Goal: Task Accomplishment & Management: Manage account settings

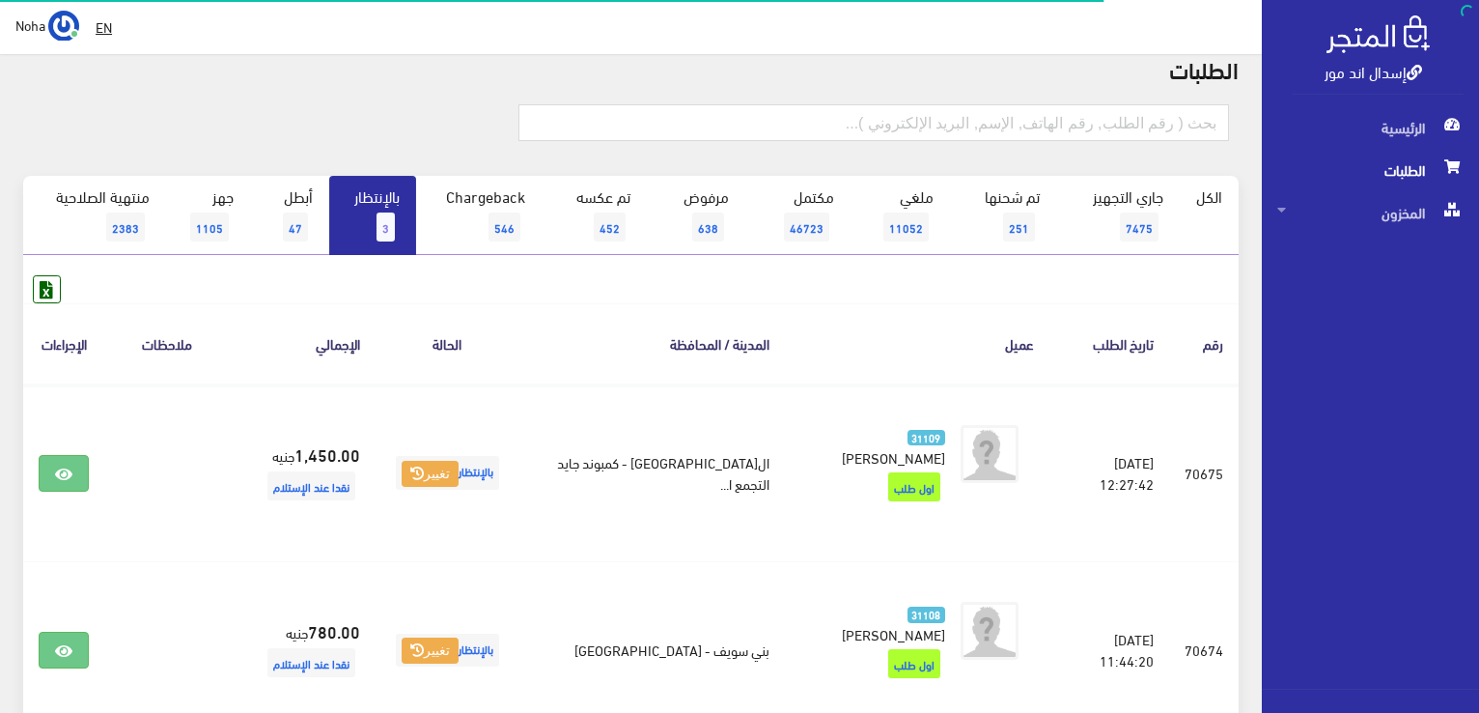
scroll to position [79, 0]
click at [1369, 70] on link "إسدال اند مور" at bounding box center [1374, 71] width 98 height 28
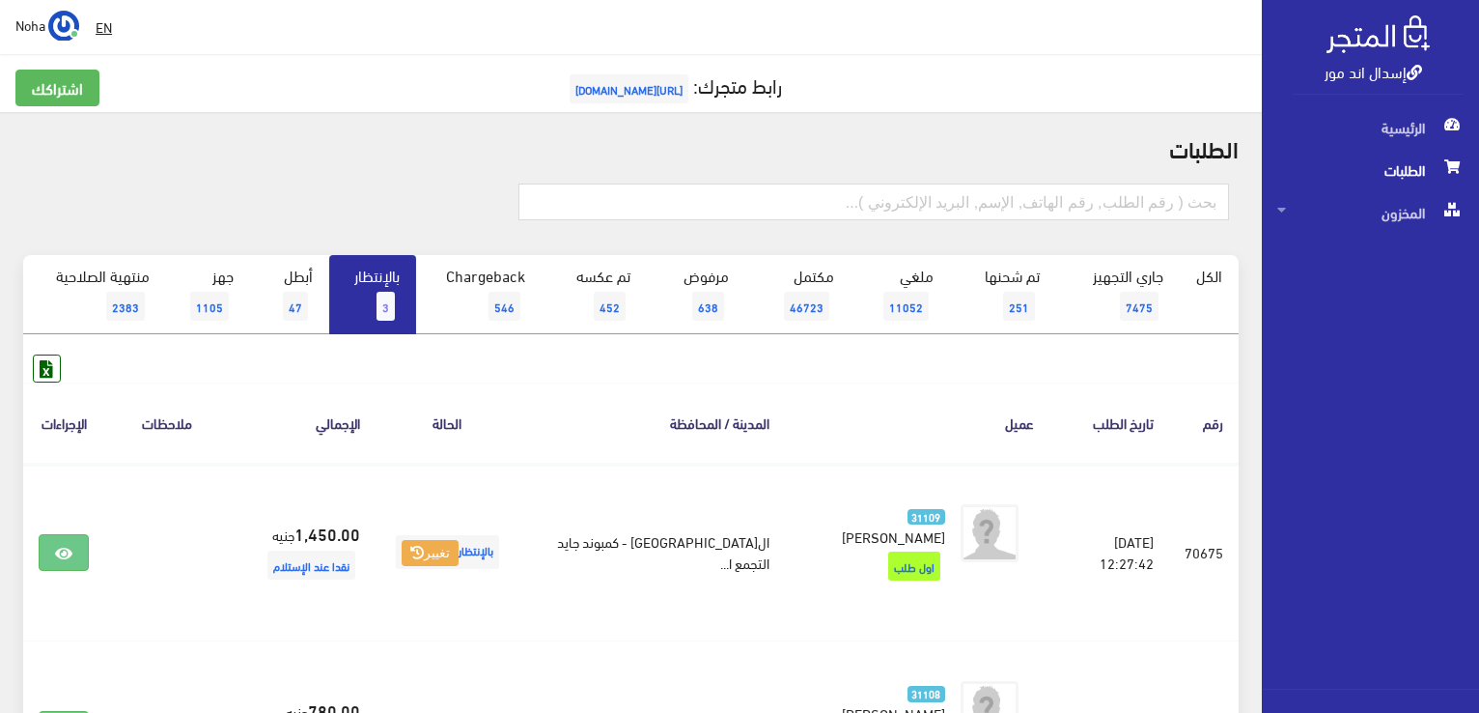
click at [381, 300] on span "3" at bounding box center [386, 306] width 18 height 29
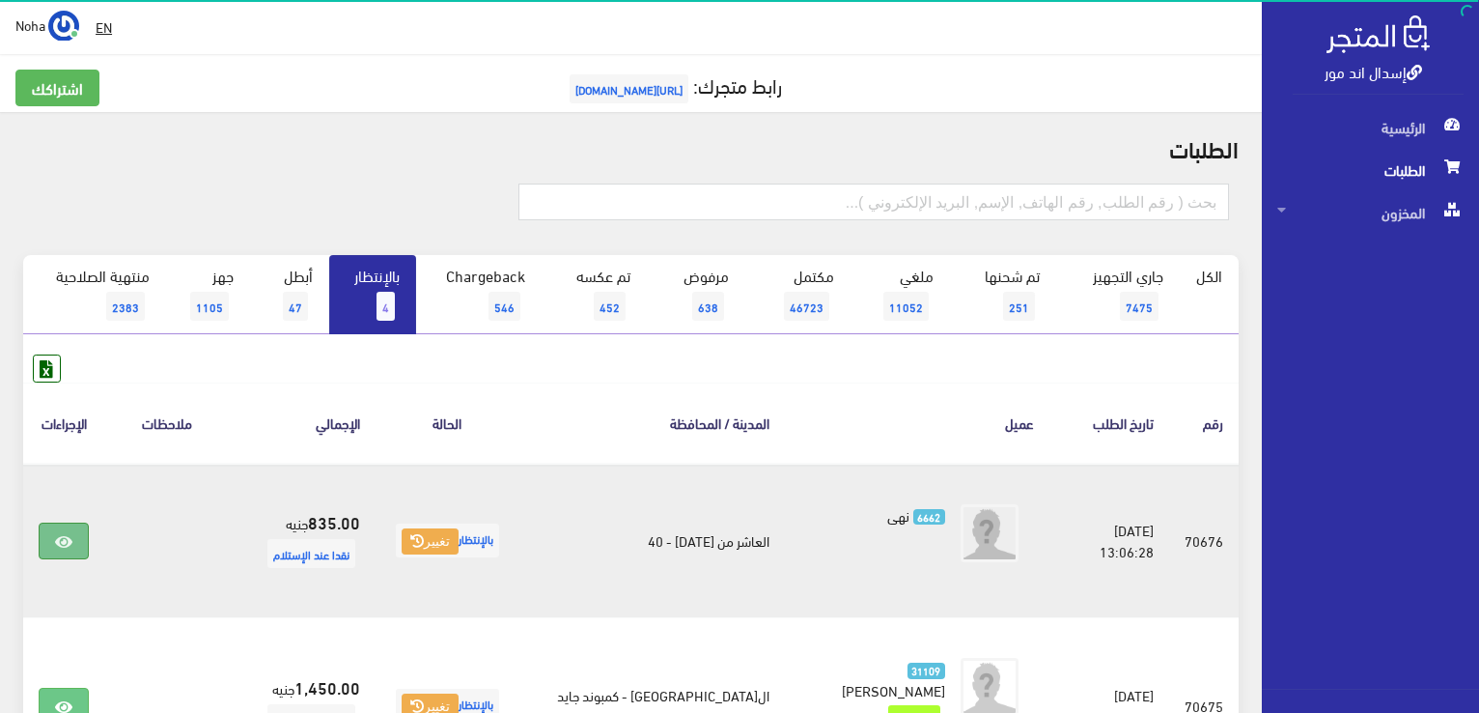
click at [62, 522] on link at bounding box center [64, 540] width 50 height 37
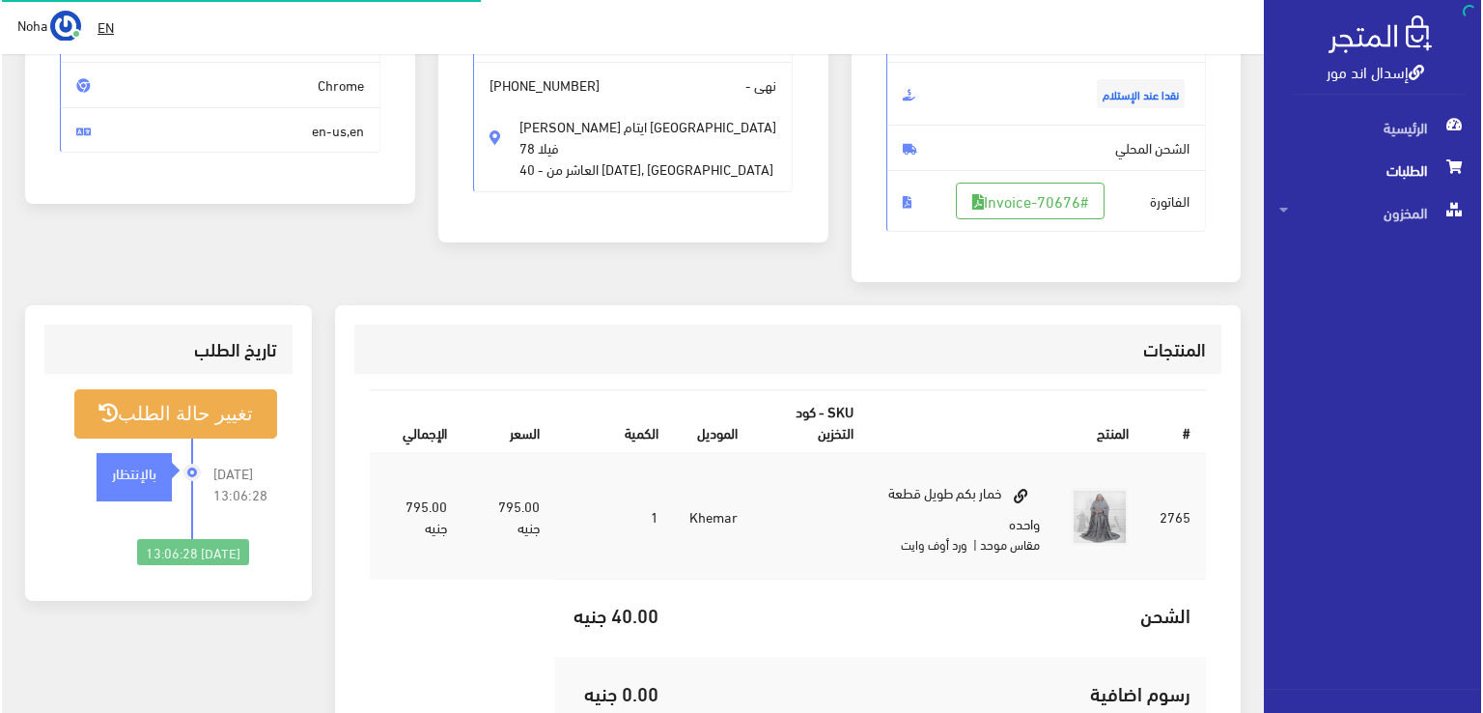
scroll to position [290, 0]
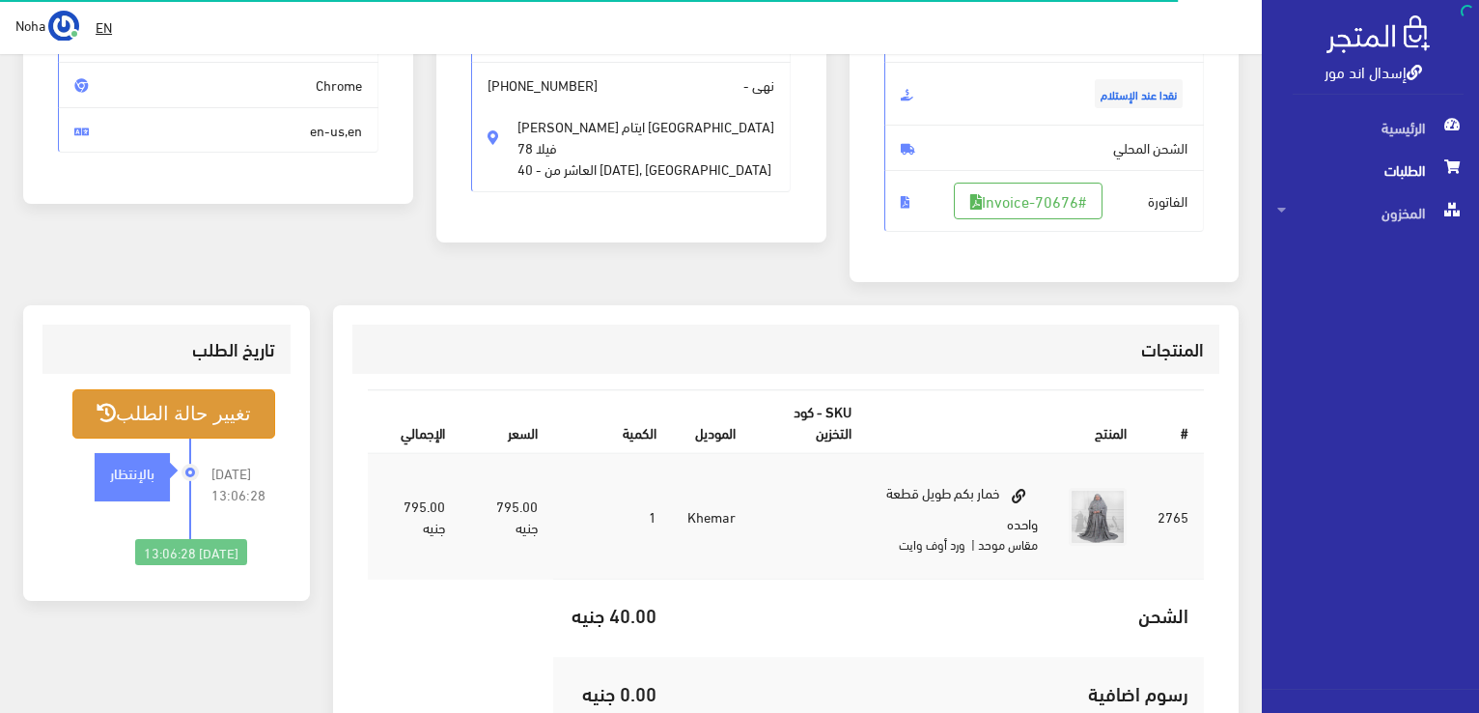
click at [218, 428] on button "تغيير حالة الطلب" at bounding box center [173, 413] width 203 height 49
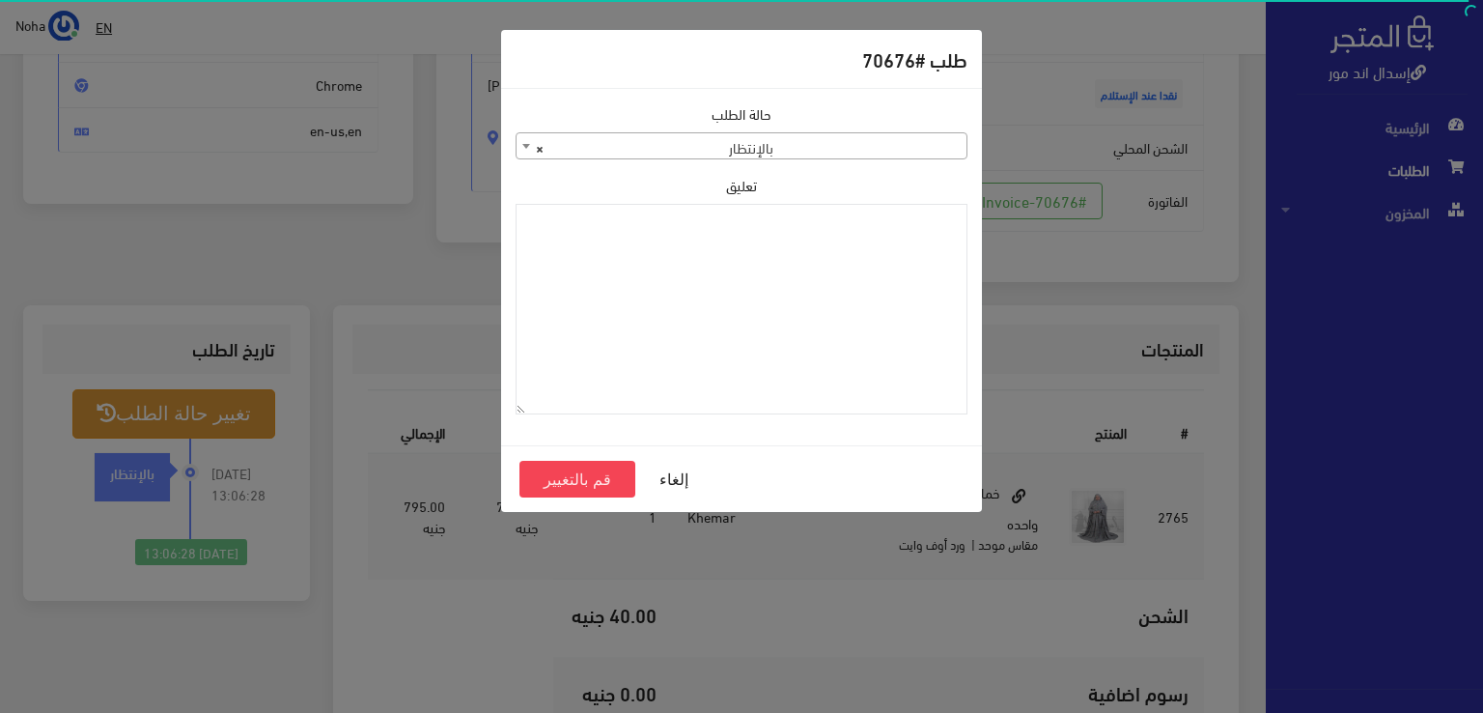
click at [892, 143] on span "× بالإنتظار" at bounding box center [742, 146] width 450 height 27
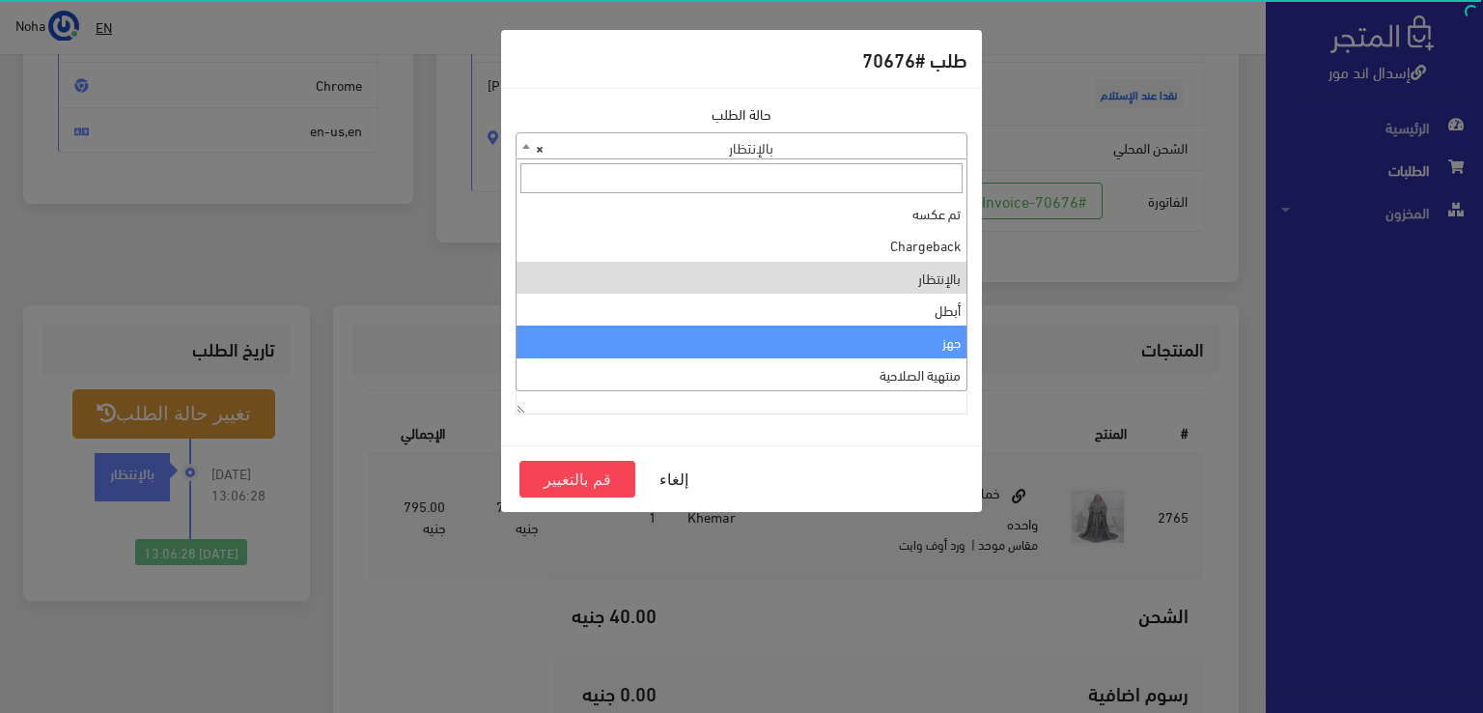
select select "13"
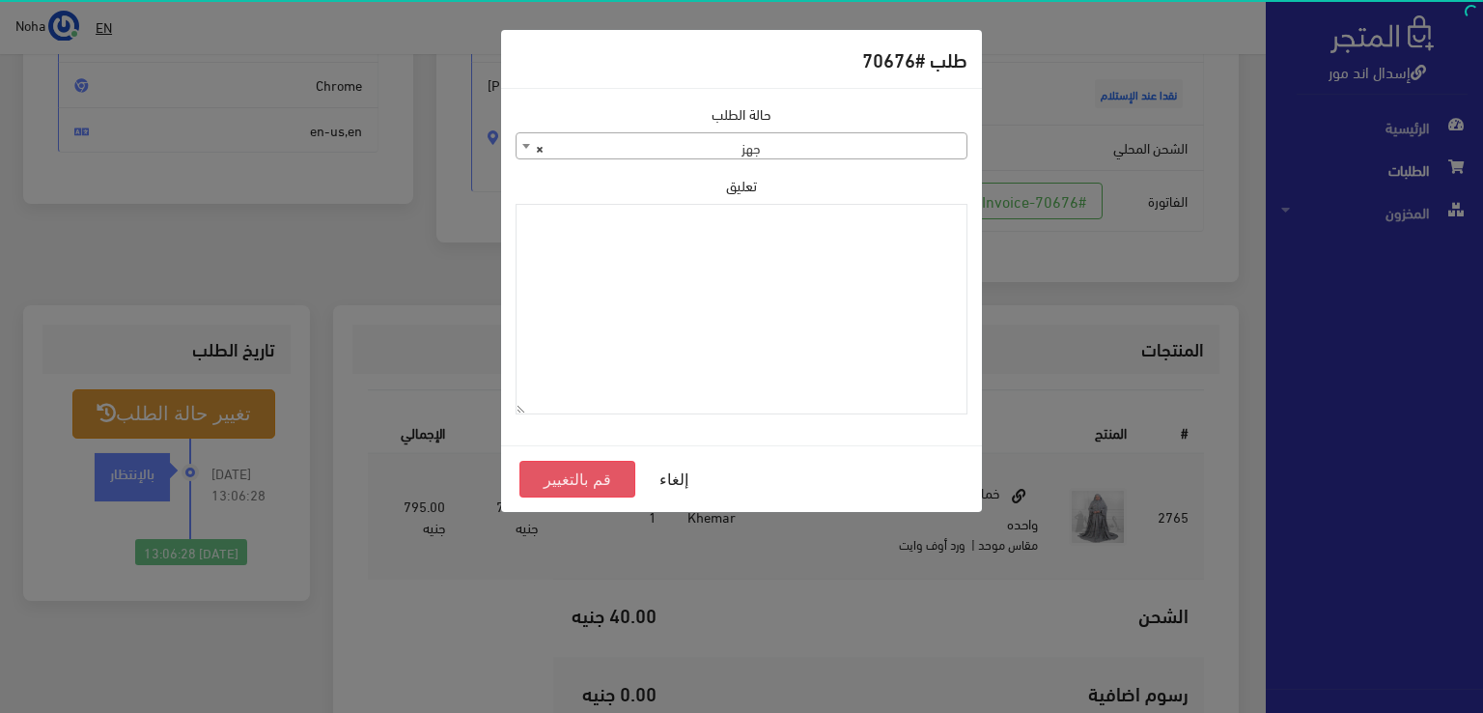
click at [578, 480] on button "قم بالتغيير" at bounding box center [578, 479] width 116 height 37
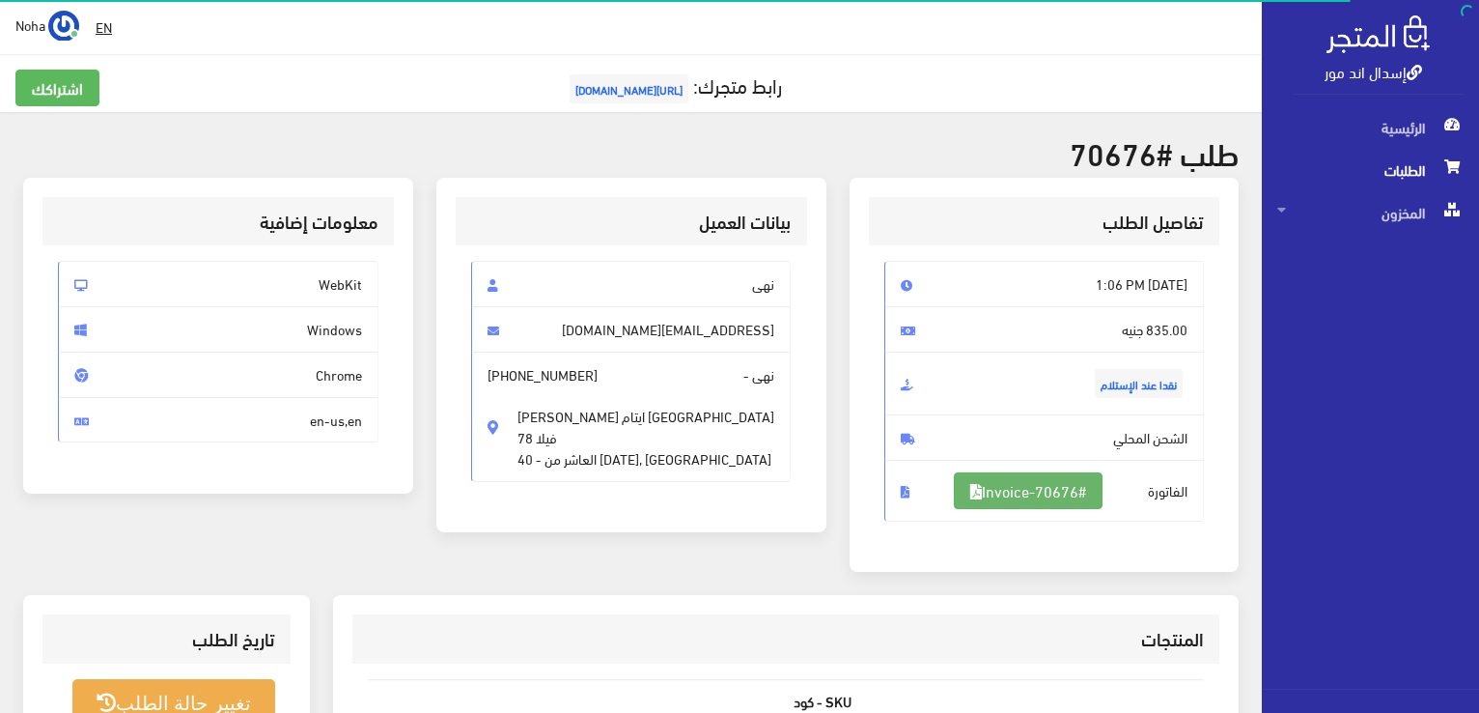
click at [1083, 492] on link "#Invoice-70676" at bounding box center [1028, 490] width 149 height 37
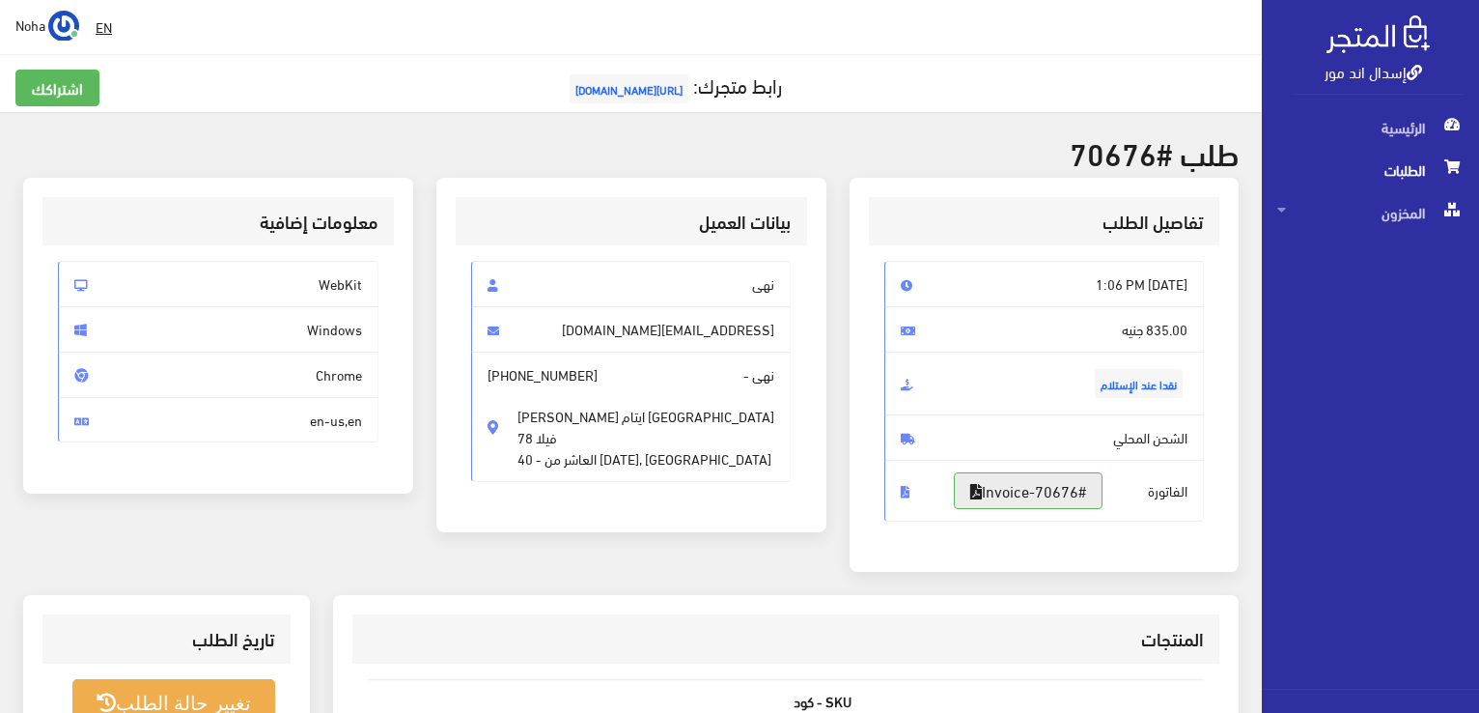
scroll to position [386, 0]
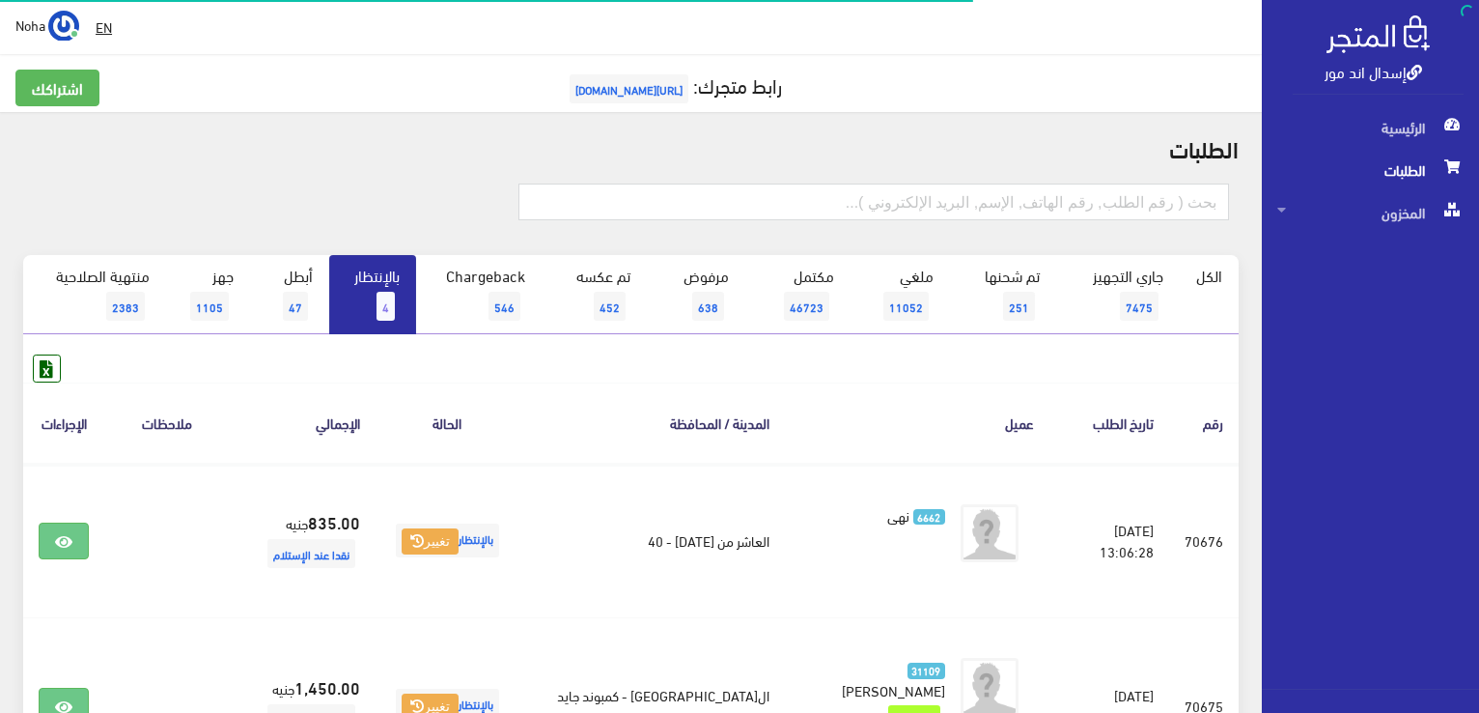
click at [382, 301] on span "4" at bounding box center [386, 306] width 18 height 29
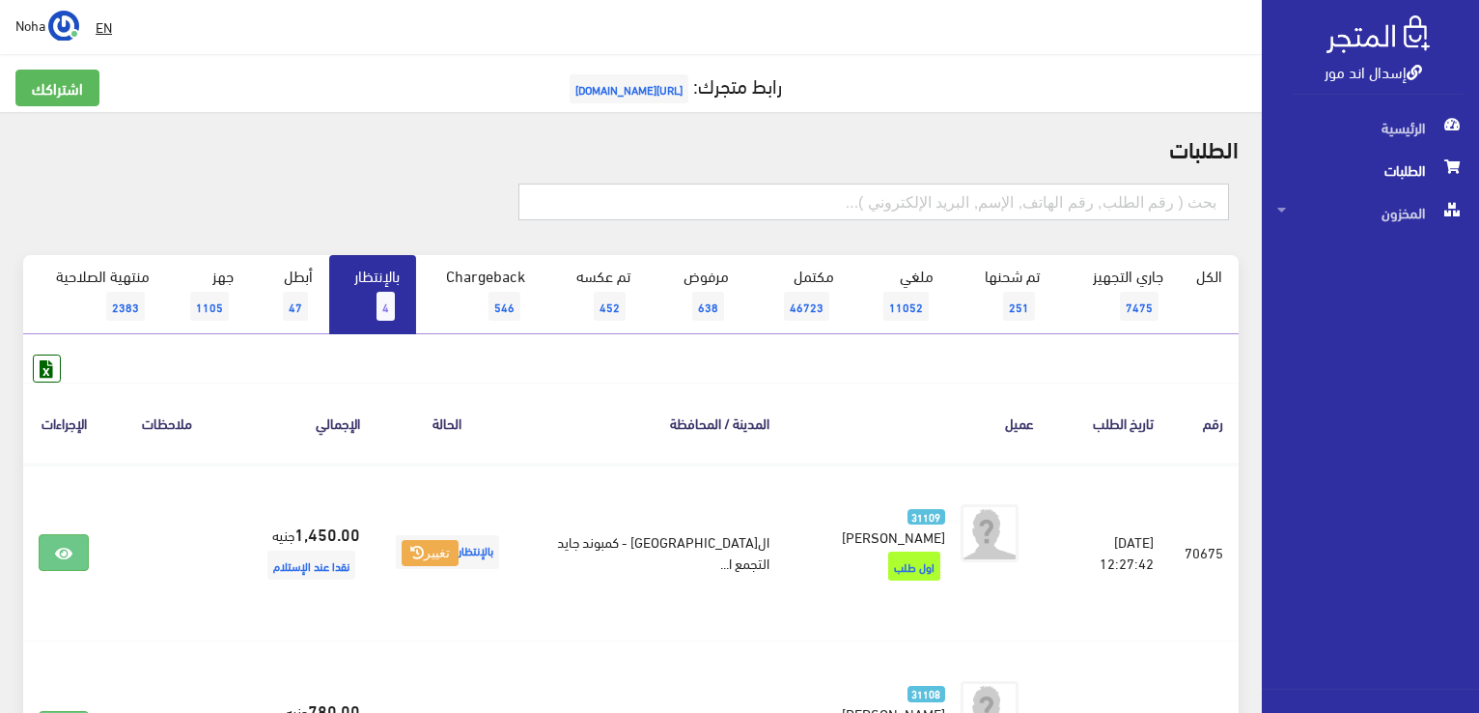
drag, startPoint x: 667, startPoint y: 211, endPoint x: 667, endPoint y: 224, distance: 12.6
click at [667, 211] on input "text" at bounding box center [874, 201] width 711 height 37
type input "70646"
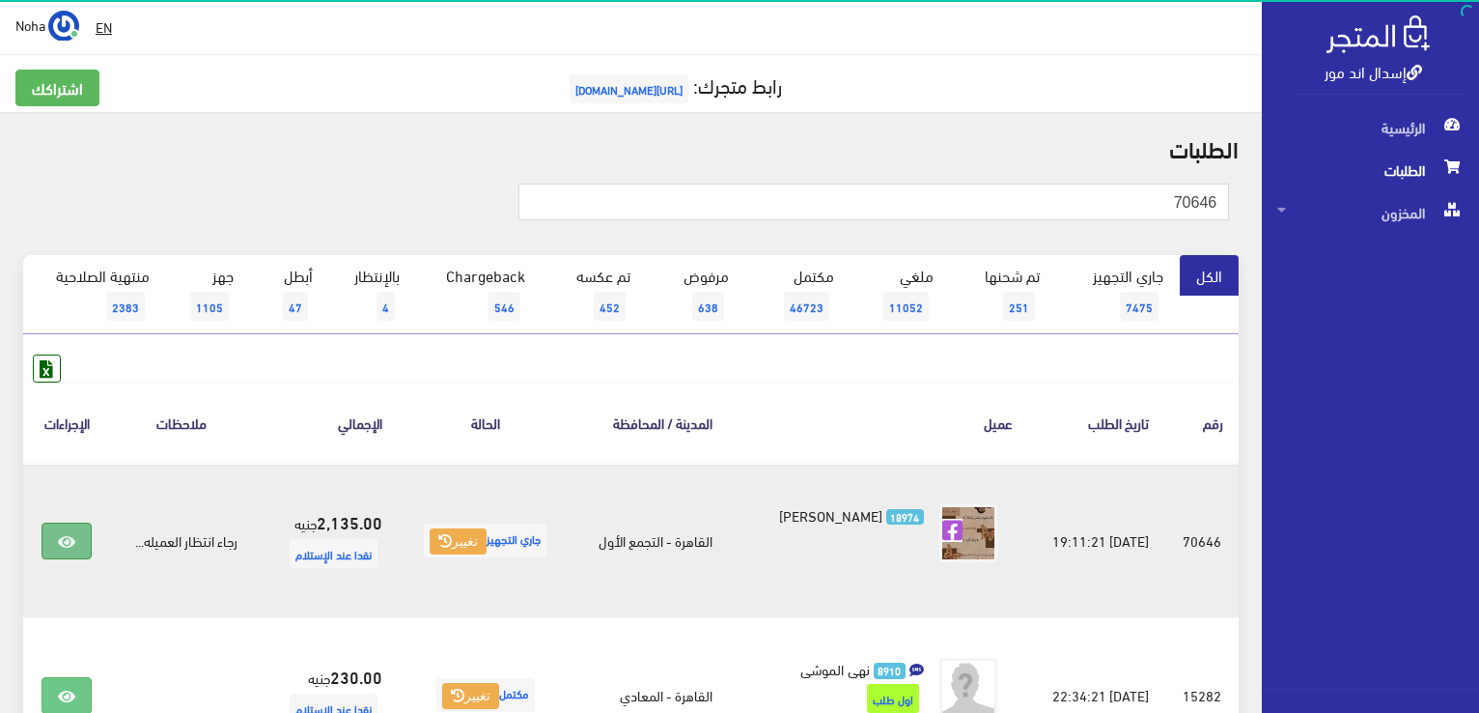
click at [64, 553] on link at bounding box center [67, 540] width 50 height 37
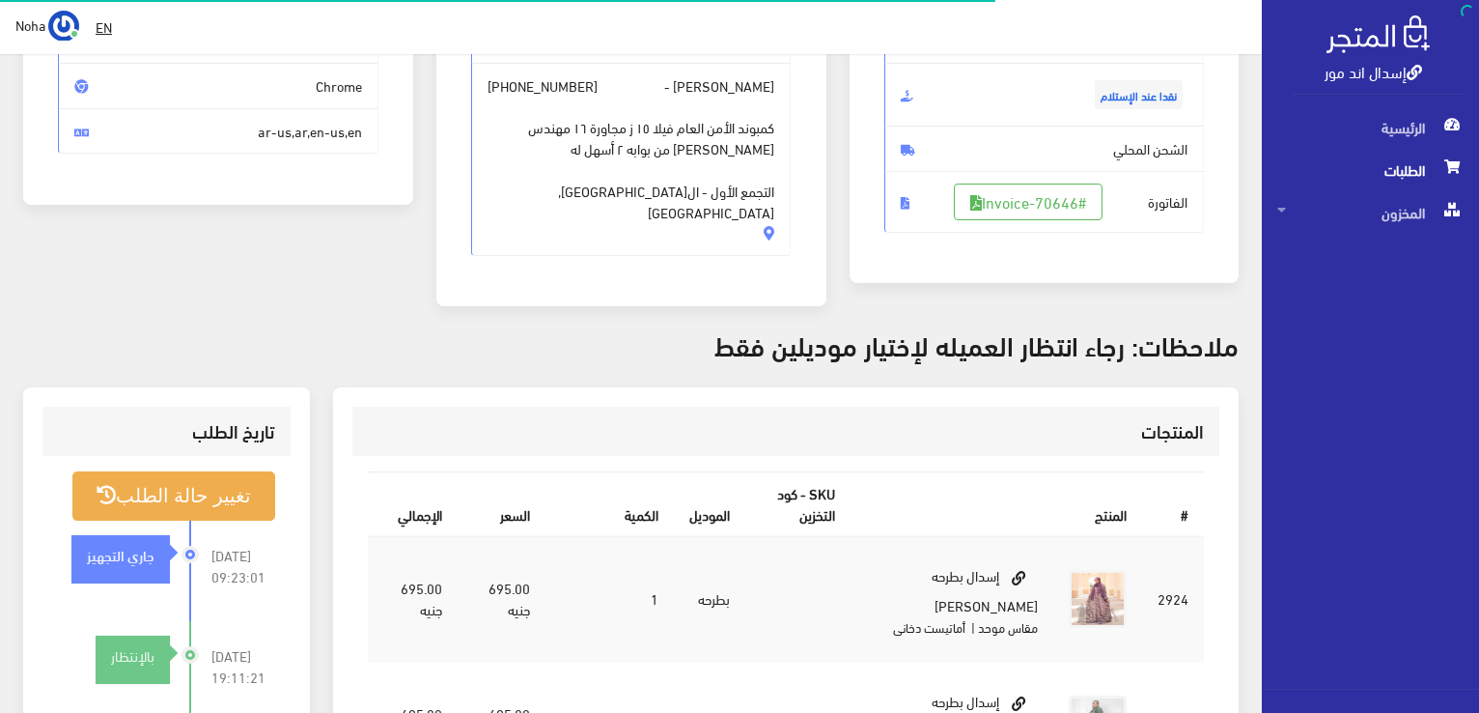
scroll to position [290, 0]
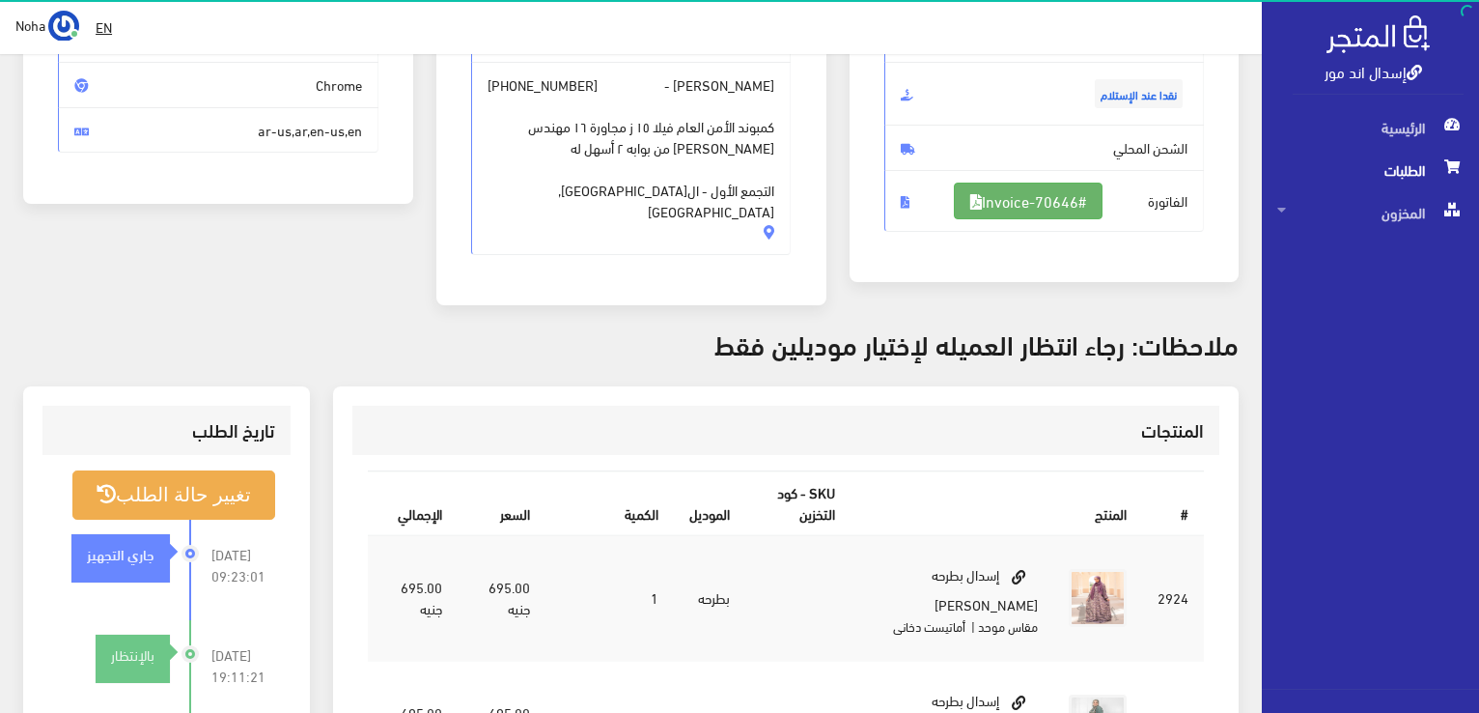
click at [995, 207] on link "#Invoice-70646" at bounding box center [1028, 201] width 149 height 37
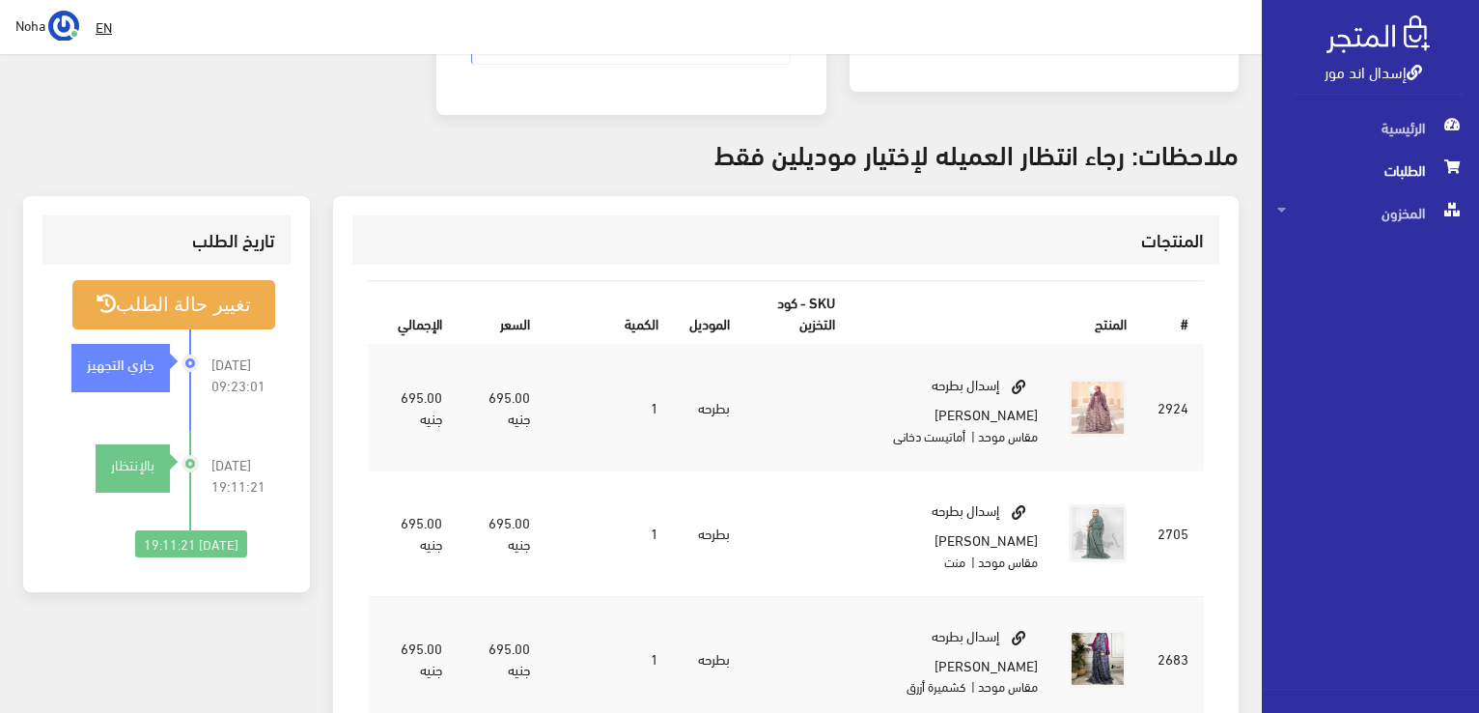
scroll to position [483, 0]
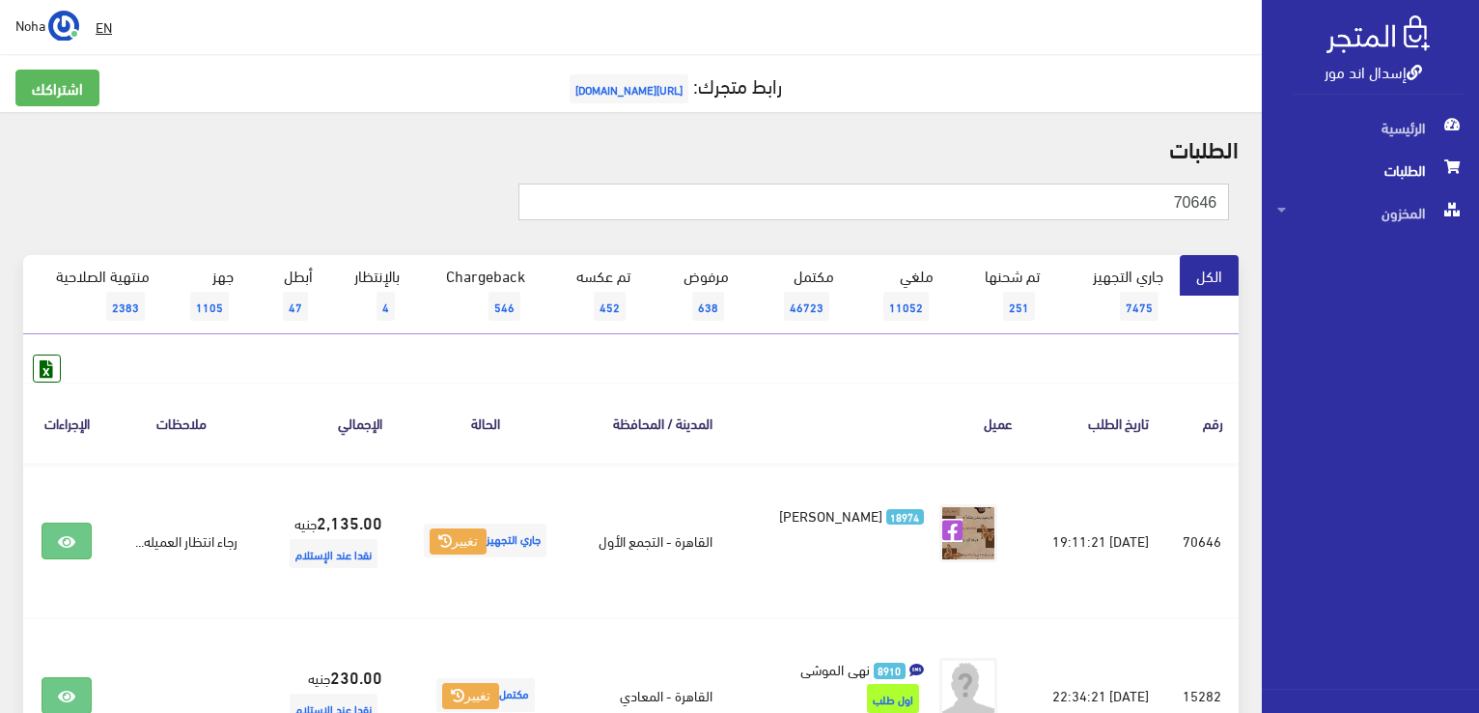
drag, startPoint x: 1149, startPoint y: 200, endPoint x: 1482, endPoint y: 234, distance: 334.9
click at [1478, 234] on html "إسدال اند مور الرئيسية الطلبات" at bounding box center [739, 356] width 1479 height 713
click at [1194, 210] on input "7646" at bounding box center [874, 201] width 711 height 37
type input "70646"
drag, startPoint x: 1168, startPoint y: 190, endPoint x: 1270, endPoint y: 231, distance: 109.2
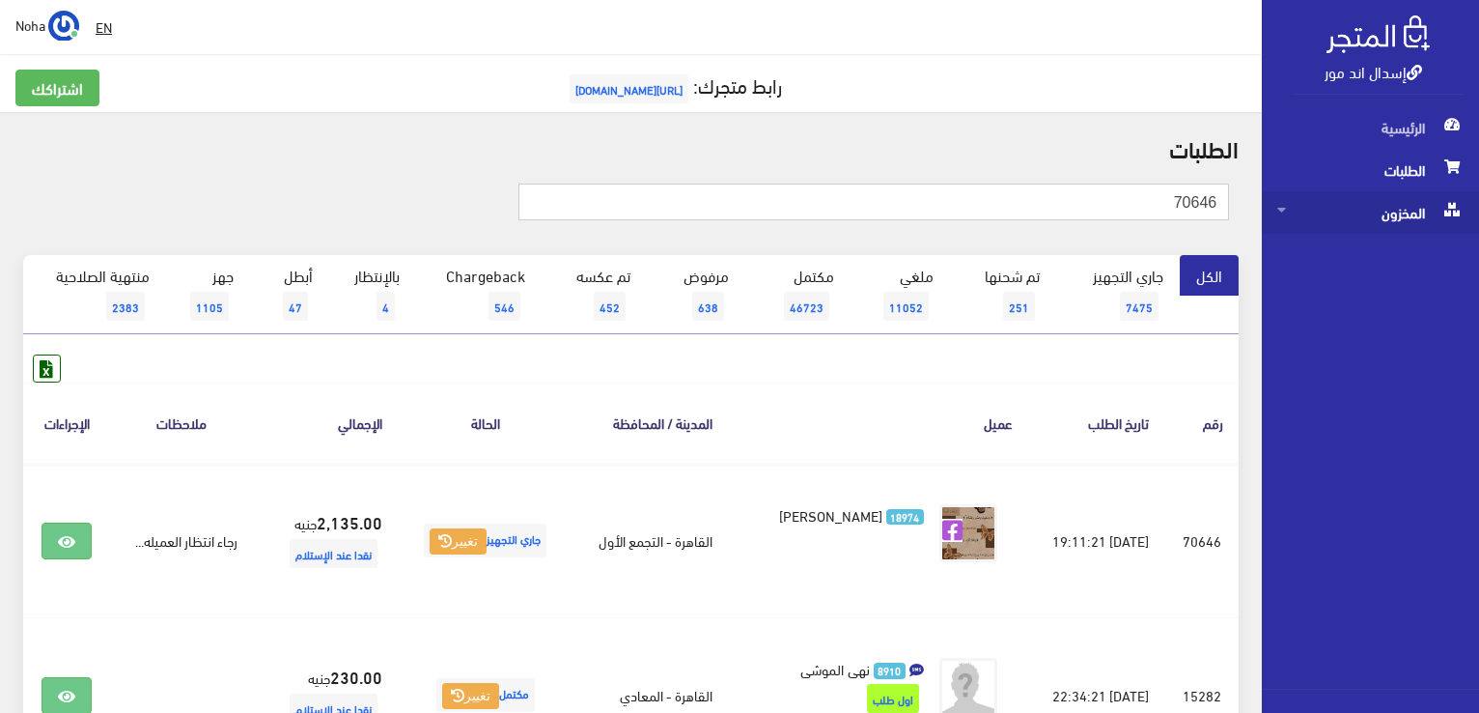
click at [1270, 231] on div "إسدال اند مور الرئيسية الطلبات المخزون" at bounding box center [739, 464] width 1479 height 928
type input "70648"
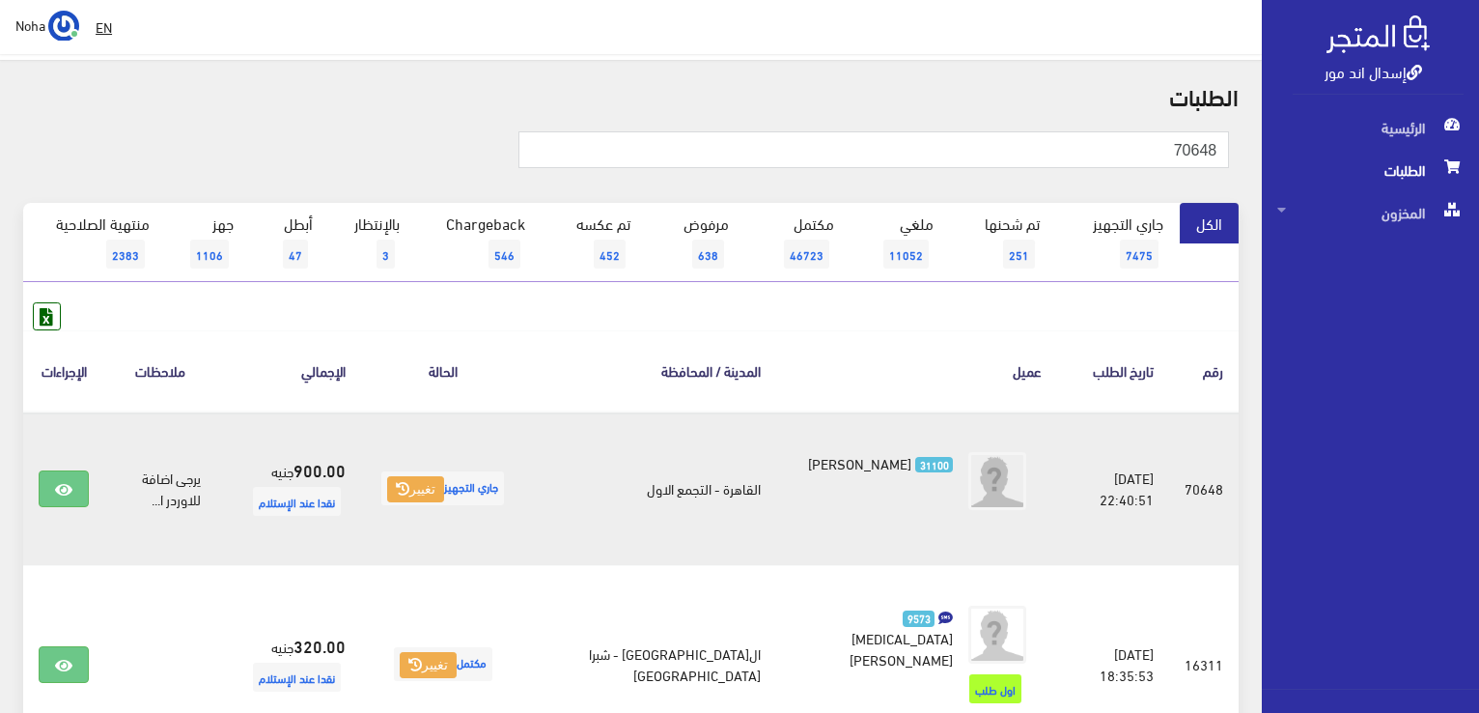
scroll to position [97, 0]
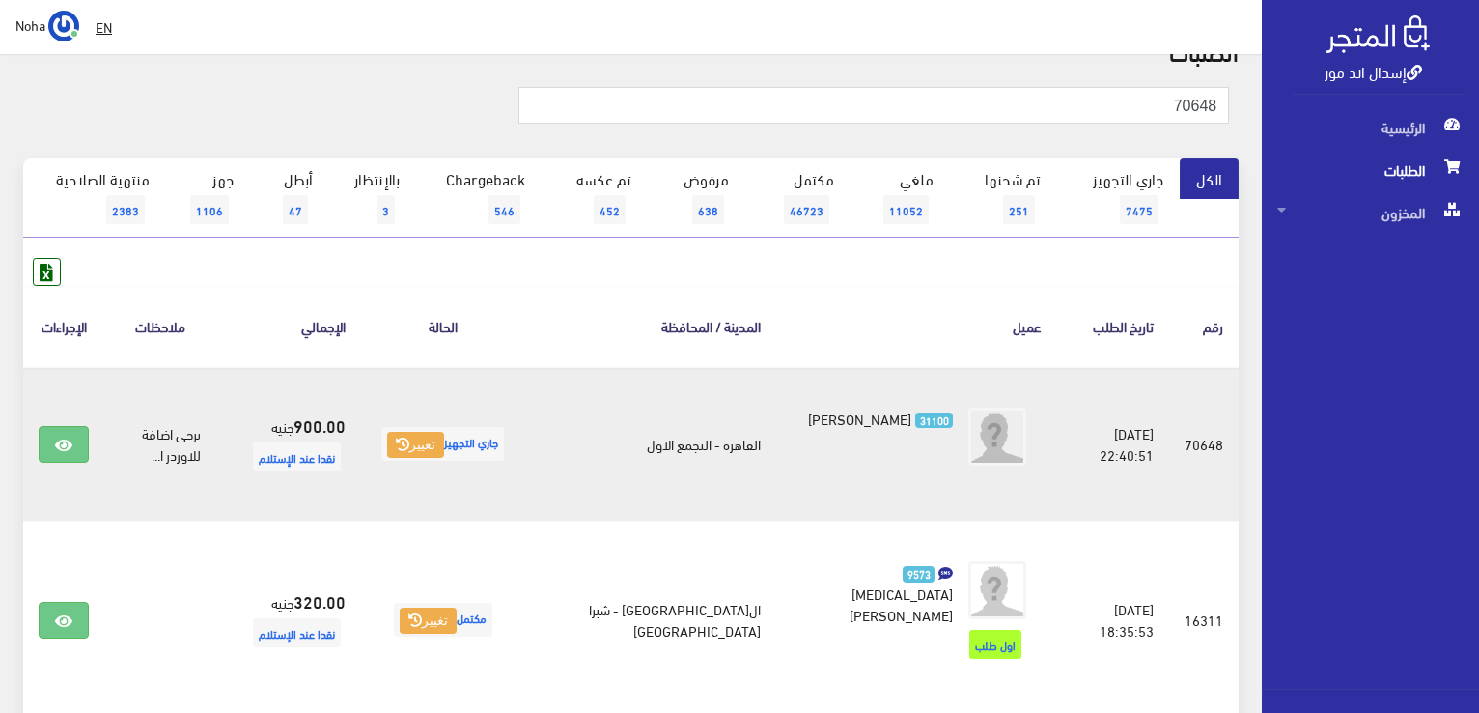
click at [65, 468] on td at bounding box center [63, 444] width 81 height 155
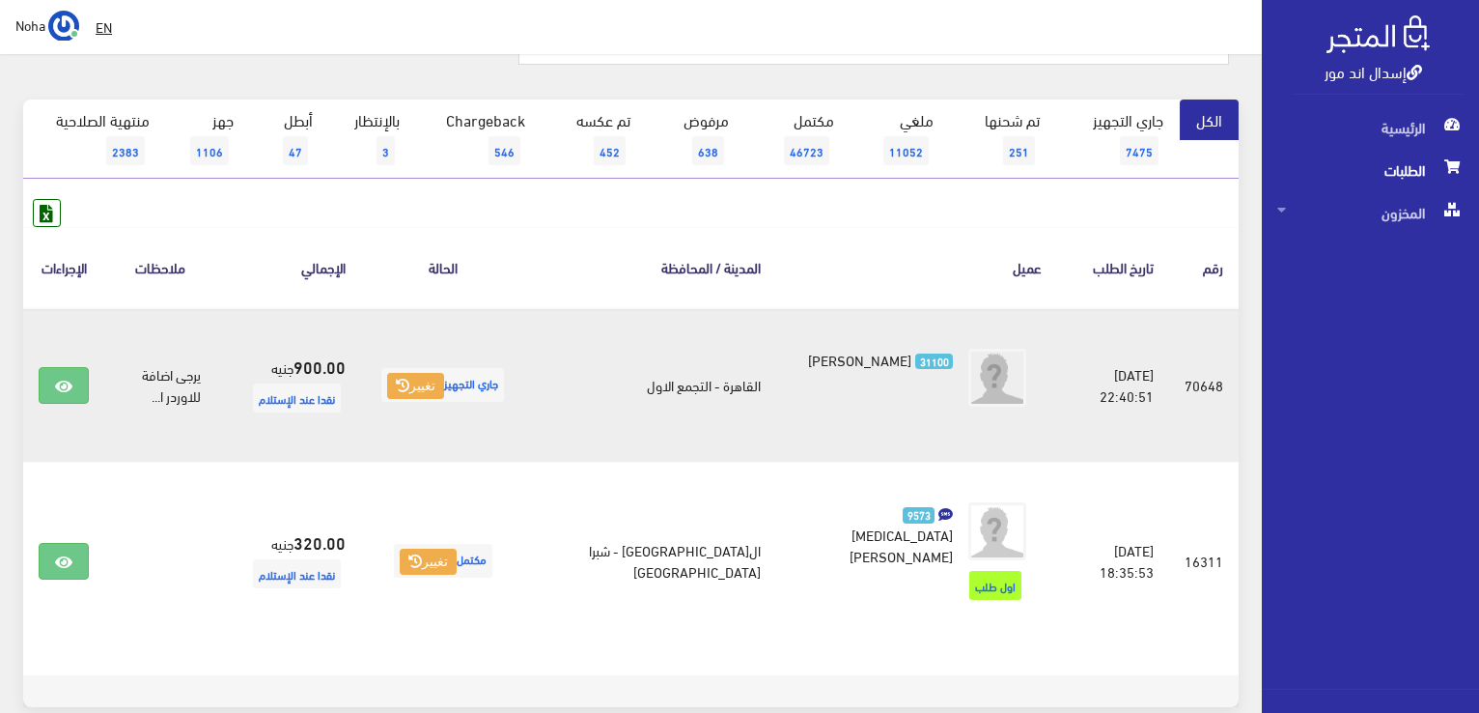
scroll to position [212, 0]
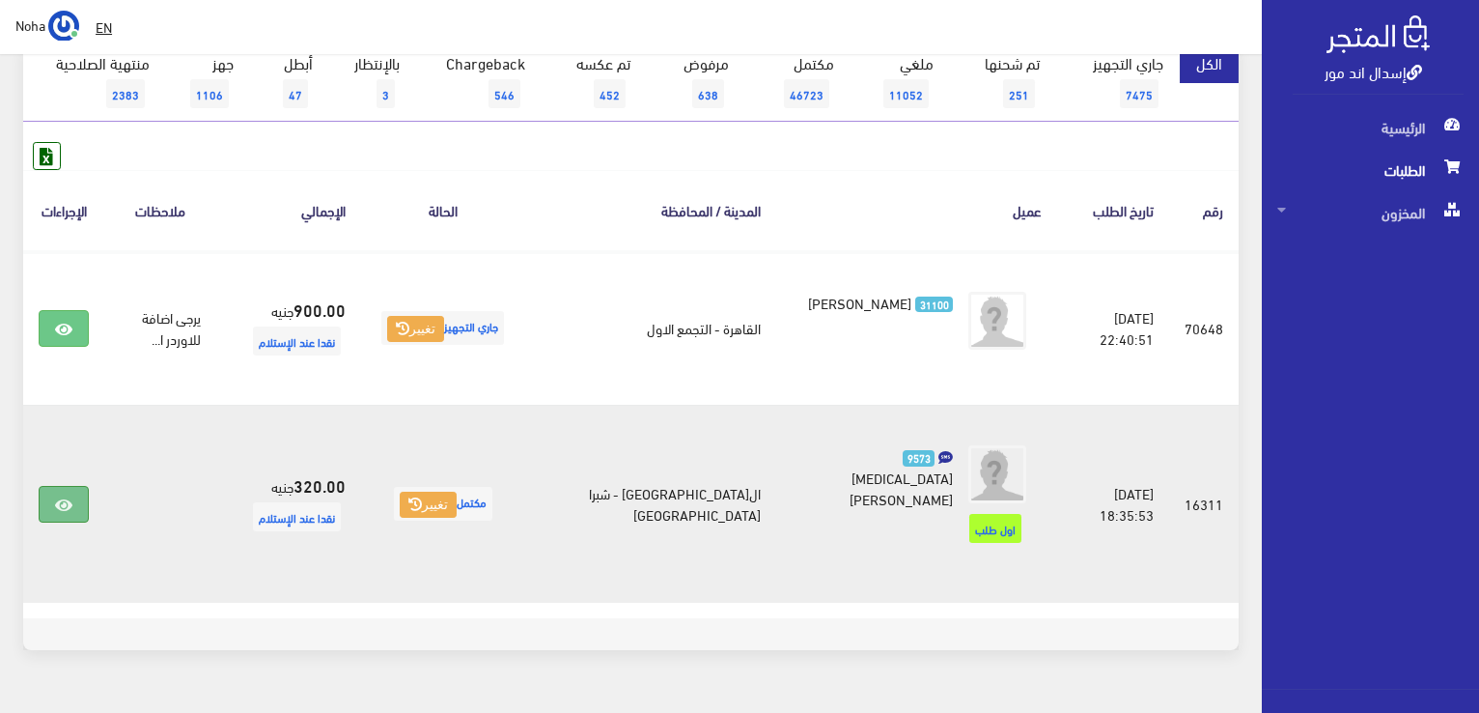
click at [66, 497] on icon at bounding box center [63, 504] width 17 height 15
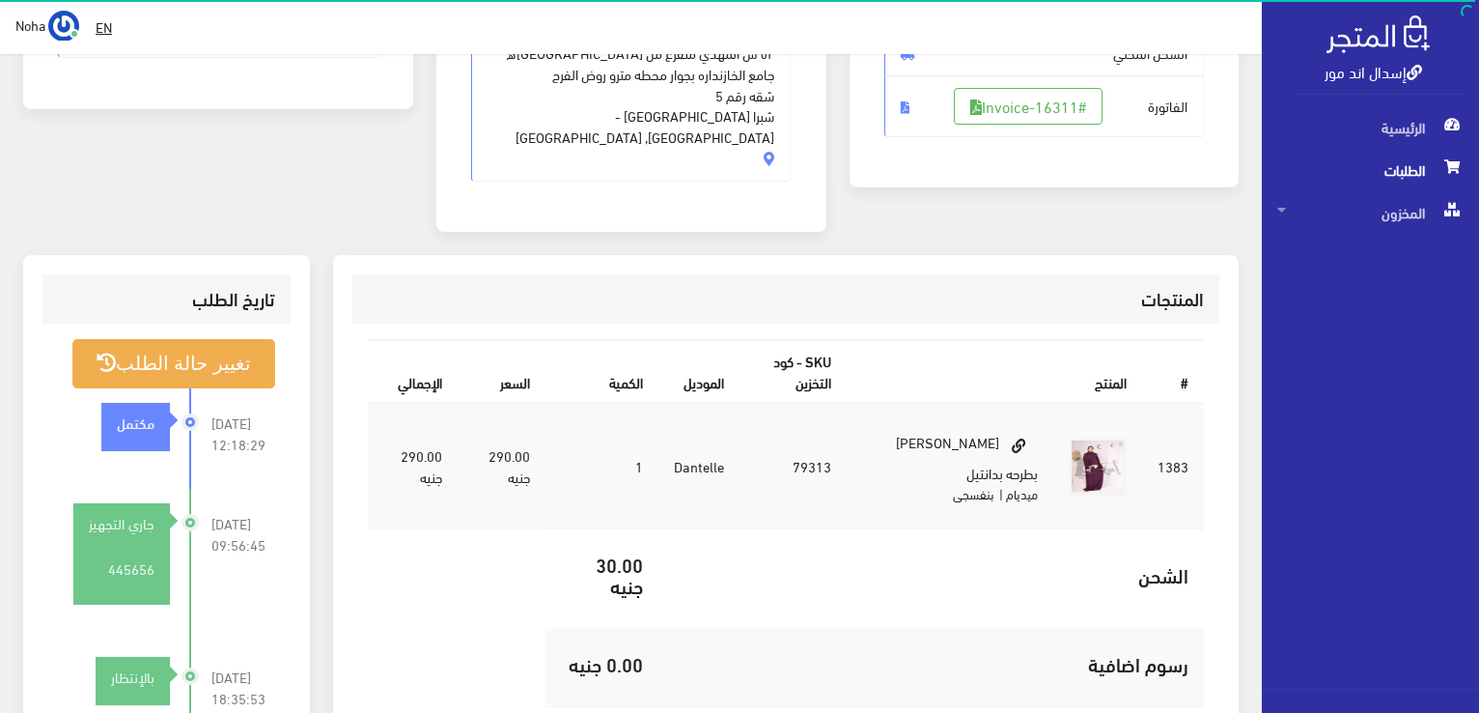
scroll to position [386, 0]
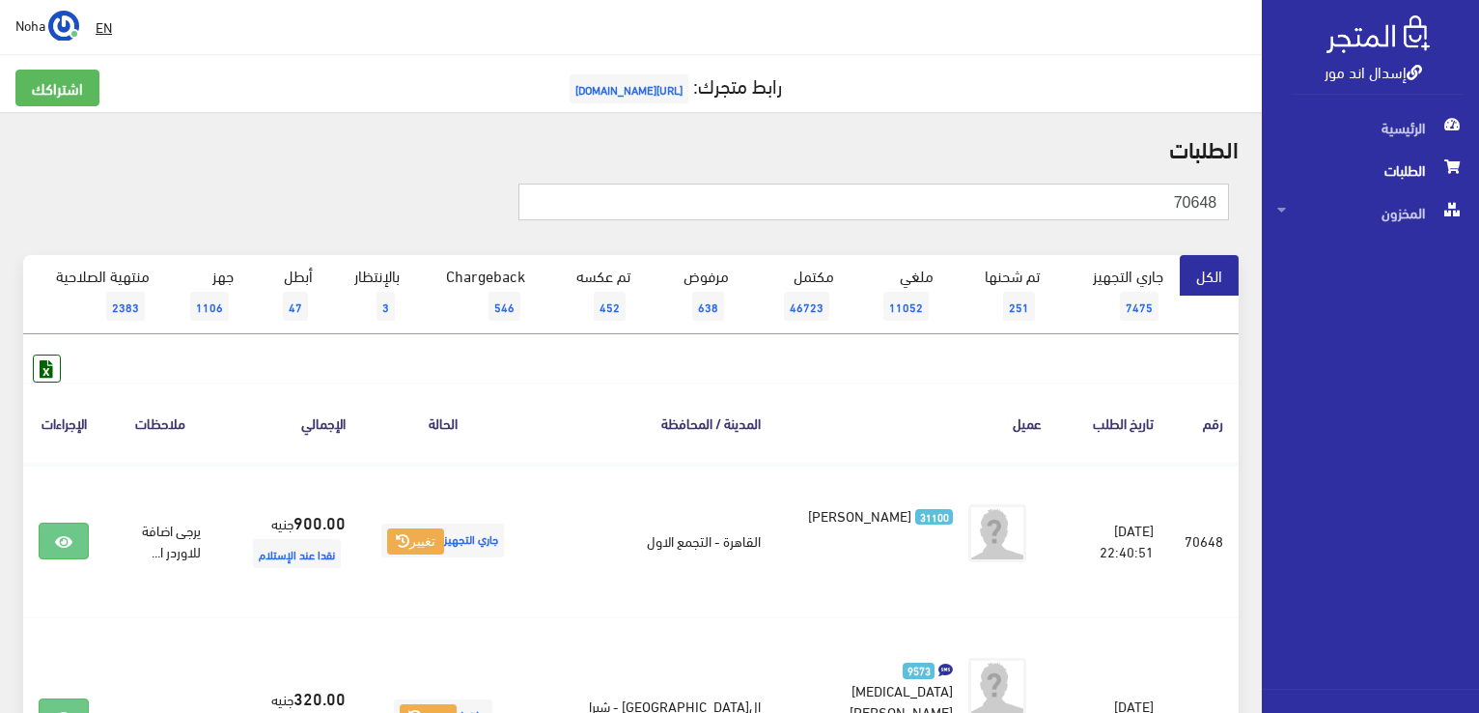
click at [1089, 203] on input "70648" at bounding box center [874, 201] width 711 height 37
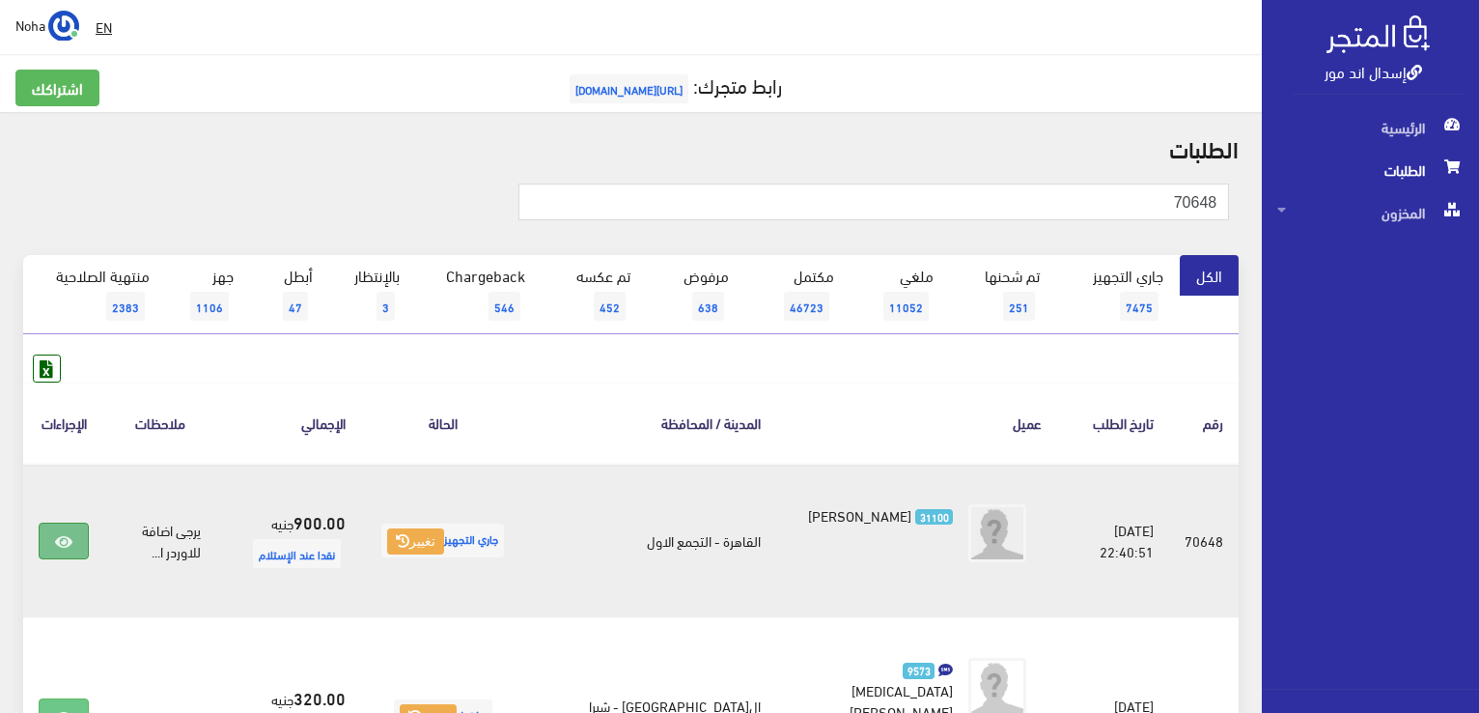
click at [79, 542] on link at bounding box center [64, 540] width 50 height 37
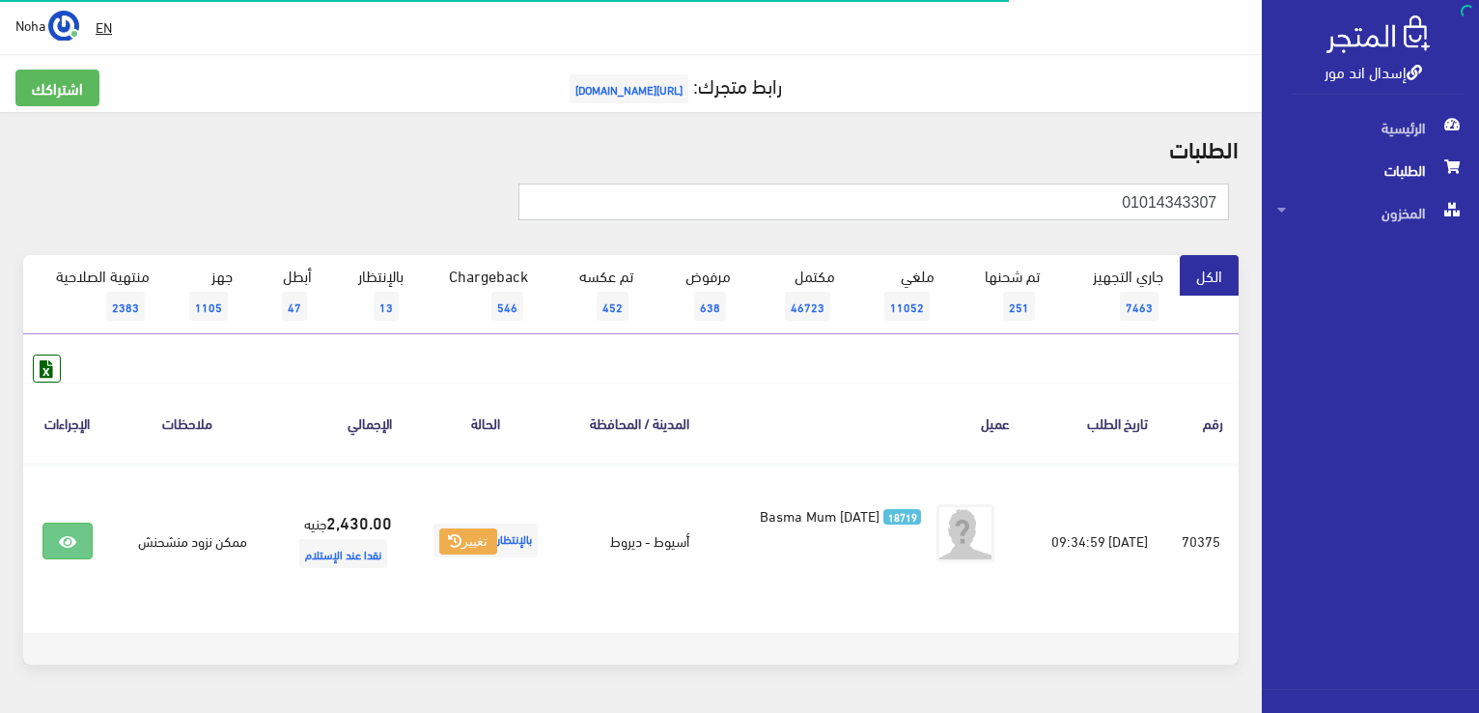
click at [1099, 213] on input "01014343307" at bounding box center [874, 201] width 711 height 37
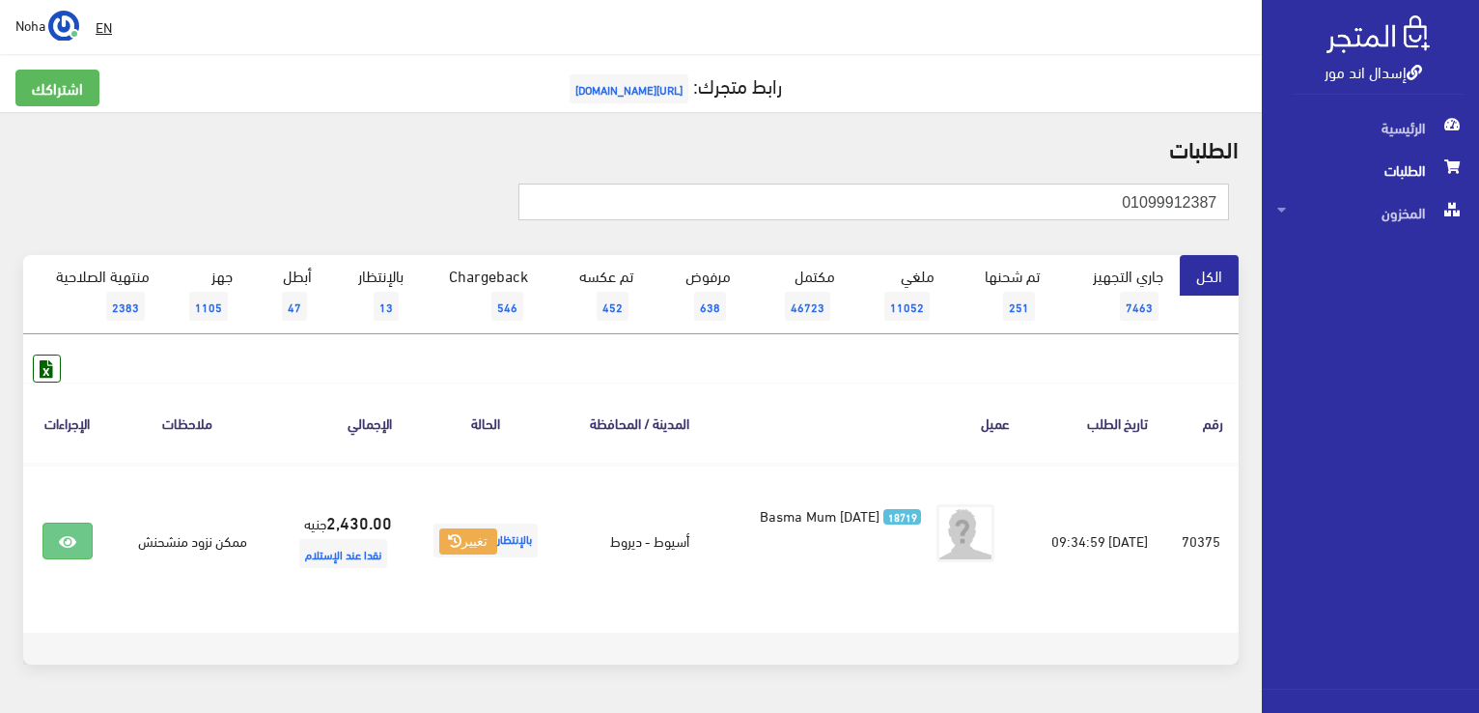
type input "01099912387"
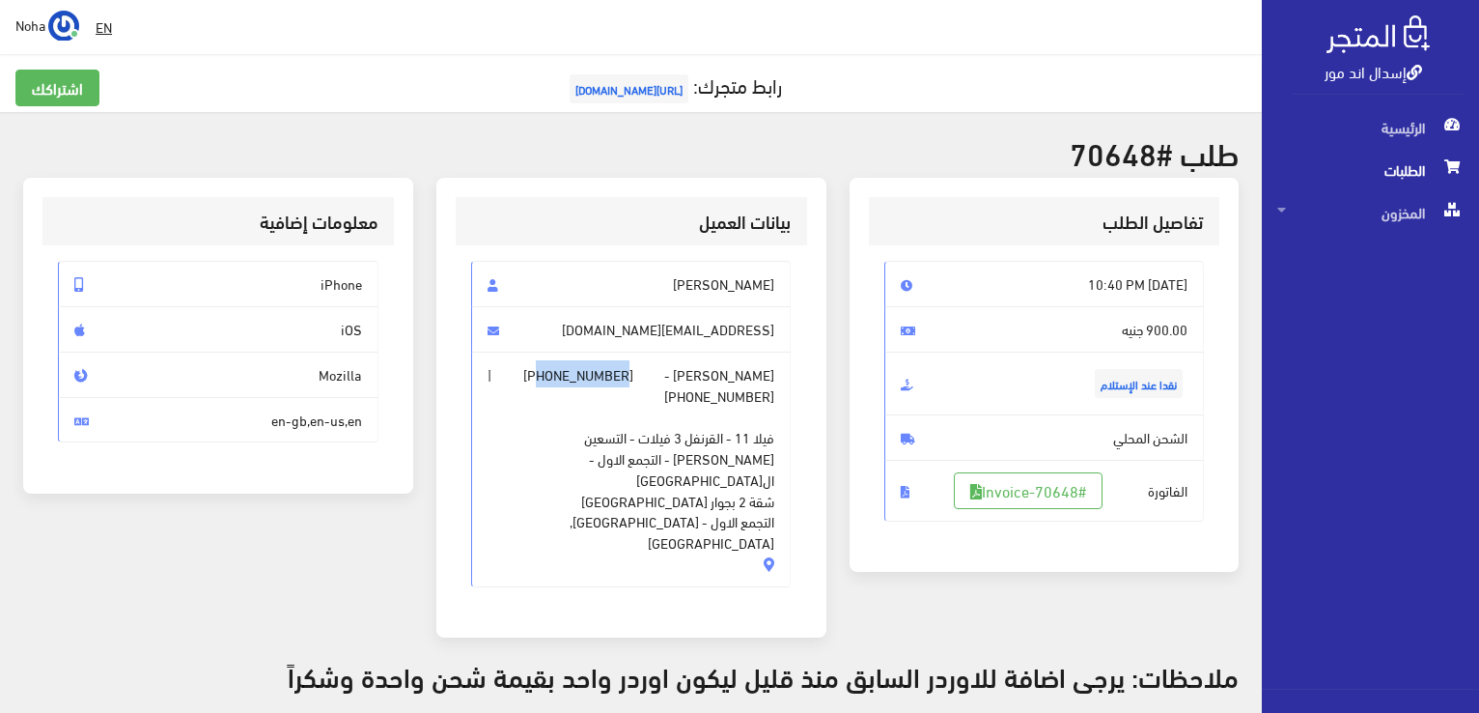
drag, startPoint x: 633, startPoint y: 375, endPoint x: 549, endPoint y: 380, distance: 85.2
click at [549, 380] on span "Medhat Desouky - [PHONE_NUMBER] | [PHONE_NUMBER] فيلا 11 - القرنفل 3 فيلات - ال…" at bounding box center [631, 470] width 321 height 236
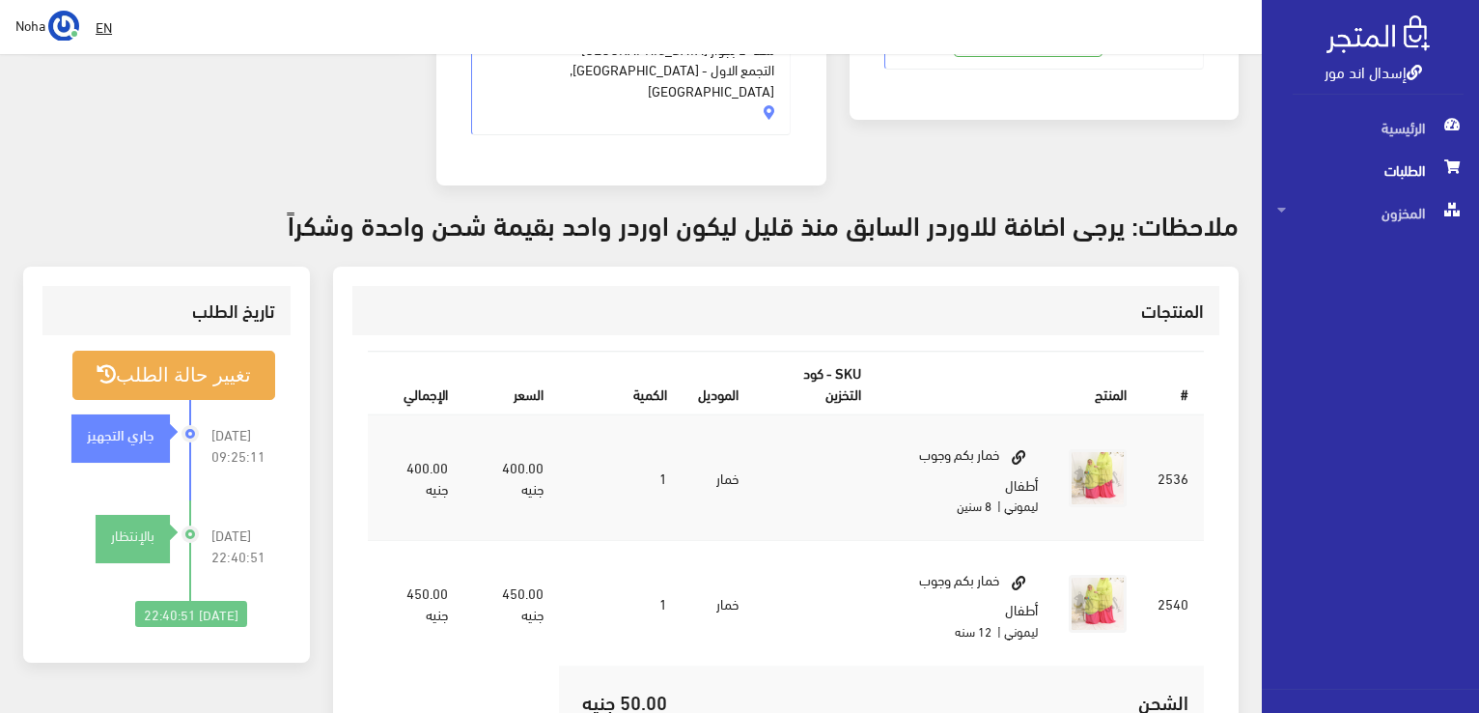
scroll to position [483, 0]
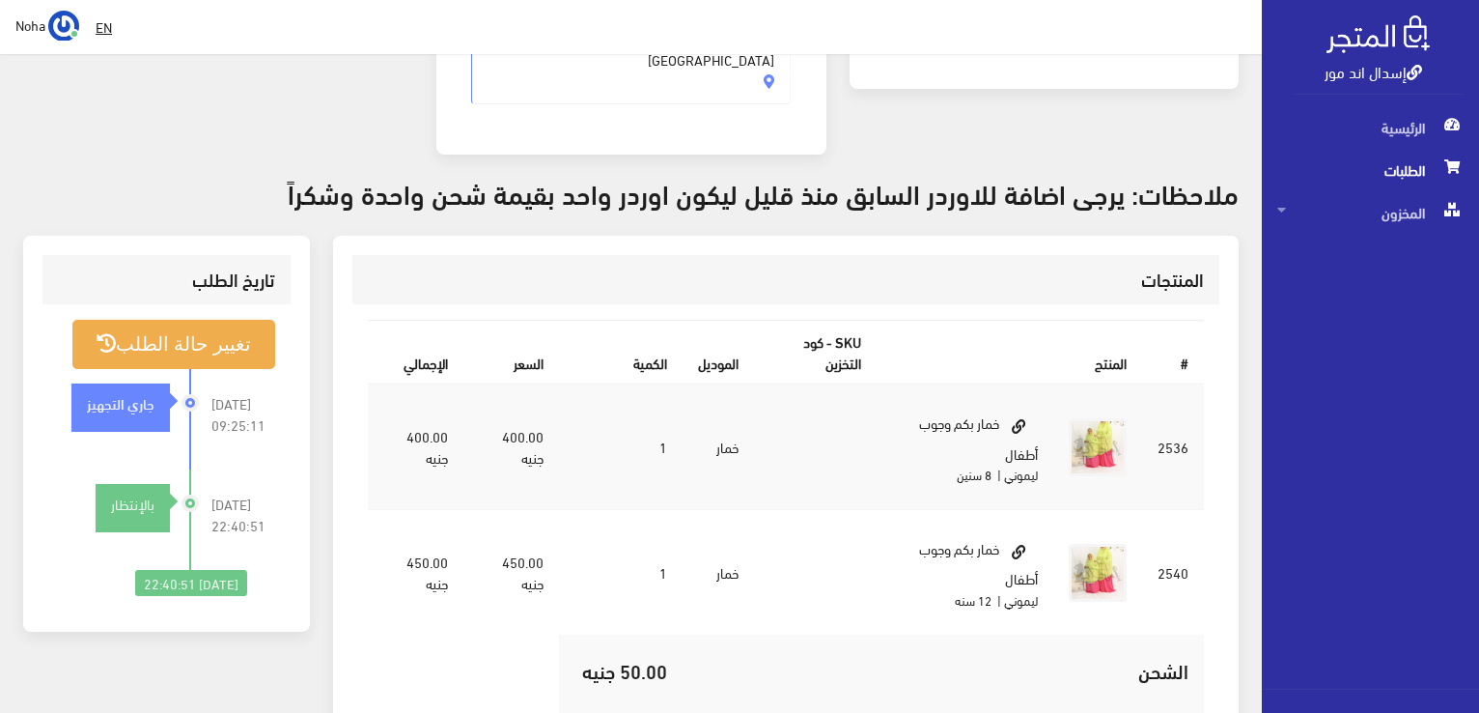
click at [1357, 171] on span "الطلبات" at bounding box center [1371, 170] width 186 height 42
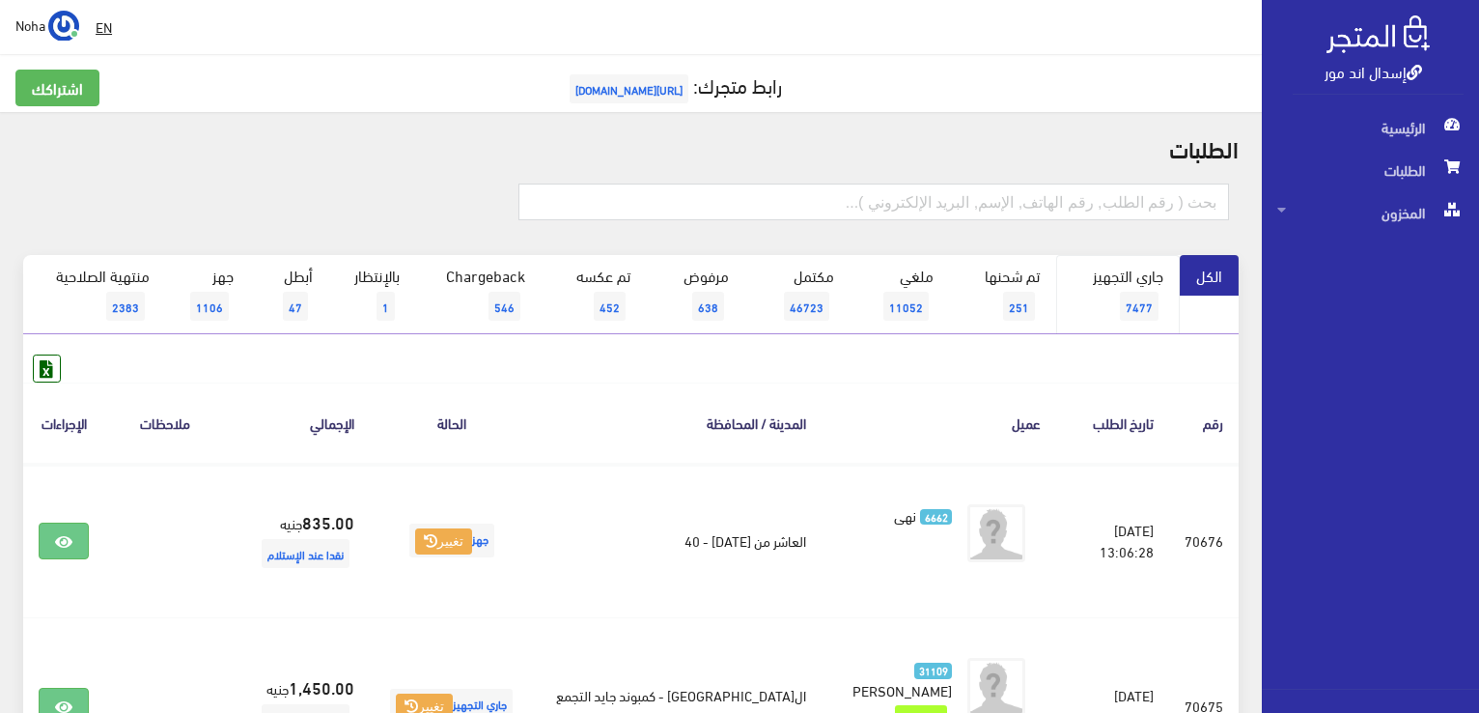
click at [1124, 302] on span "7477" at bounding box center [1139, 306] width 39 height 29
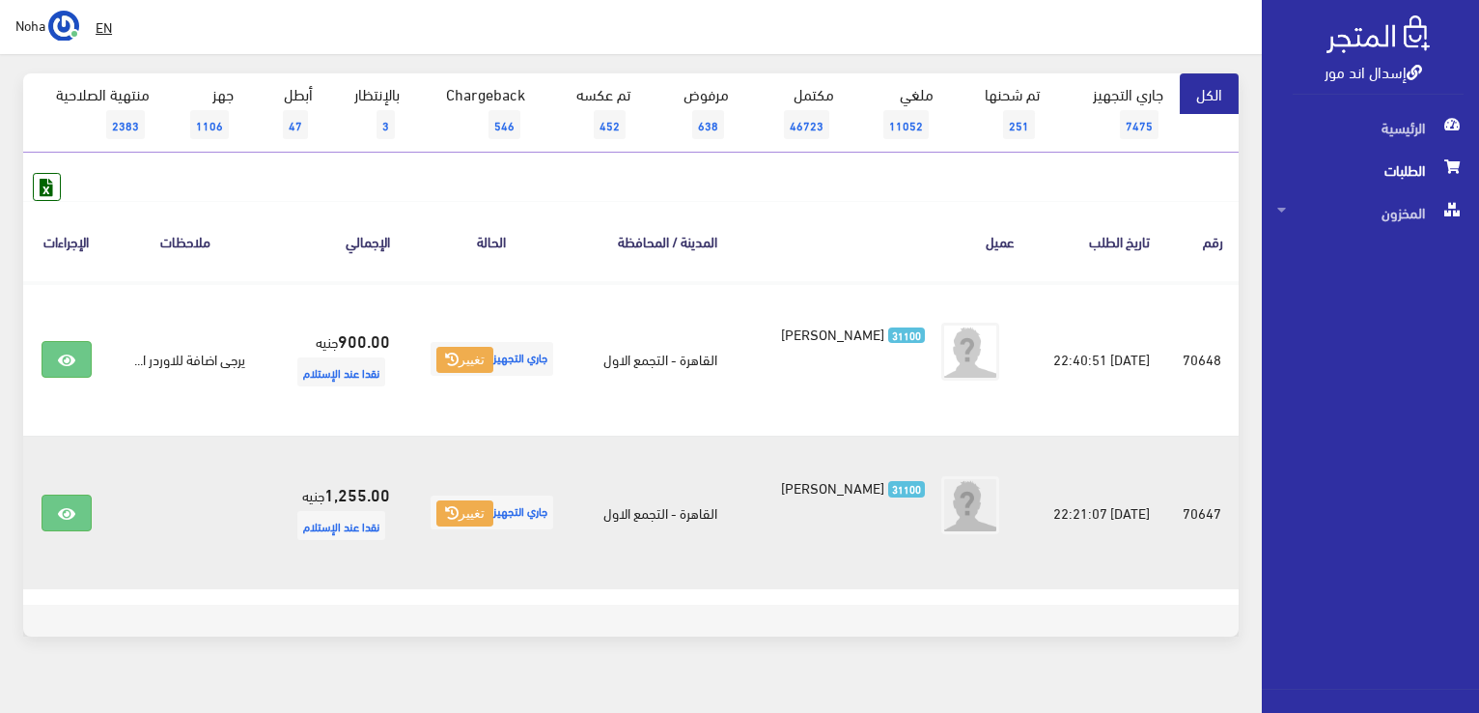
scroll to position [193, 0]
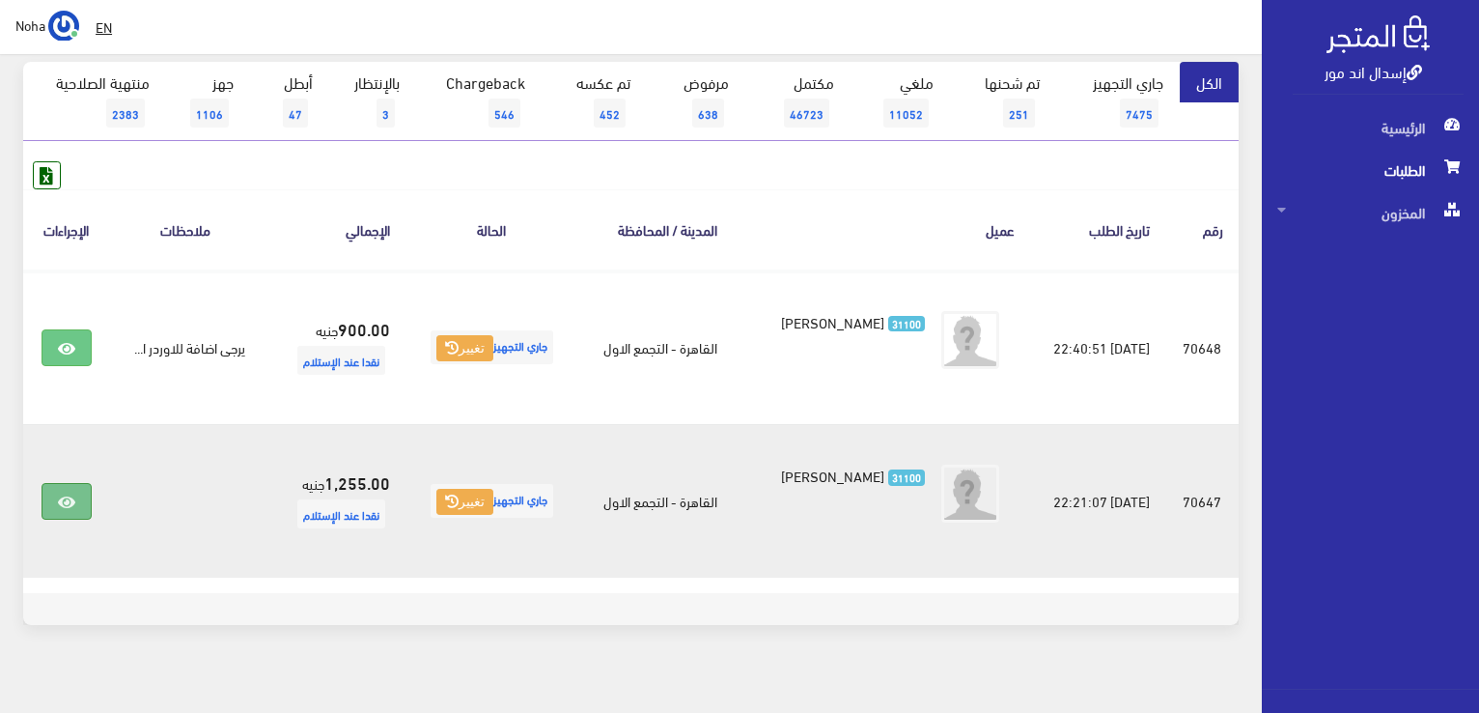
click at [82, 508] on link at bounding box center [67, 501] width 50 height 37
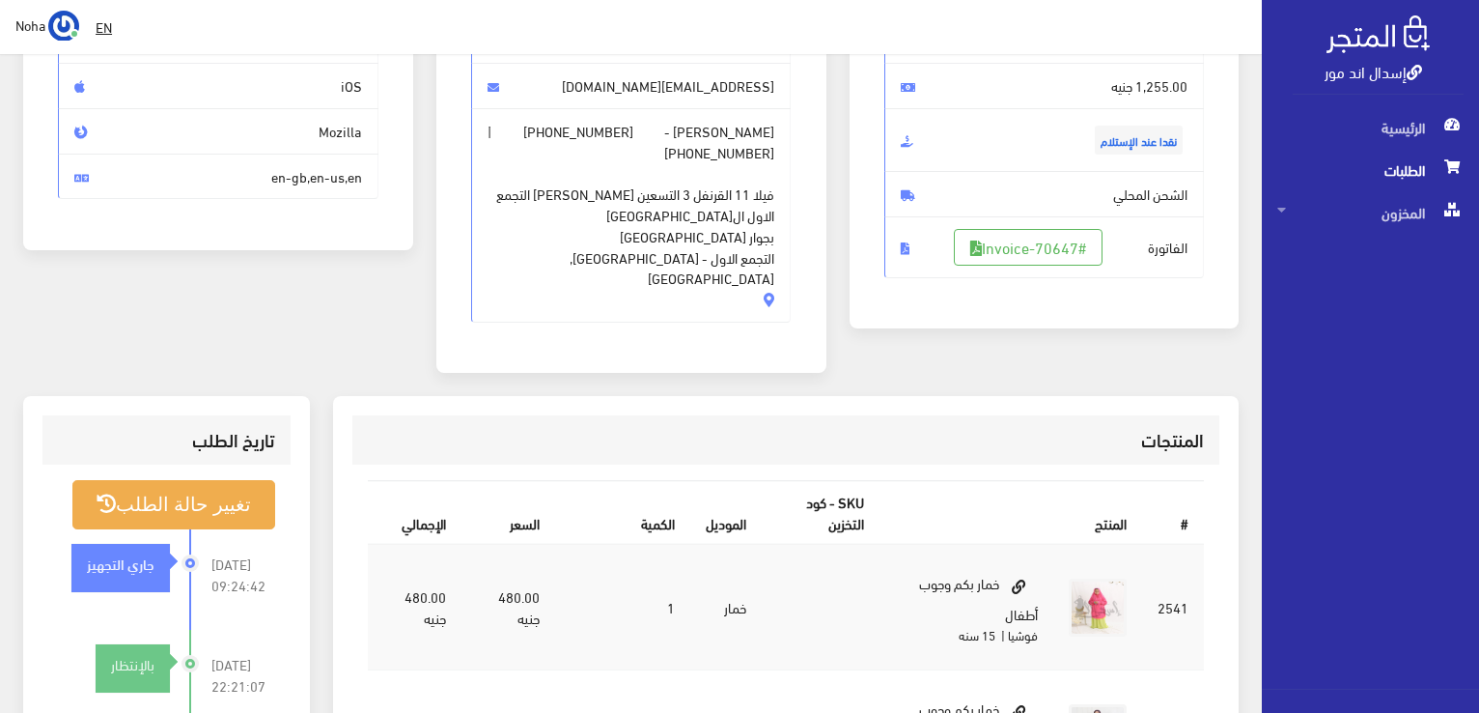
scroll to position [290, 0]
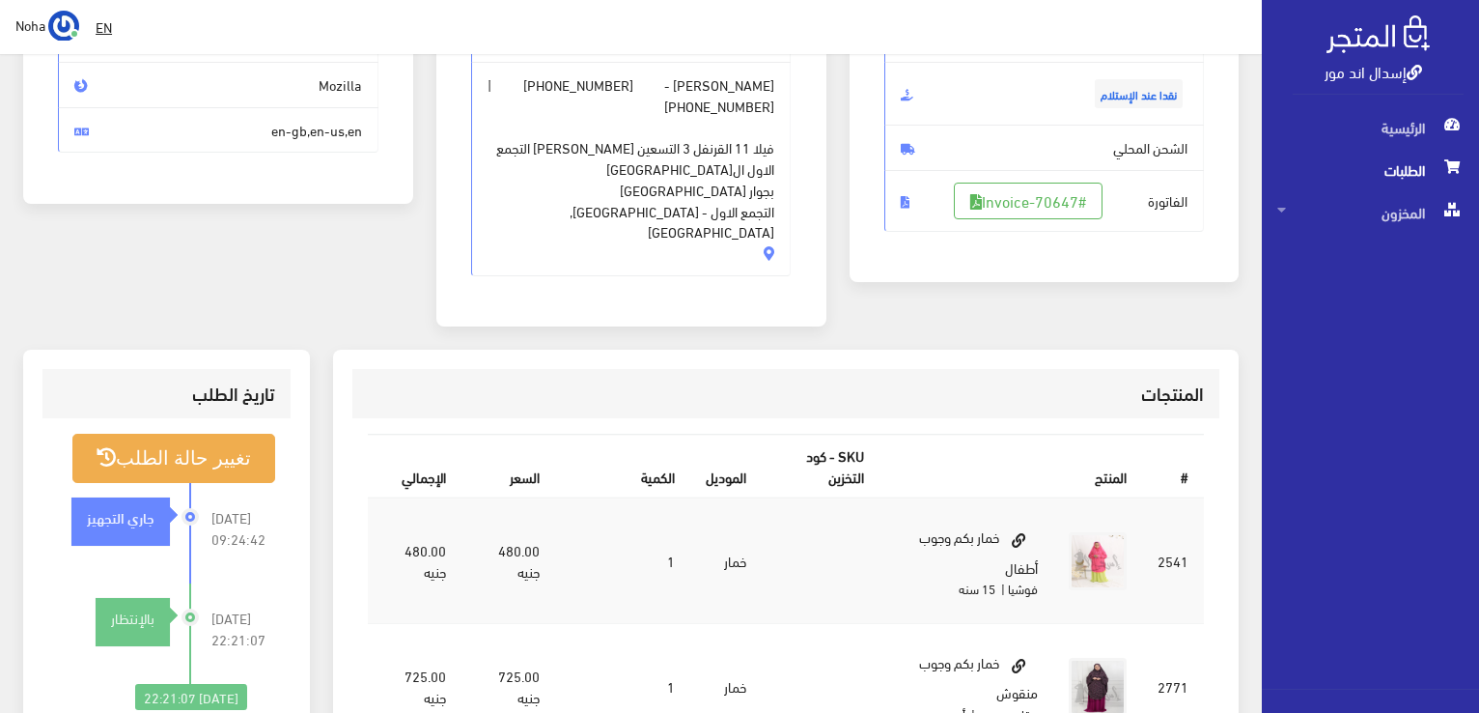
click at [747, 230] on span "مدحت احمد محمود - +201099912387 | +201000887877 فيلا 11 القرنفل 3 التسعين الشما…" at bounding box center [631, 169] width 321 height 214
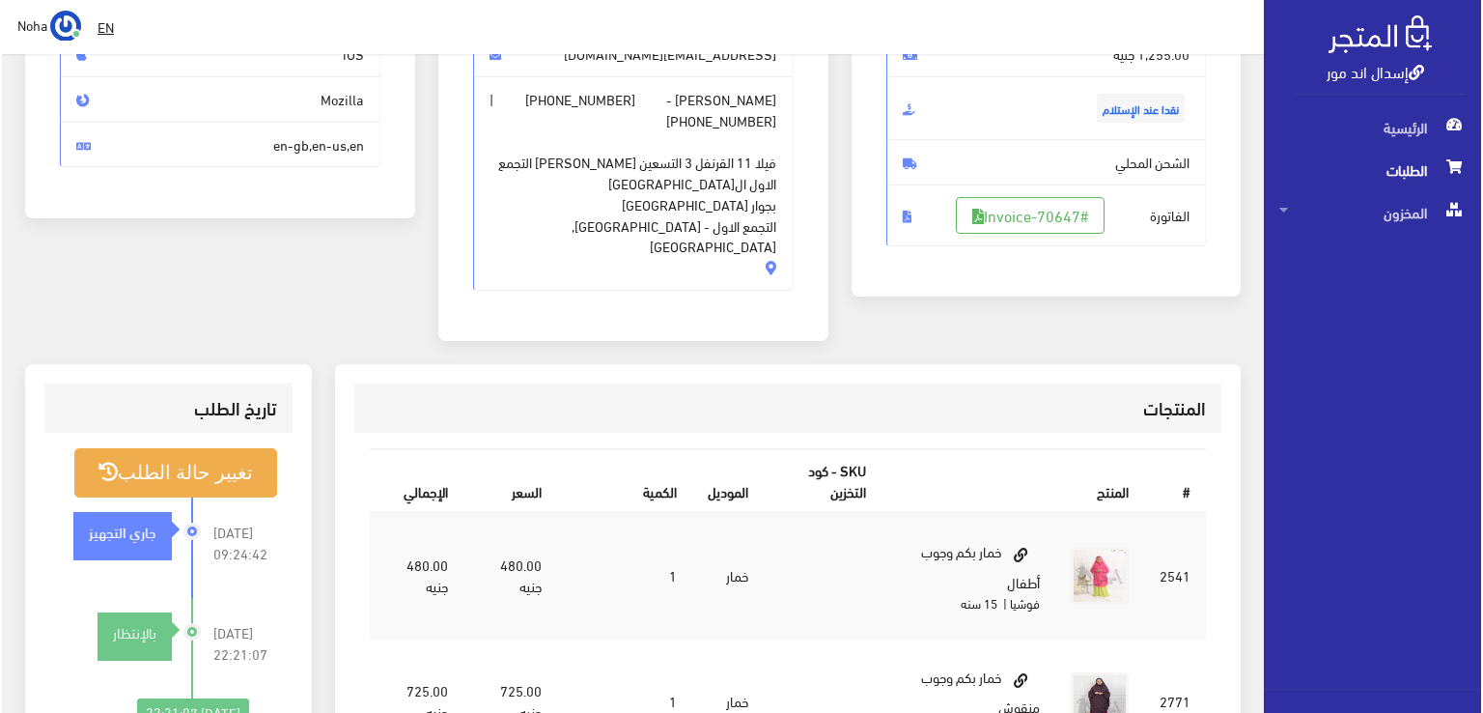
scroll to position [386, 0]
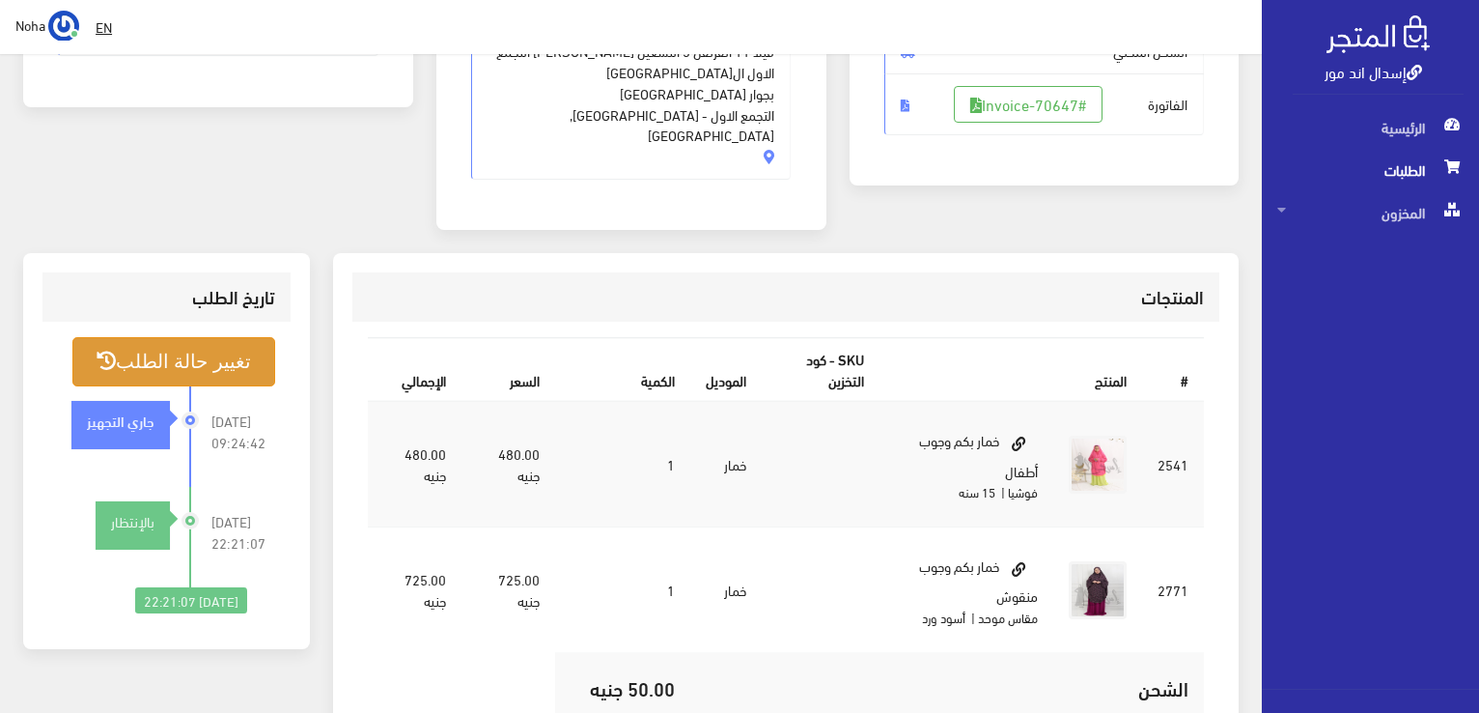
click at [232, 345] on button "تغيير حالة الطلب" at bounding box center [173, 361] width 203 height 49
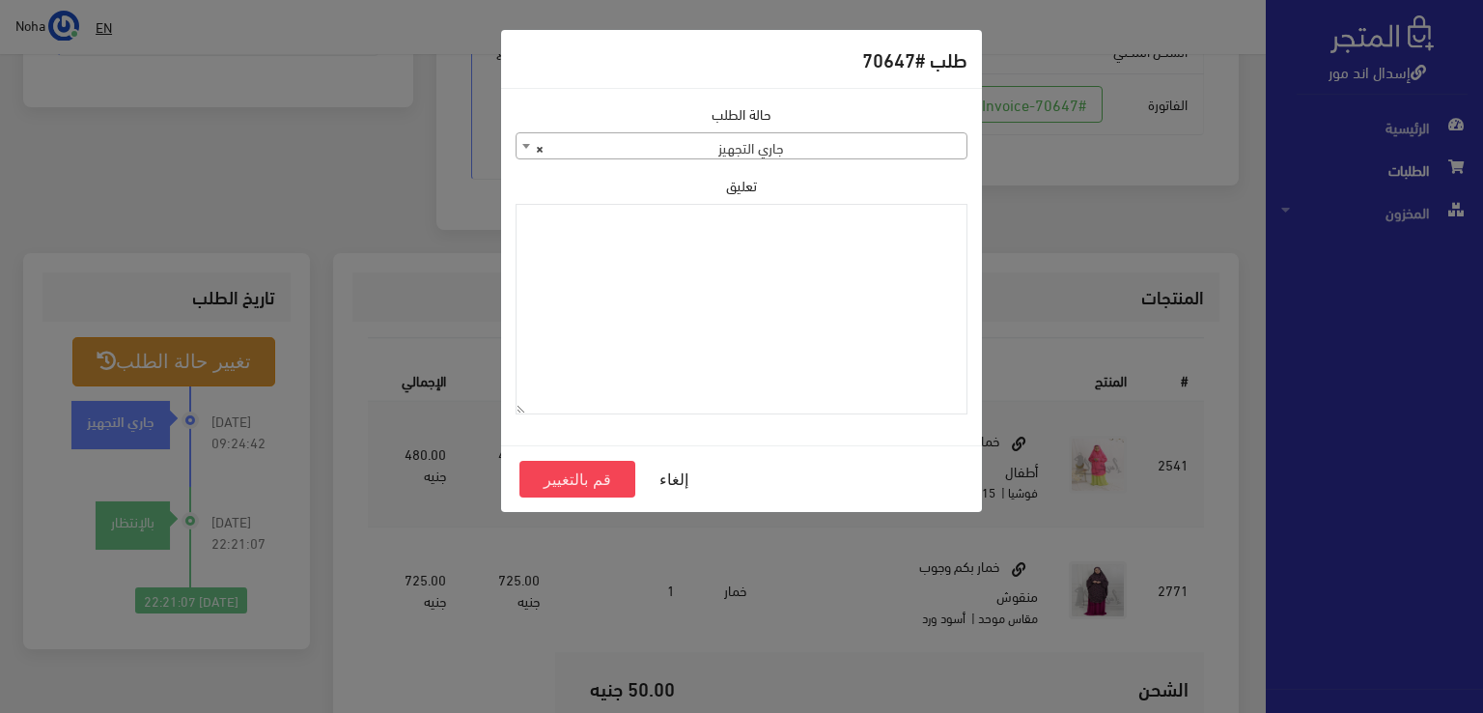
click at [877, 154] on span "× جاري التجهيز" at bounding box center [742, 146] width 450 height 27
click at [774, 240] on textarea "تعليق" at bounding box center [742, 309] width 452 height 211
type textarea "c"
click at [781, 233] on textarea "تعليق" at bounding box center [742, 309] width 452 height 211
type textarea "ؤ"
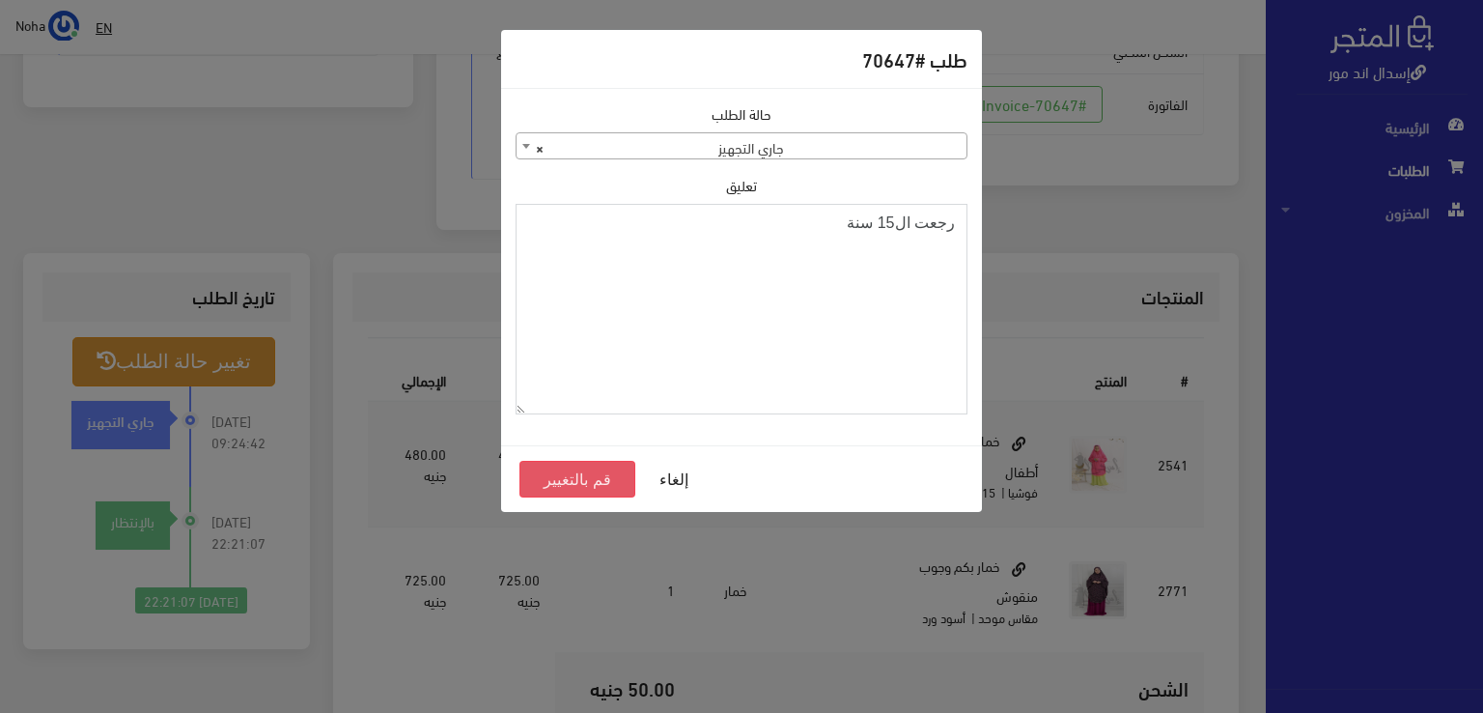
type textarea "رجعت ال15 سنة"
click at [606, 474] on button "قم بالتغيير" at bounding box center [578, 479] width 116 height 37
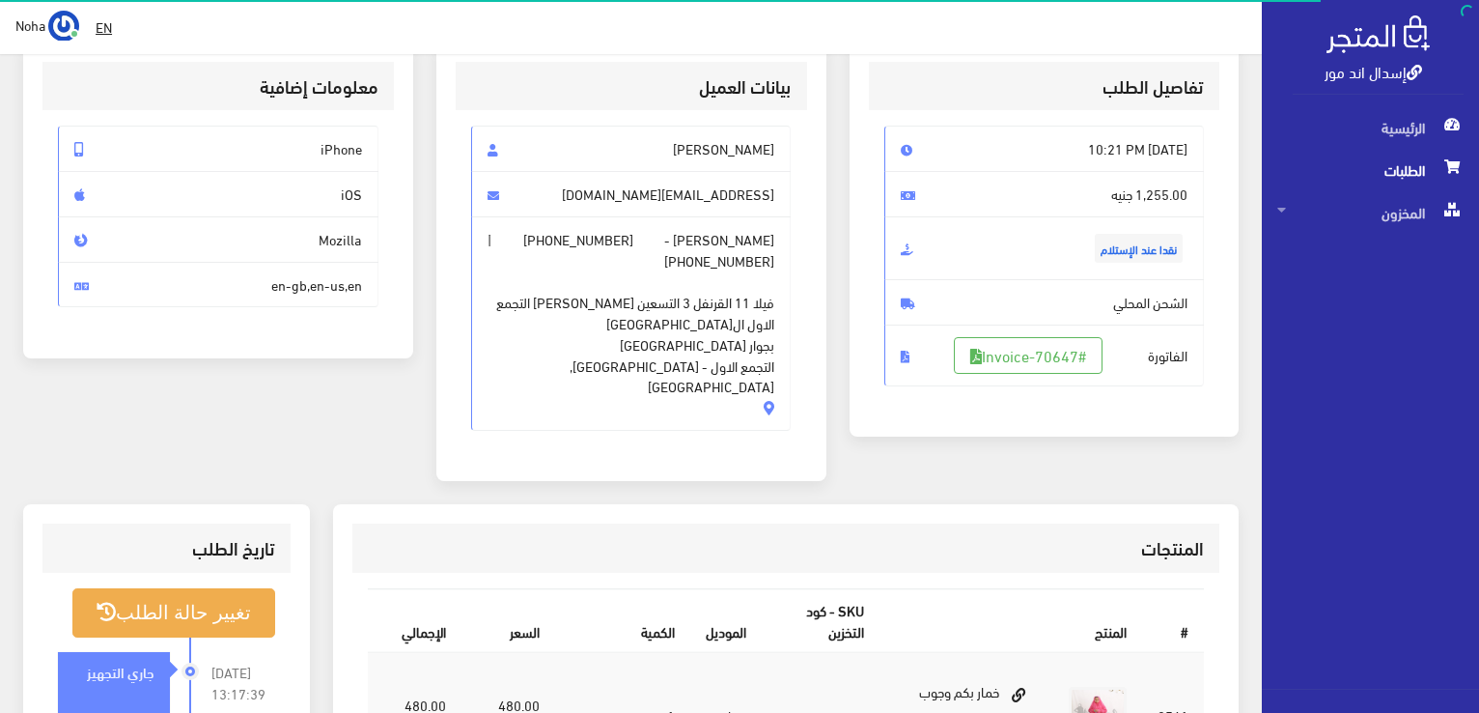
scroll to position [386, 0]
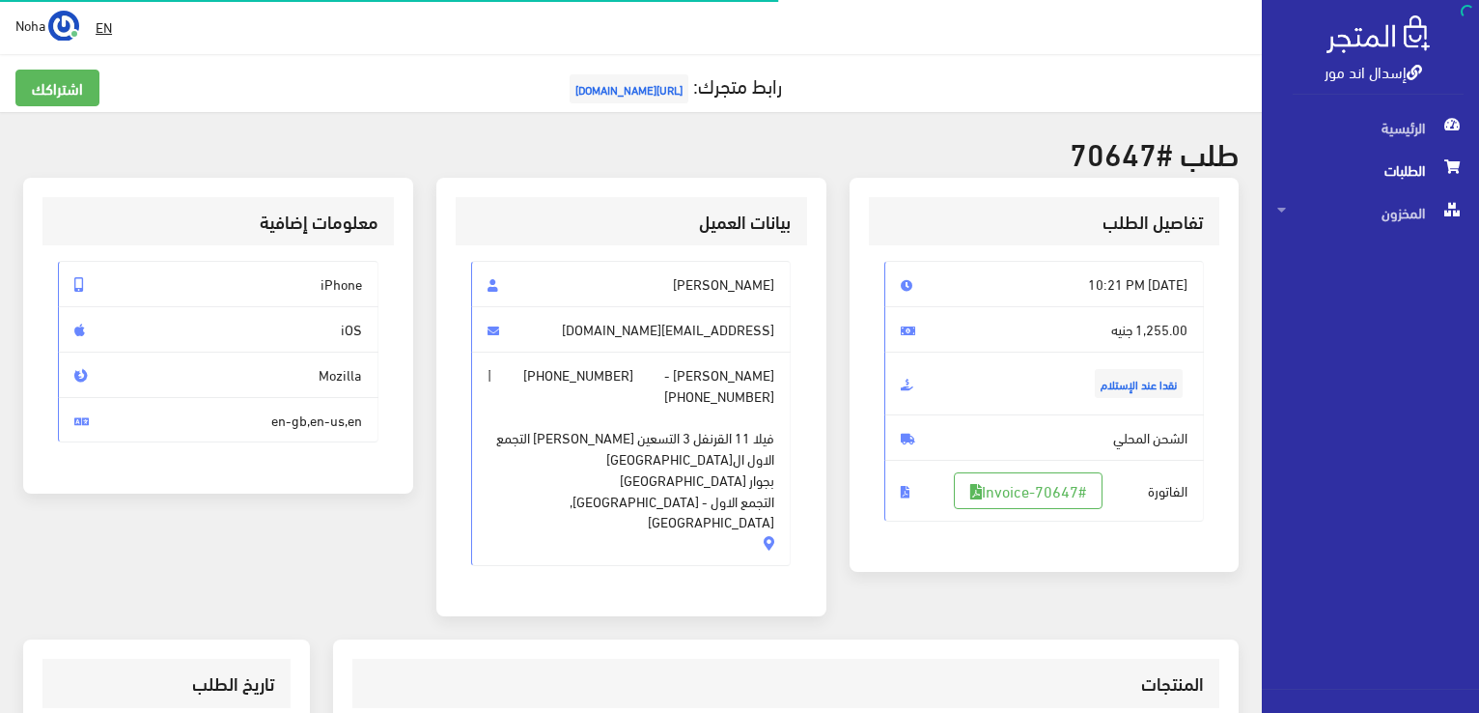
scroll to position [380, 0]
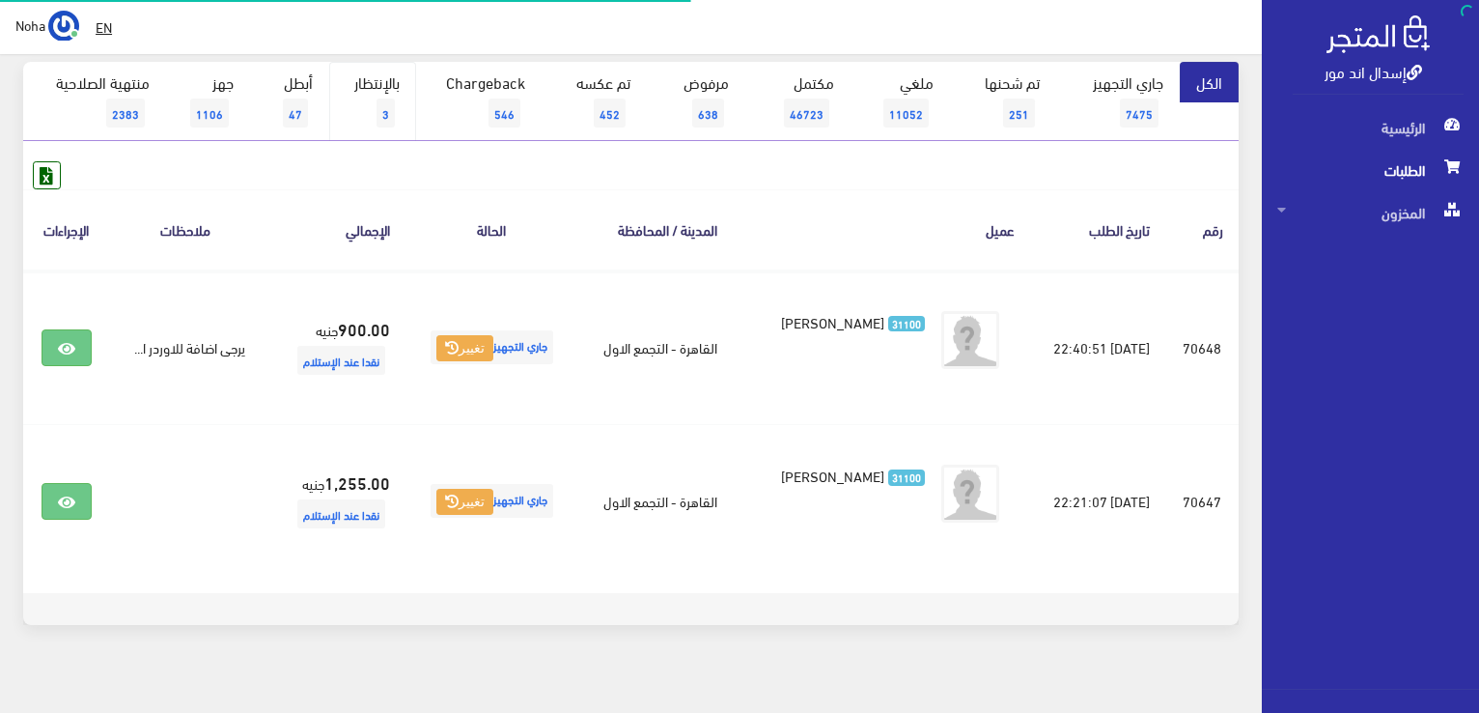
scroll to position [193, 0]
click at [366, 101] on link "بالإنتظار 3" at bounding box center [372, 101] width 87 height 79
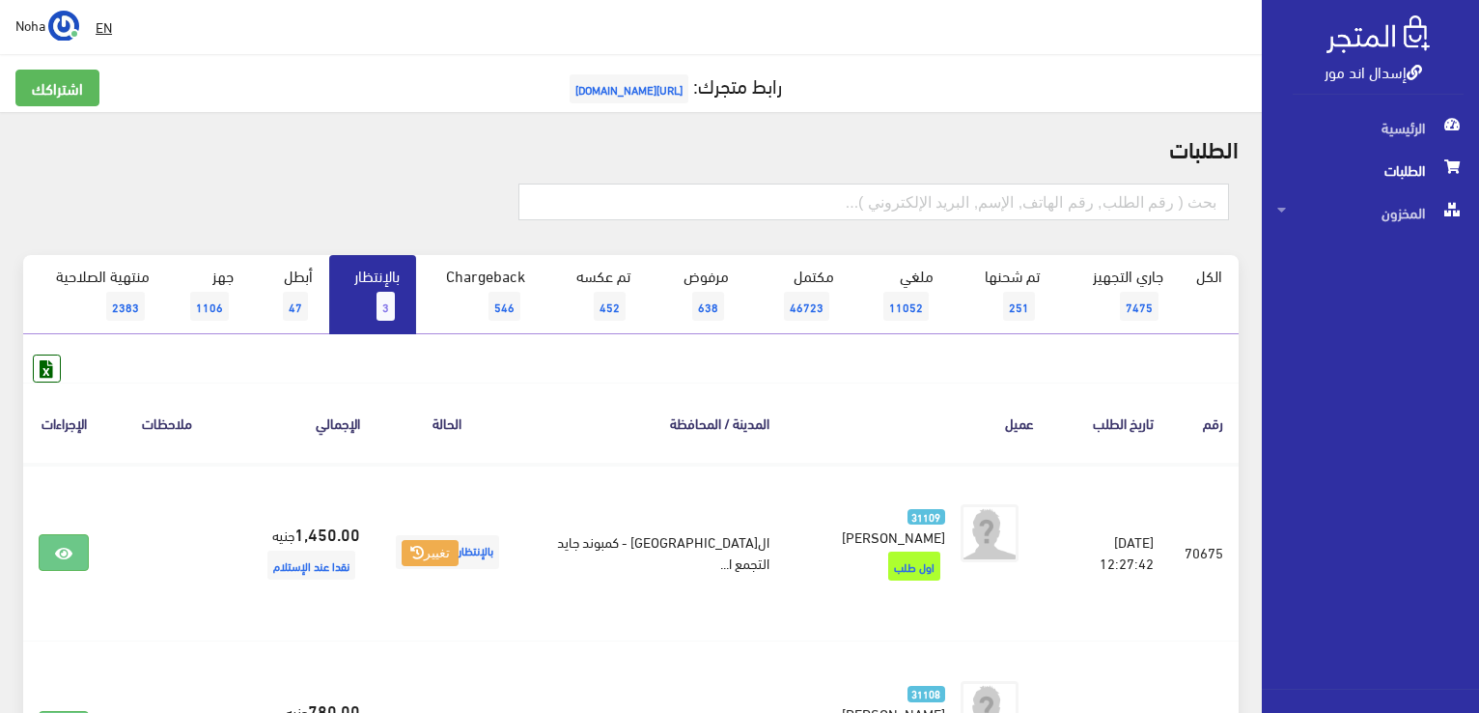
click at [387, 295] on span "3" at bounding box center [386, 306] width 18 height 29
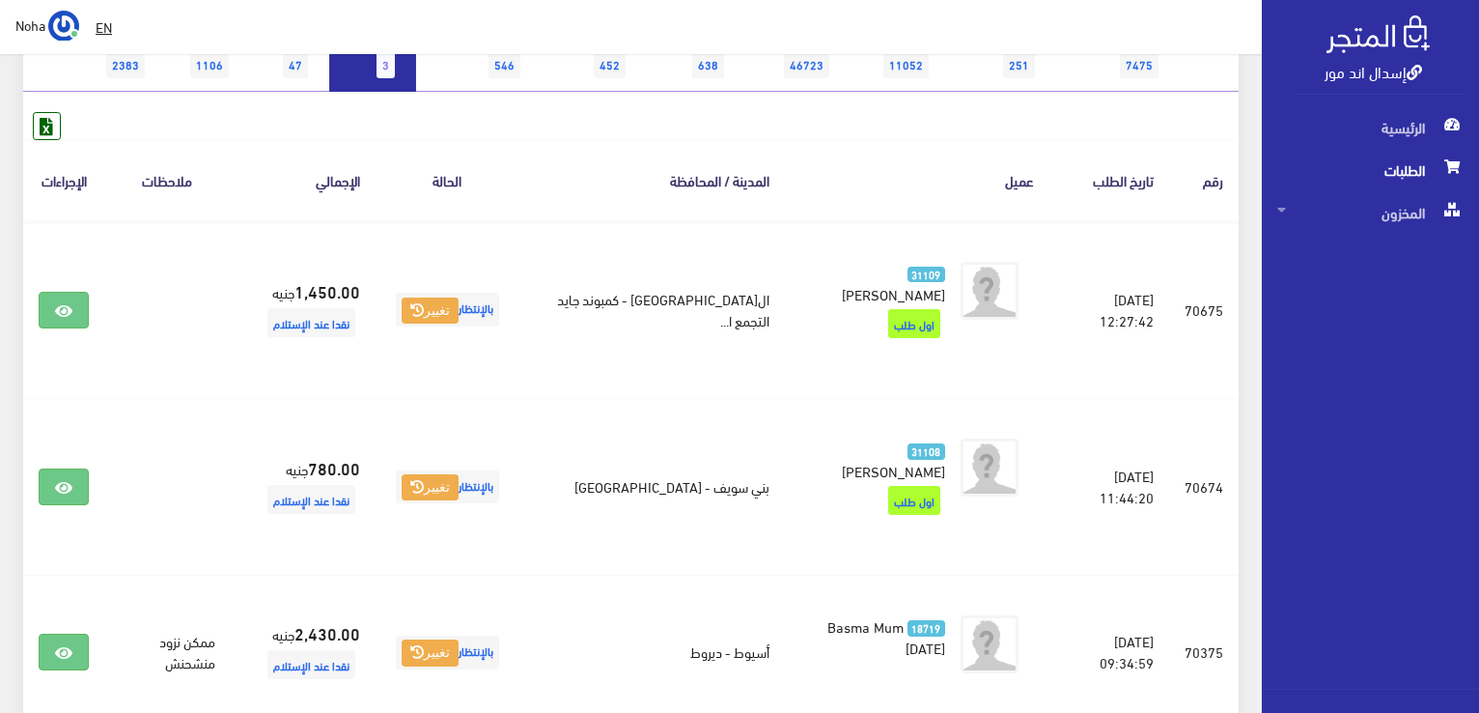
scroll to position [290, 0]
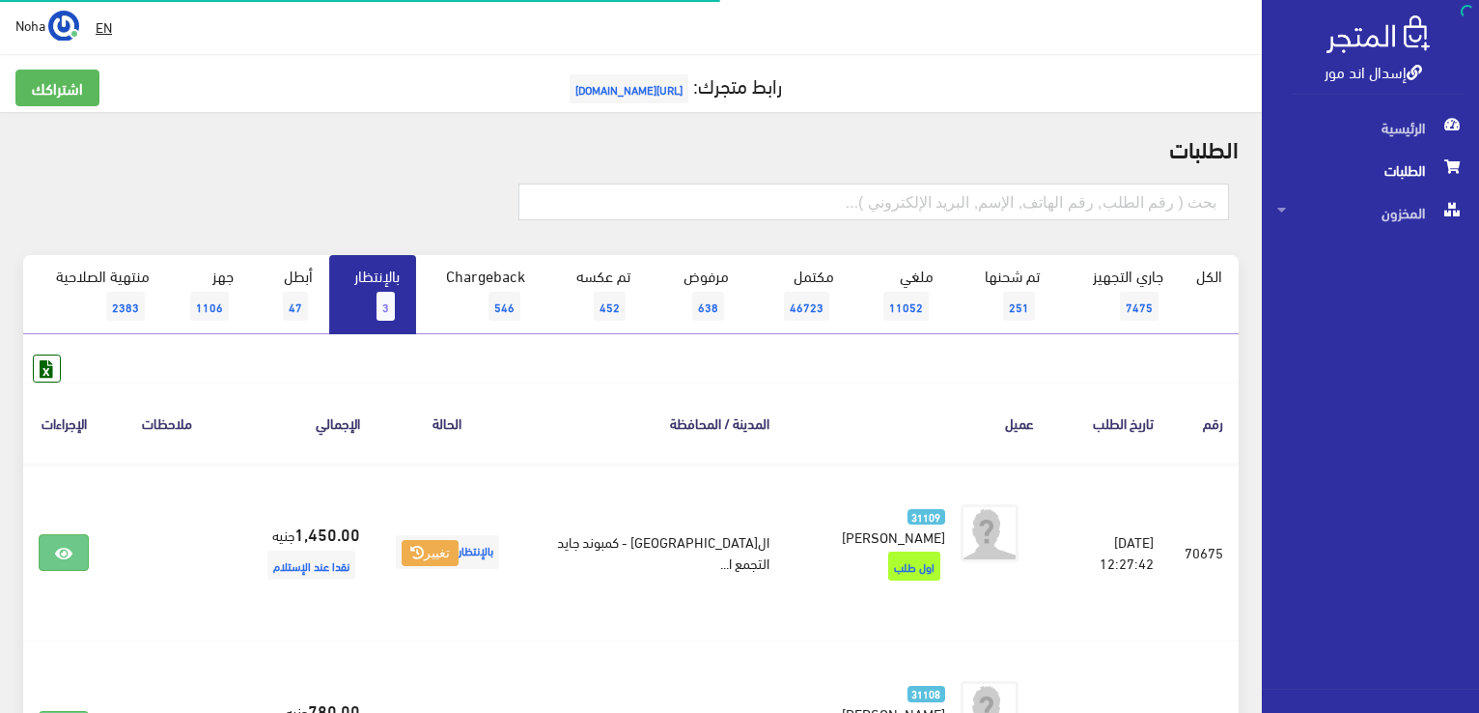
scroll to position [290, 0]
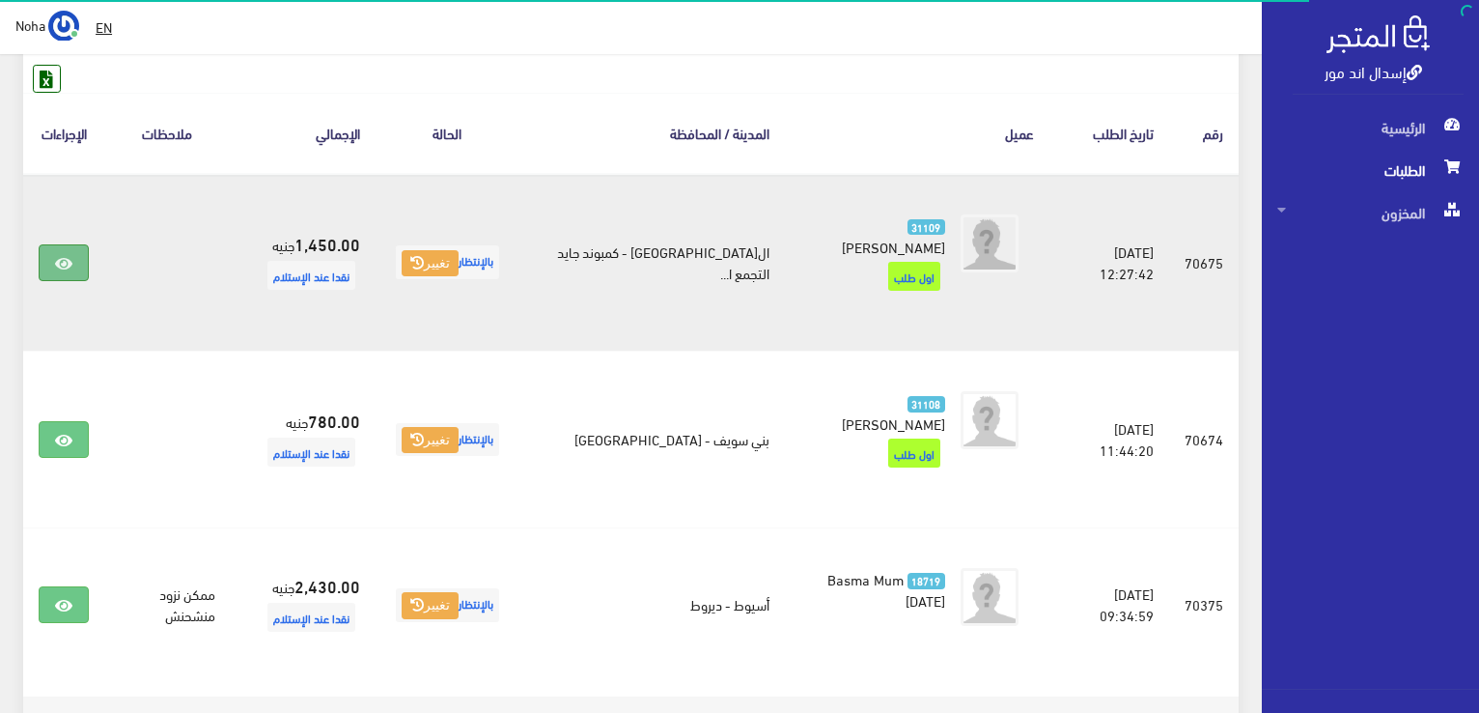
click at [60, 256] on icon at bounding box center [63, 263] width 17 height 15
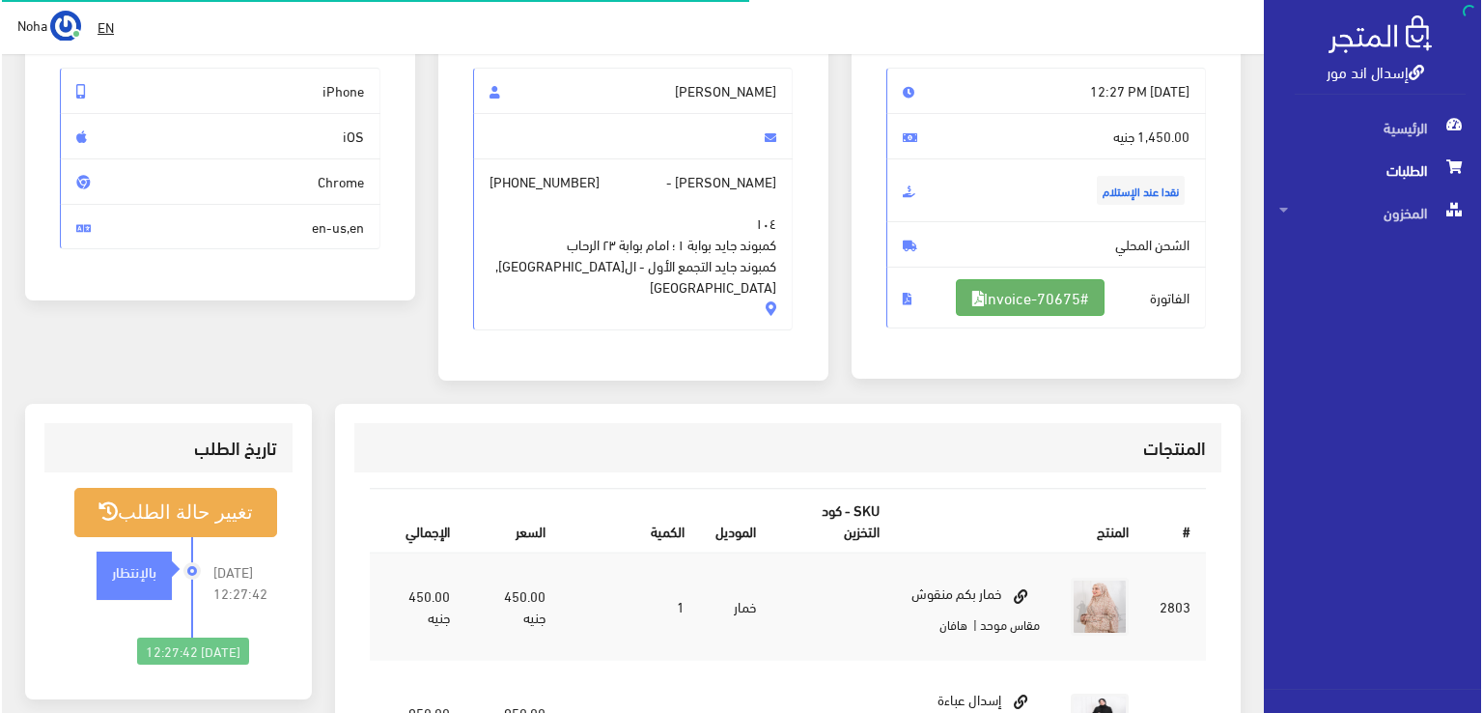
scroll to position [193, 0]
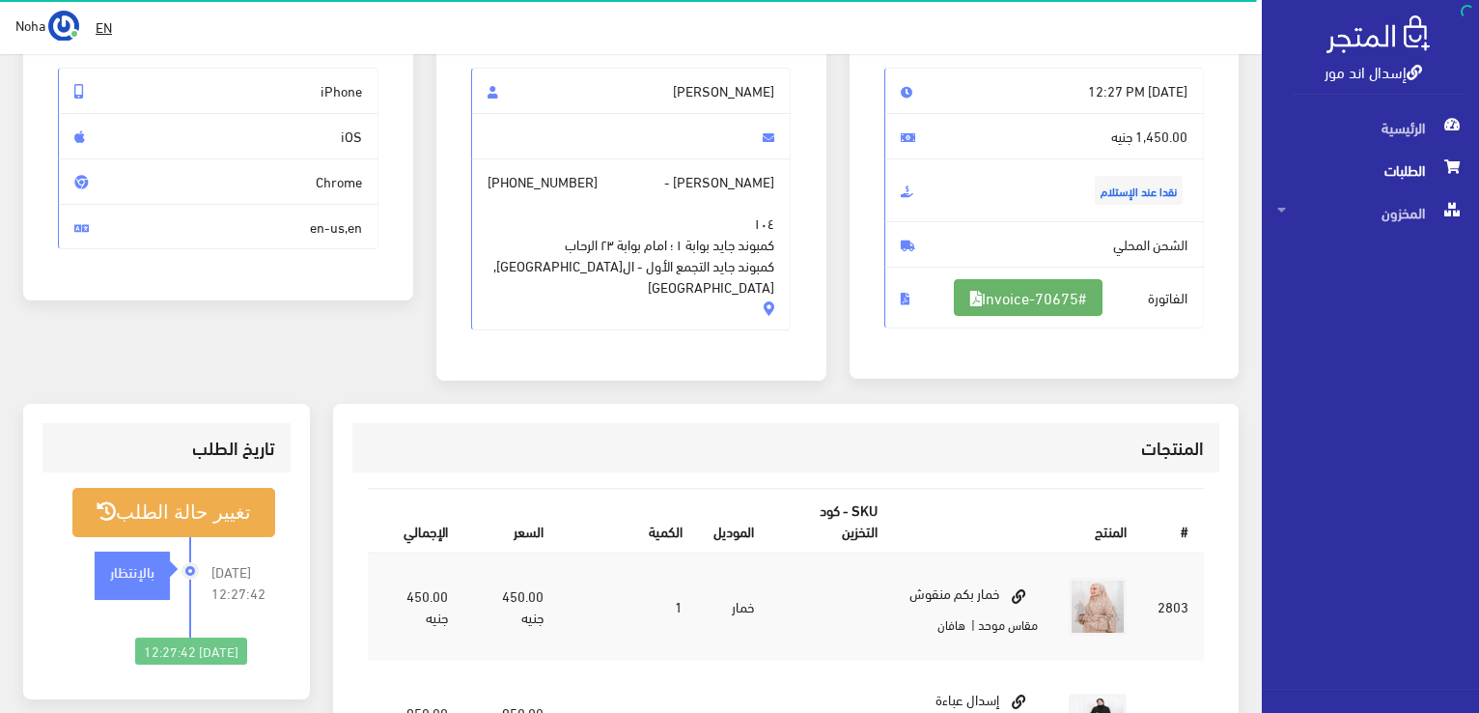
click at [1037, 288] on link "#Invoice-70675" at bounding box center [1028, 297] width 149 height 37
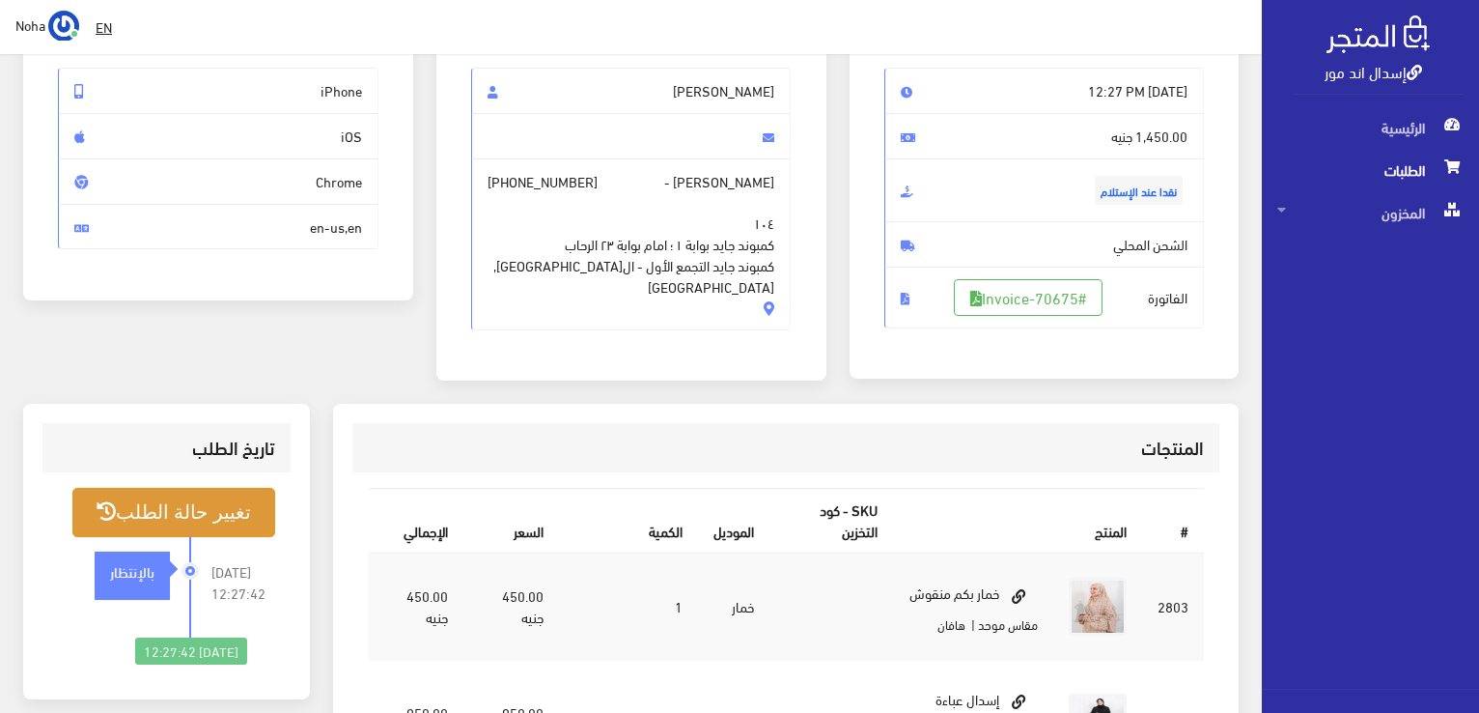
click at [192, 507] on button "تغيير حالة الطلب" at bounding box center [173, 512] width 203 height 49
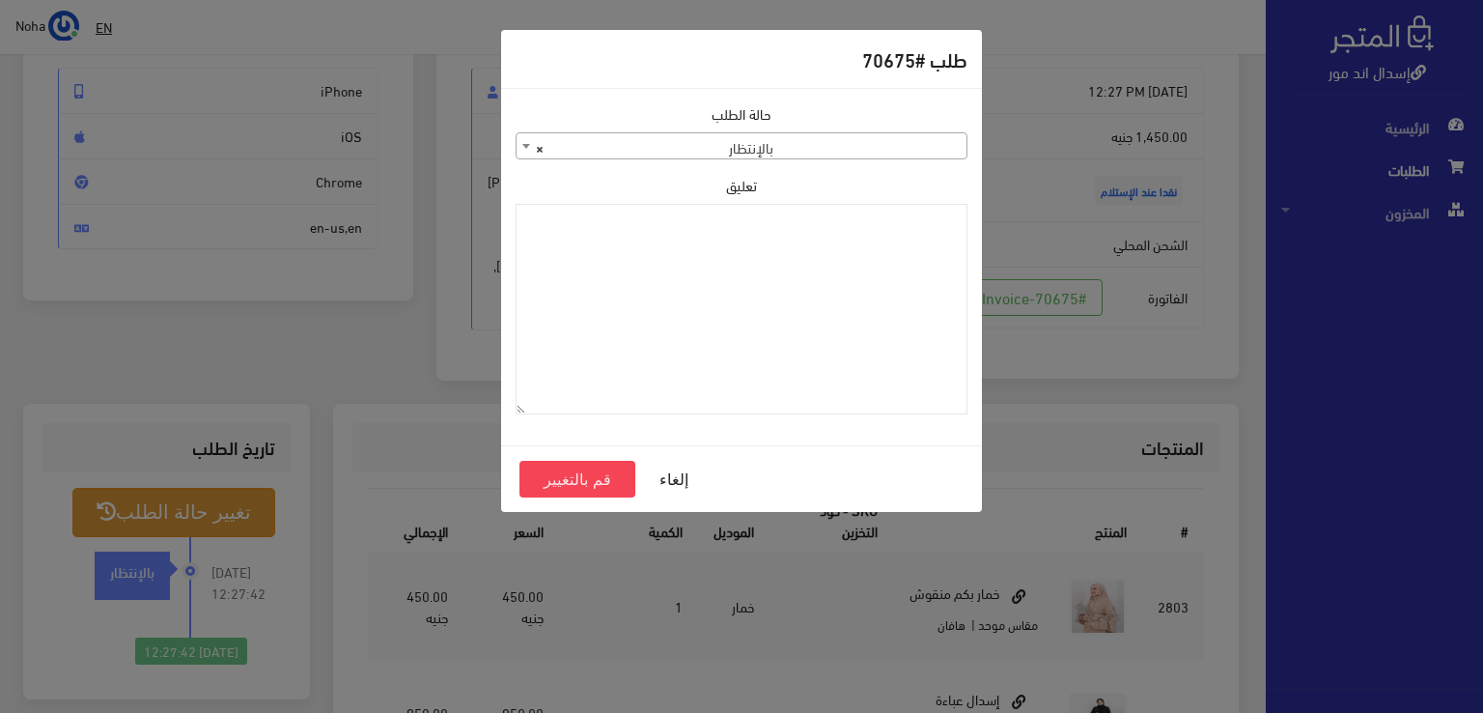
click at [757, 147] on span "× بالإنتظار" at bounding box center [742, 146] width 450 height 27
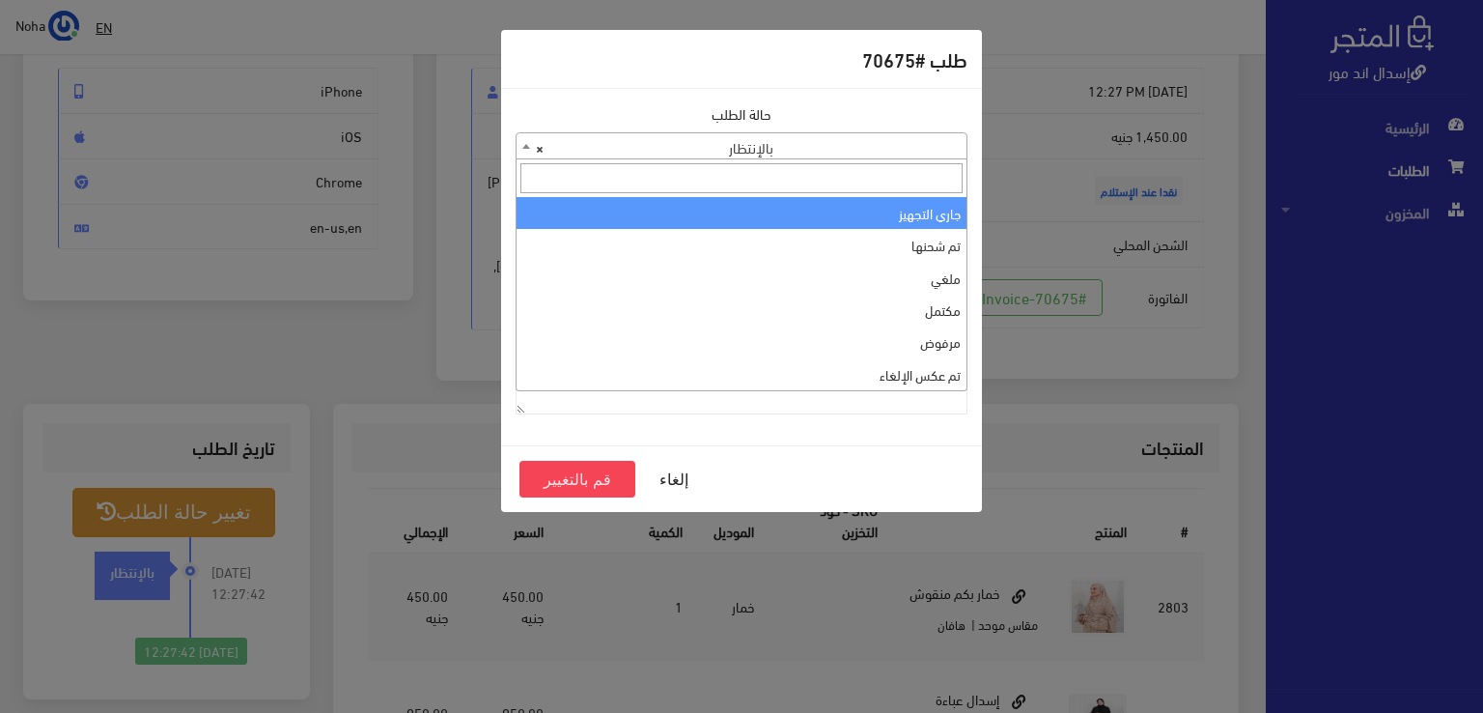
select select "1"
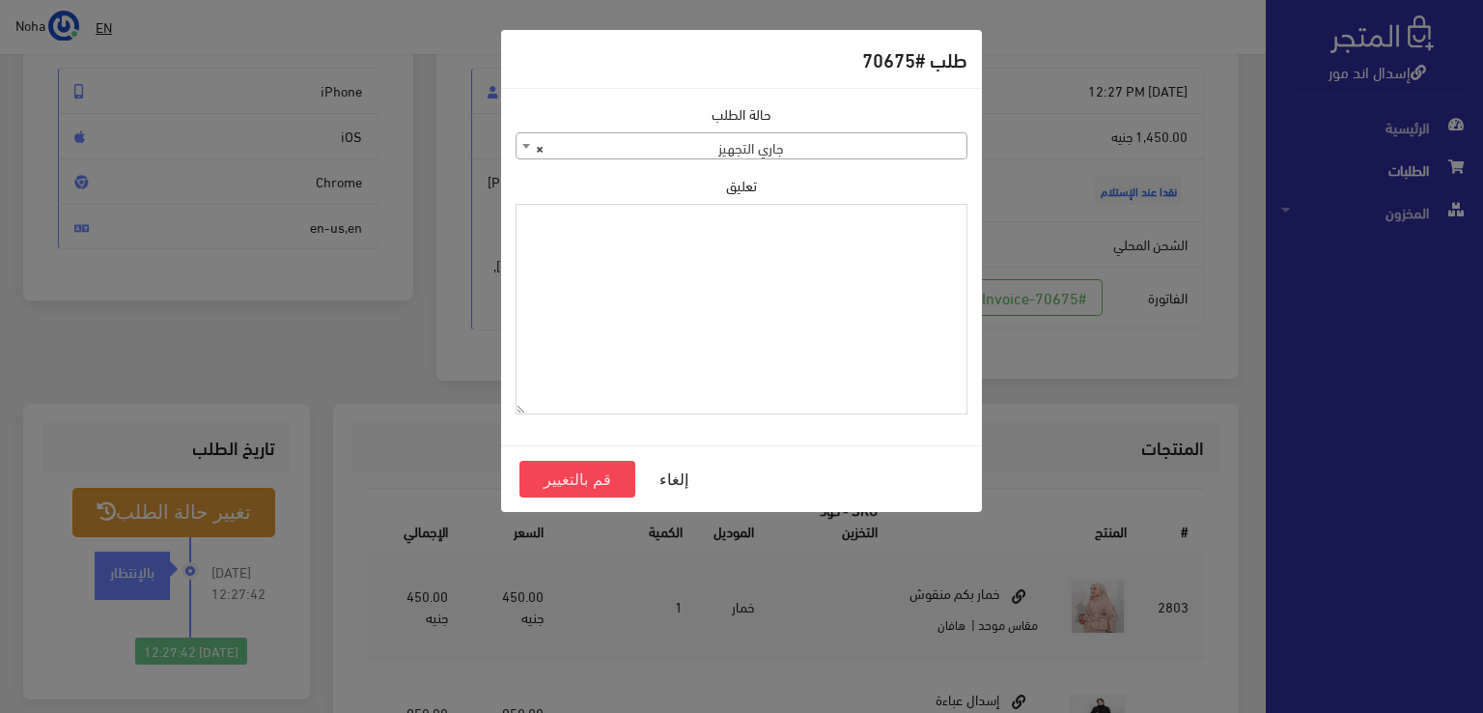
paste textarea "1123993"
type textarea "1123993"
click at [598, 480] on button "قم بالتغيير" at bounding box center [578, 479] width 116 height 37
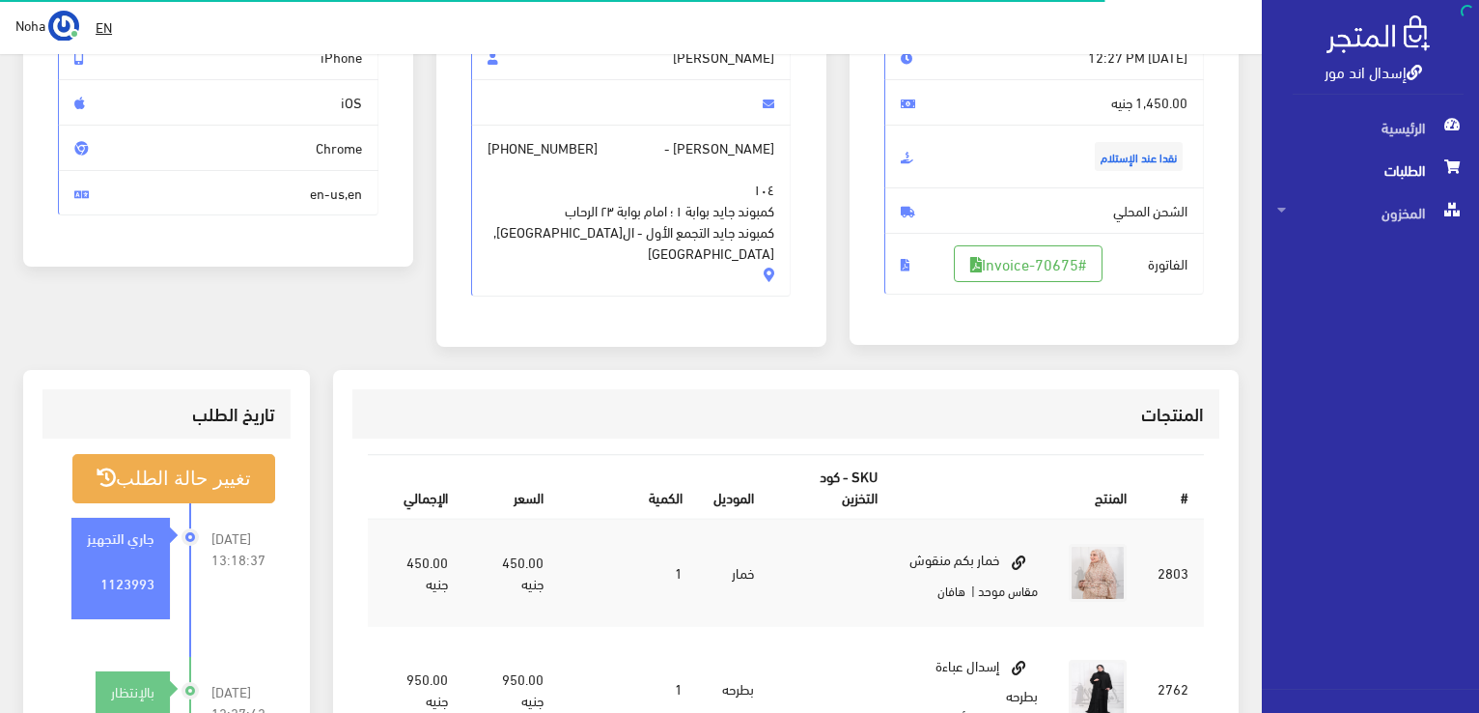
scroll to position [290, 0]
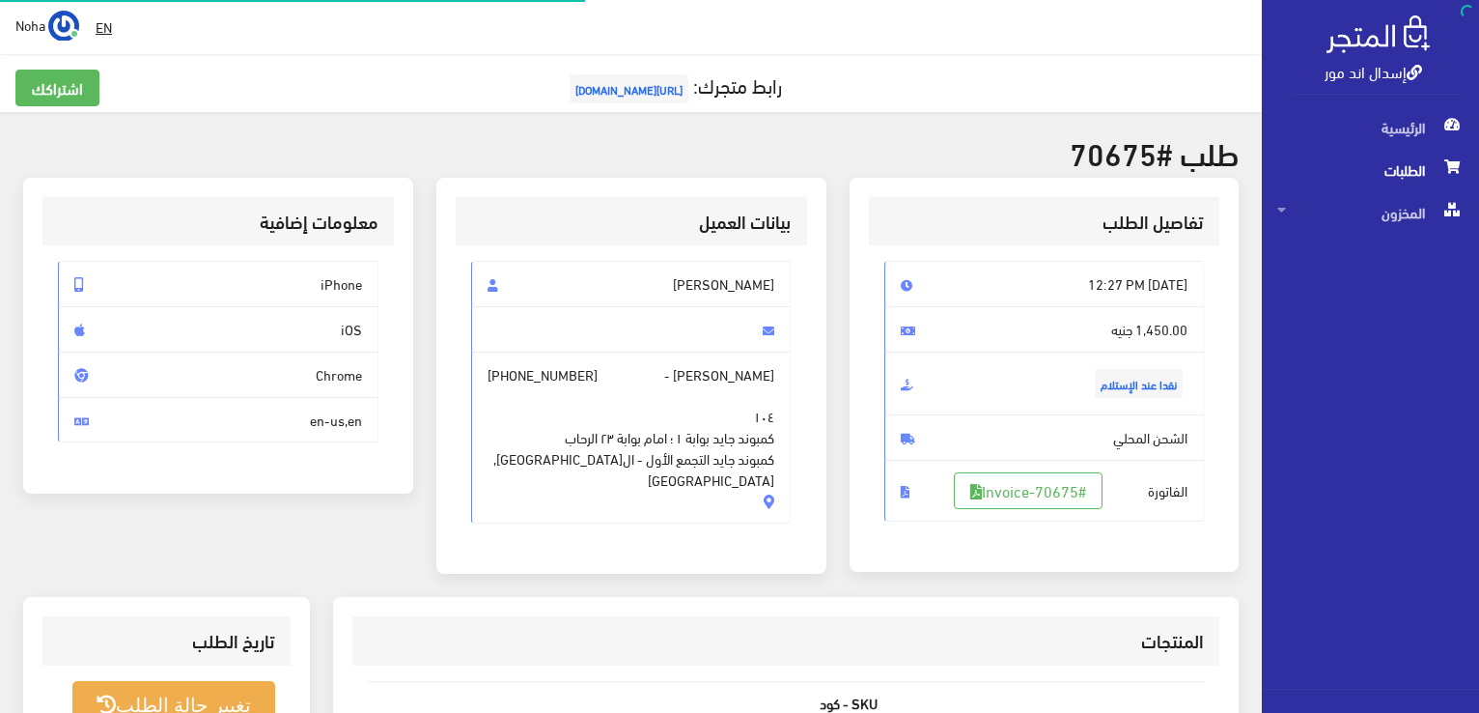
scroll to position [193, 0]
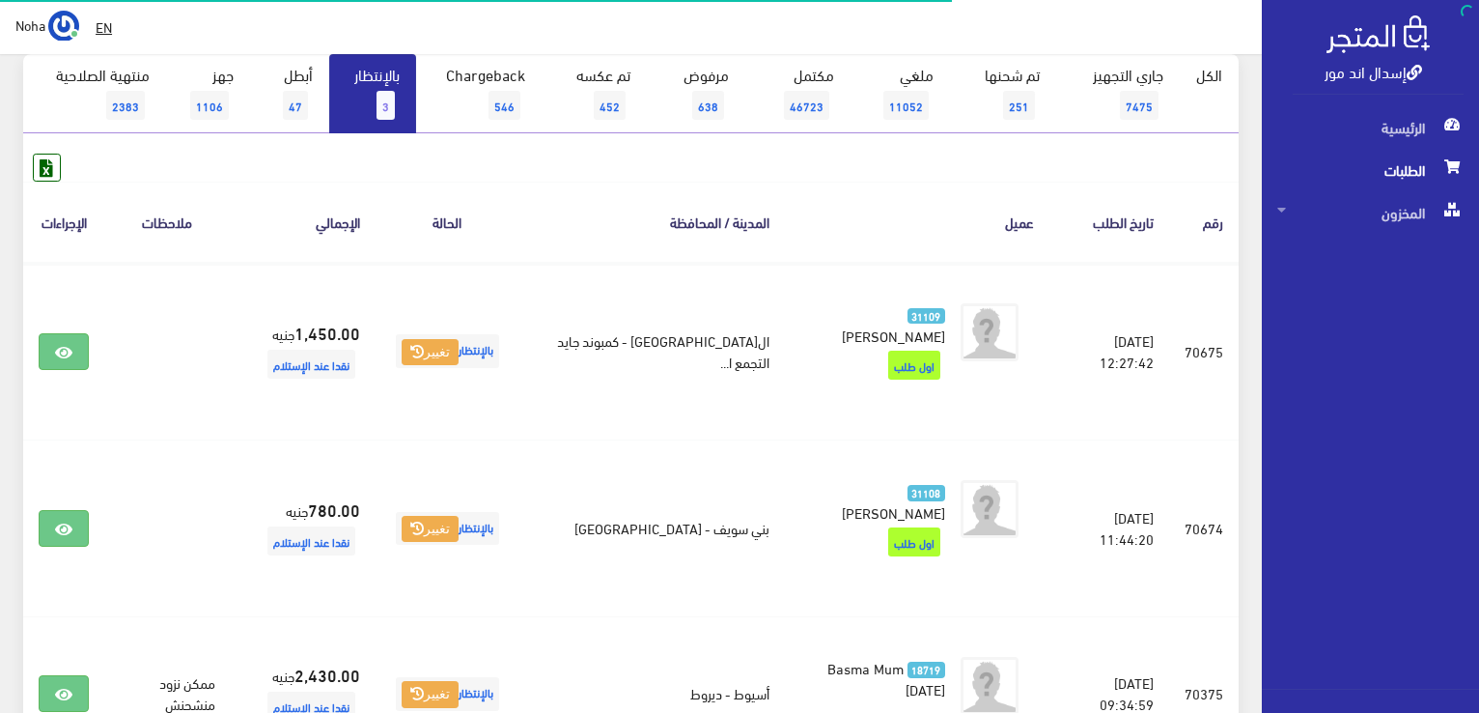
scroll to position [97, 0]
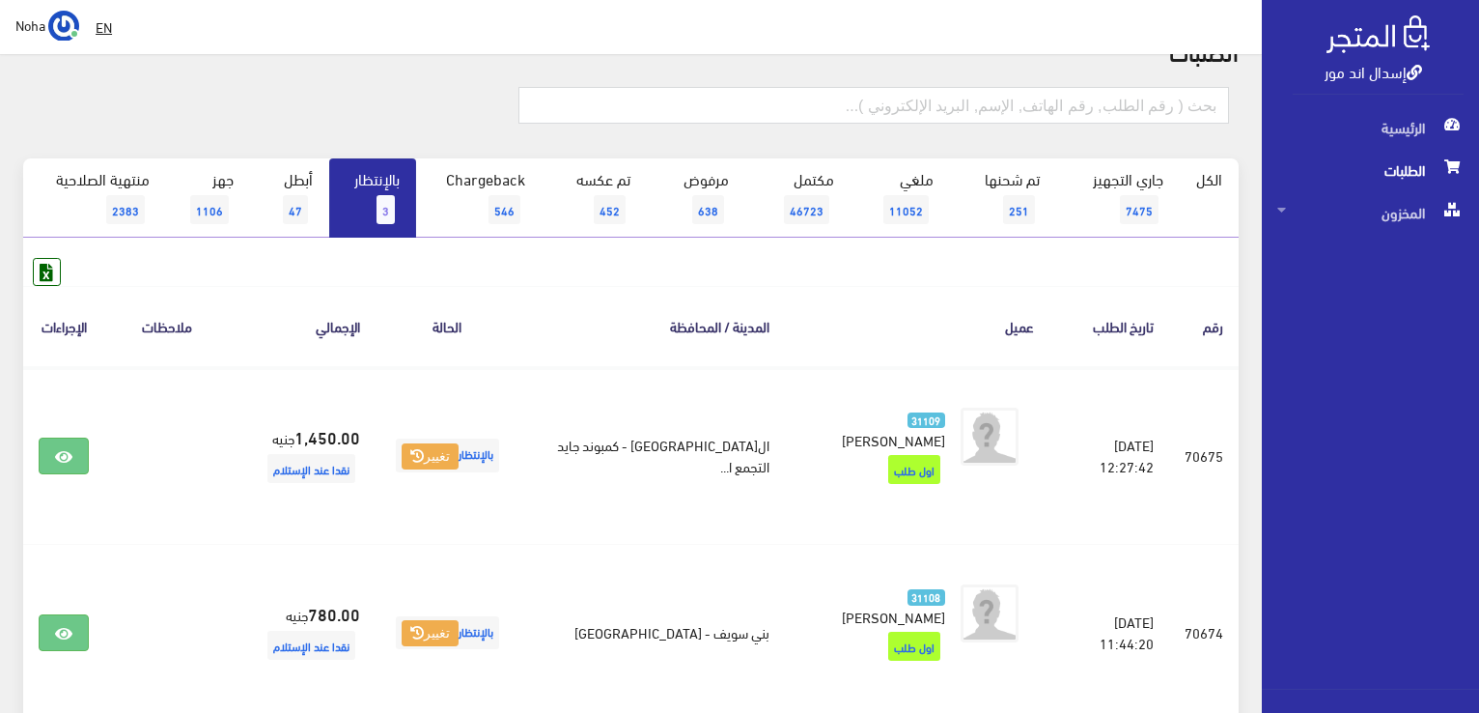
click at [364, 197] on link "بالإنتظار 3" at bounding box center [372, 197] width 87 height 79
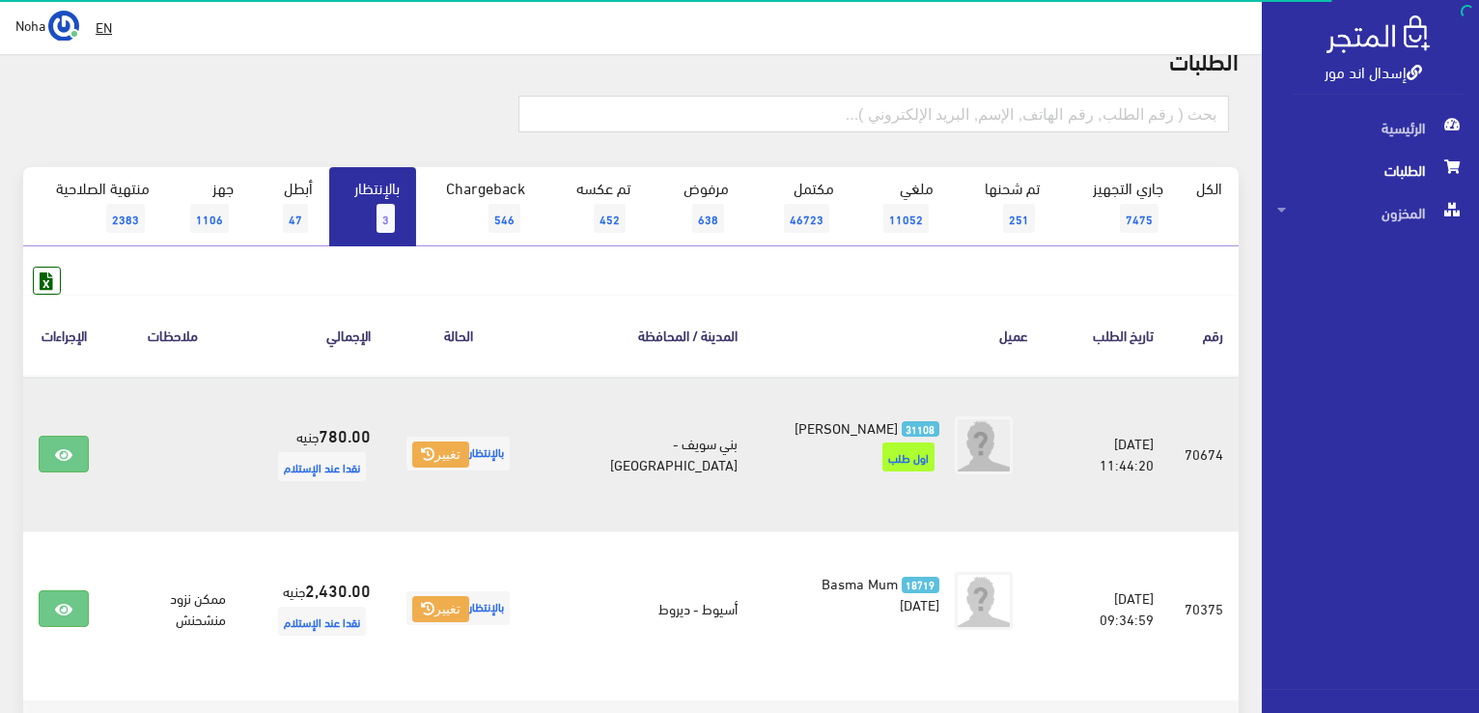
scroll to position [97, 0]
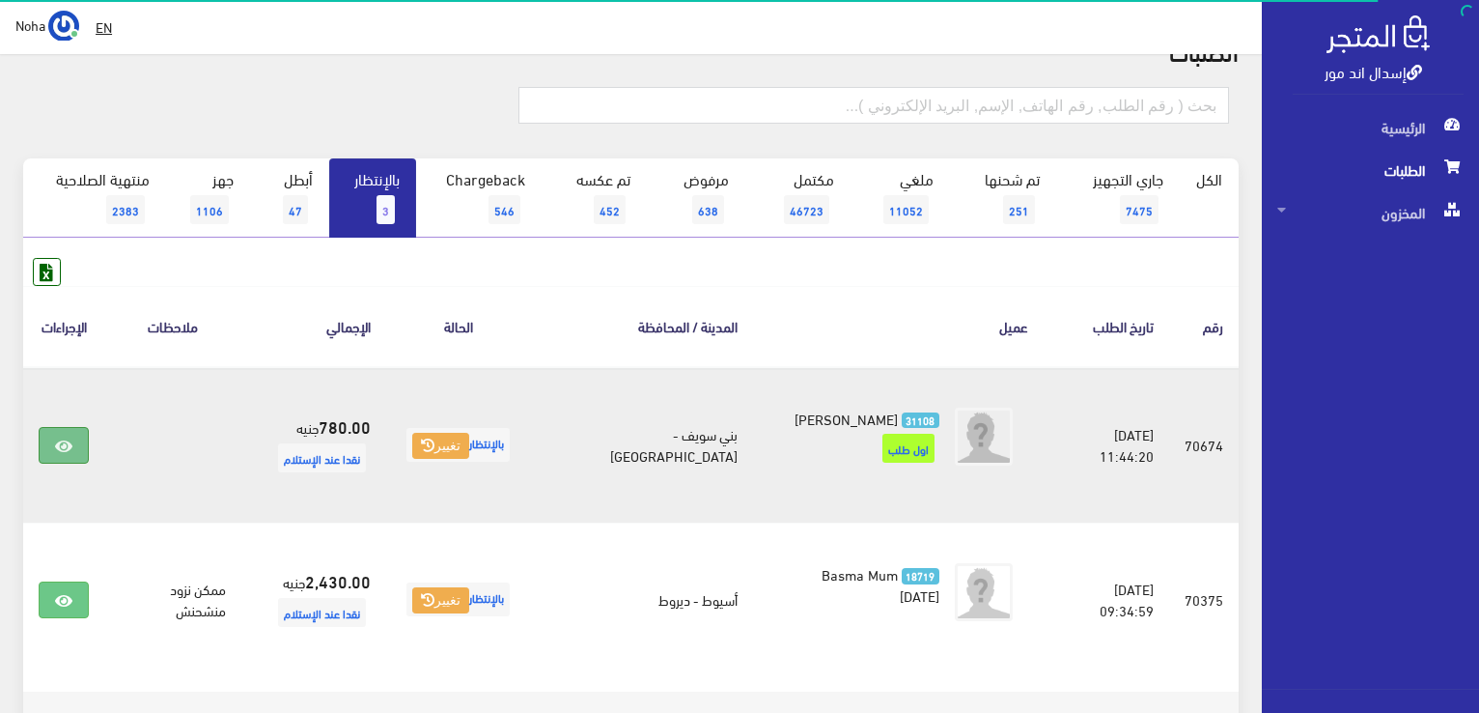
click at [70, 451] on icon at bounding box center [63, 445] width 17 height 15
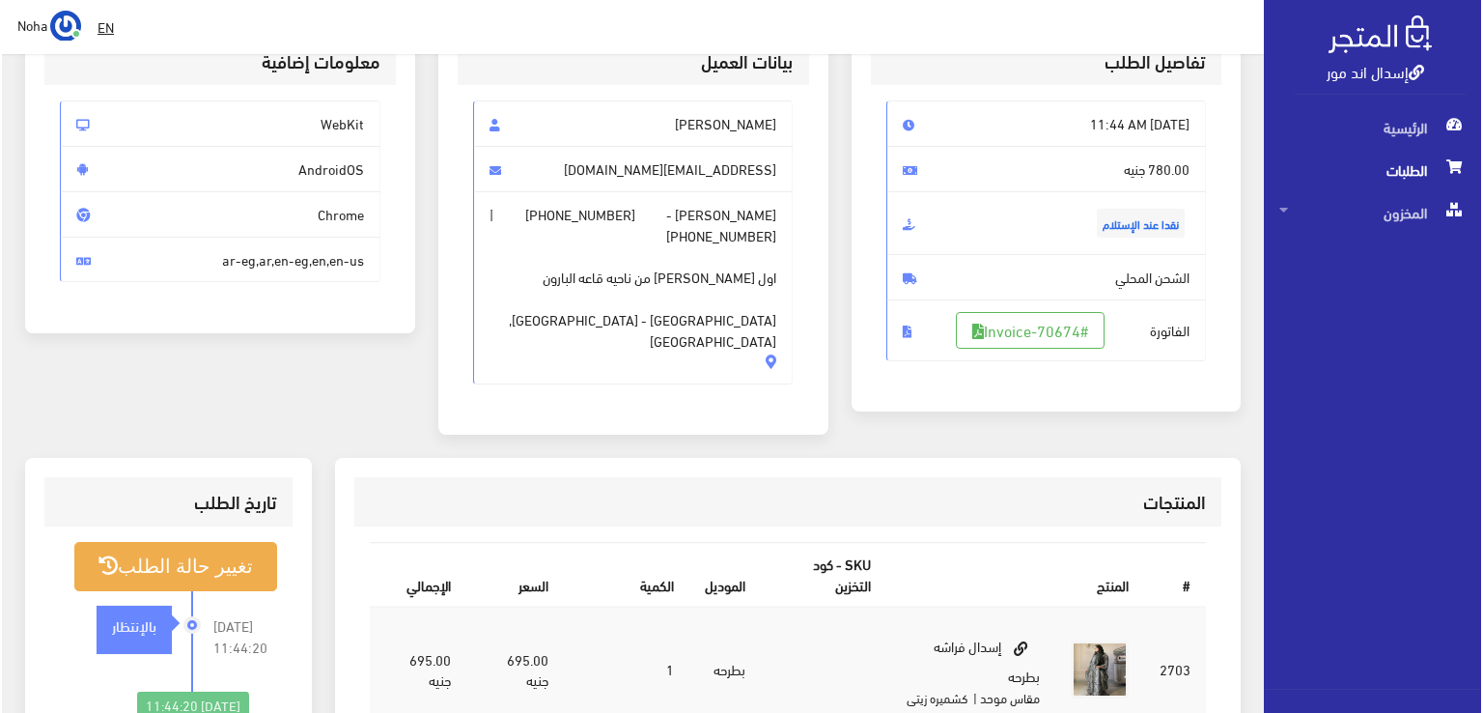
scroll to position [193, 0]
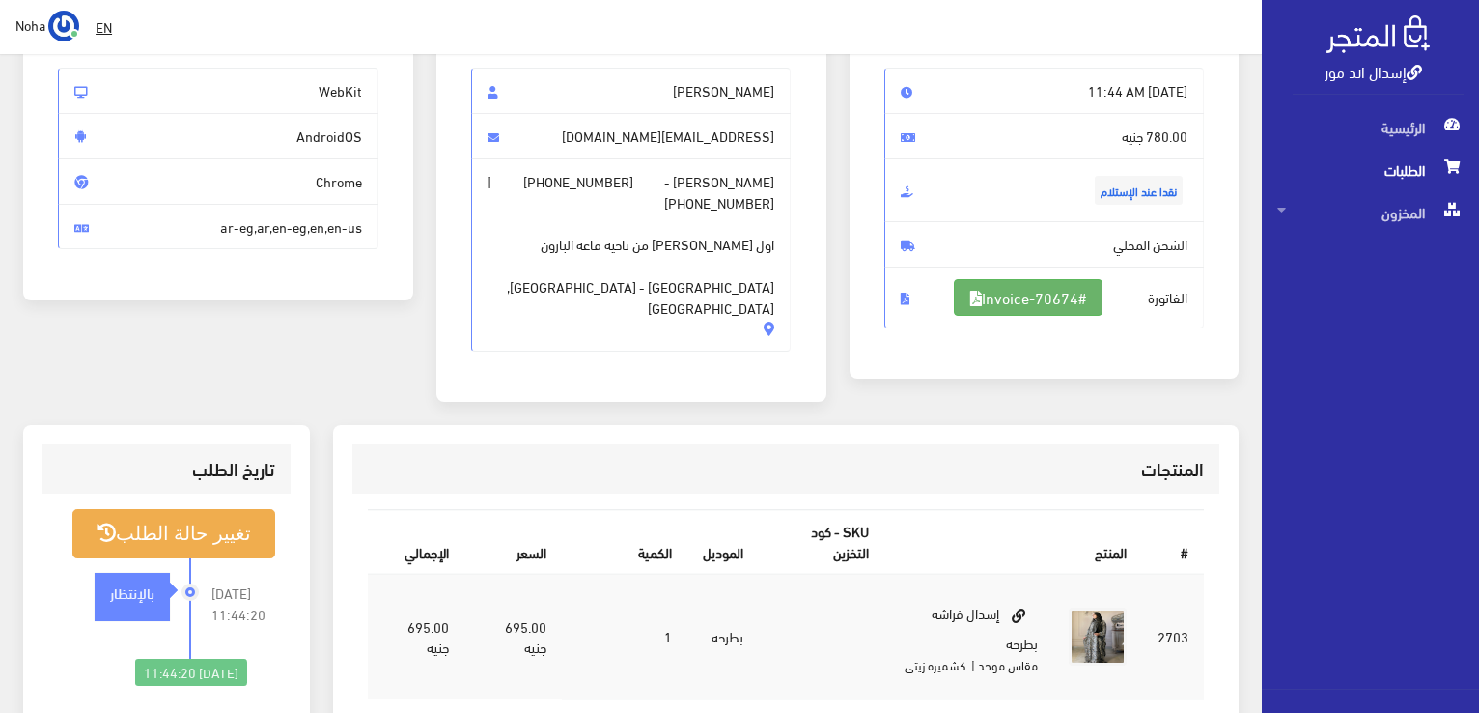
click at [1100, 307] on link "#Invoice-70674" at bounding box center [1028, 297] width 149 height 37
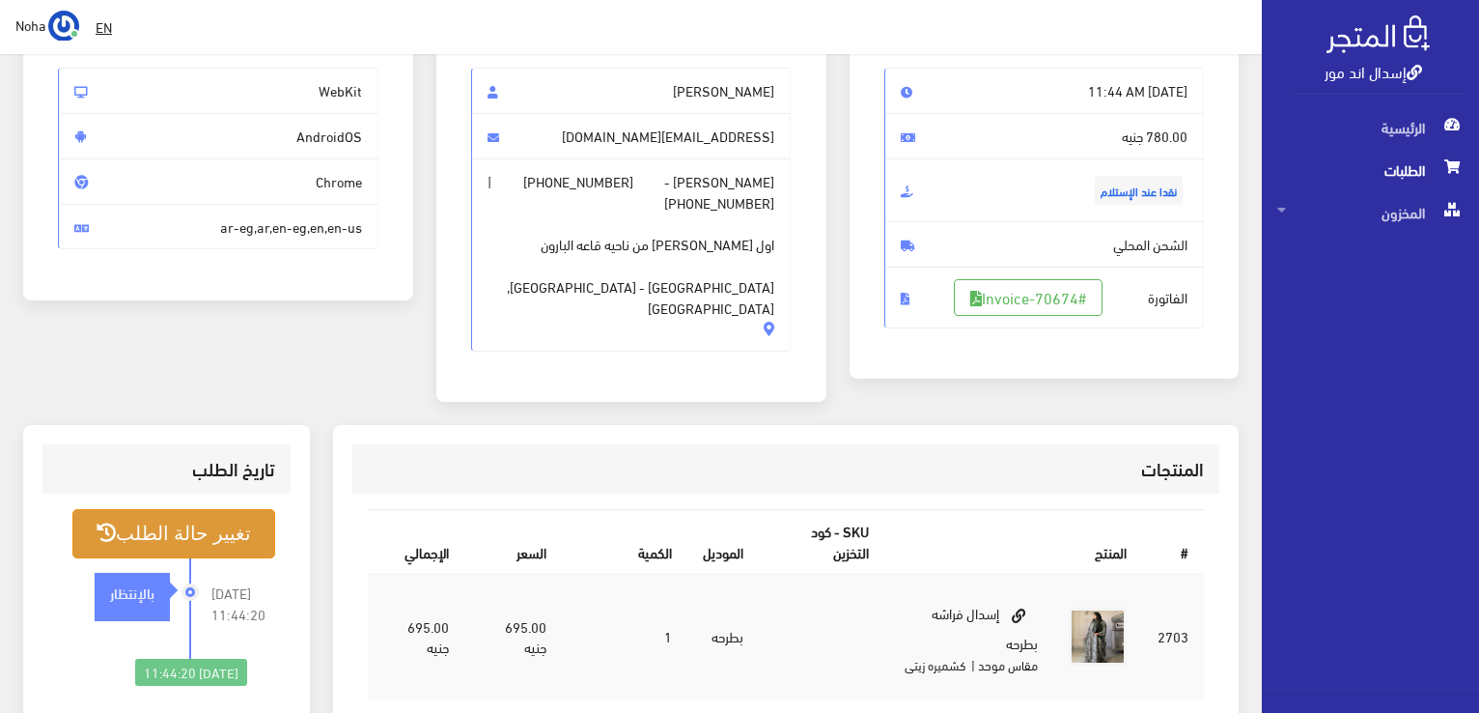
click at [185, 515] on button "تغيير حالة الطلب" at bounding box center [173, 533] width 203 height 49
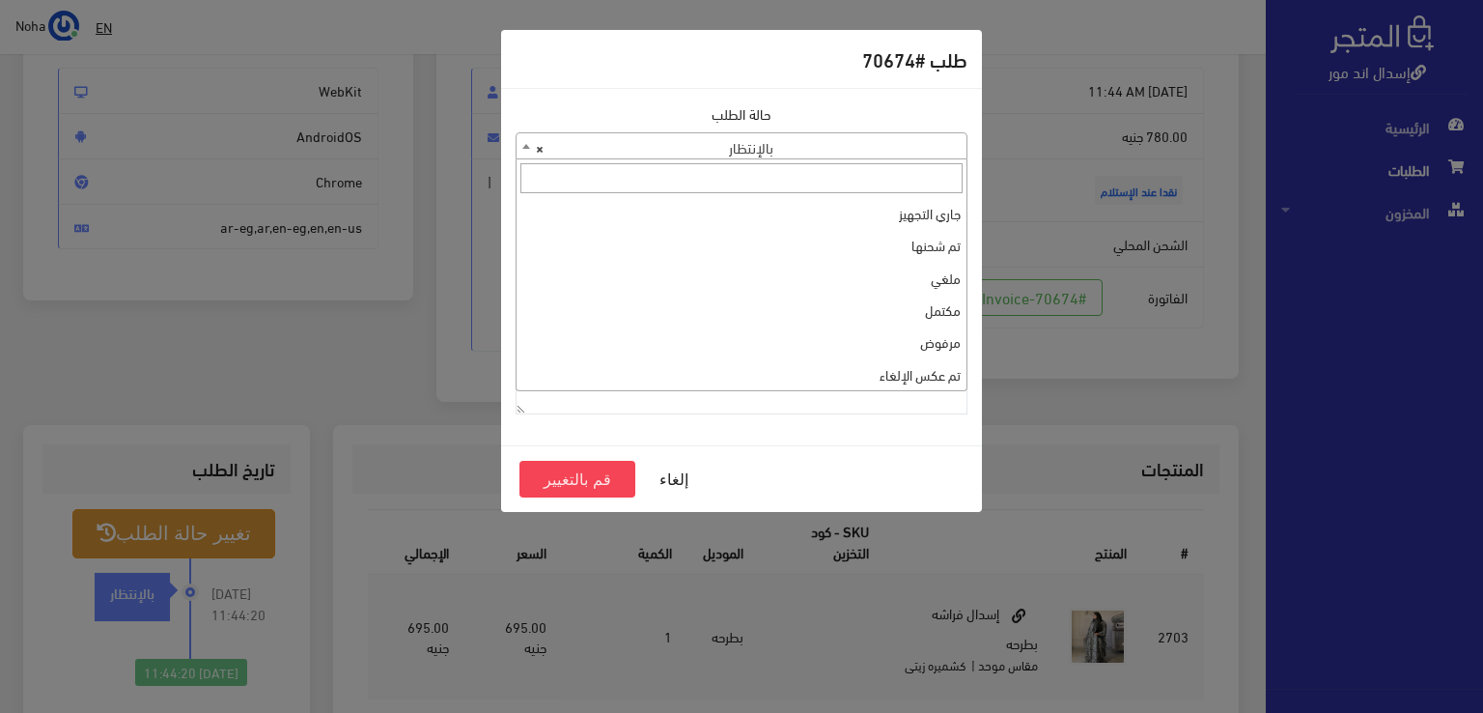
click at [865, 152] on span "× بالإنتظار" at bounding box center [742, 146] width 450 height 27
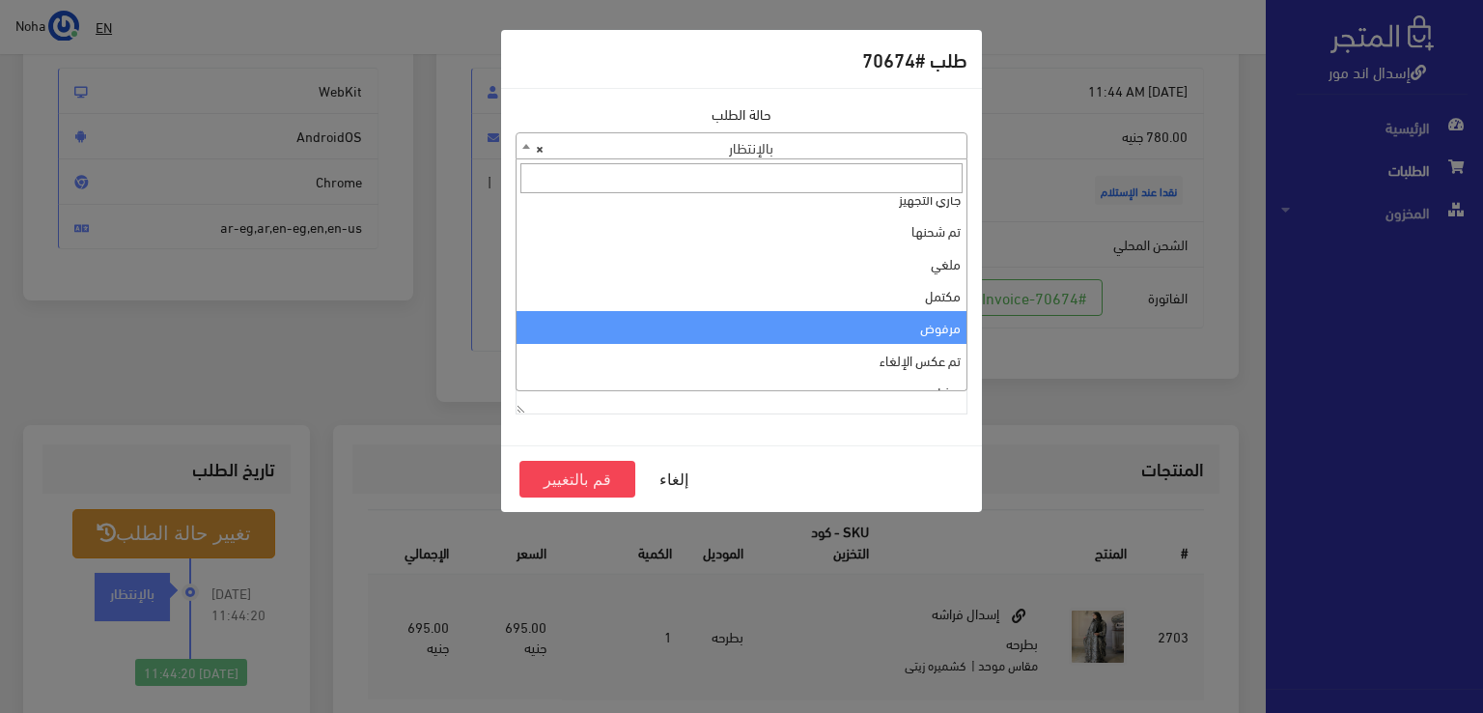
scroll to position [0, 0]
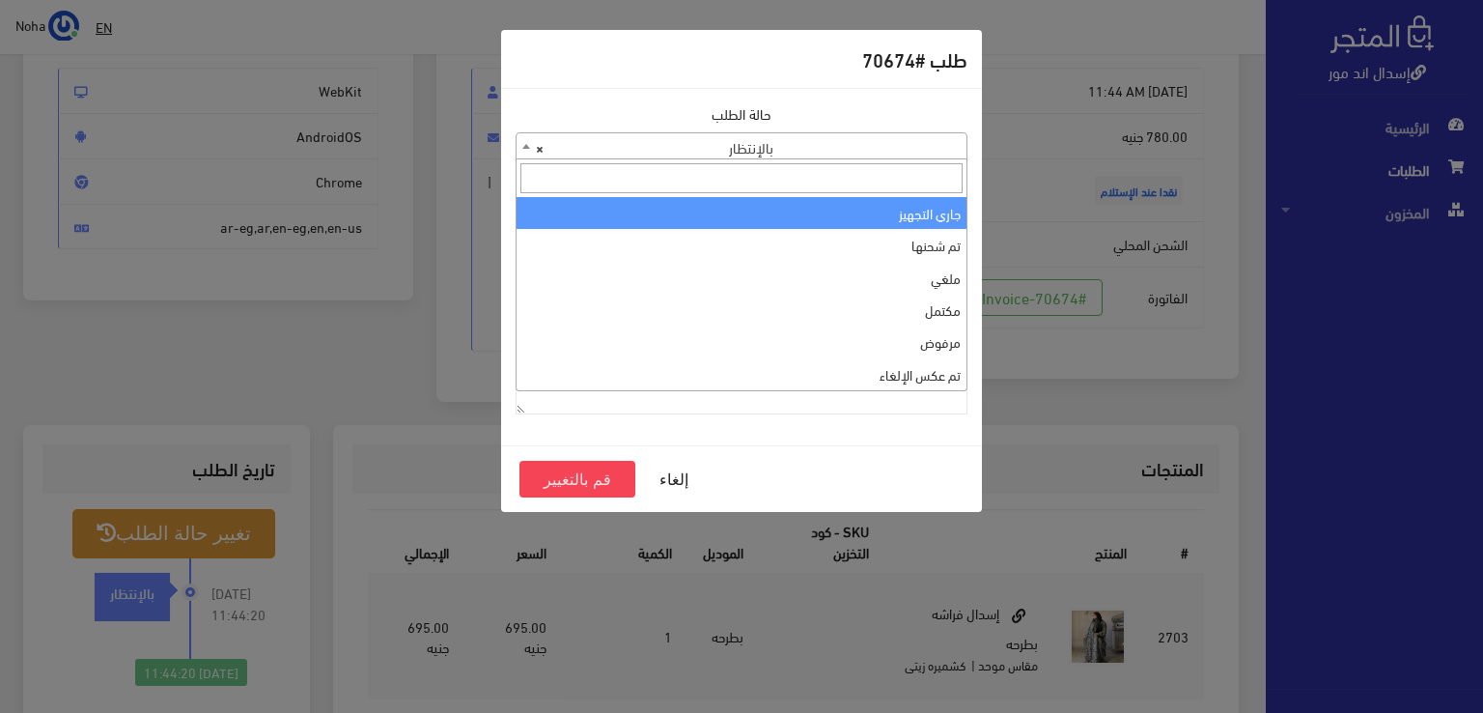
select select "1"
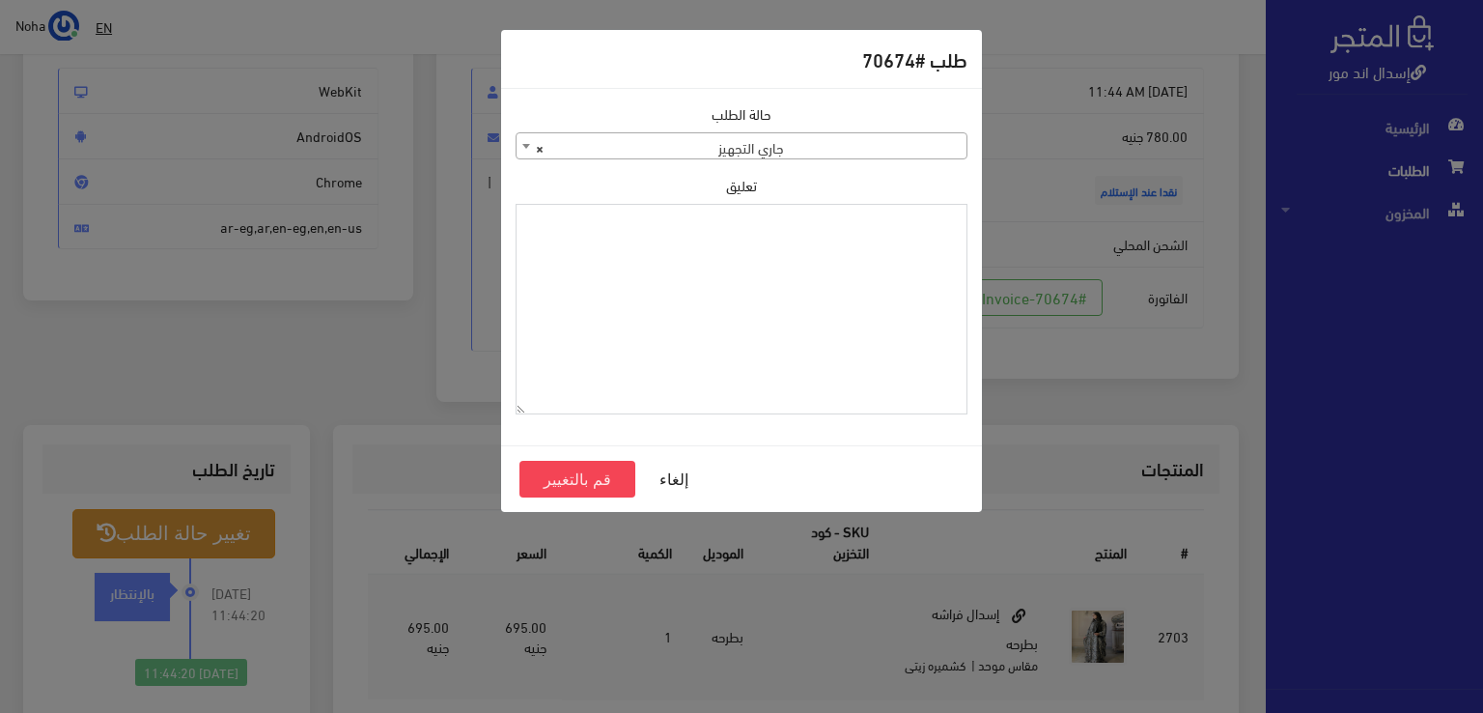
paste textarea "1123993"
type textarea "1123993"
click at [585, 492] on button "قم بالتغيير" at bounding box center [578, 479] width 116 height 37
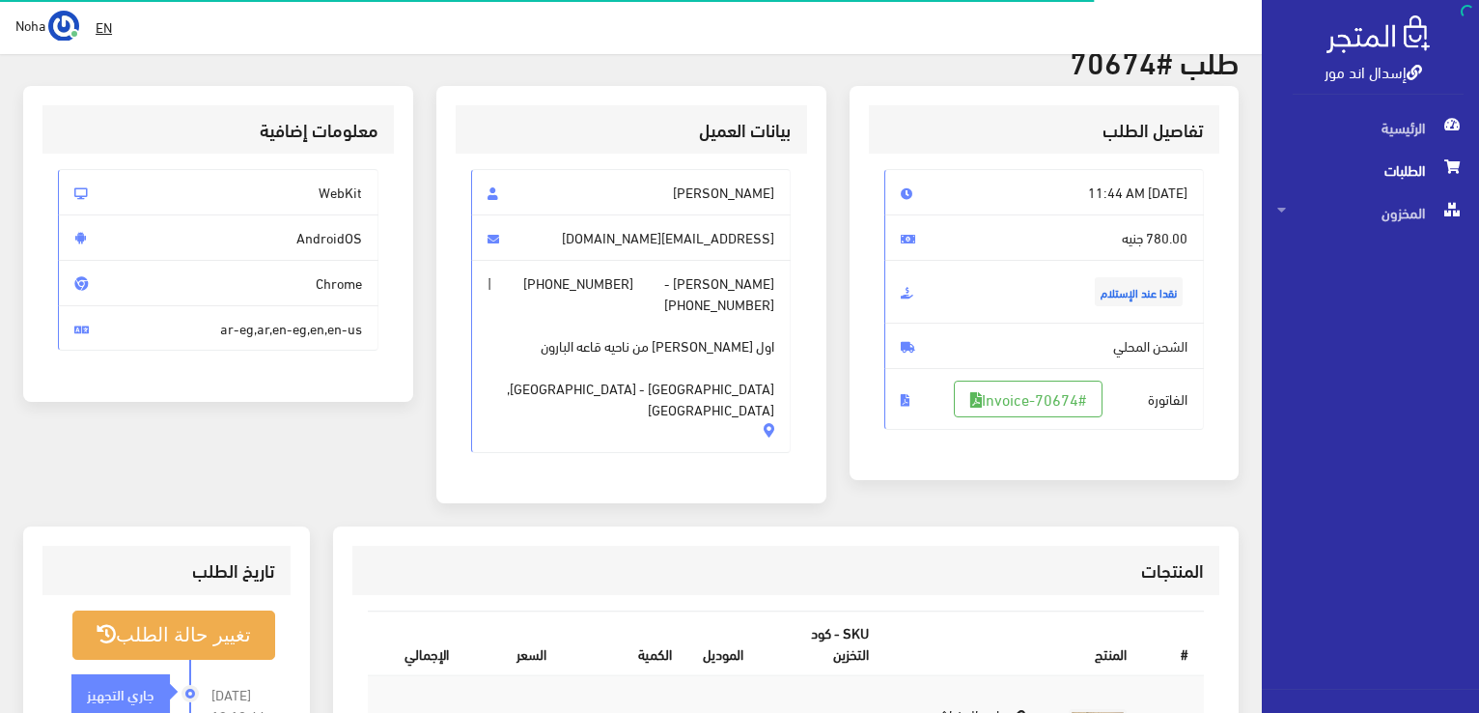
scroll to position [97, 0]
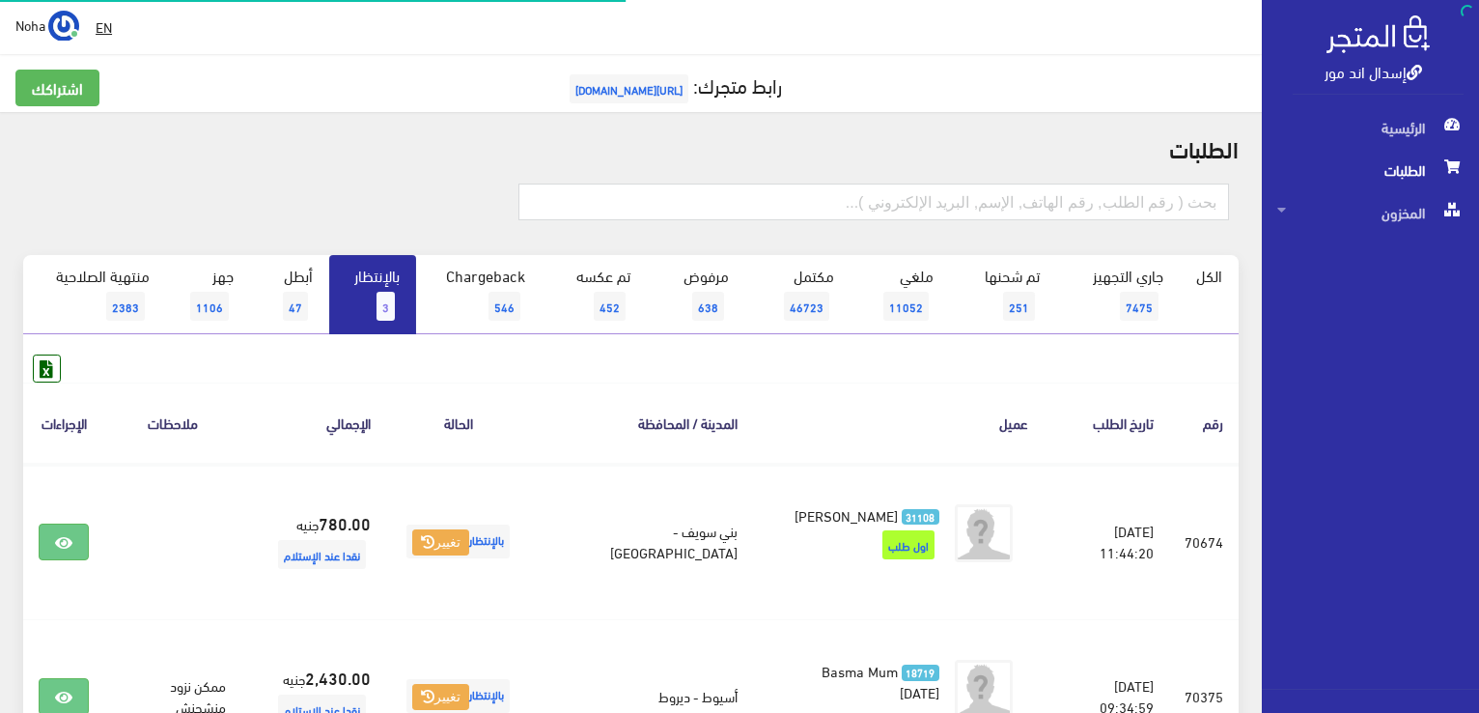
scroll to position [97, 0]
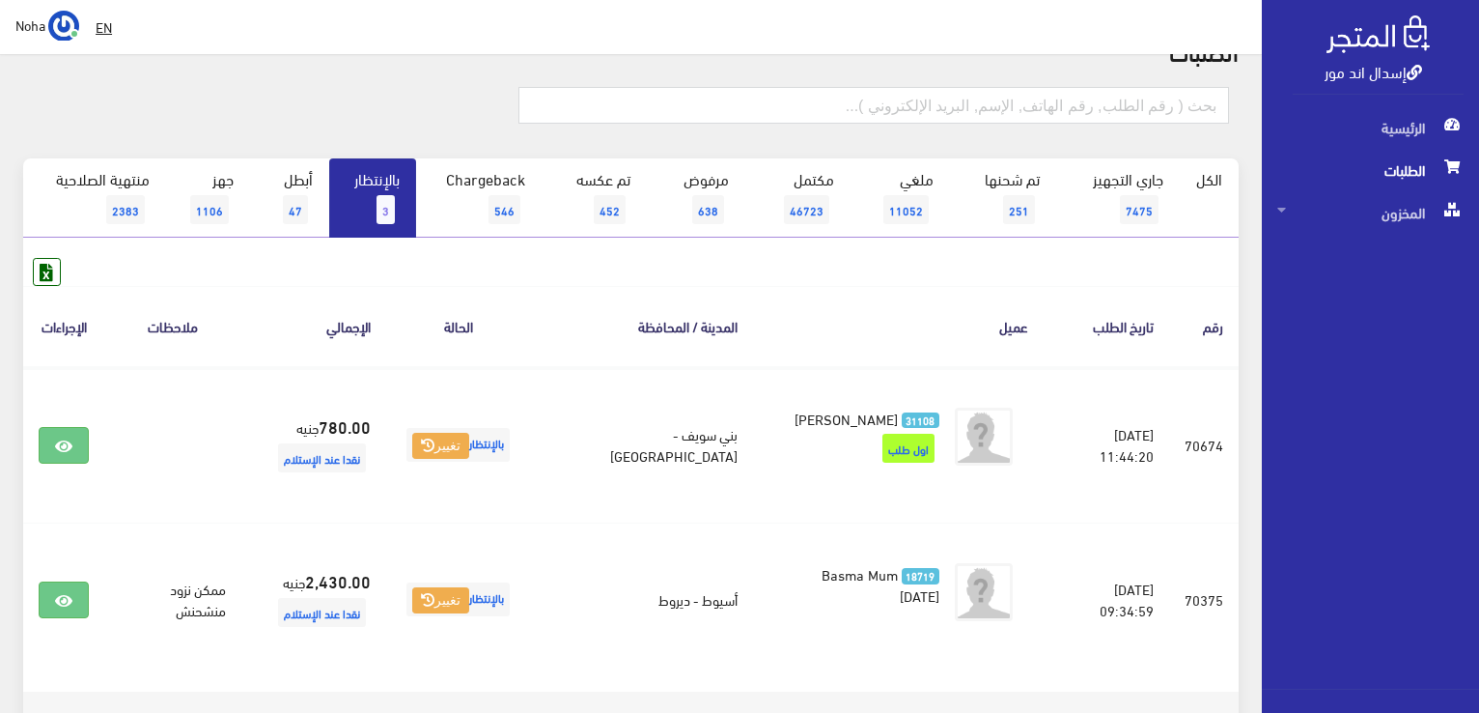
click at [394, 211] on span "3" at bounding box center [386, 209] width 18 height 29
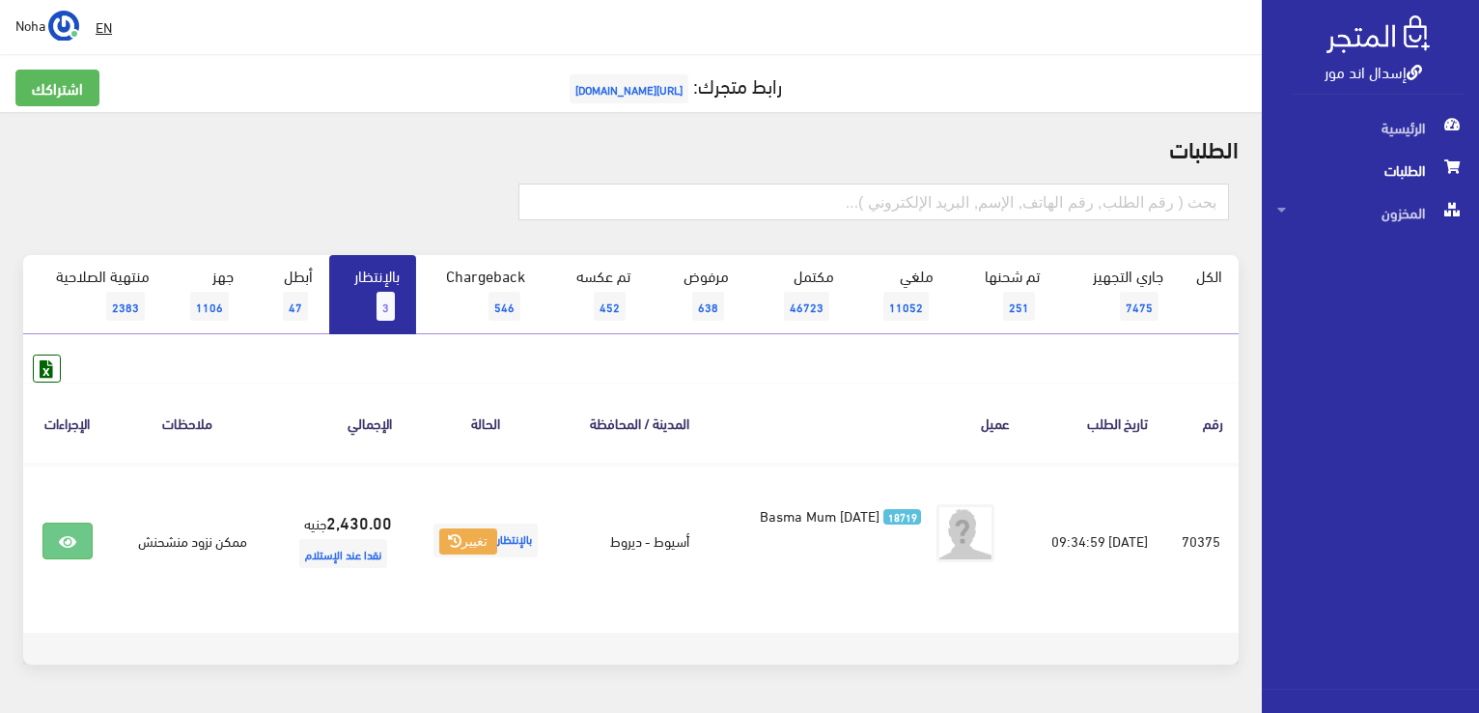
click at [368, 327] on link "بالإنتظار 3" at bounding box center [372, 294] width 87 height 79
click at [379, 291] on link "بالإنتظار 3" at bounding box center [372, 294] width 87 height 79
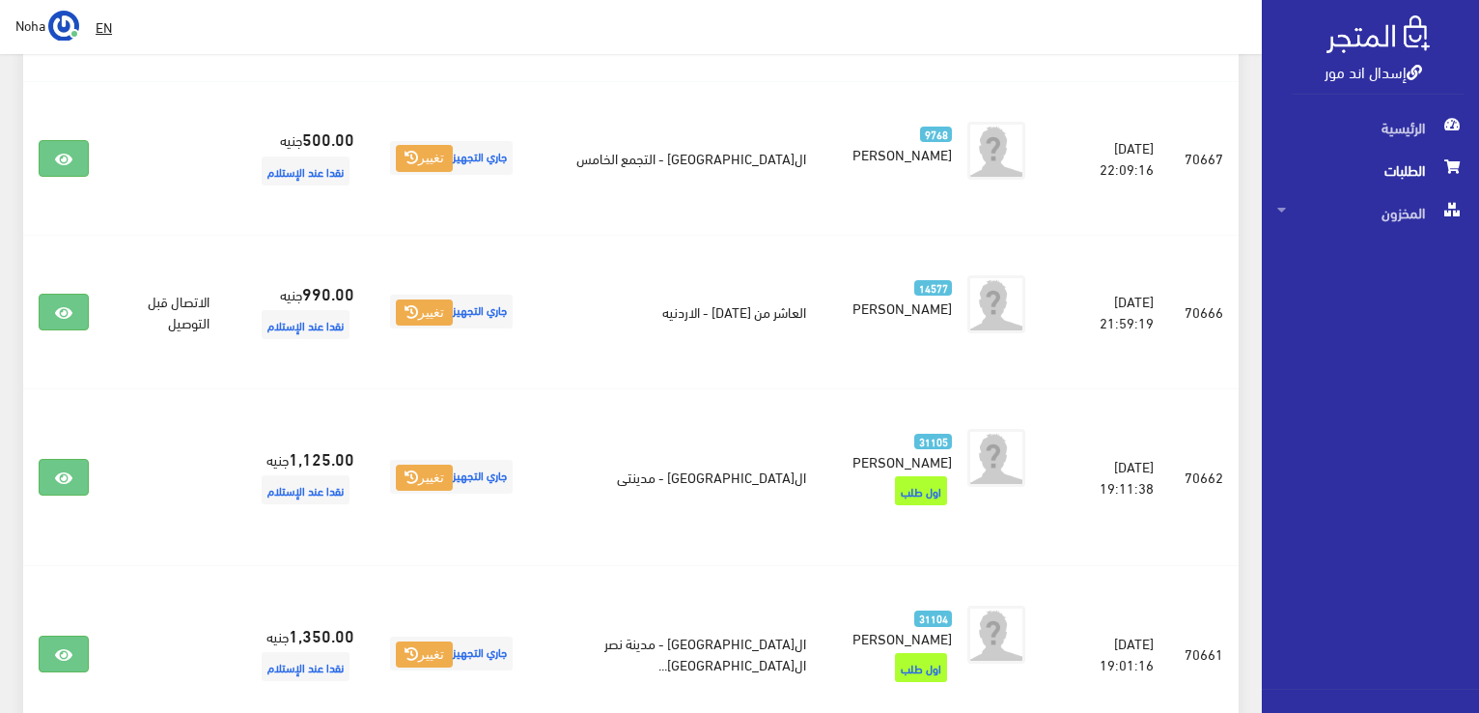
scroll to position [1738, 0]
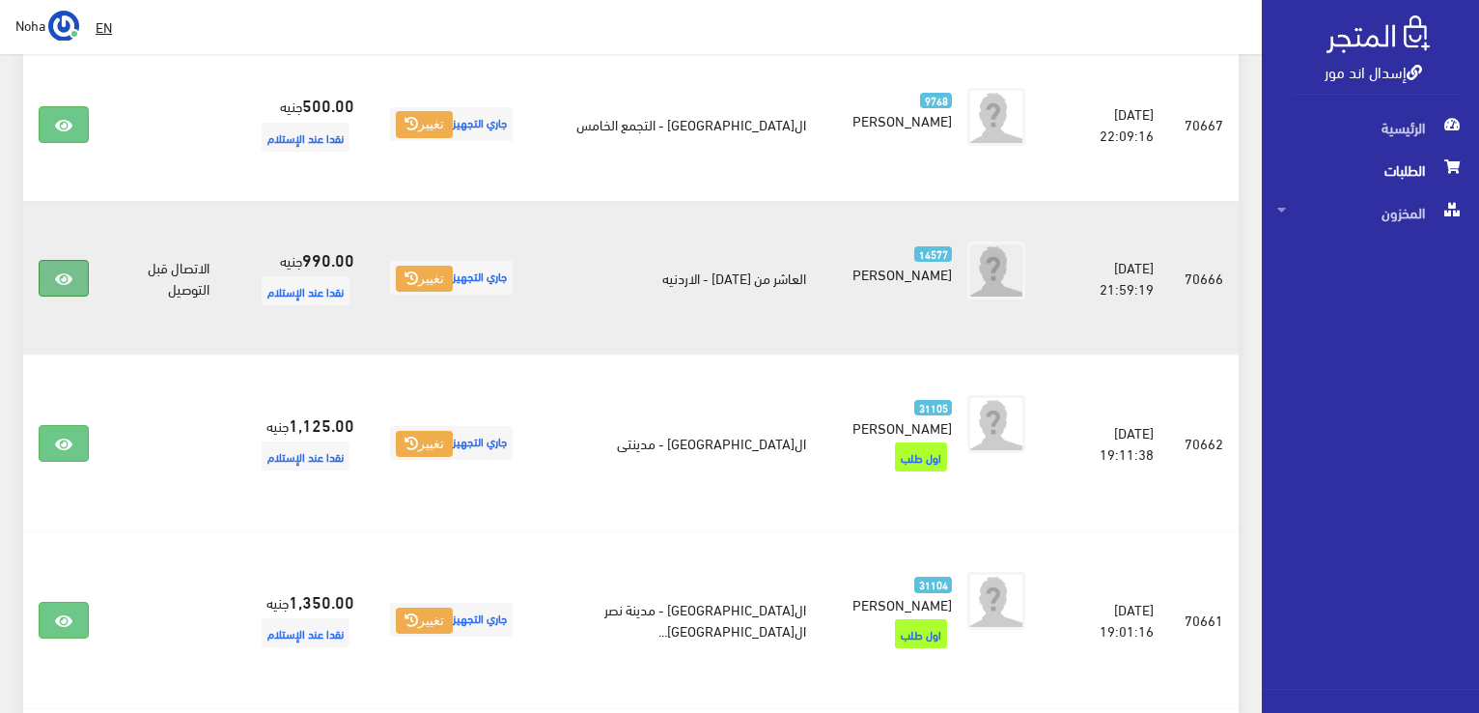
click at [49, 260] on link at bounding box center [64, 278] width 50 height 37
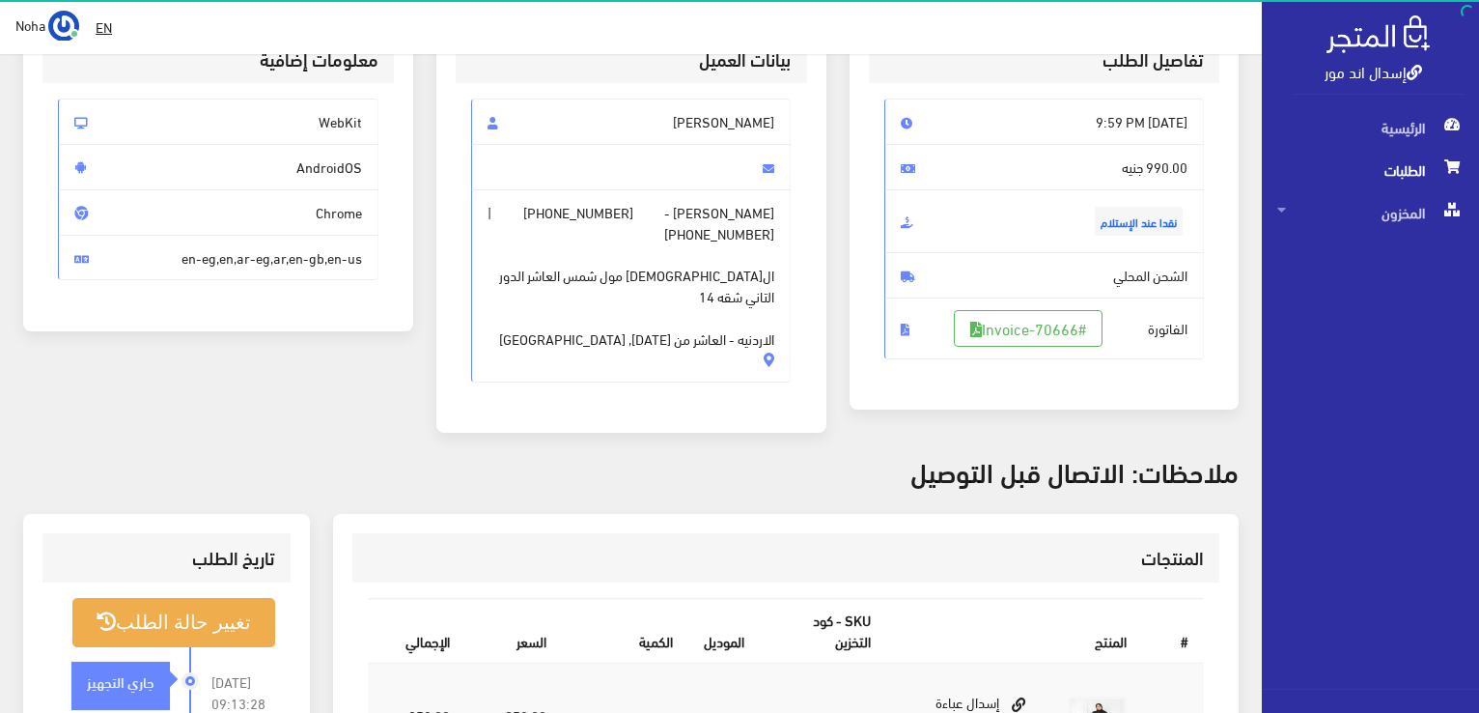
scroll to position [97, 0]
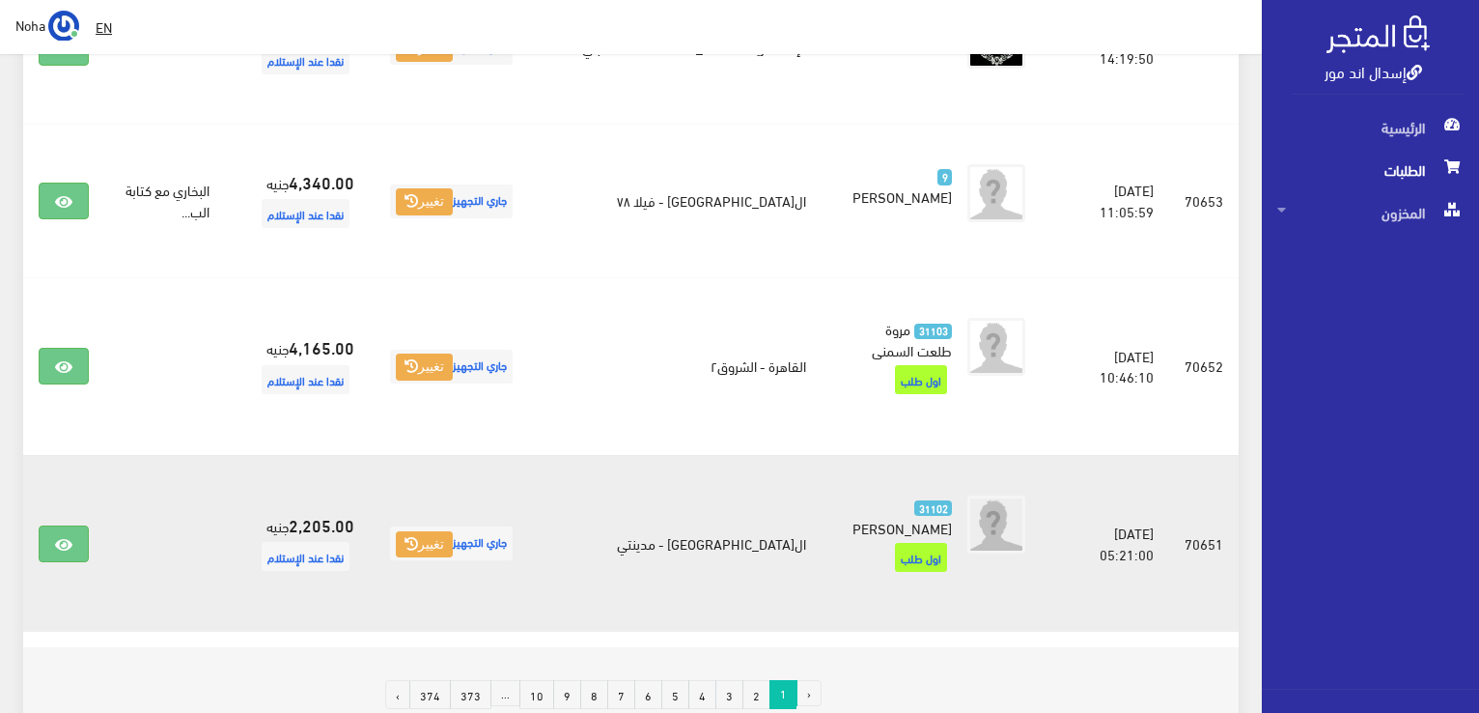
scroll to position [3094, 0]
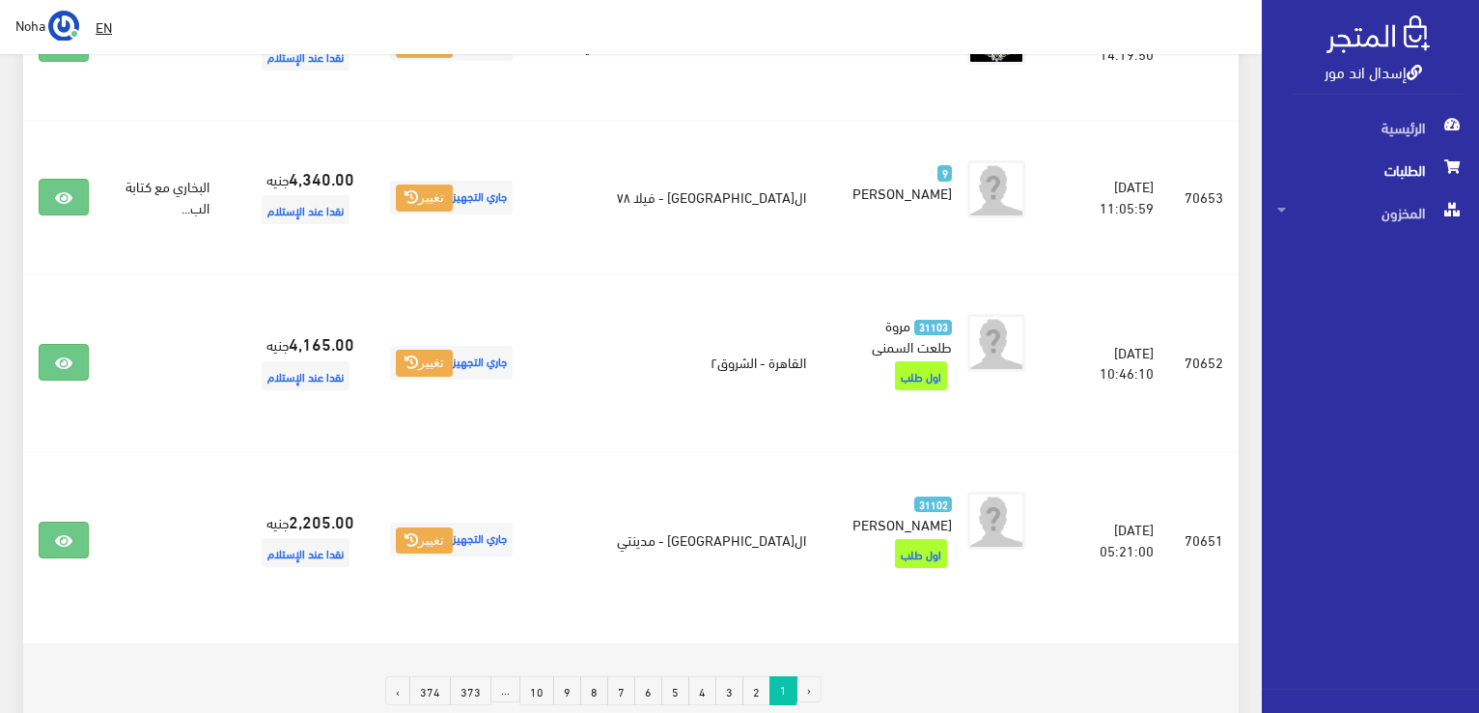
click at [757, 676] on link "2" at bounding box center [757, 690] width 28 height 29
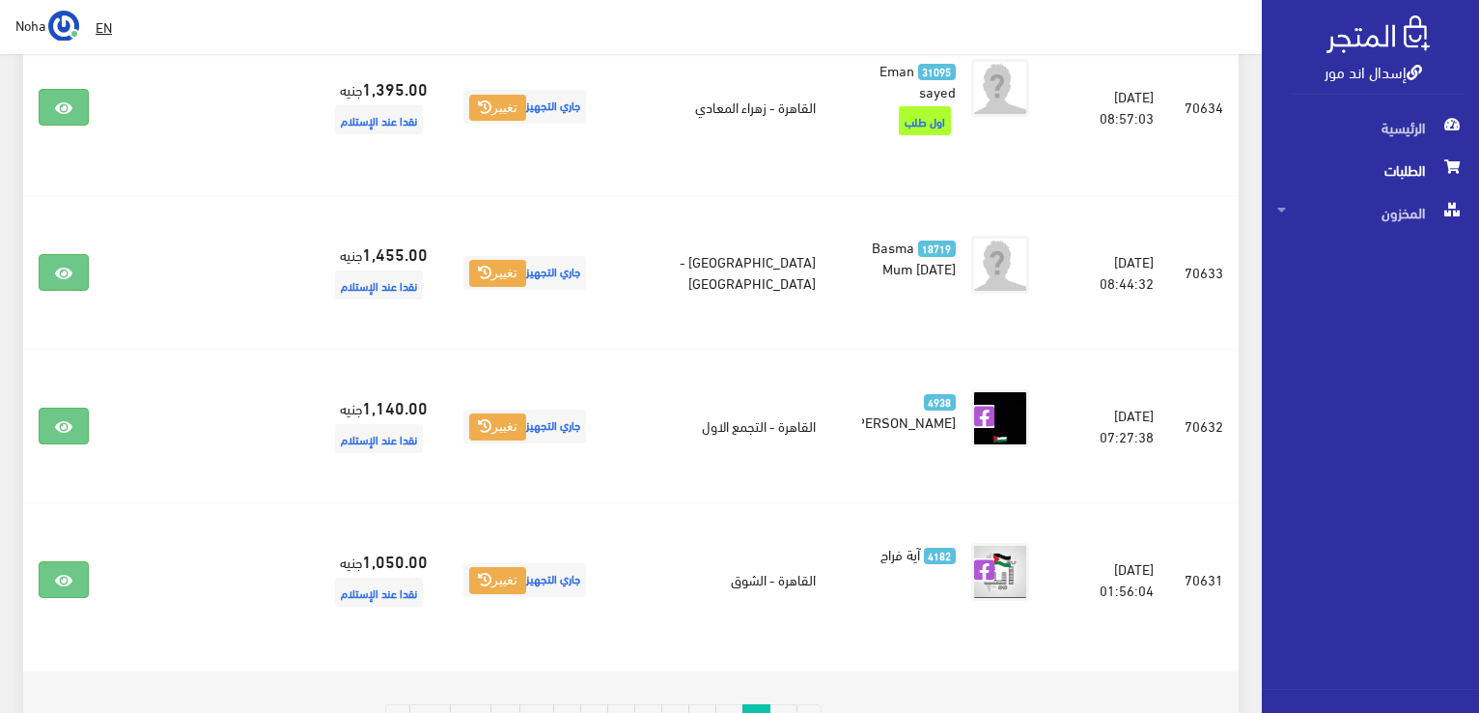
scroll to position [2994, 0]
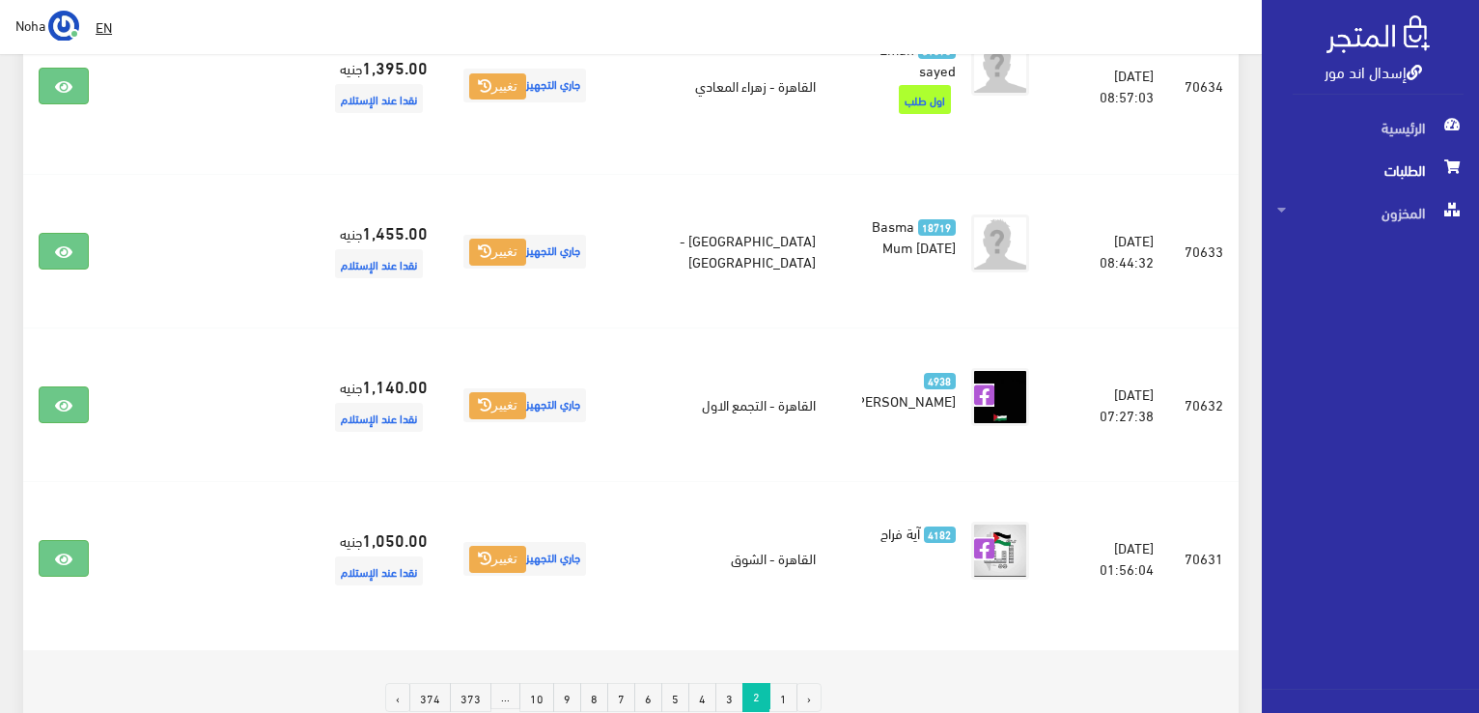
click at [726, 683] on link "3" at bounding box center [730, 697] width 28 height 29
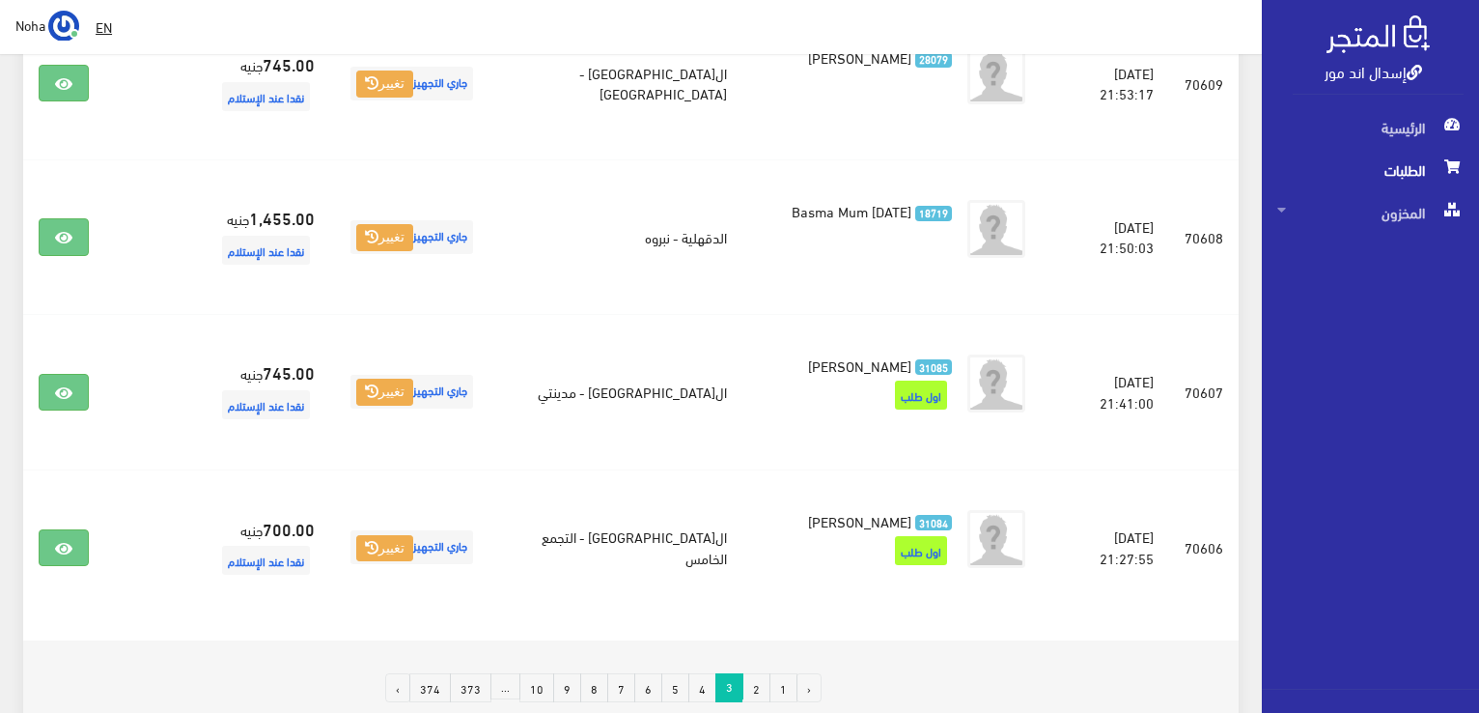
scroll to position [3076, 0]
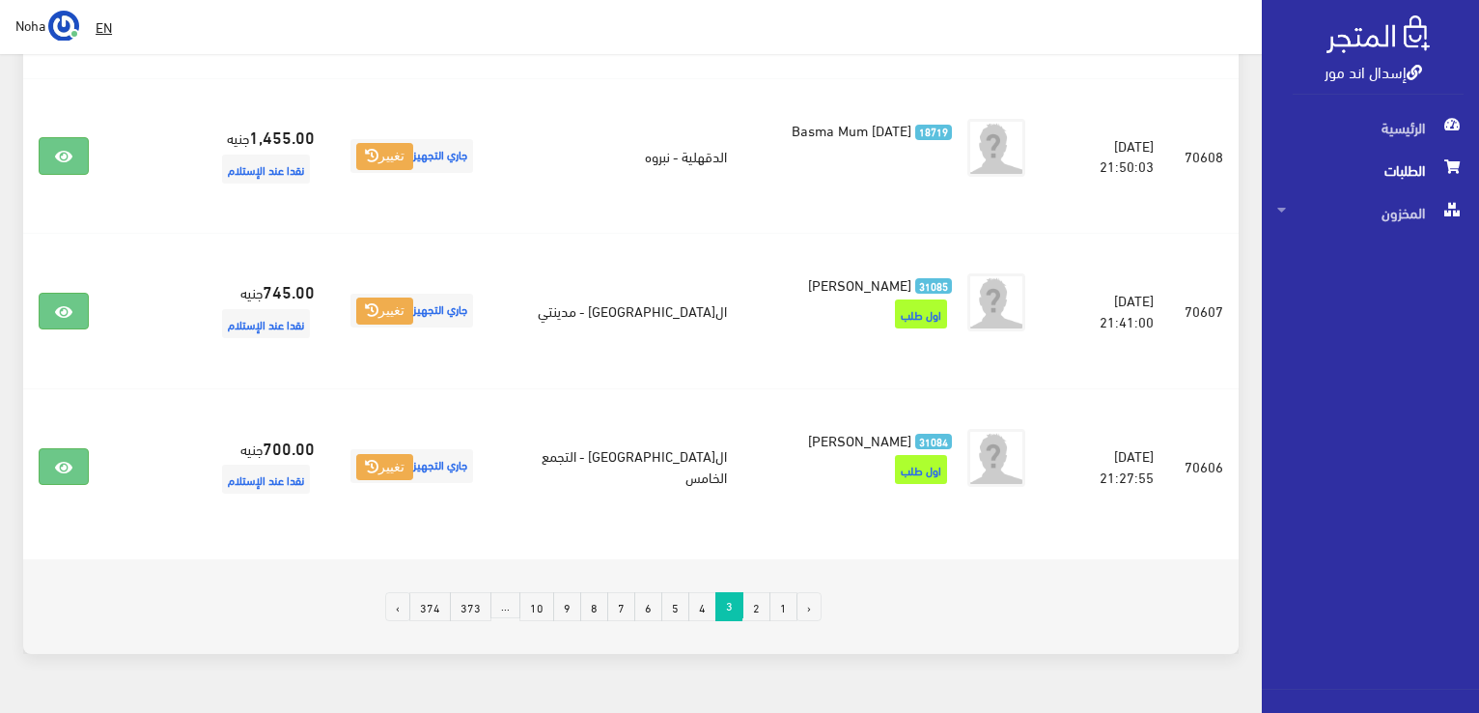
click at [705, 592] on link "4" at bounding box center [703, 606] width 28 height 29
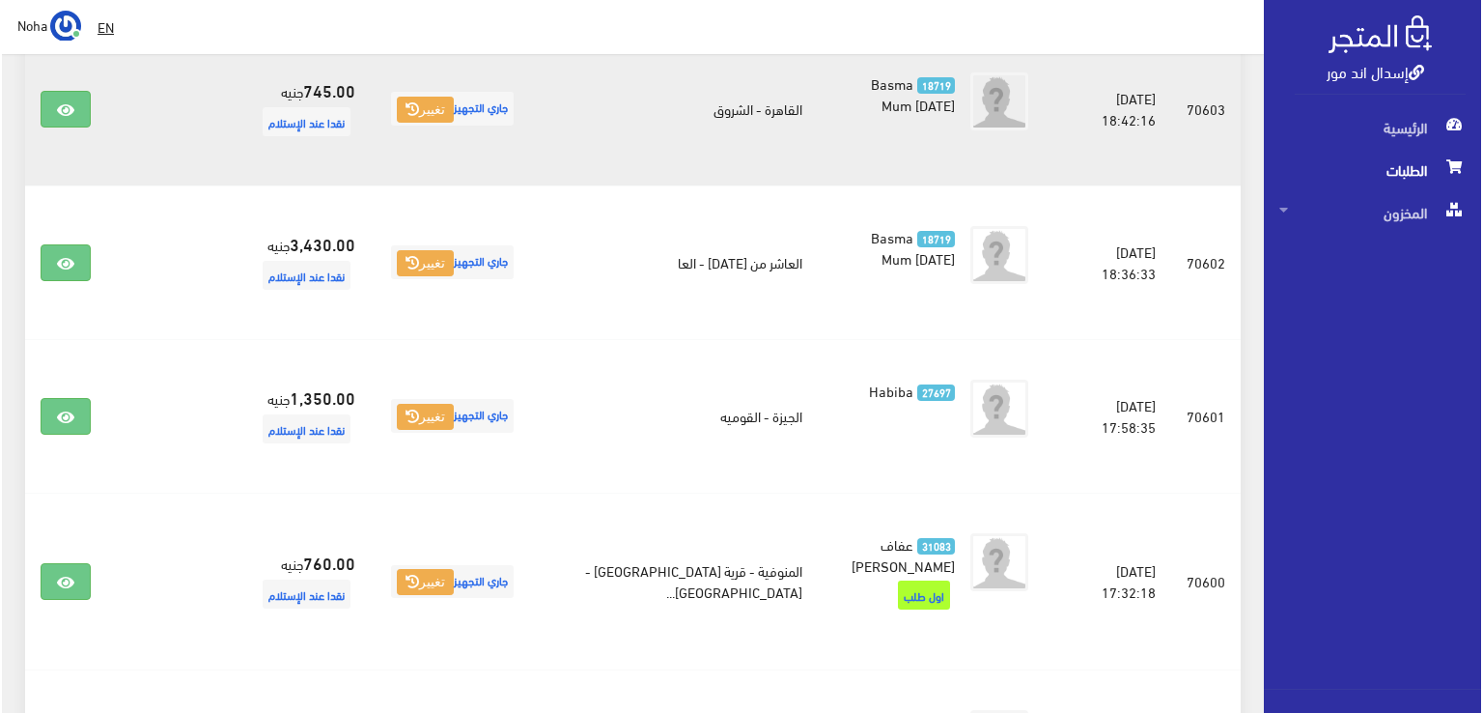
scroll to position [773, 0]
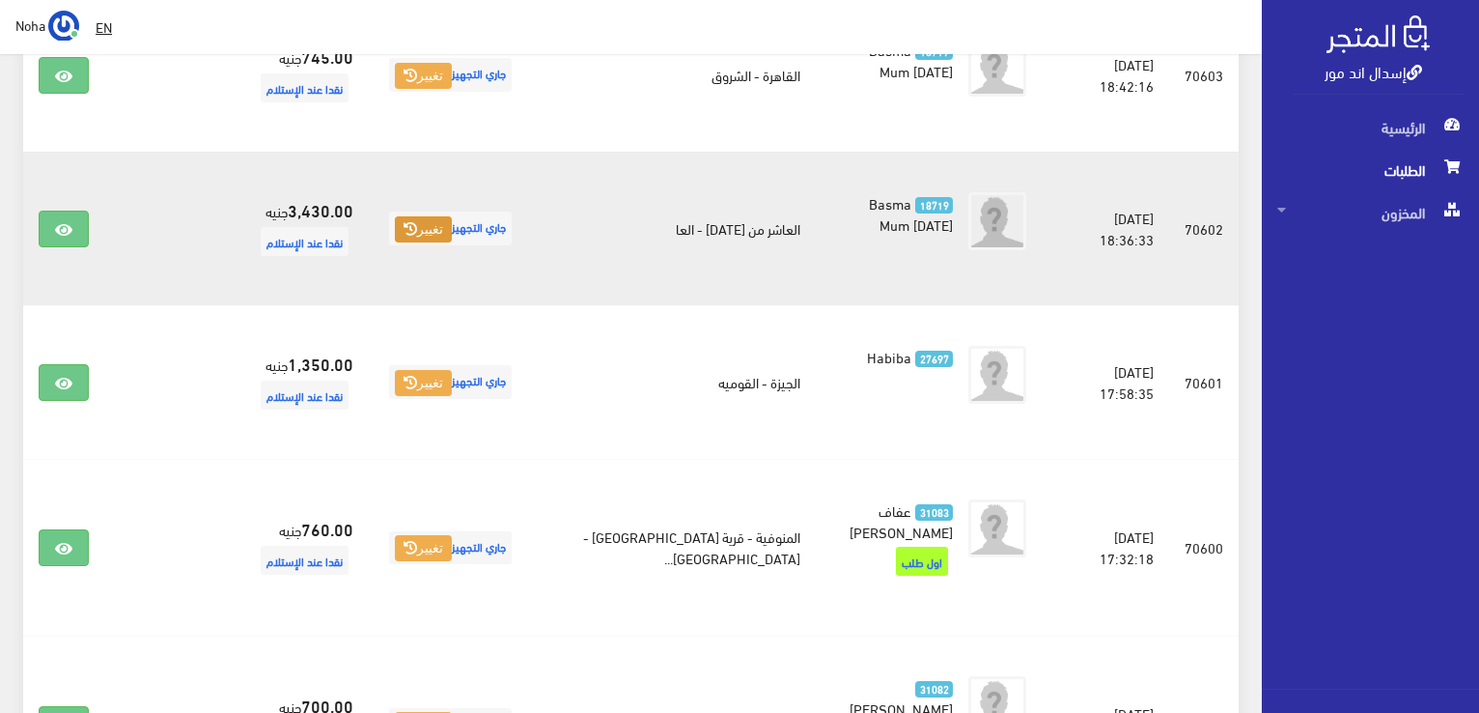
click at [417, 227] on icon at bounding box center [411, 229] width 14 height 14
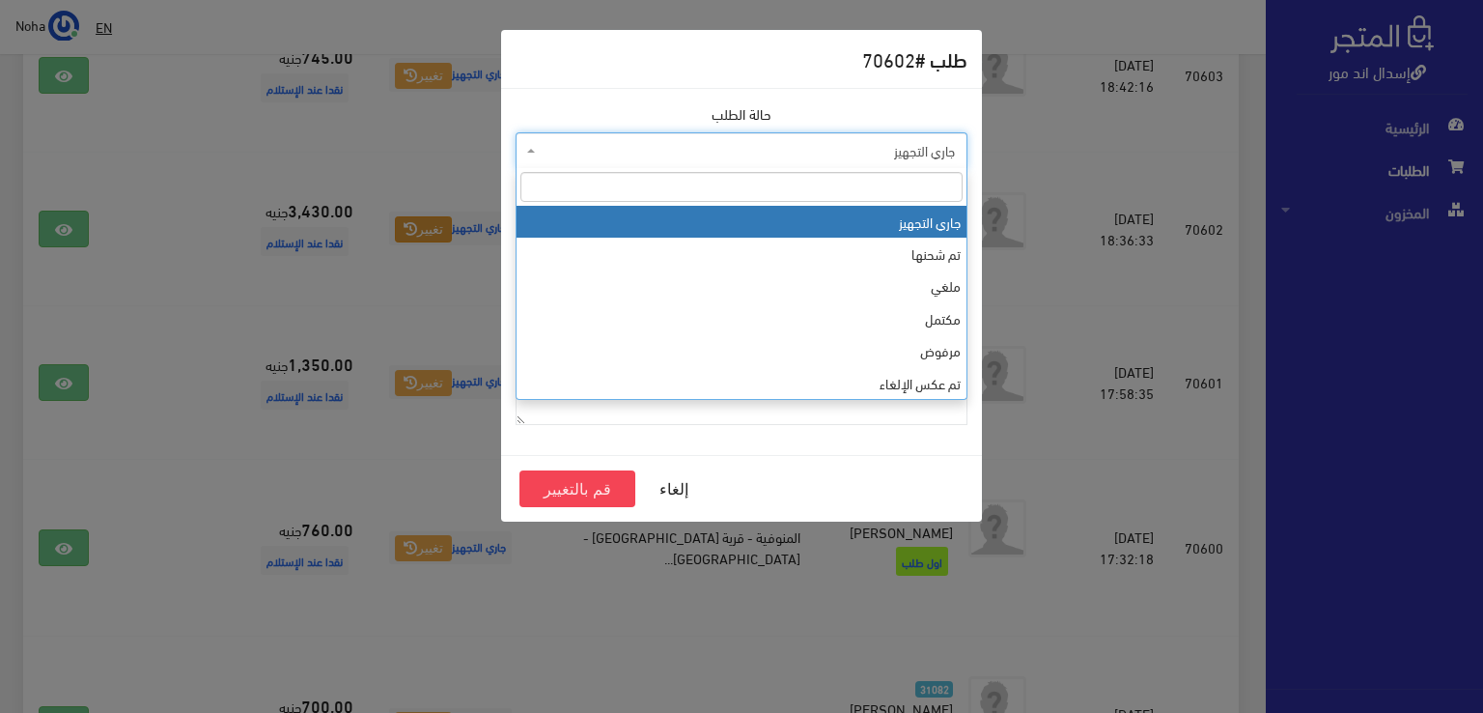
click at [944, 147] on span "جاري التجهيز" at bounding box center [747, 150] width 415 height 19
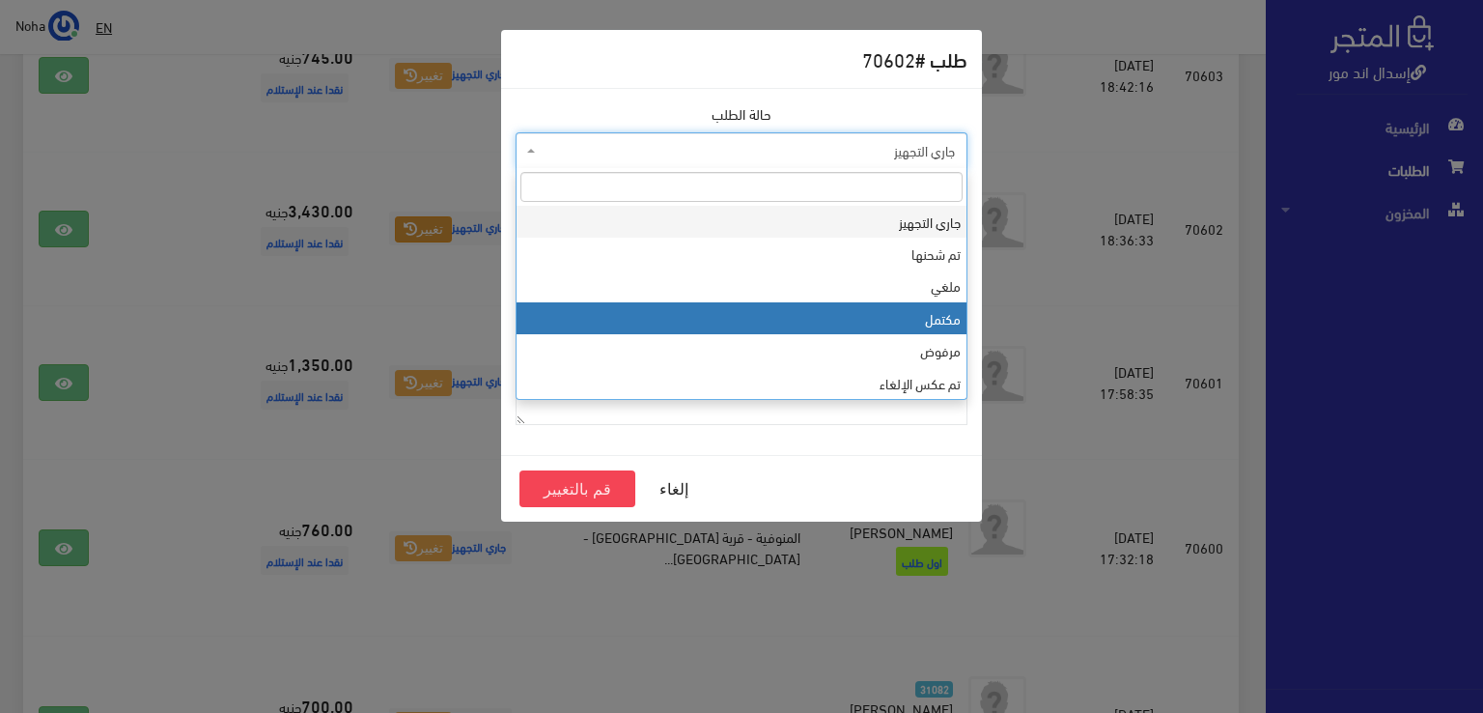
select select "4"
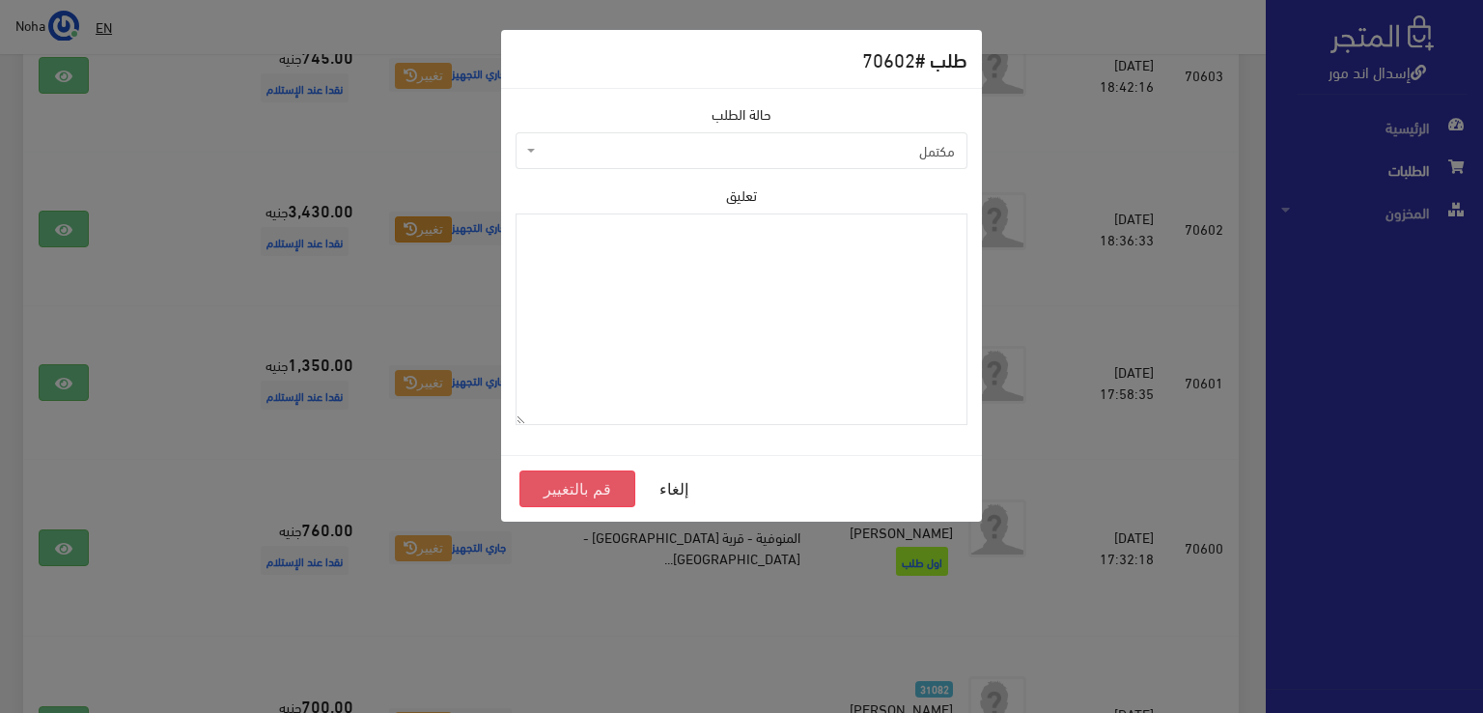
click at [584, 488] on button "قم بالتغيير" at bounding box center [578, 488] width 116 height 37
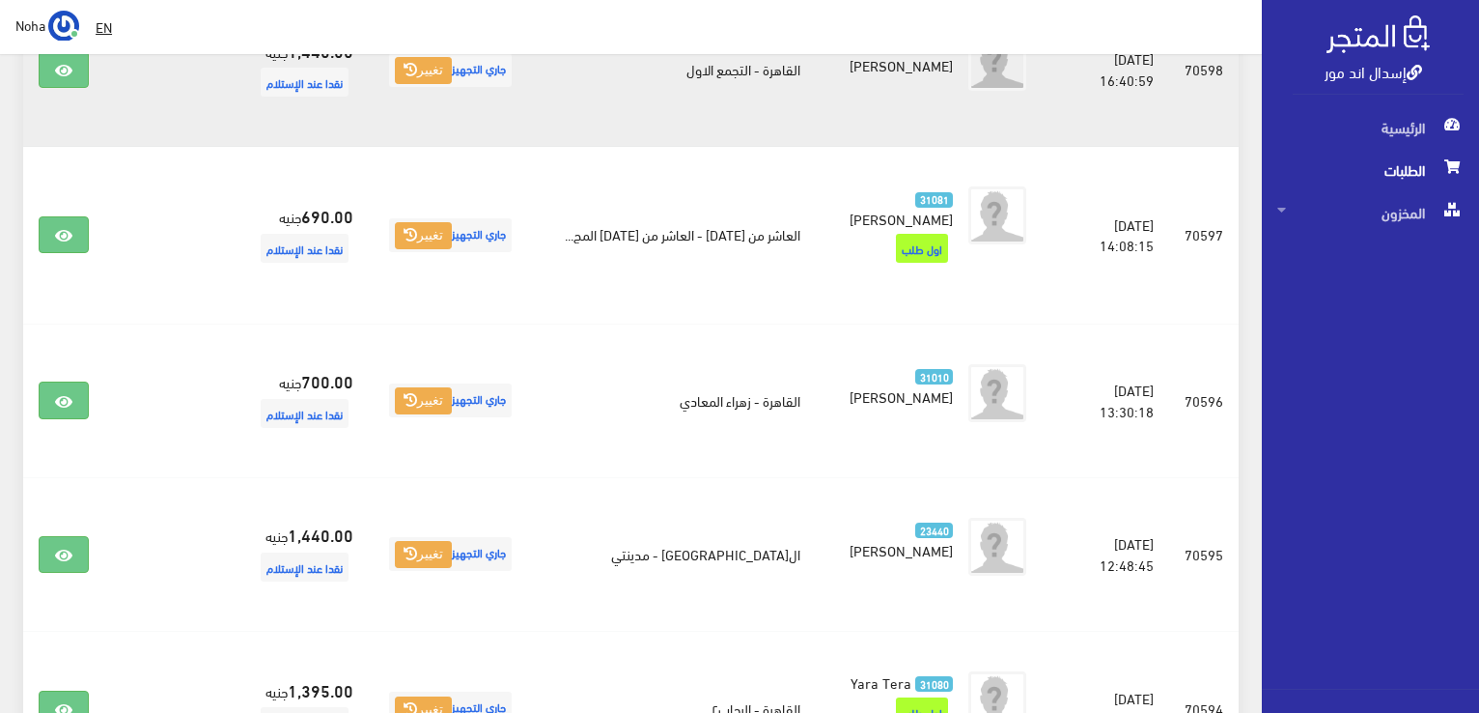
scroll to position [1449, 0]
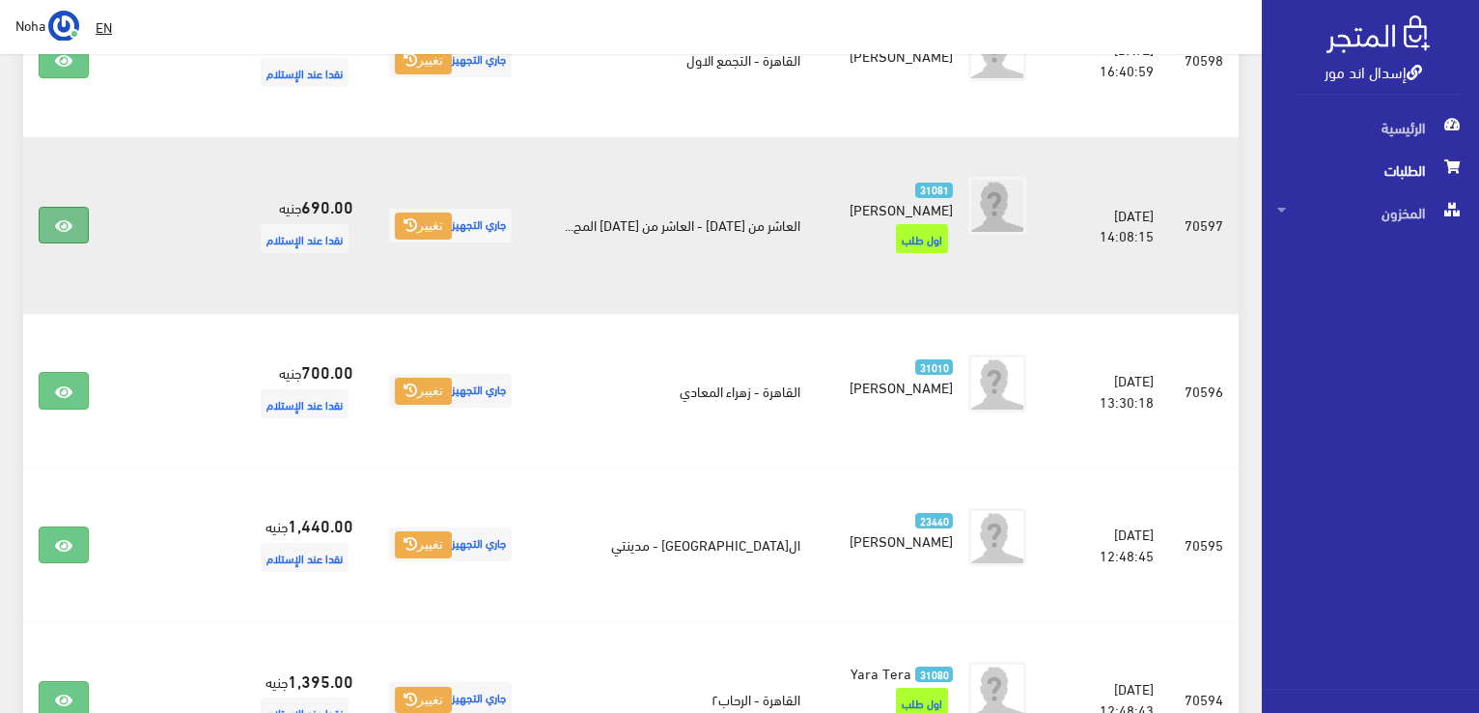
click at [55, 223] on link at bounding box center [64, 225] width 50 height 37
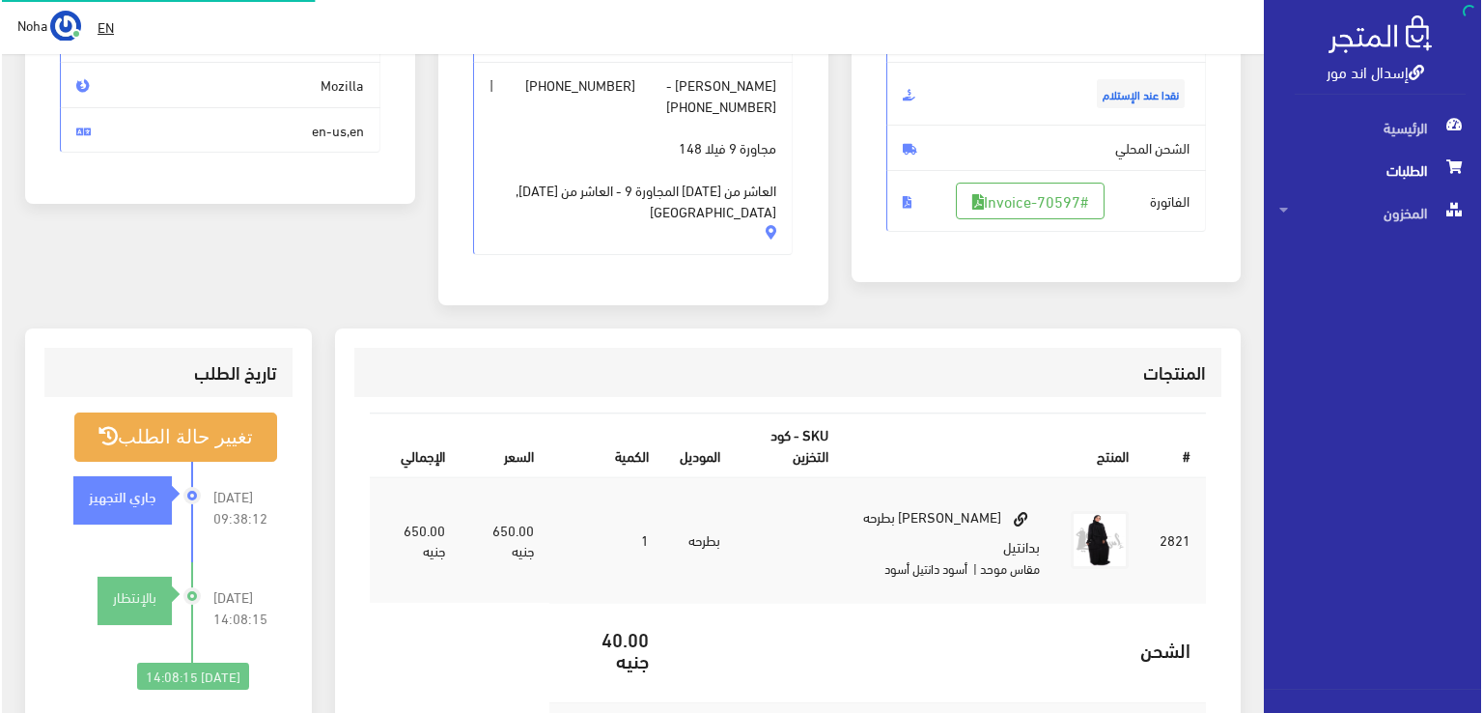
scroll to position [290, 0]
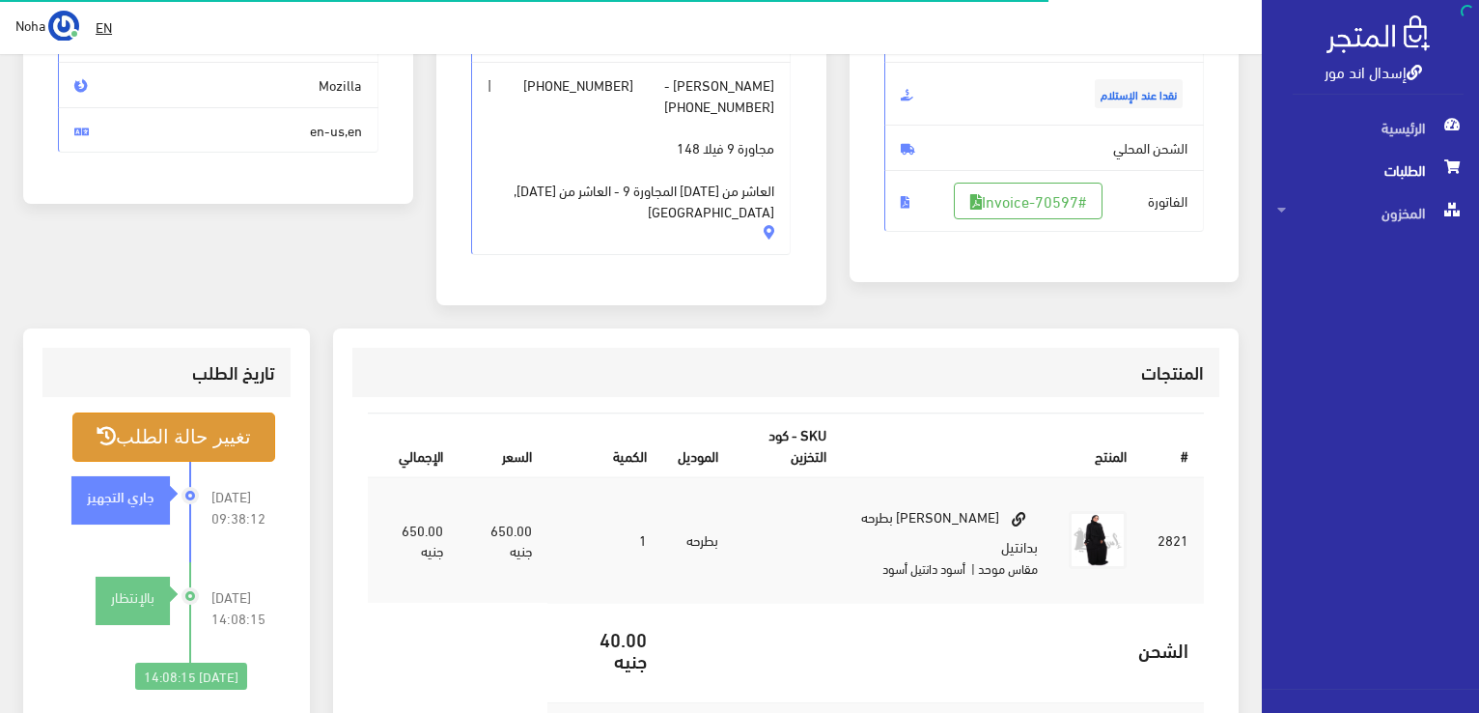
click at [251, 412] on button "تغيير حالة الطلب" at bounding box center [173, 436] width 203 height 49
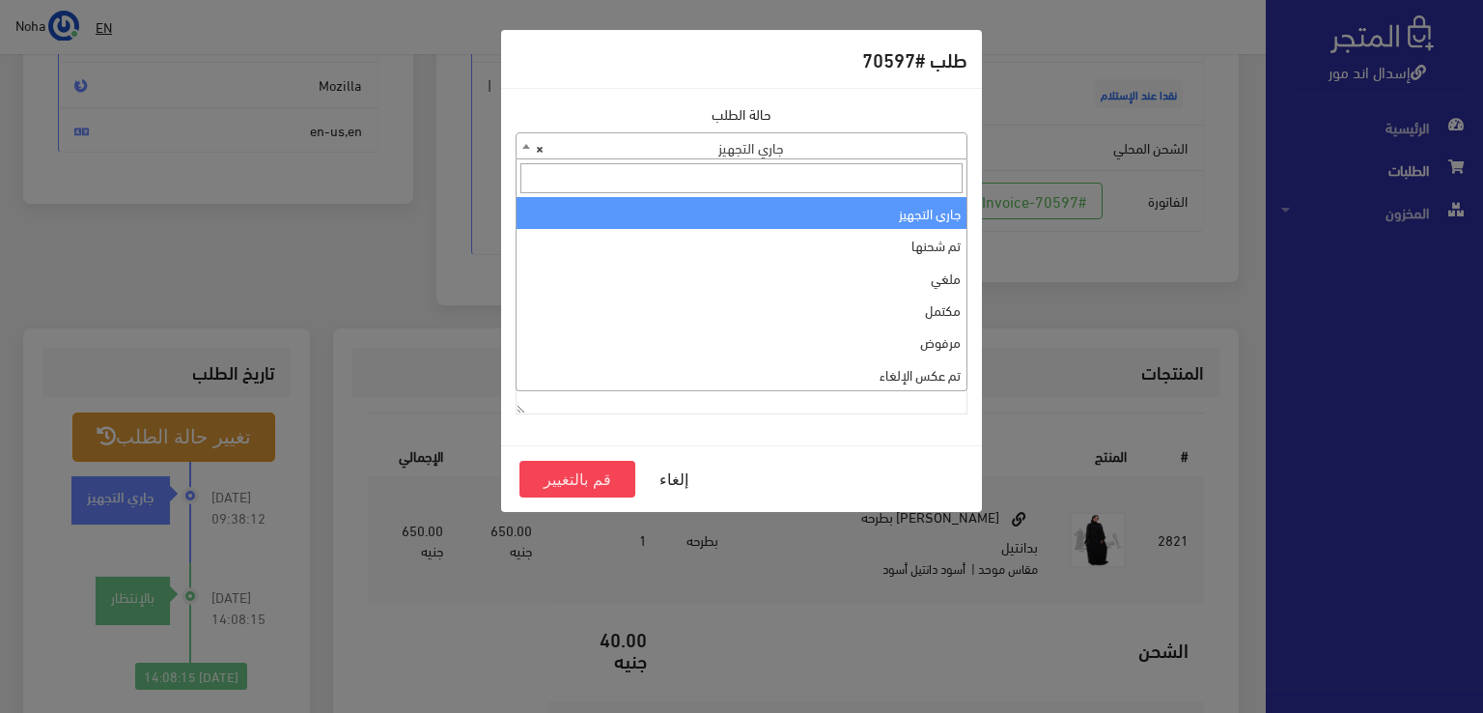
click at [770, 146] on span "× جاري التجهيز" at bounding box center [742, 146] width 450 height 27
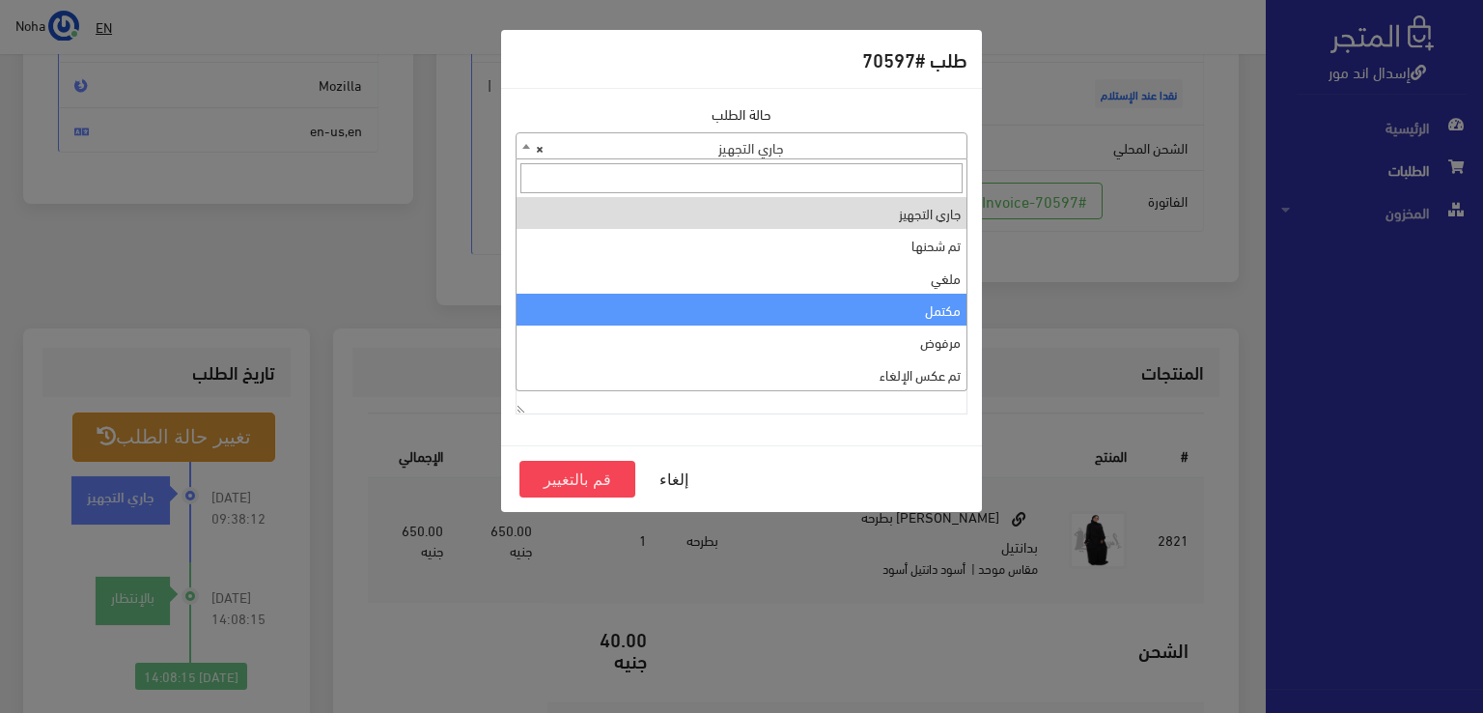
select select "4"
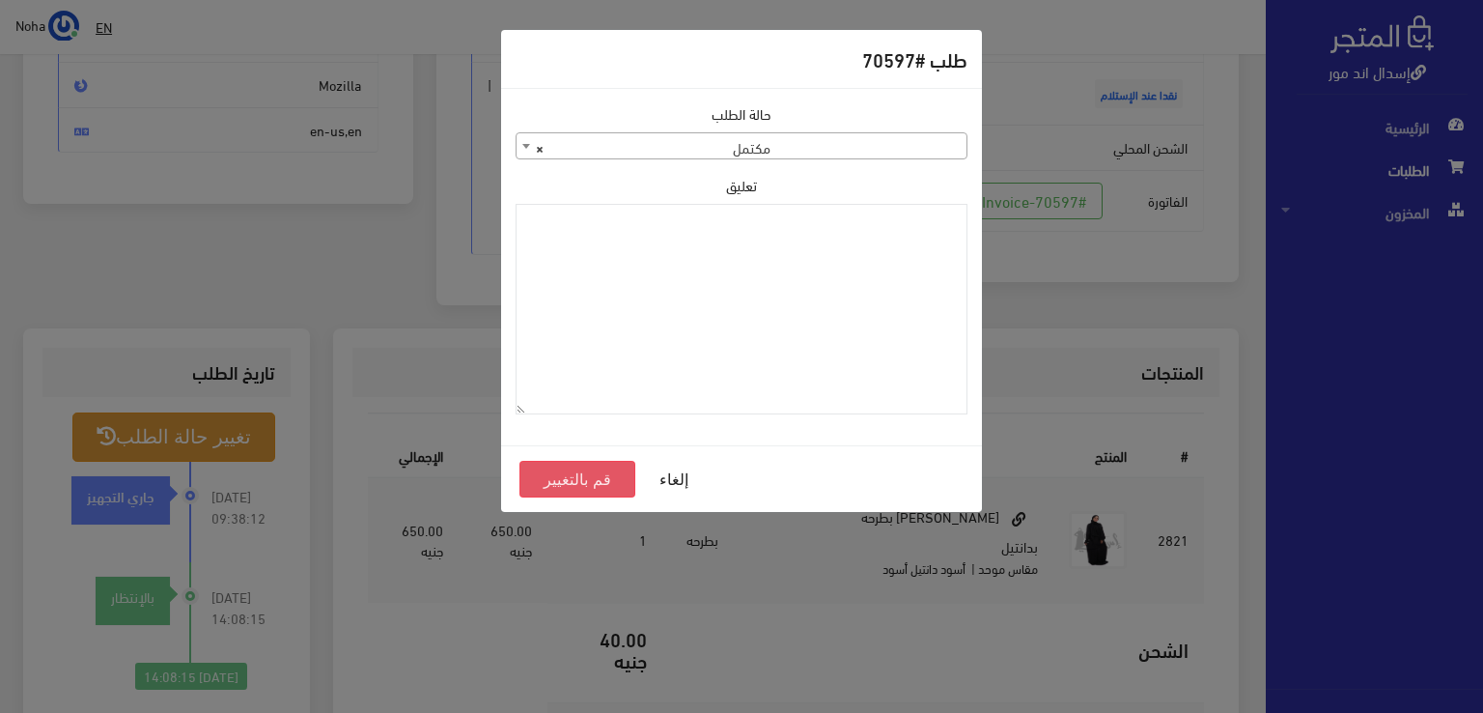
click at [552, 477] on button "قم بالتغيير" at bounding box center [578, 479] width 116 height 37
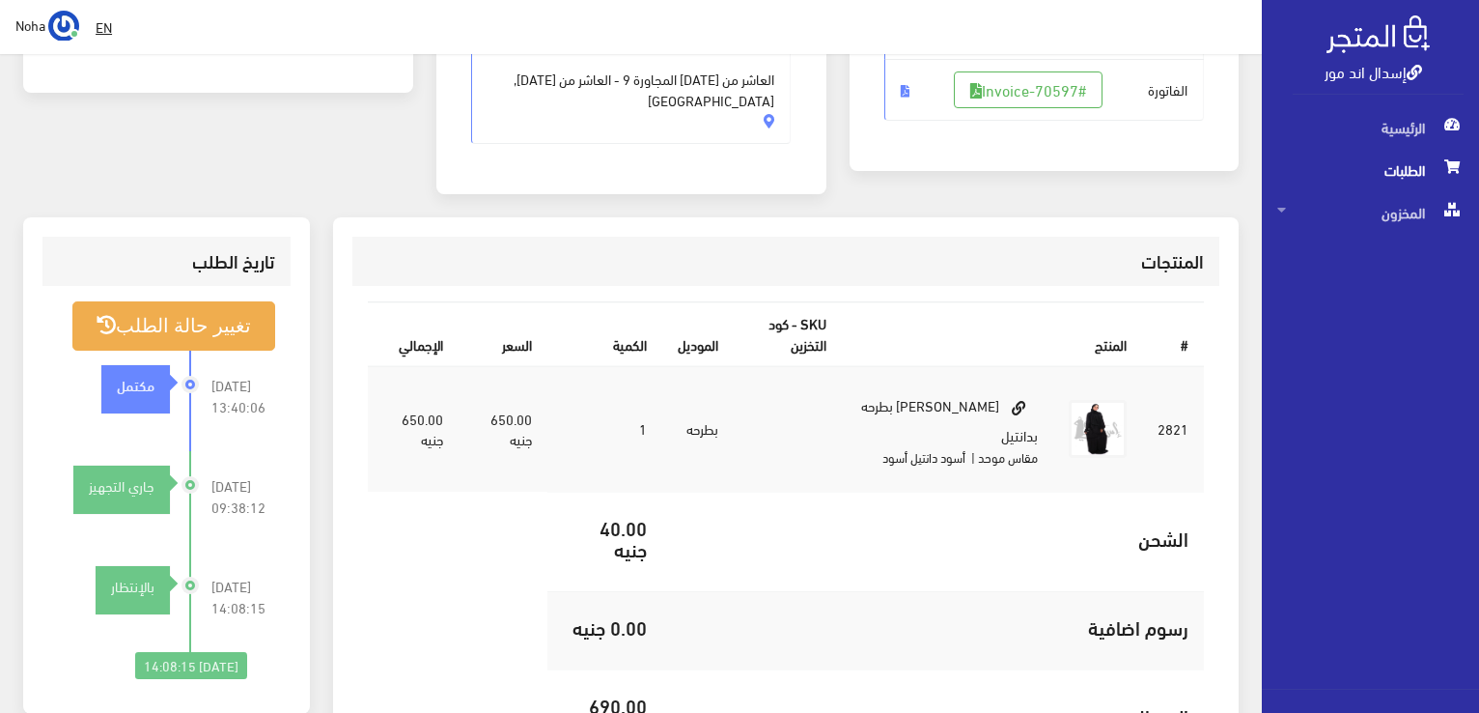
scroll to position [483, 0]
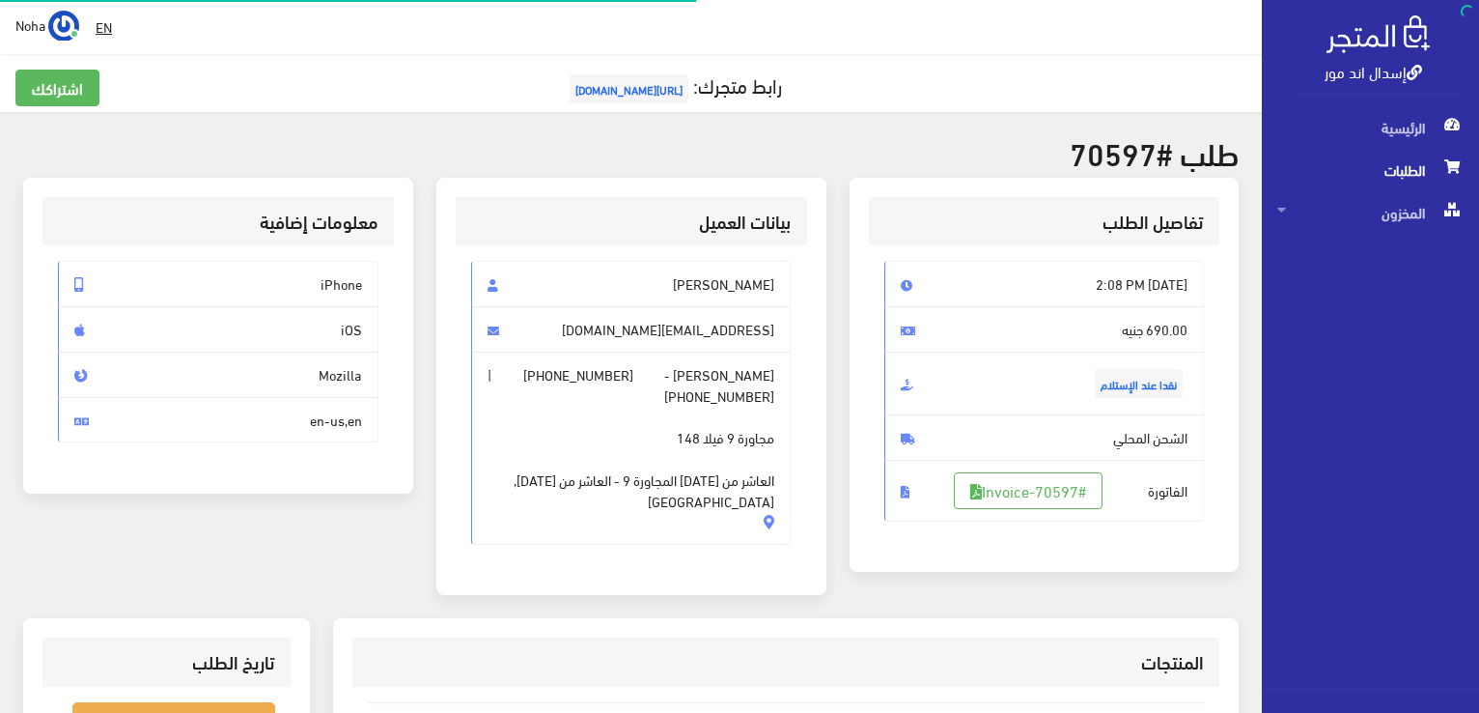
scroll to position [277, 0]
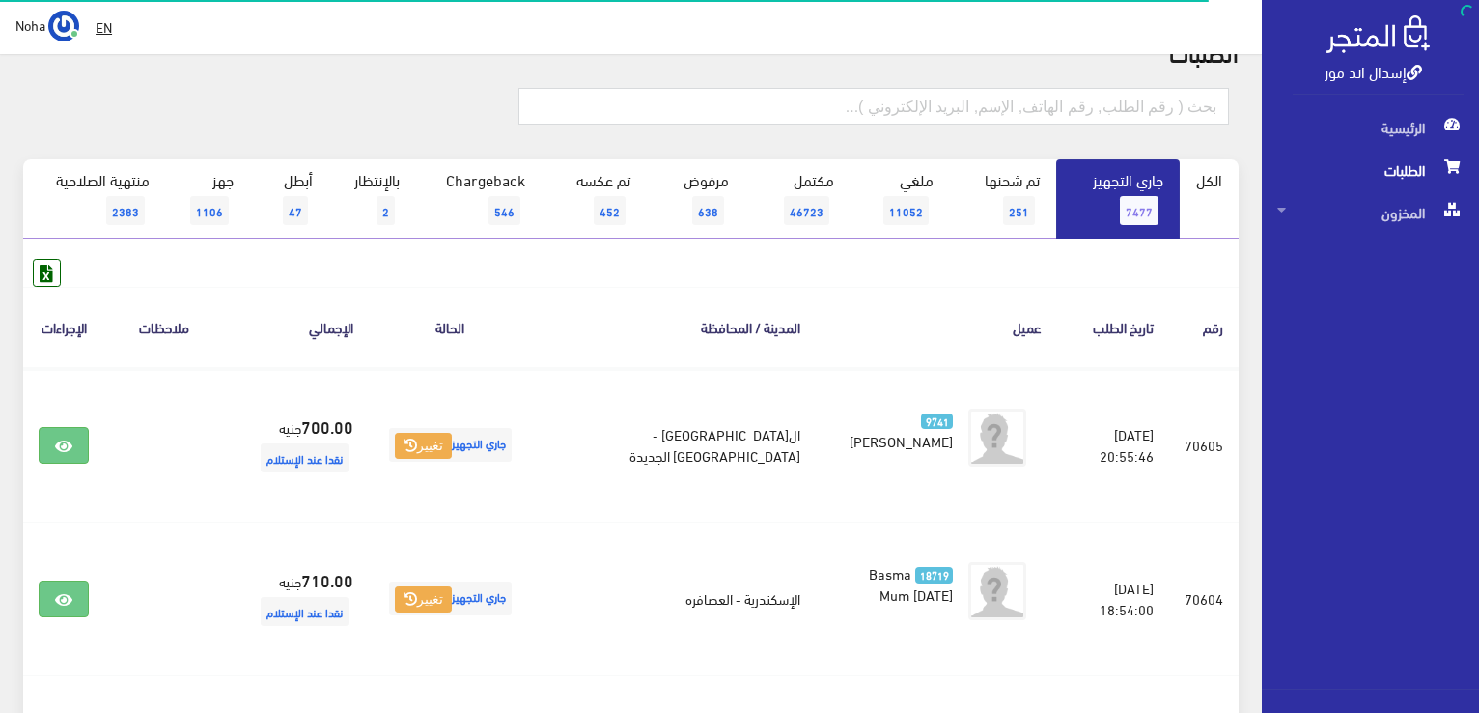
scroll to position [97, 0]
click at [398, 184] on link "بالإنتظار 2" at bounding box center [372, 197] width 87 height 79
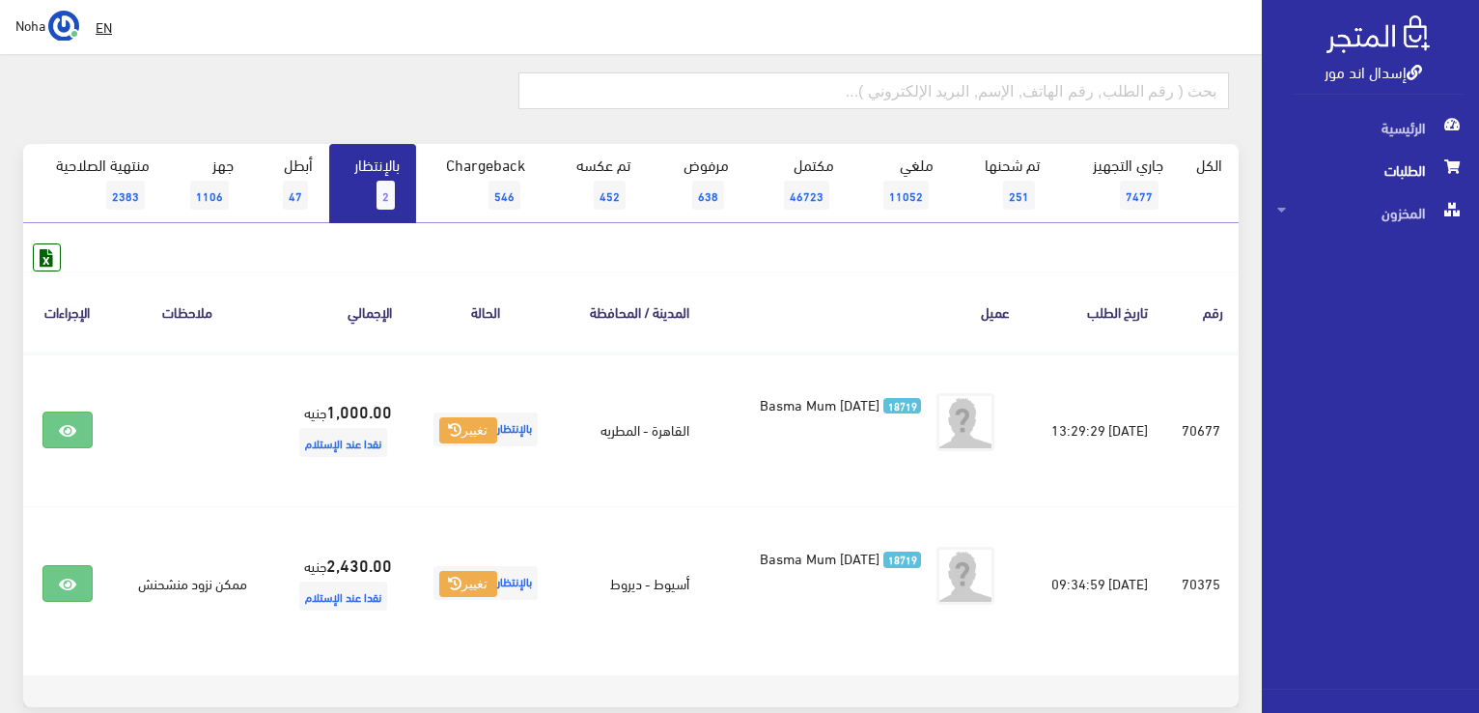
scroll to position [211, 0]
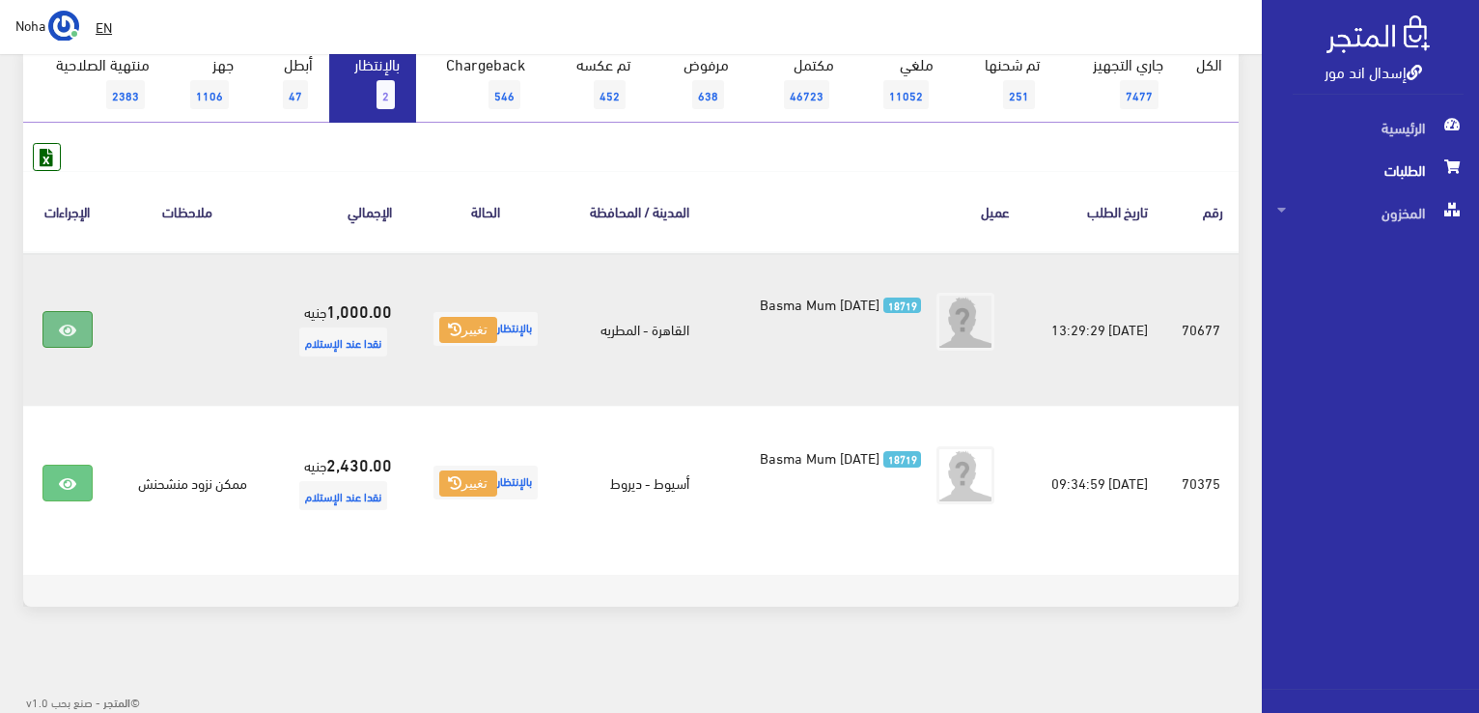
click at [59, 330] on icon at bounding box center [67, 330] width 17 height 15
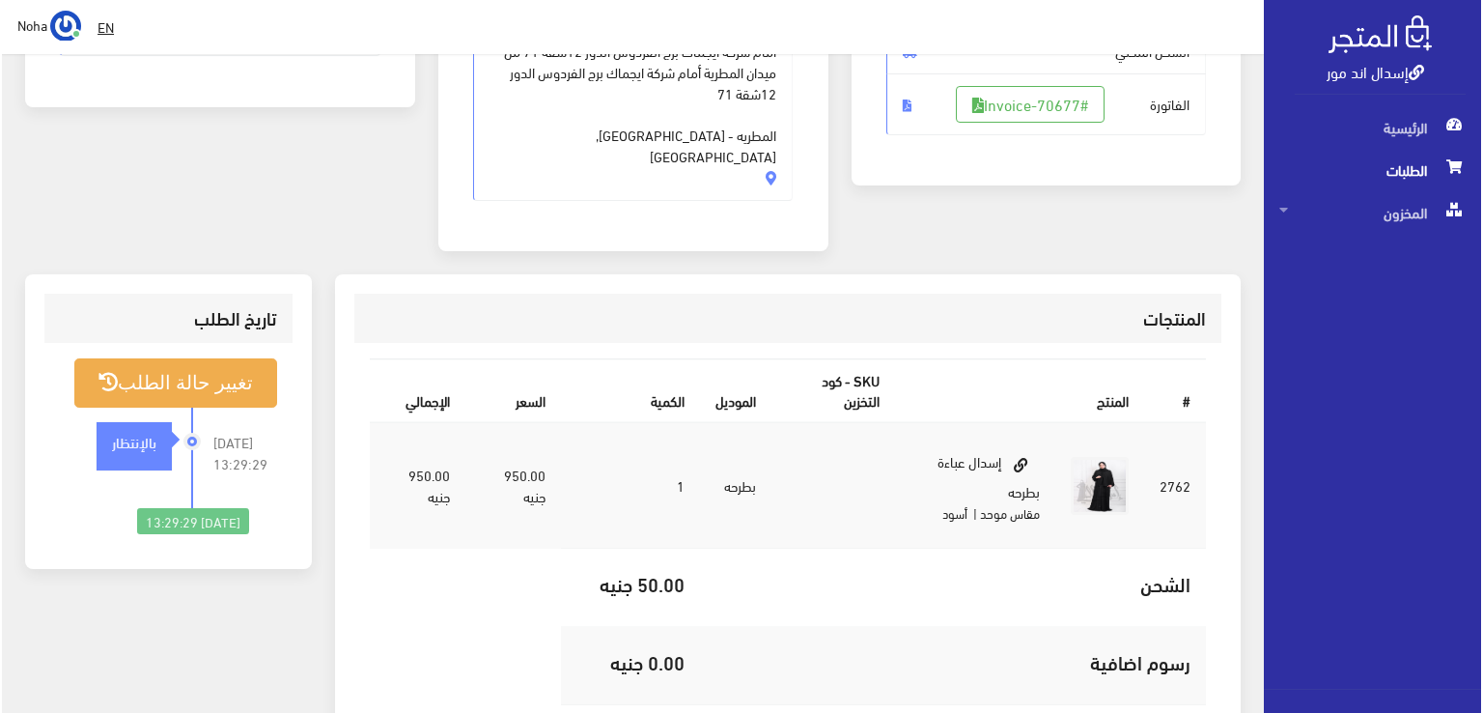
scroll to position [290, 0]
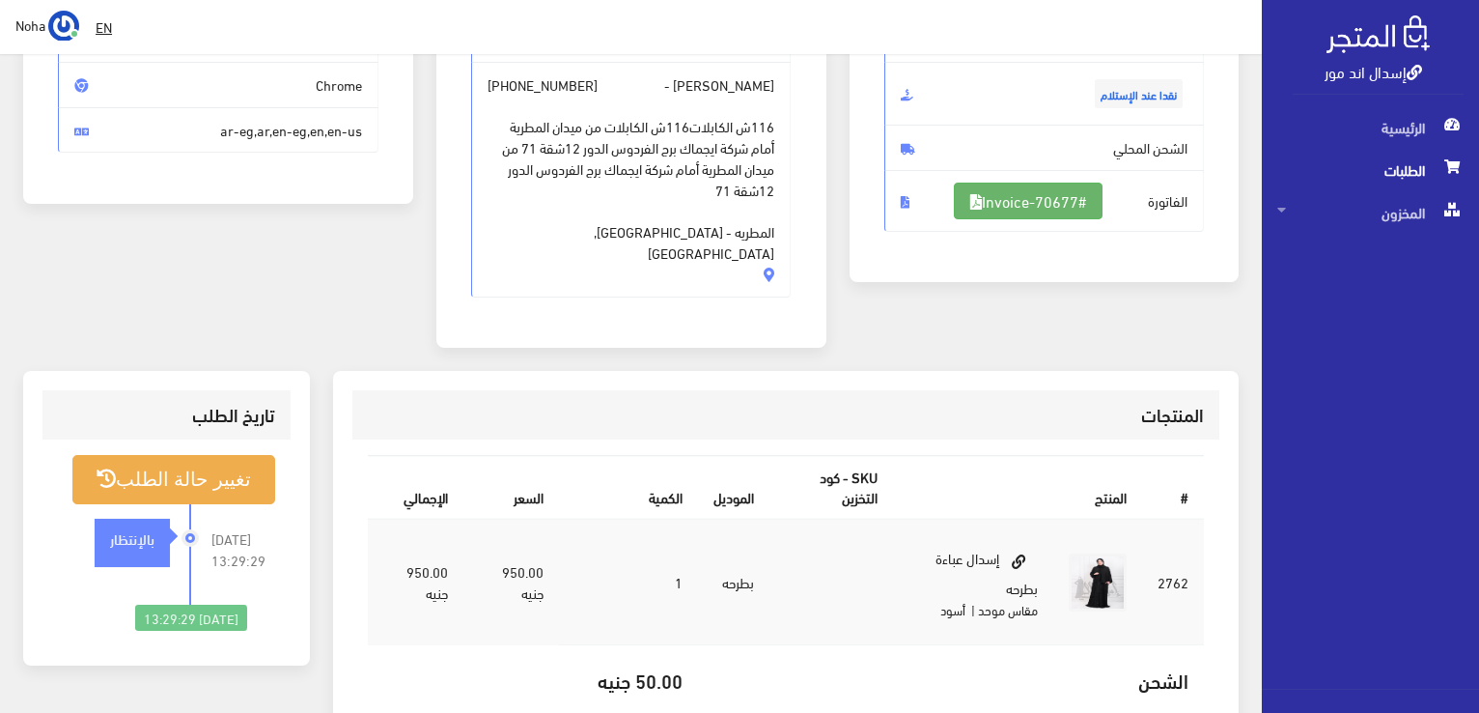
click at [962, 213] on link "#Invoice-70677" at bounding box center [1028, 201] width 149 height 37
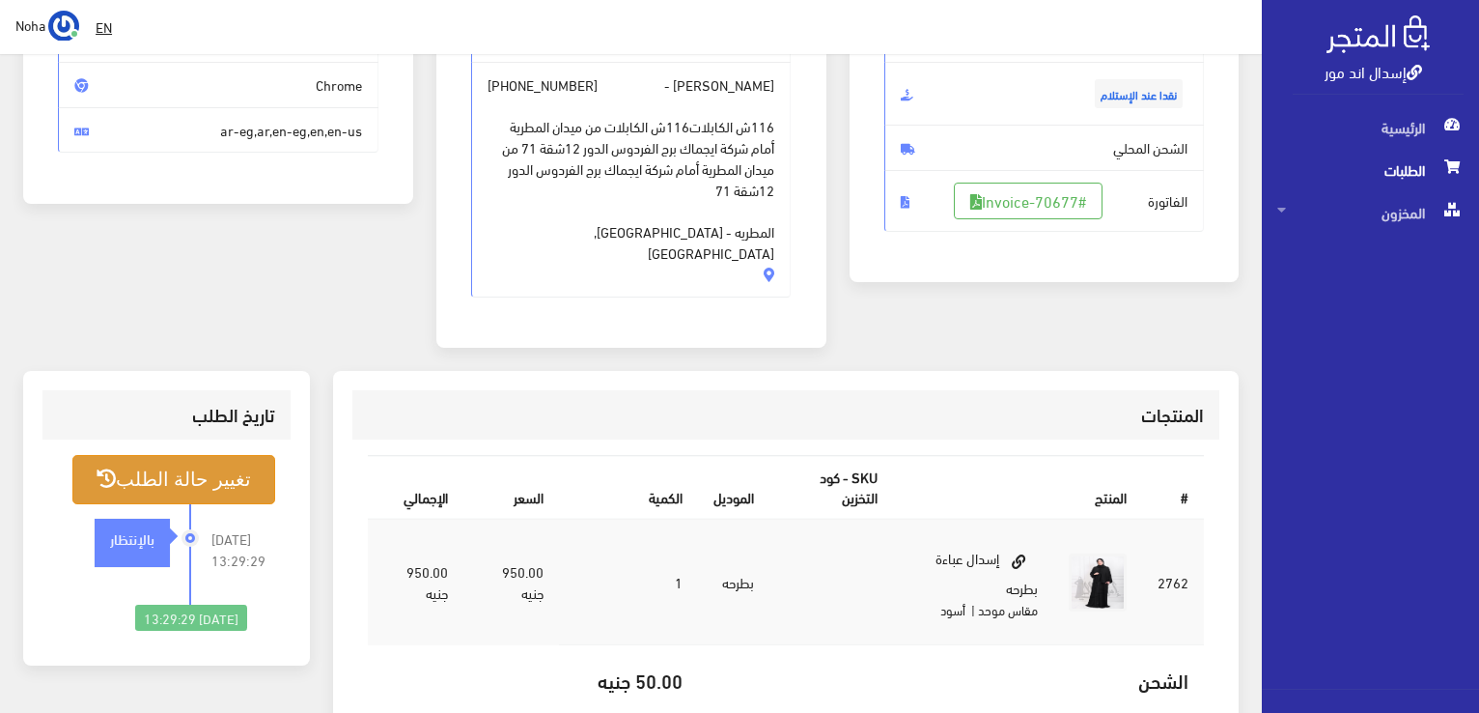
click at [207, 455] on button "تغيير حالة الطلب" at bounding box center [173, 479] width 203 height 49
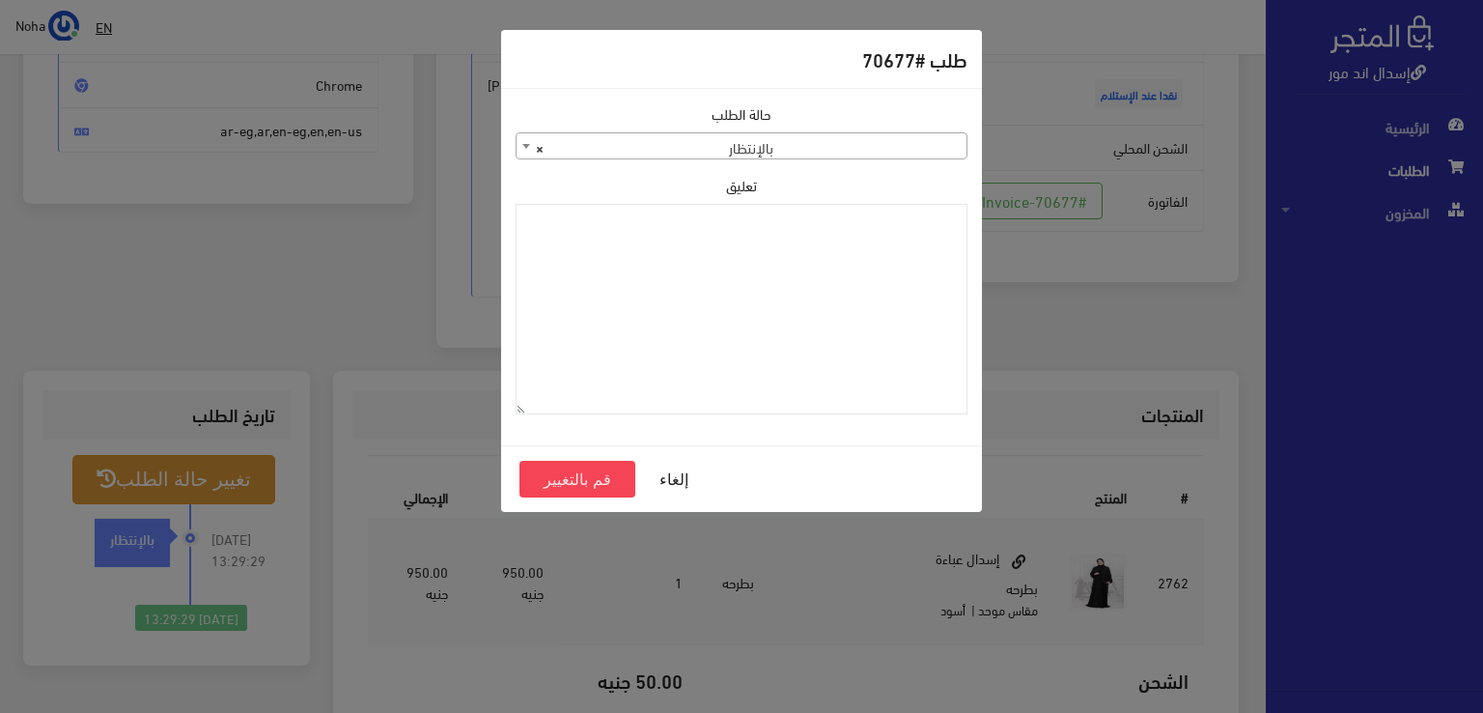
click at [896, 131] on div "حالة الطلب جاري التجهيز تم شحنها ملغي مكتمل مرفوض تم عكس الإلغاء فشل تم رد المب…" at bounding box center [742, 131] width 452 height 56
click at [896, 143] on span "× بالإنتظار" at bounding box center [742, 146] width 450 height 27
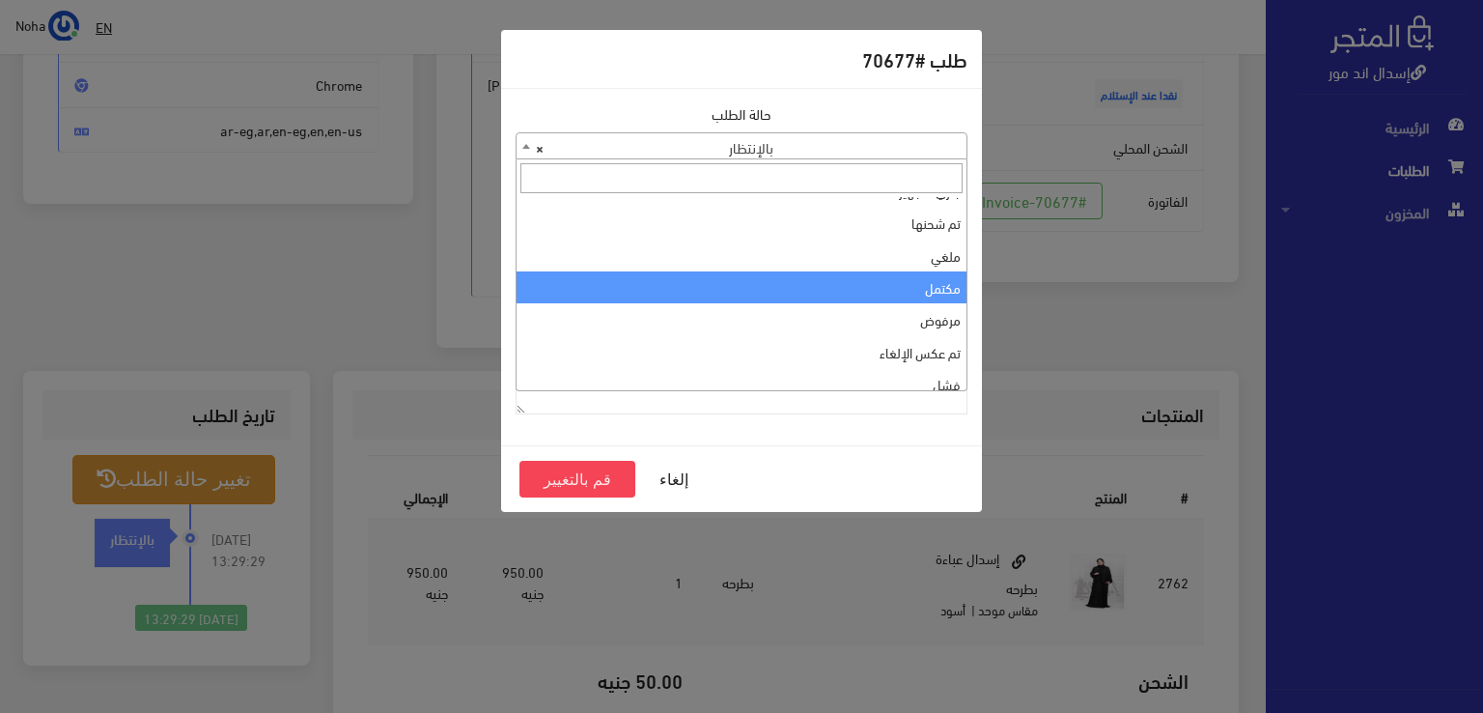
scroll to position [0, 0]
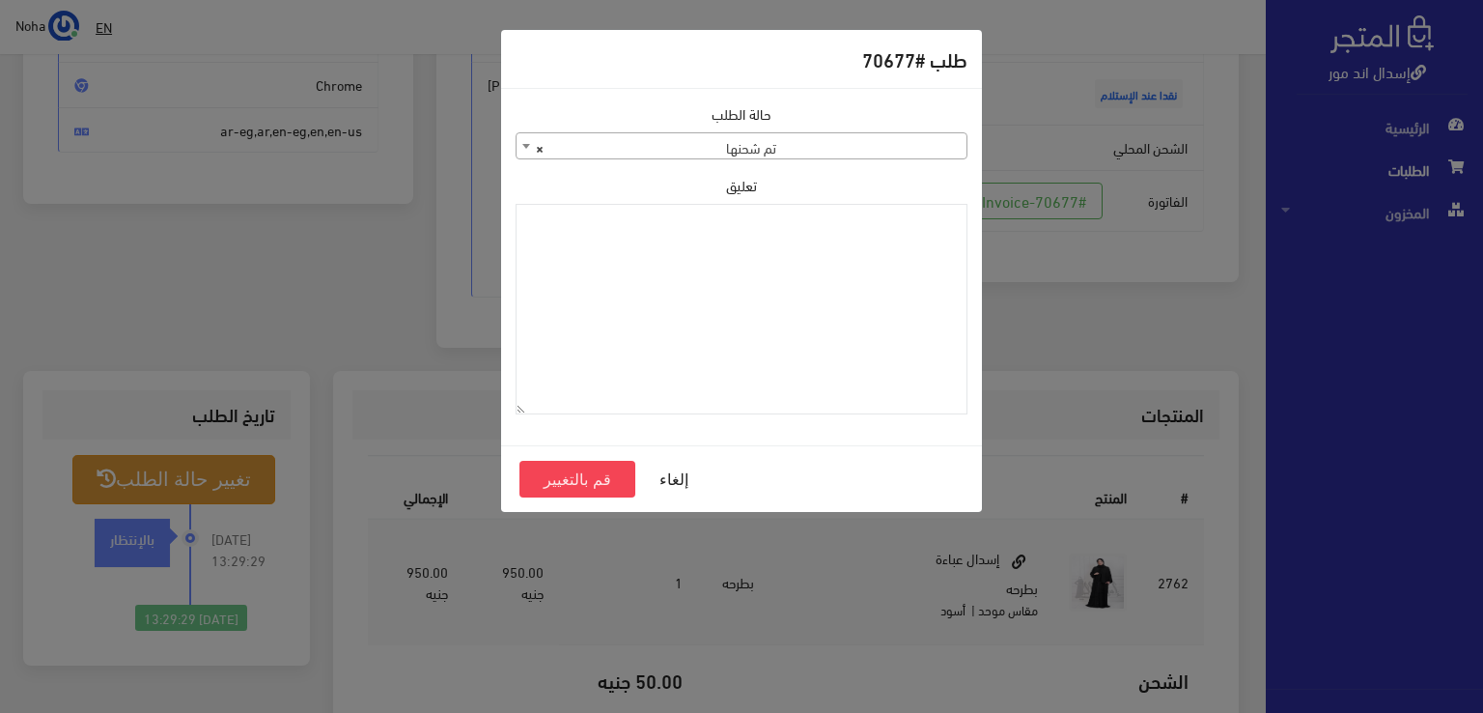
click at [864, 172] on div "حالة الطلب جاري التجهيز تم شحنها ملغي مكتمل مرفوض تم عكس الإلغاء فشل تم رد المب…" at bounding box center [741, 266] width 475 height 326
click at [860, 156] on span "× تم شحنها" at bounding box center [742, 146] width 450 height 27
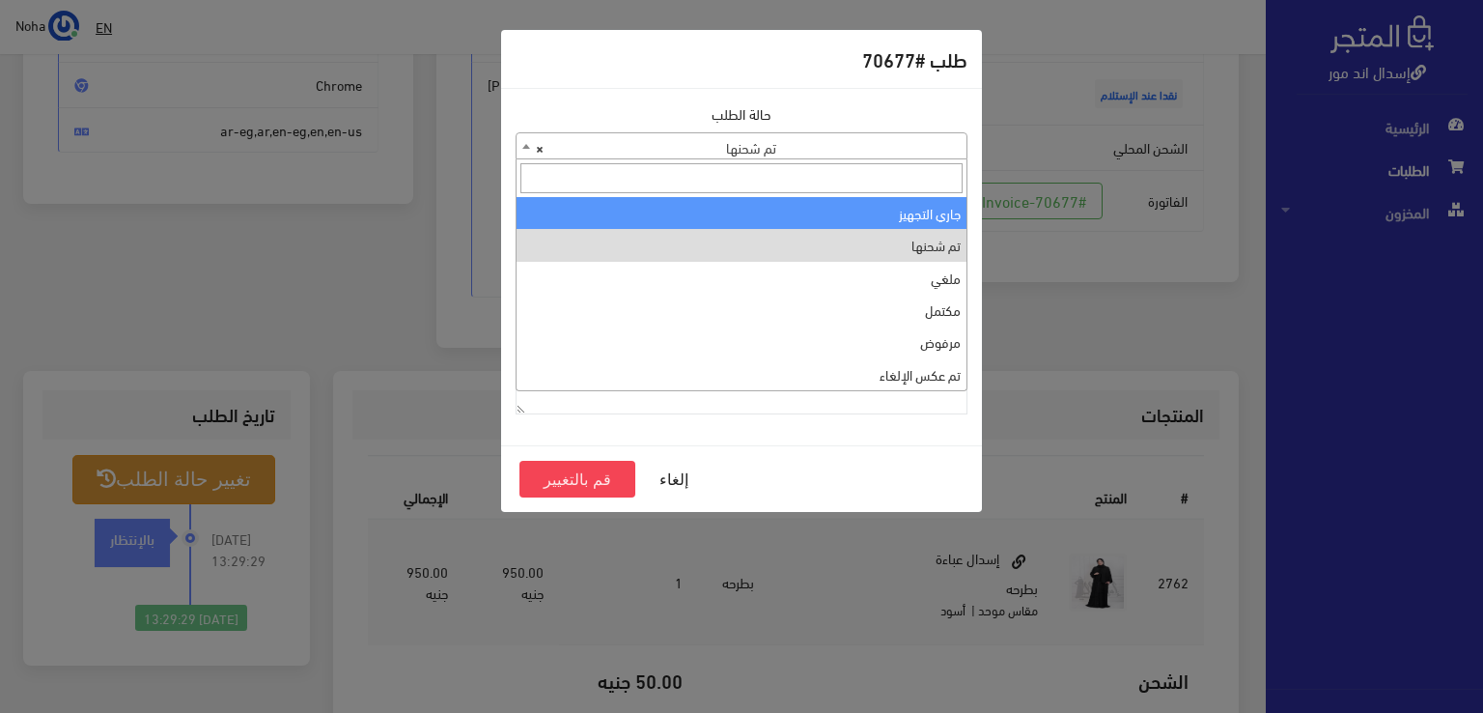
select select "1"
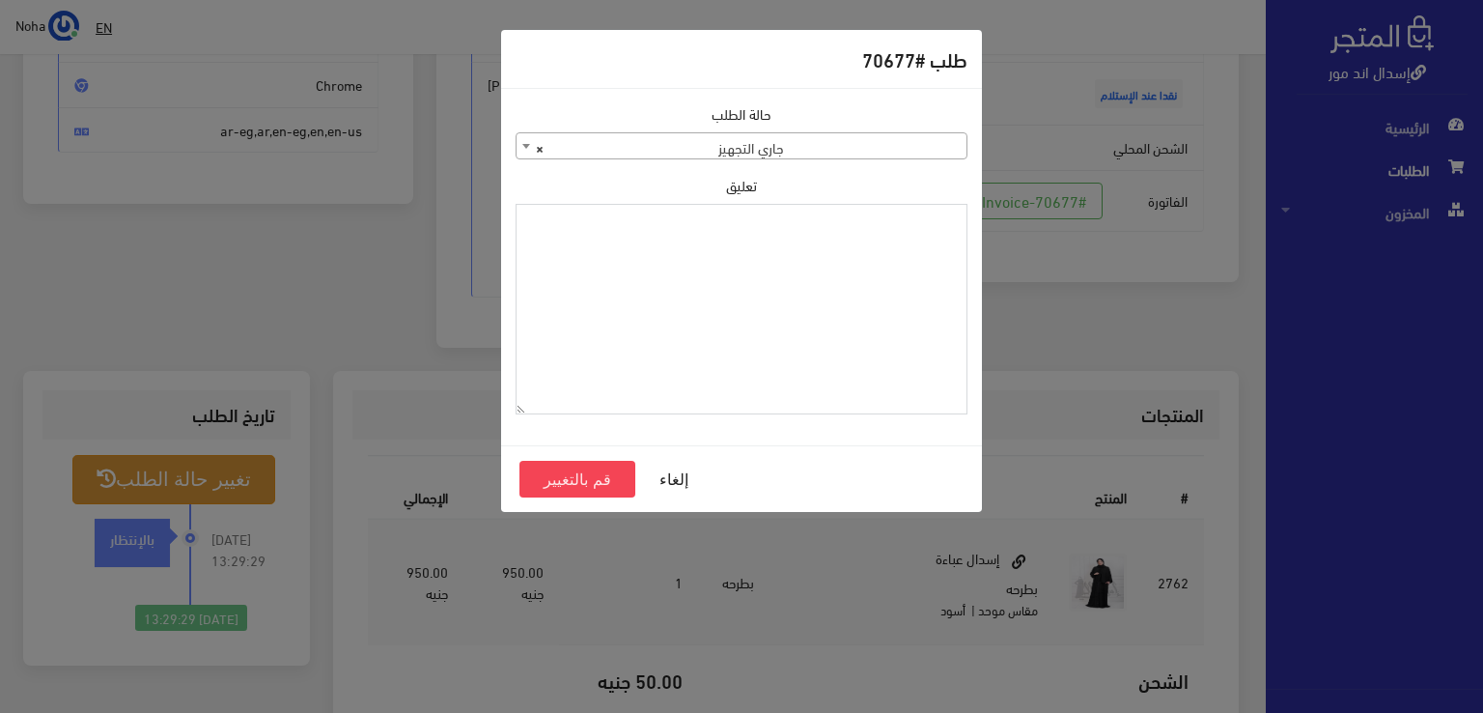
paste textarea "1123993"
type textarea "1123993"
click at [615, 472] on button "قم بالتغيير" at bounding box center [578, 479] width 116 height 37
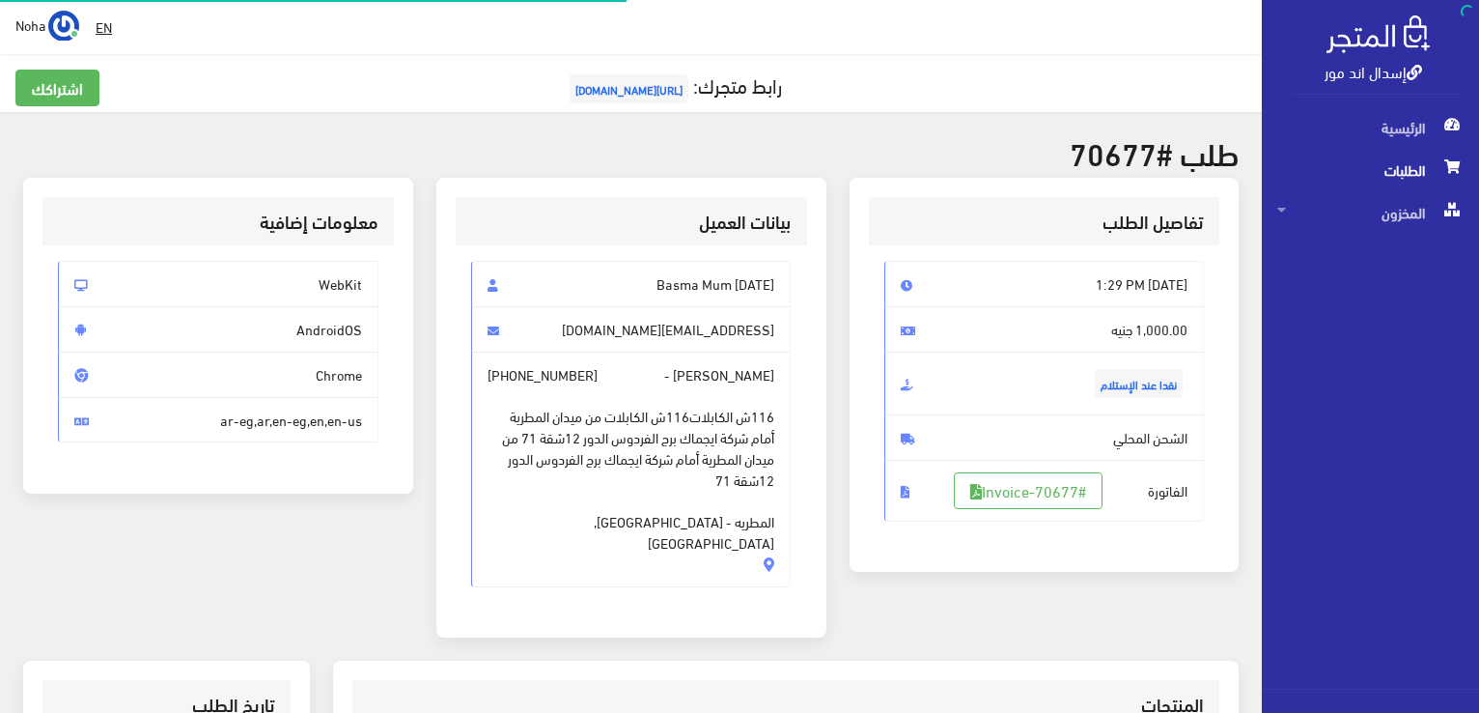
scroll to position [290, 0]
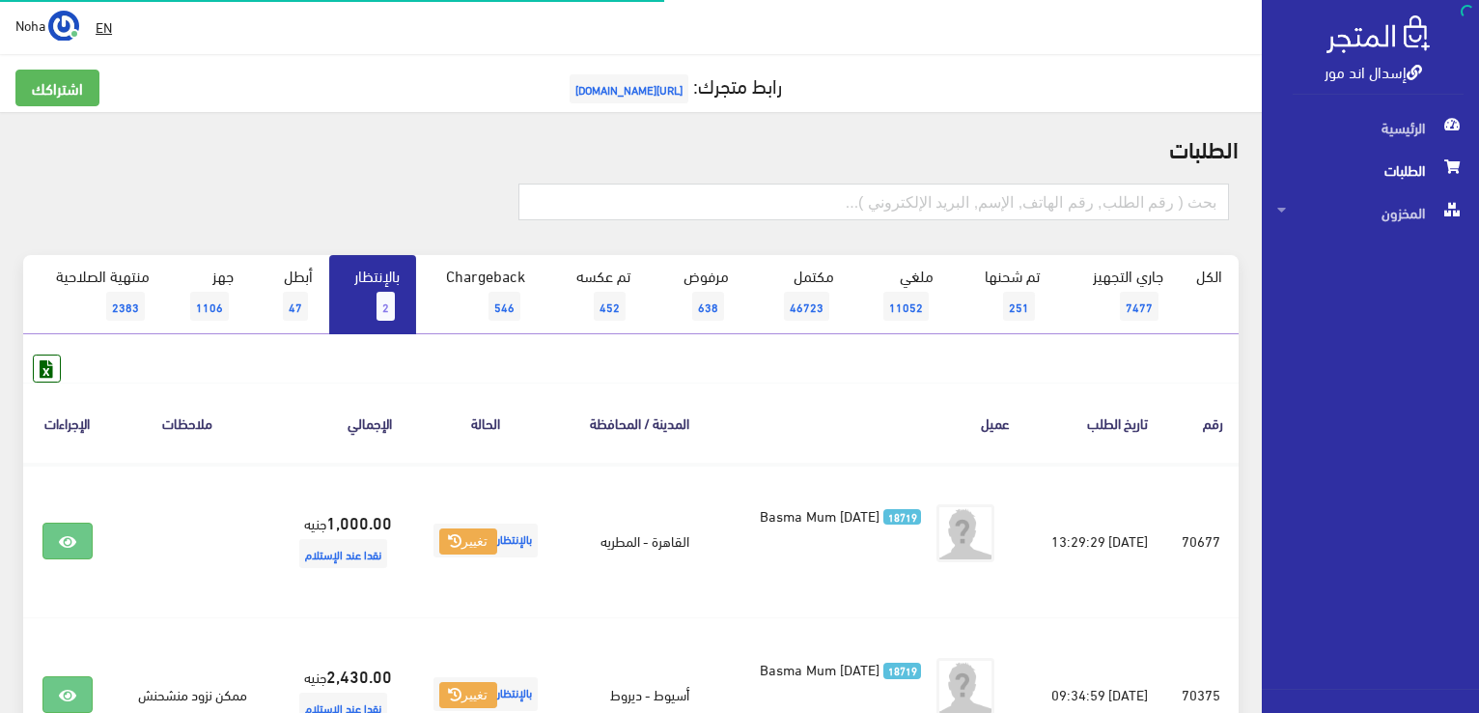
scroll to position [211, 0]
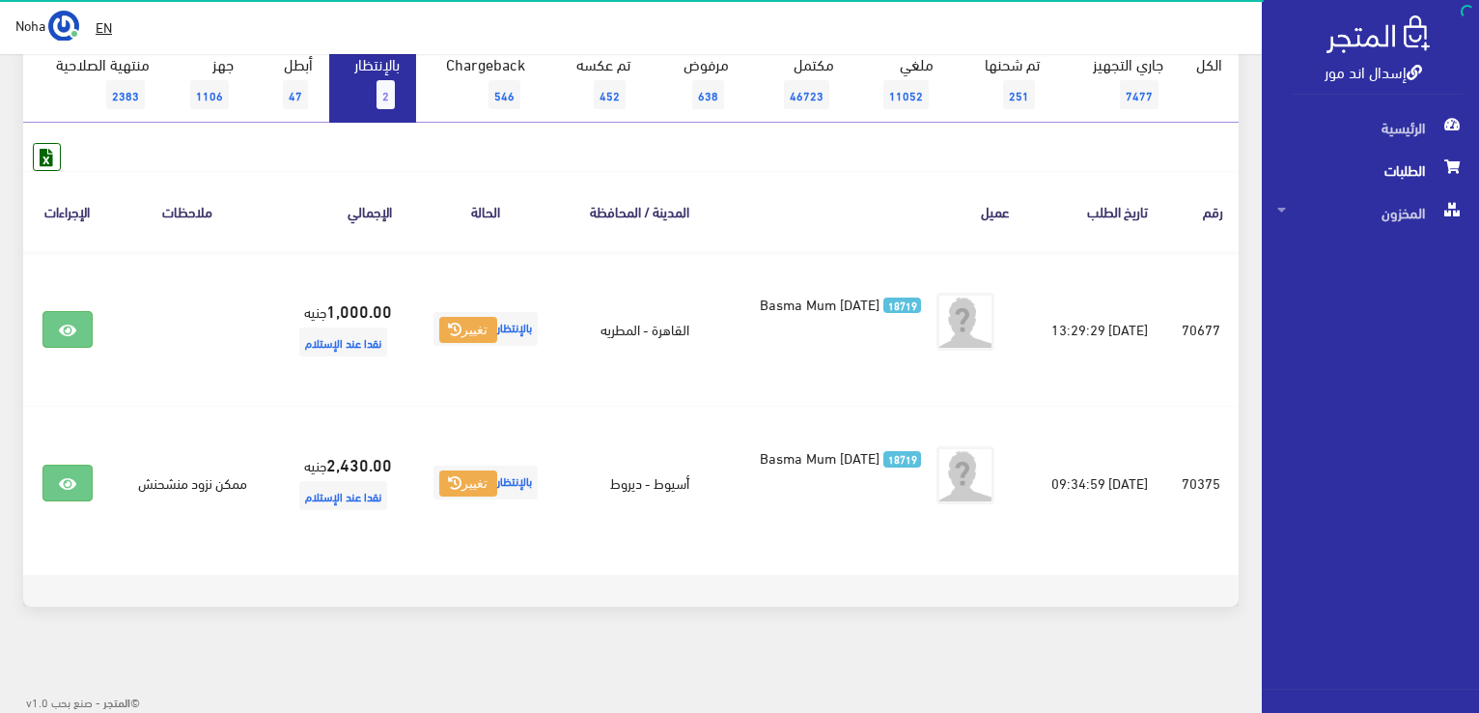
click at [388, 72] on link "بالإنتظار 2" at bounding box center [372, 82] width 87 height 79
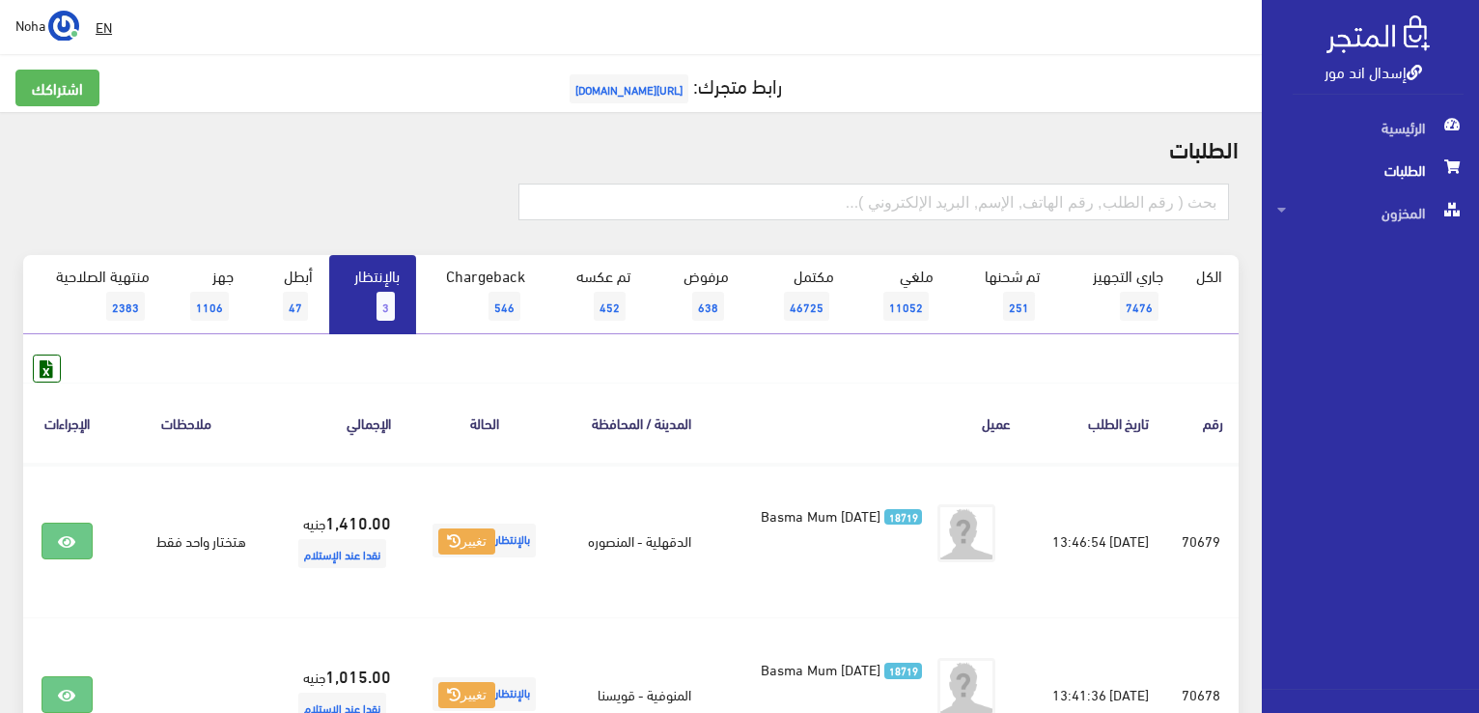
click at [375, 299] on link "بالإنتظار 3" at bounding box center [372, 294] width 87 height 79
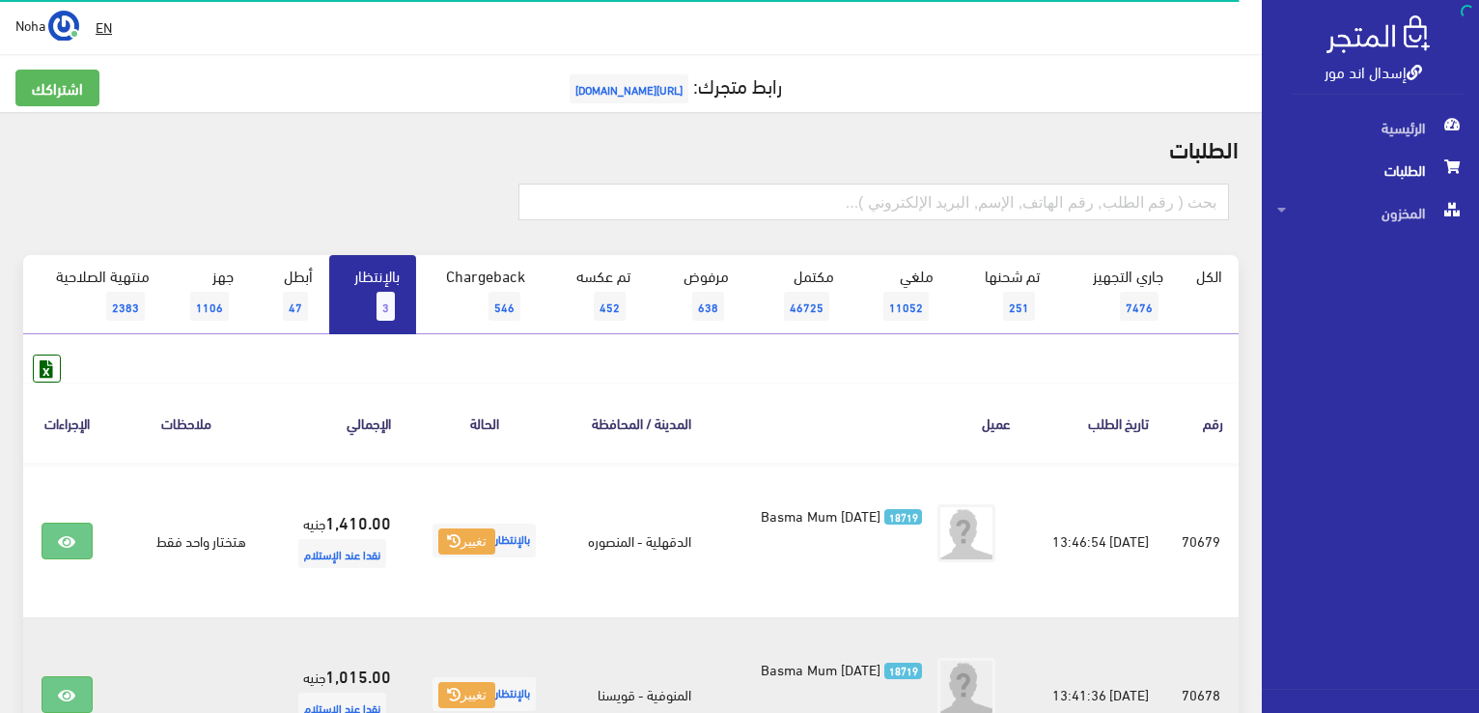
scroll to position [290, 0]
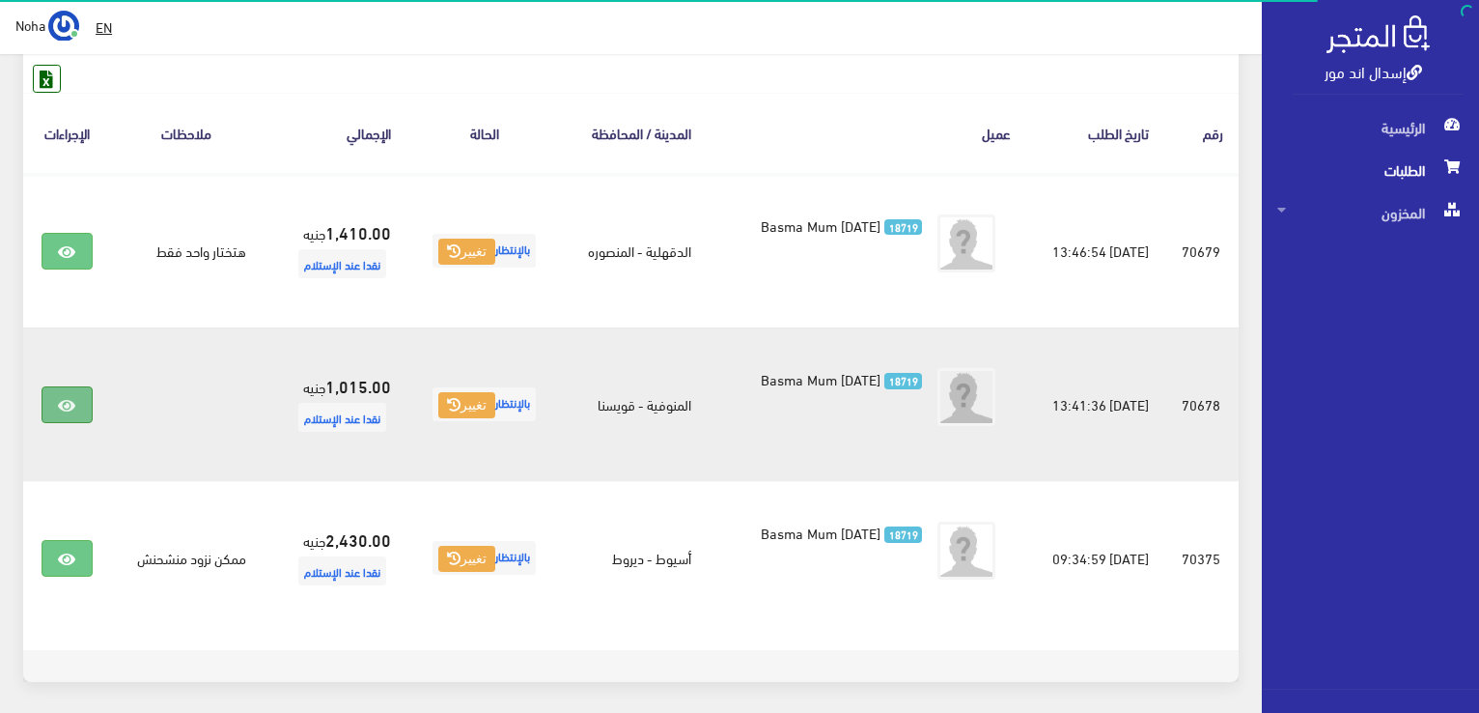
click at [76, 394] on link at bounding box center [67, 404] width 50 height 37
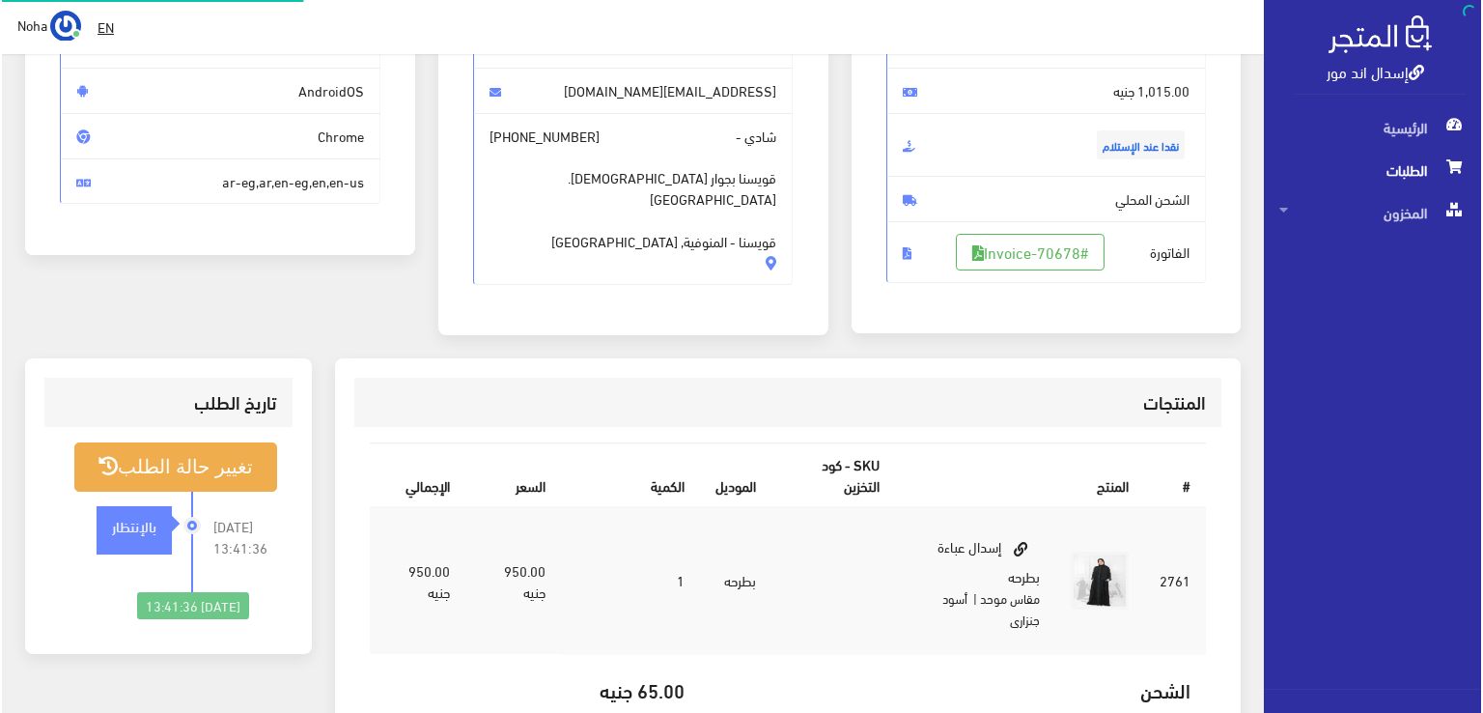
scroll to position [290, 0]
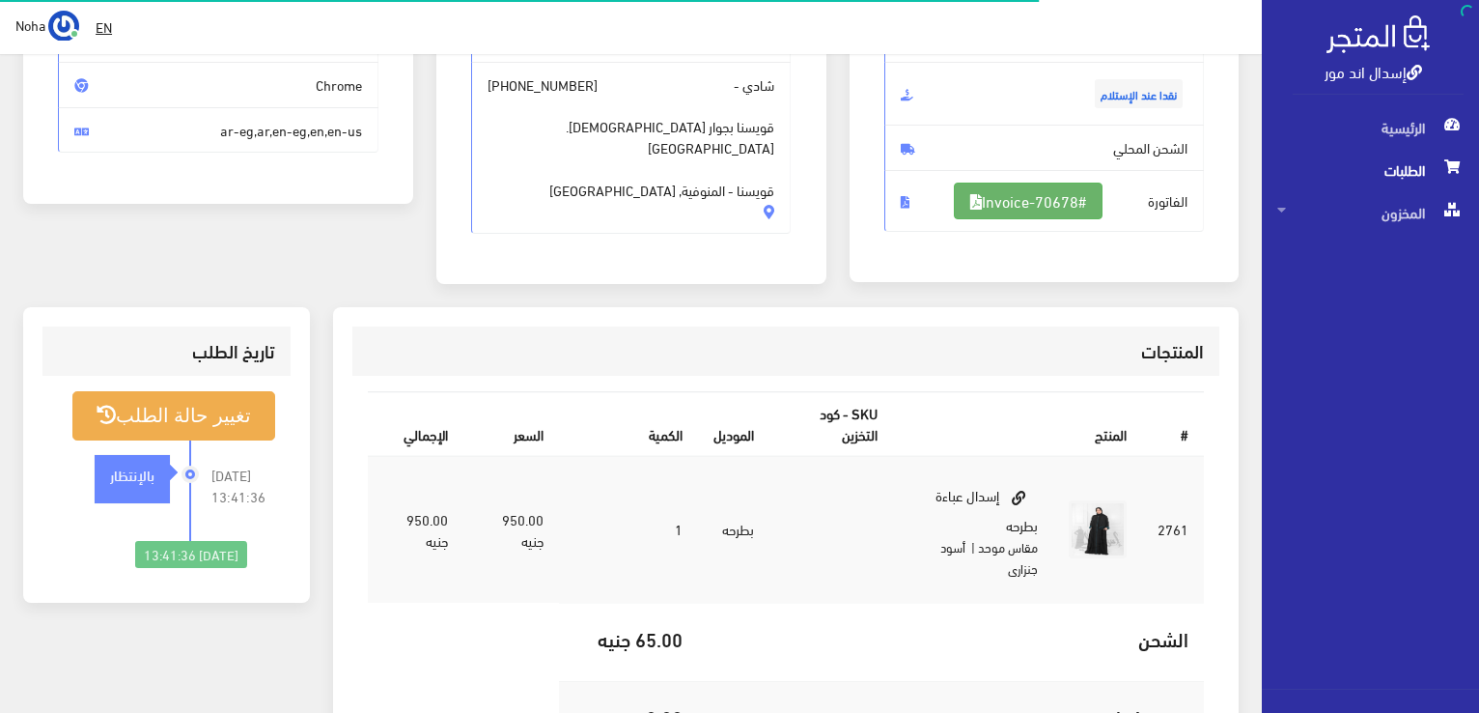
click at [1020, 209] on link "#Invoice-70678" at bounding box center [1028, 201] width 149 height 37
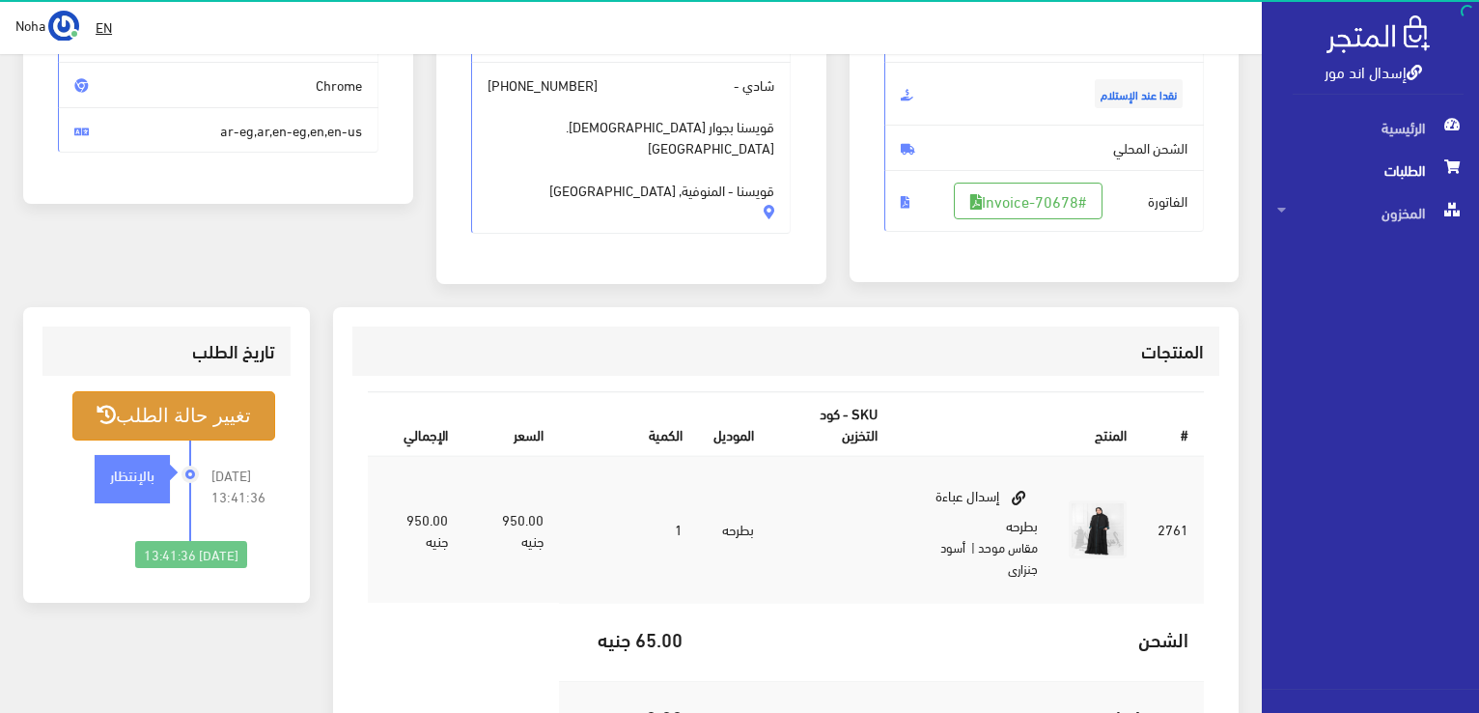
click at [190, 401] on button "تغيير حالة الطلب" at bounding box center [173, 415] width 203 height 49
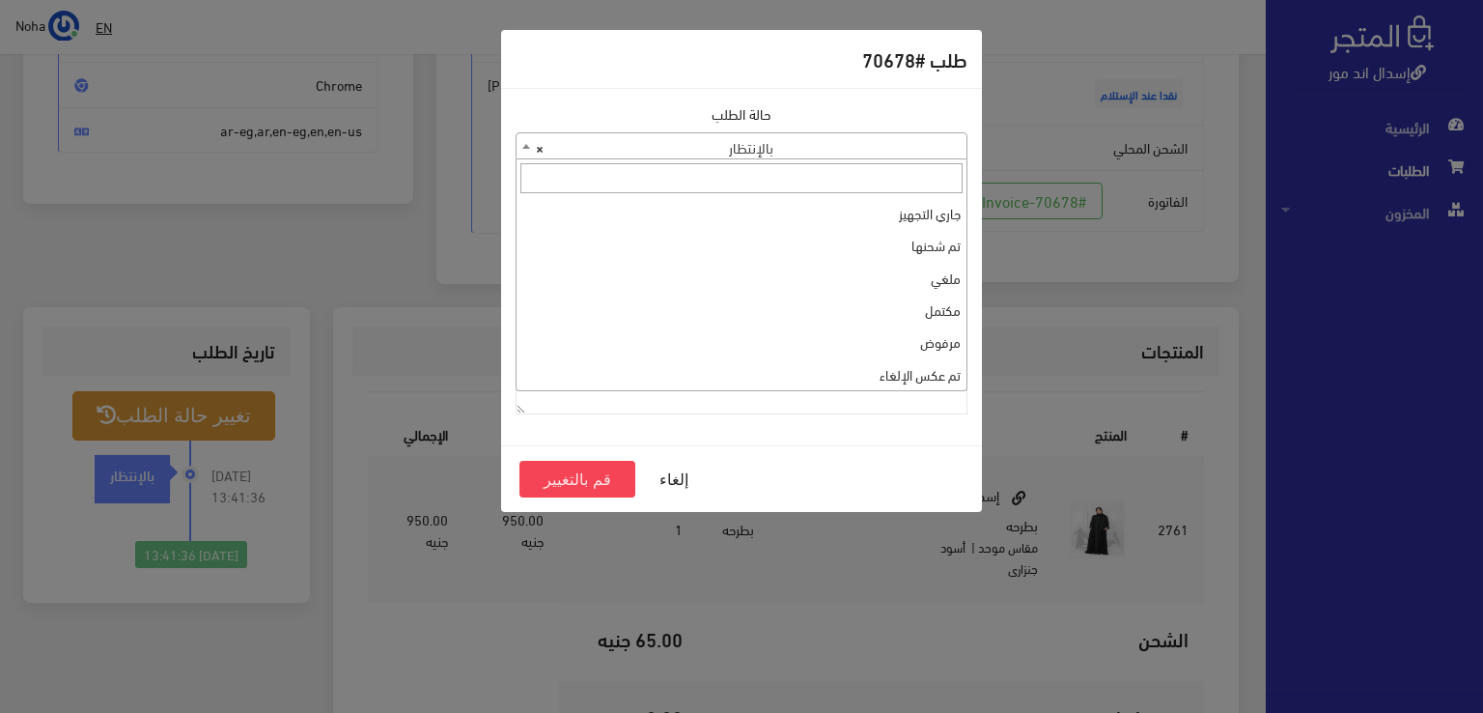
click at [743, 147] on span "× بالإنتظار" at bounding box center [742, 146] width 450 height 27
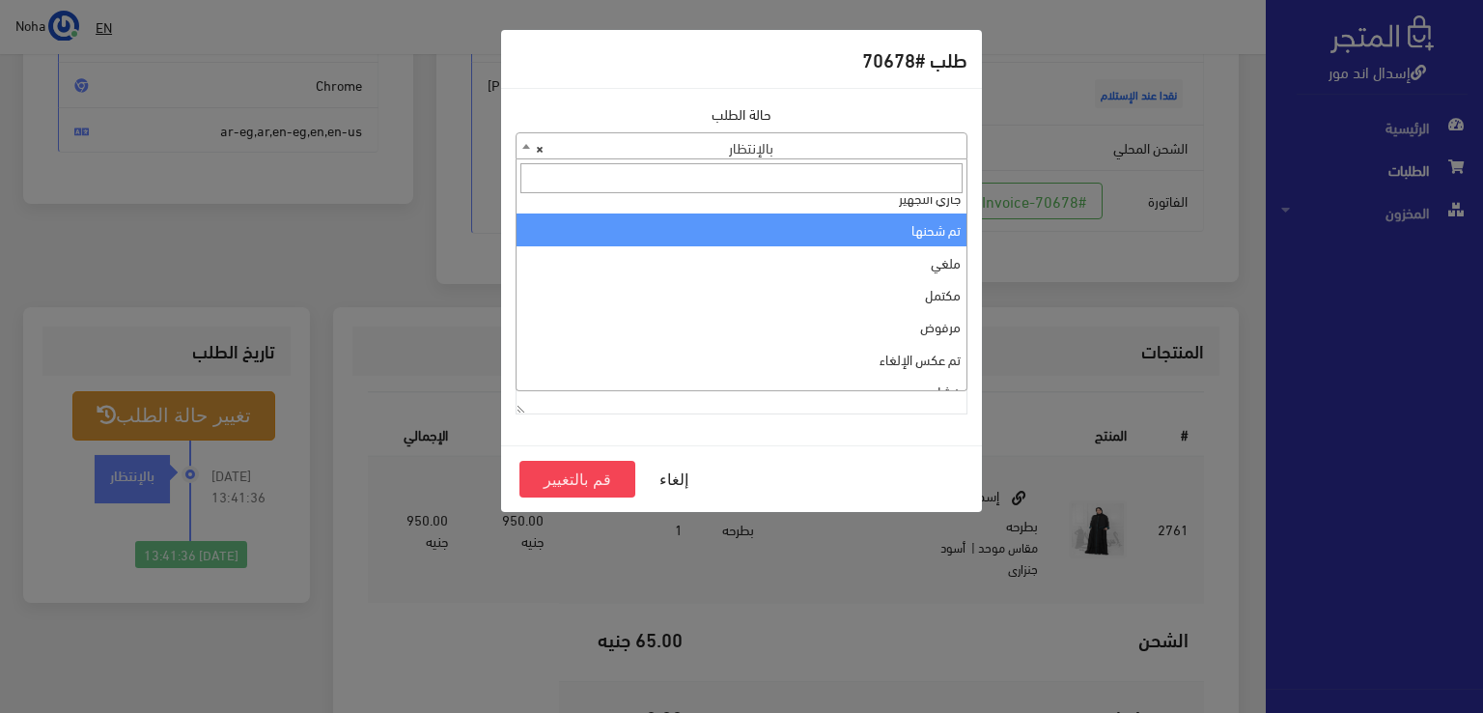
scroll to position [0, 0]
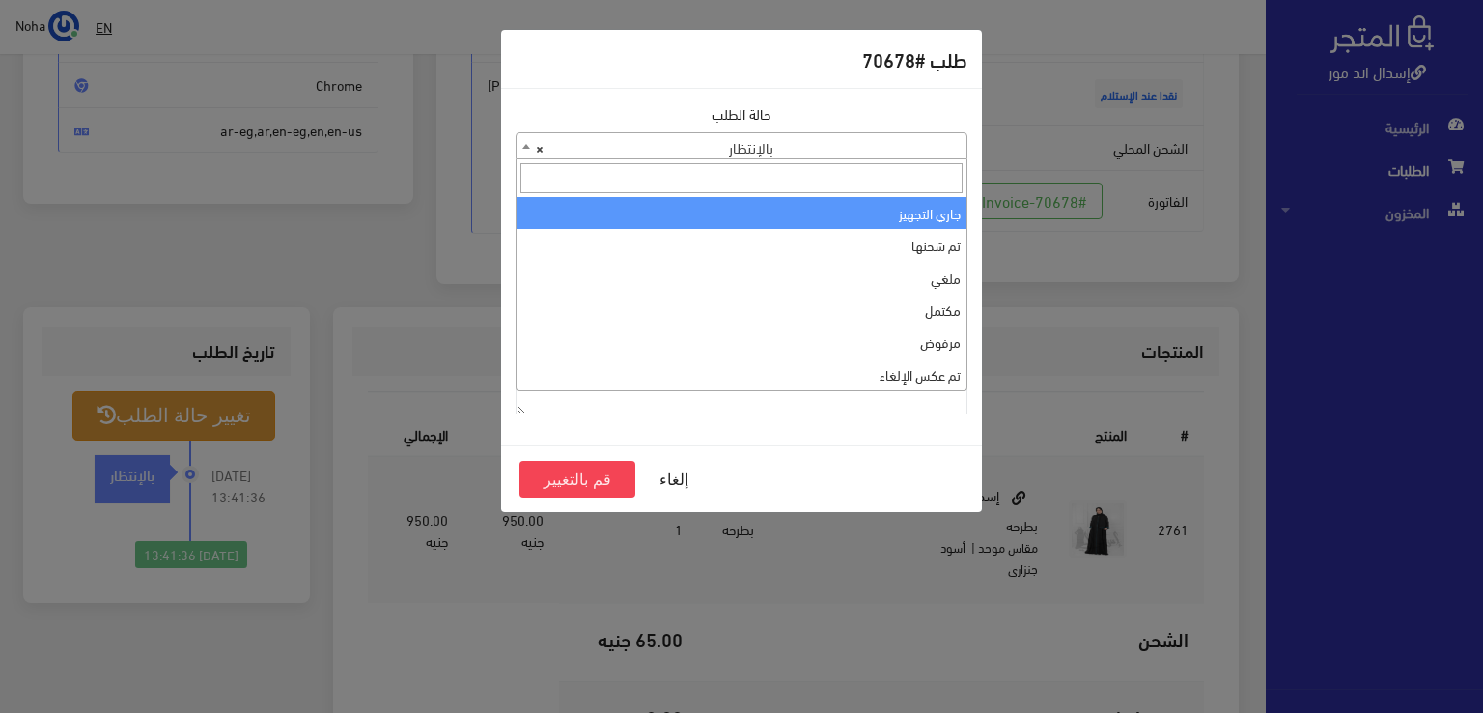
select select "1"
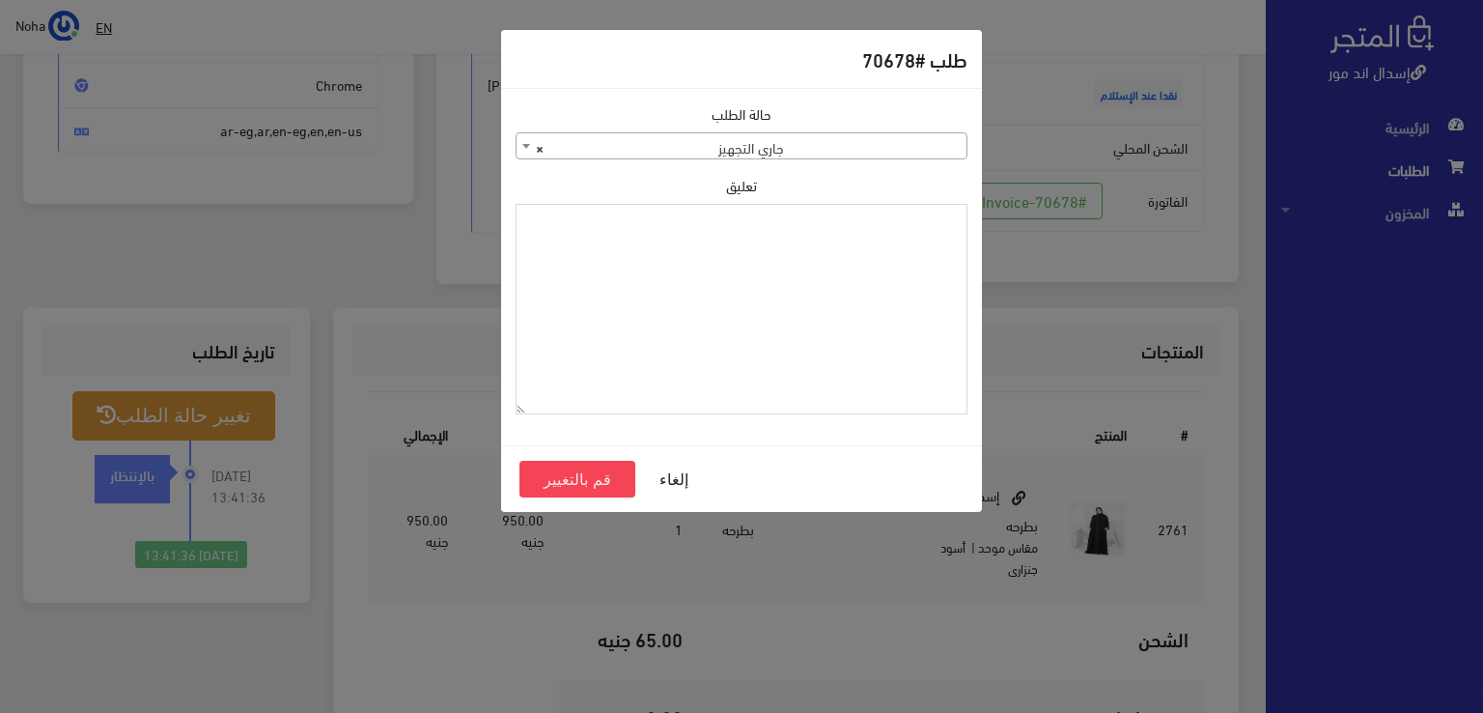
paste textarea "1123993"
type textarea "1123993"
click at [587, 476] on button "قم بالتغيير" at bounding box center [578, 479] width 116 height 37
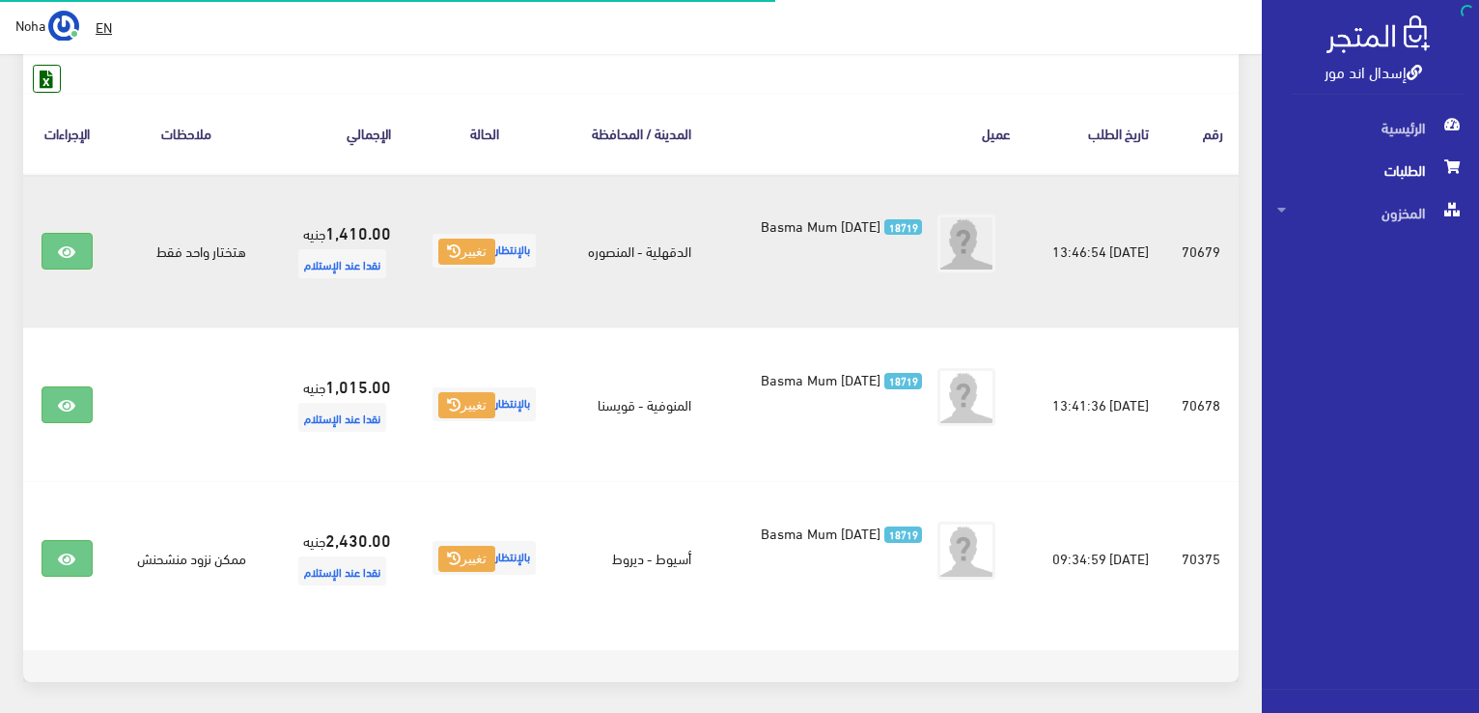
scroll to position [290, 0]
click at [70, 248] on icon at bounding box center [66, 251] width 17 height 15
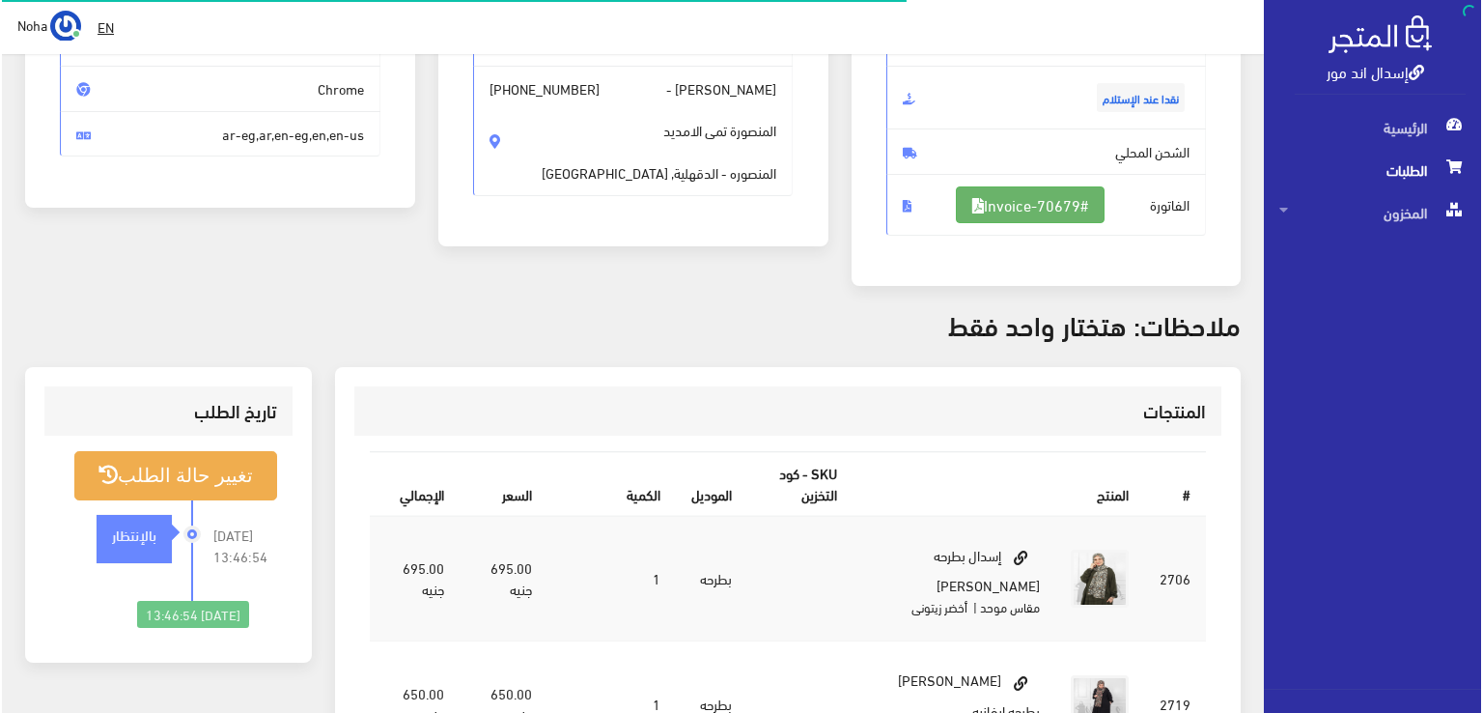
scroll to position [290, 0]
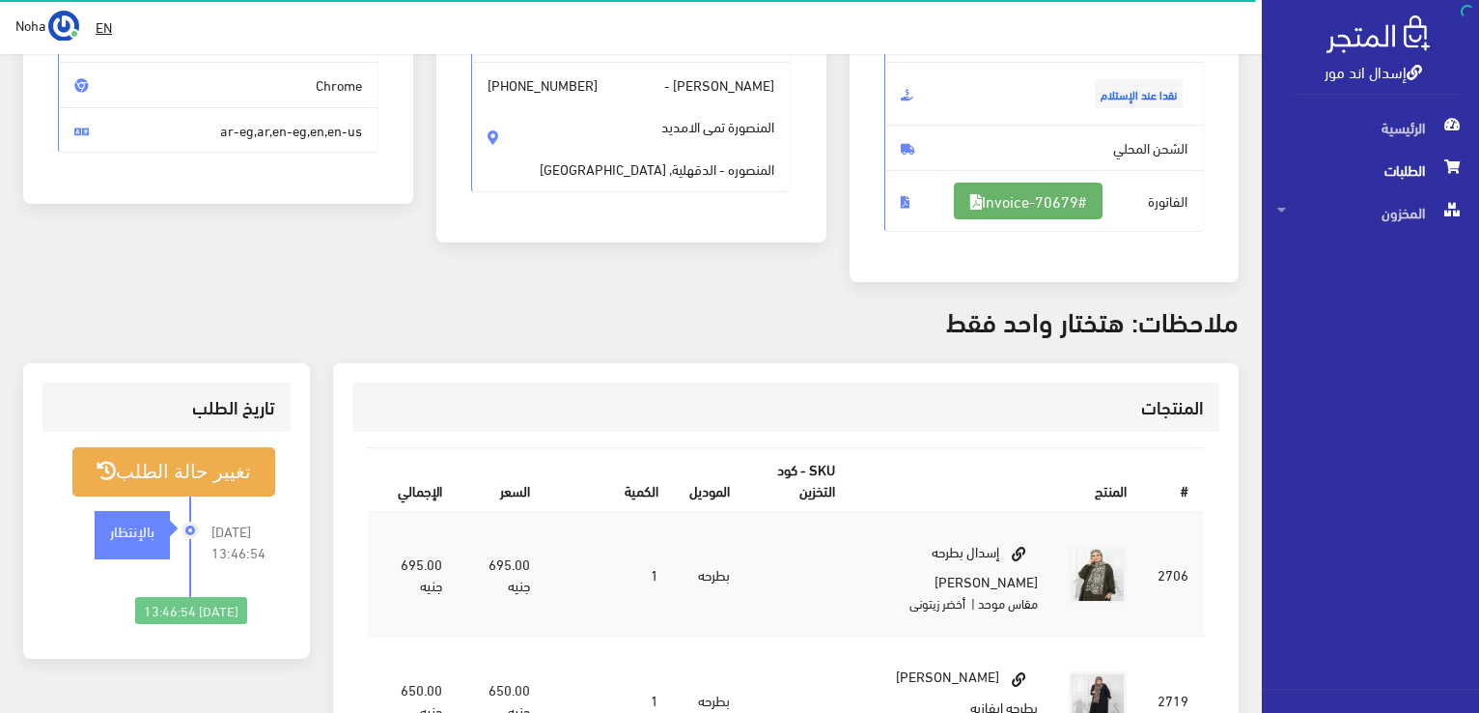
click at [959, 205] on link "#Invoice-70679" at bounding box center [1028, 201] width 149 height 37
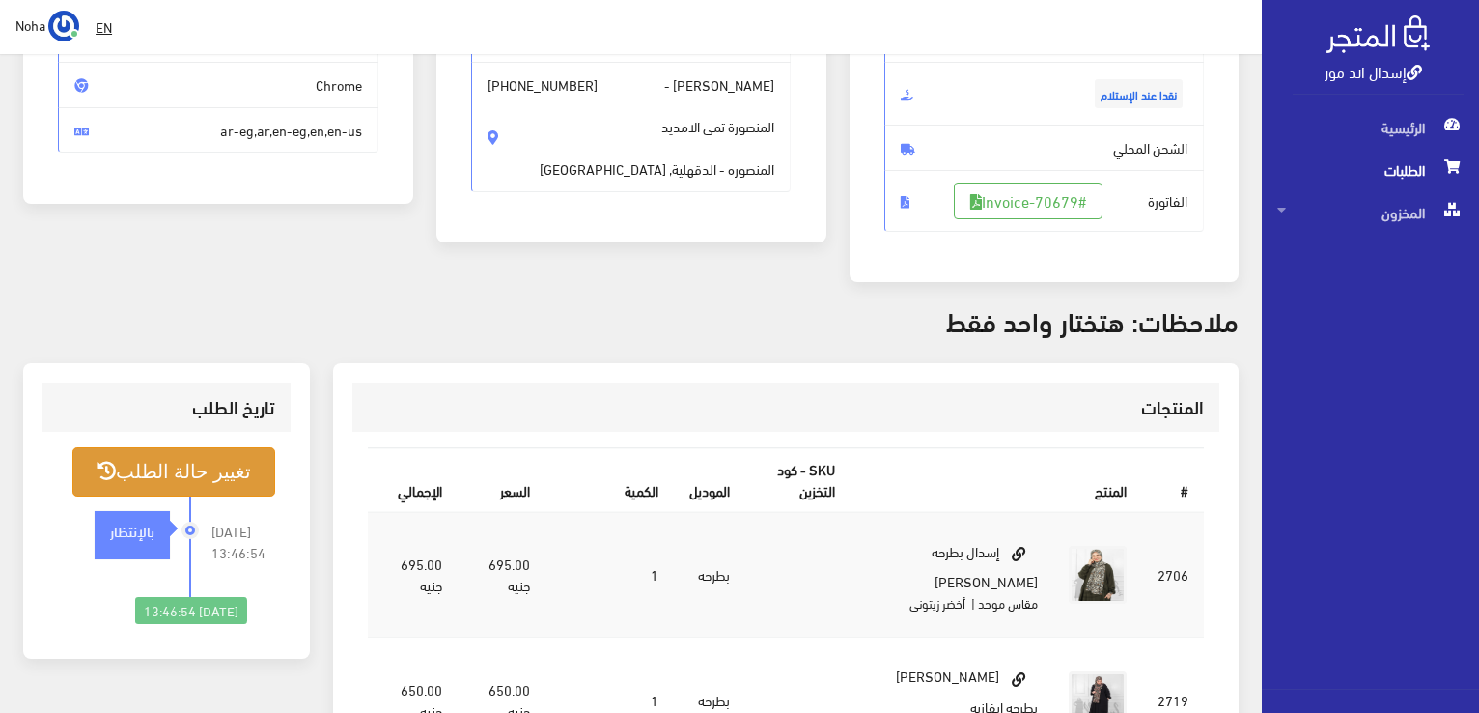
click at [209, 472] on button "تغيير حالة الطلب" at bounding box center [173, 471] width 203 height 49
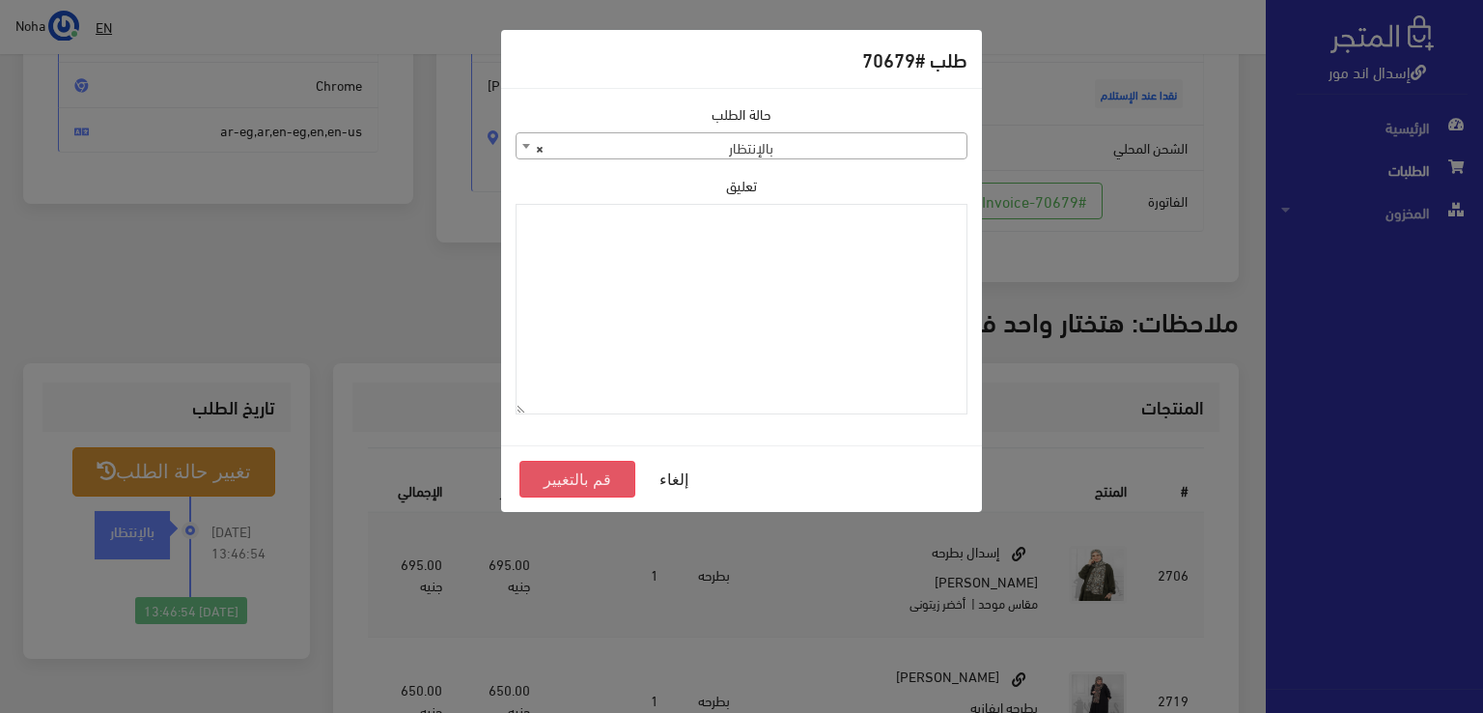
click at [597, 476] on button "قم بالتغيير" at bounding box center [578, 479] width 116 height 37
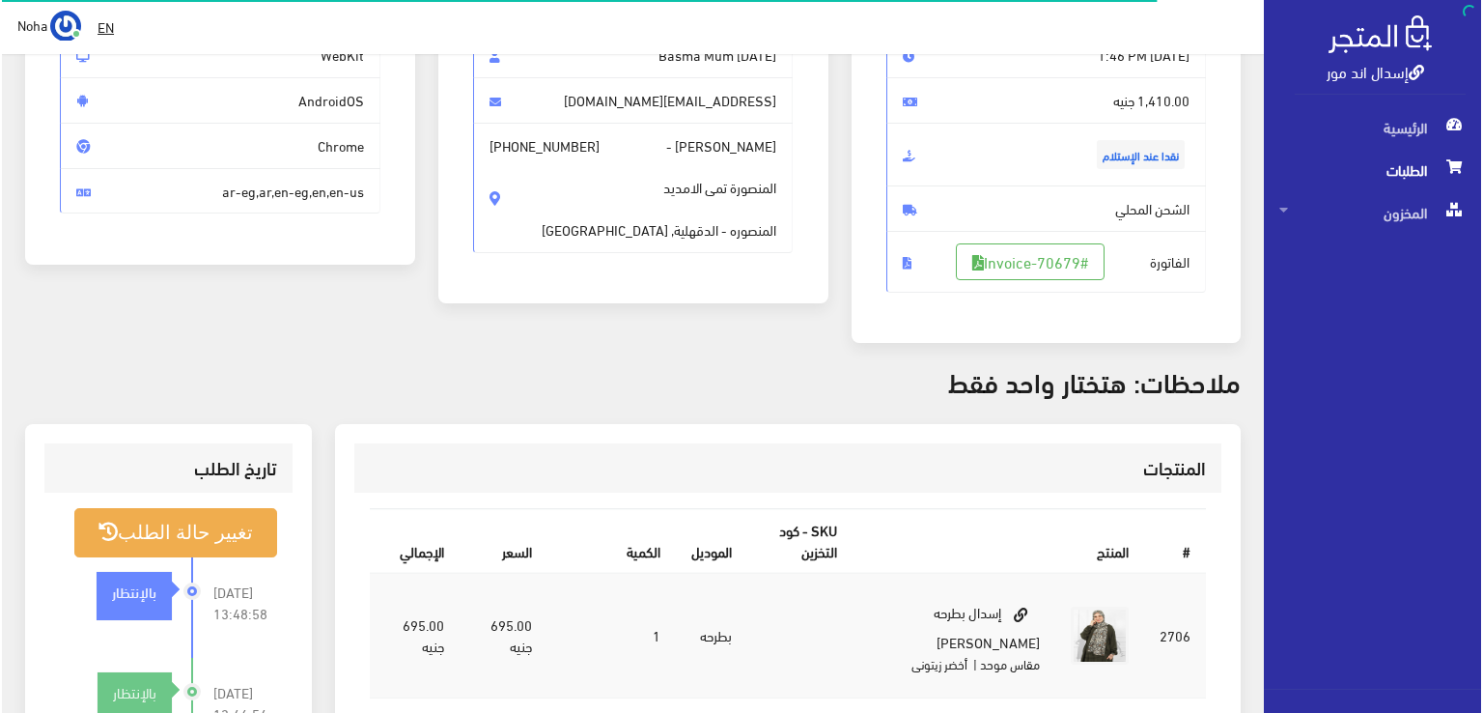
scroll to position [290, 0]
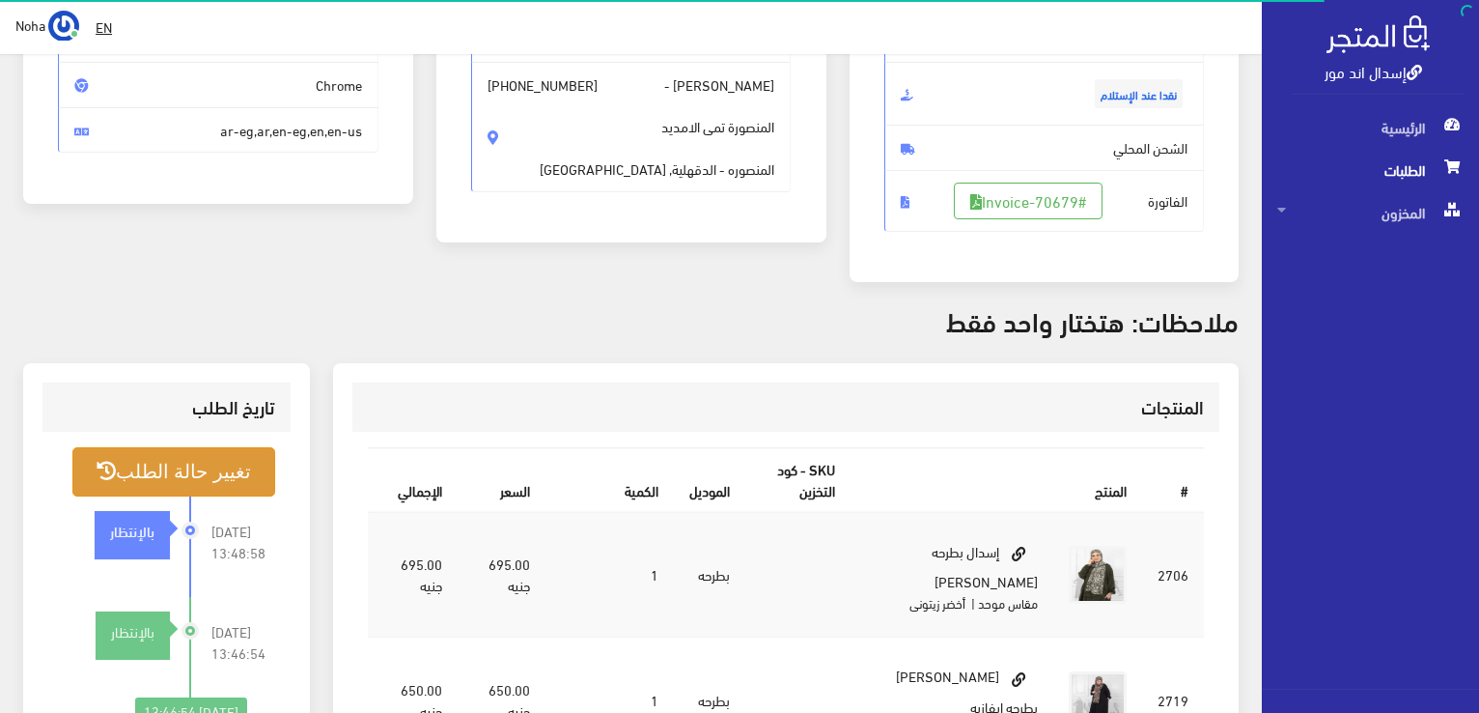
click at [199, 485] on button "تغيير حالة الطلب" at bounding box center [173, 471] width 203 height 49
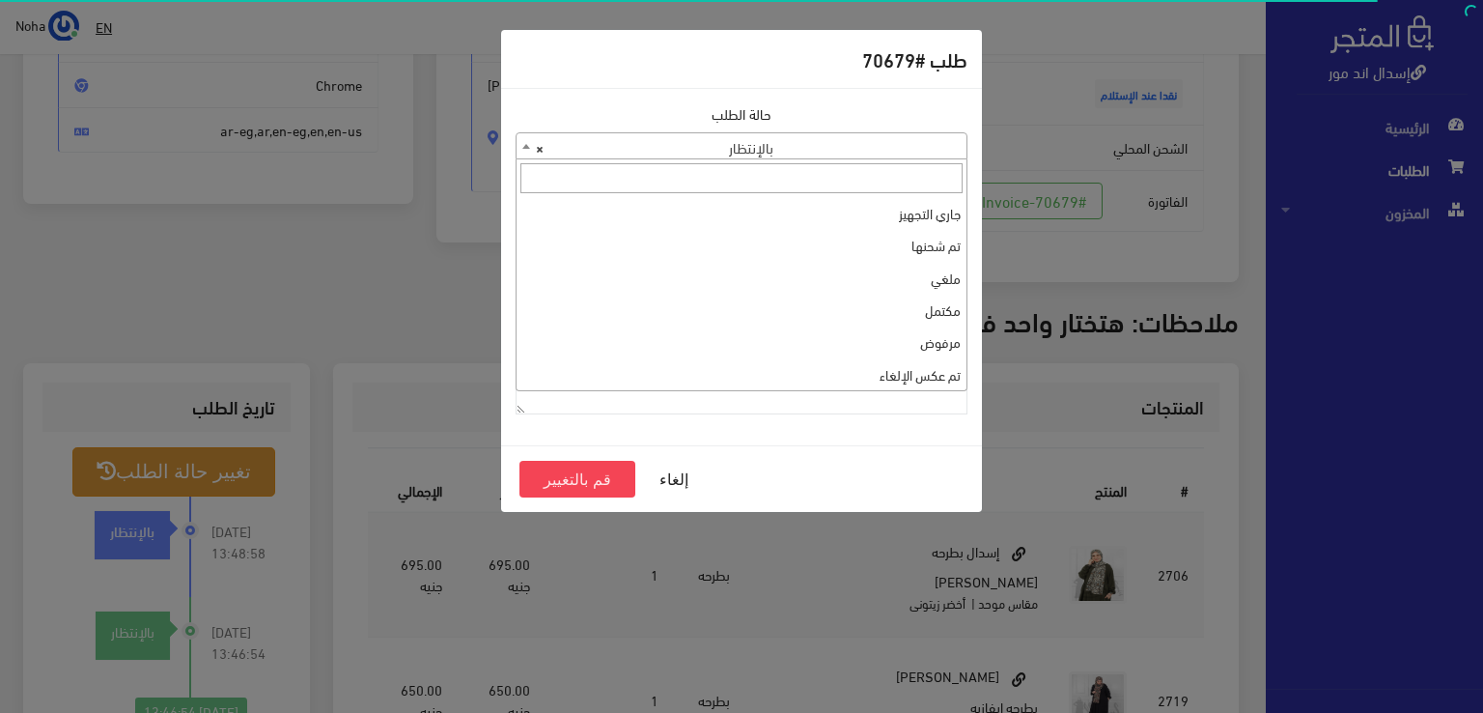
click at [846, 144] on span "× بالإنتظار" at bounding box center [742, 146] width 450 height 27
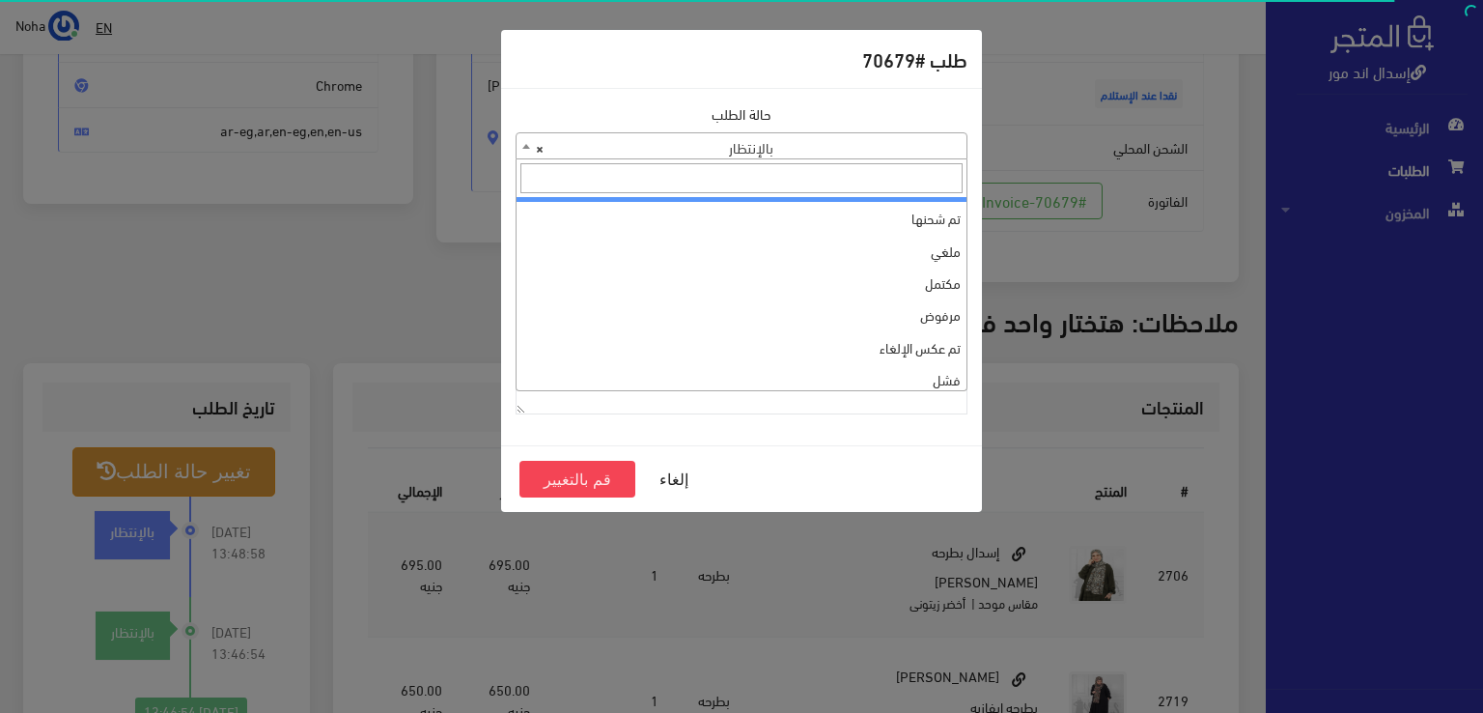
scroll to position [0, 0]
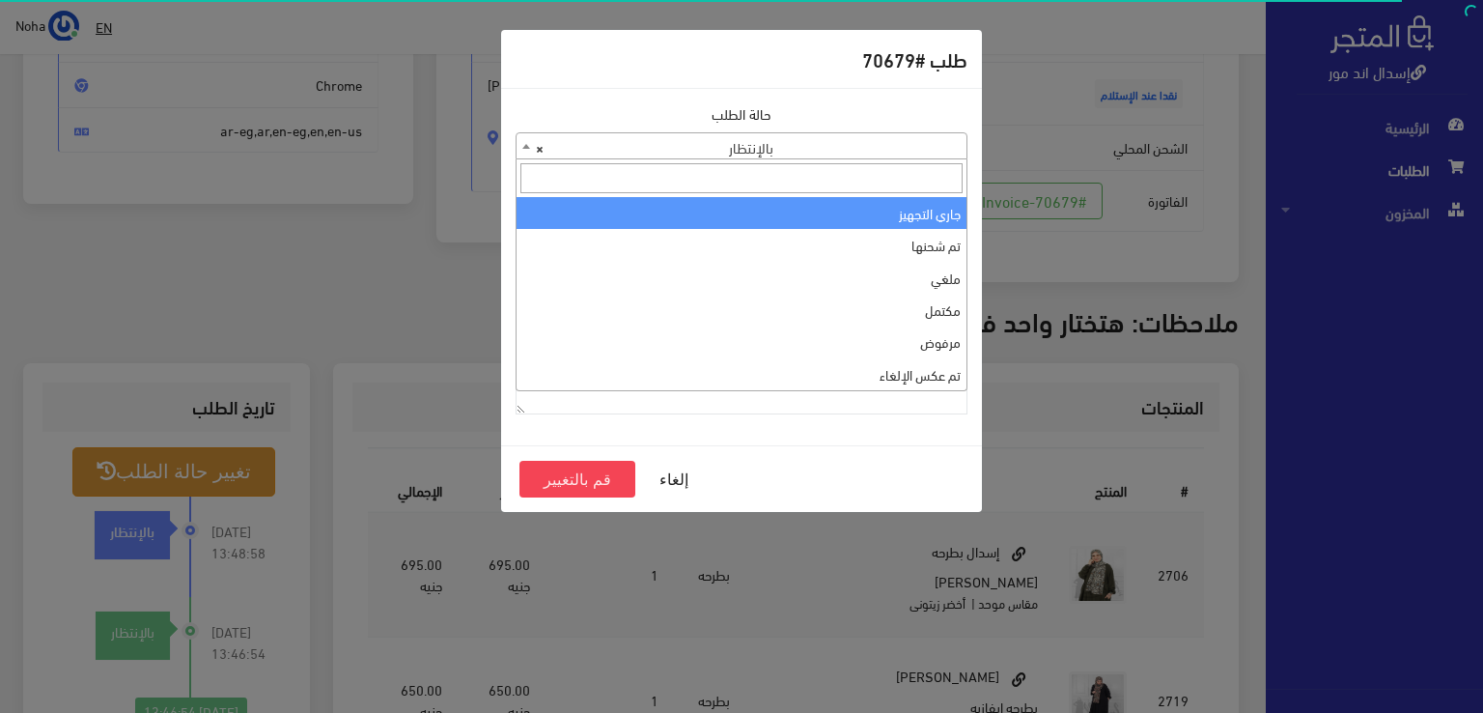
select select "1"
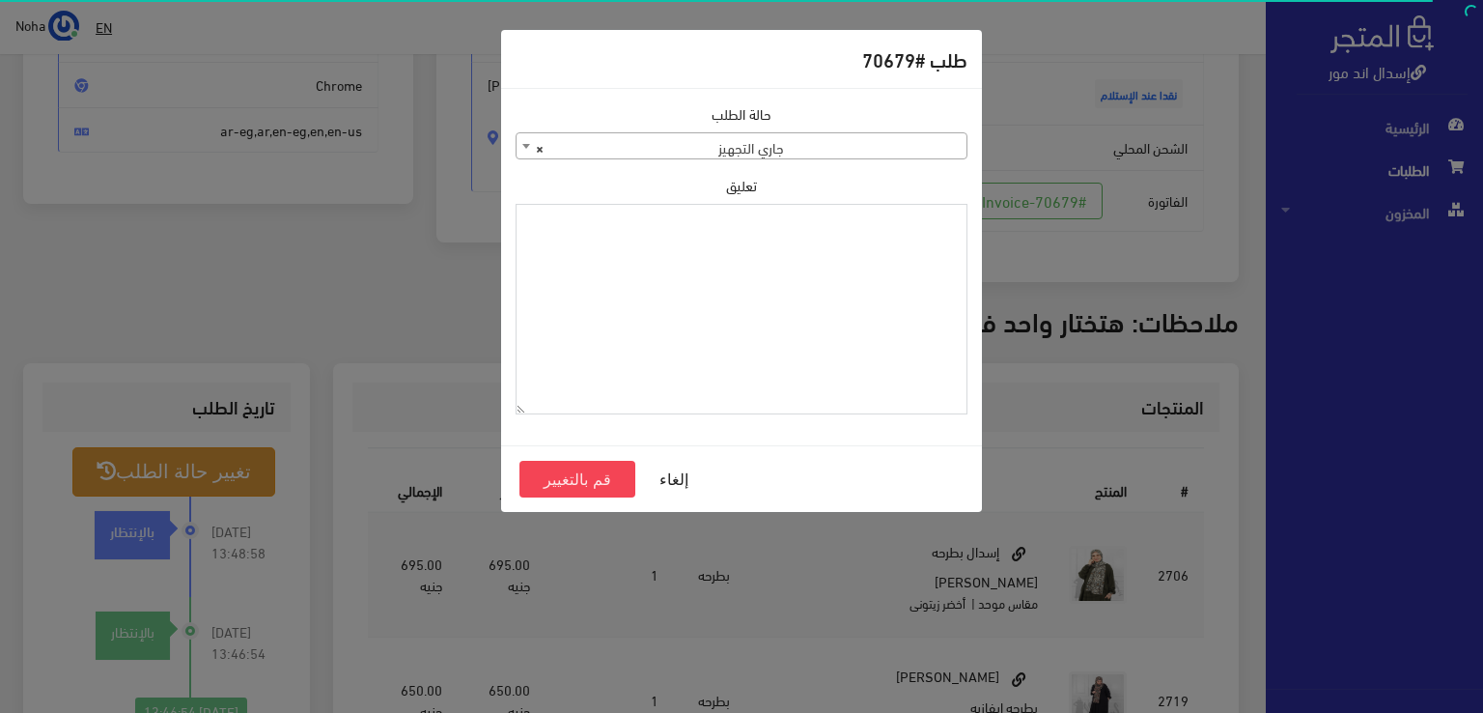
paste textarea "1123993"
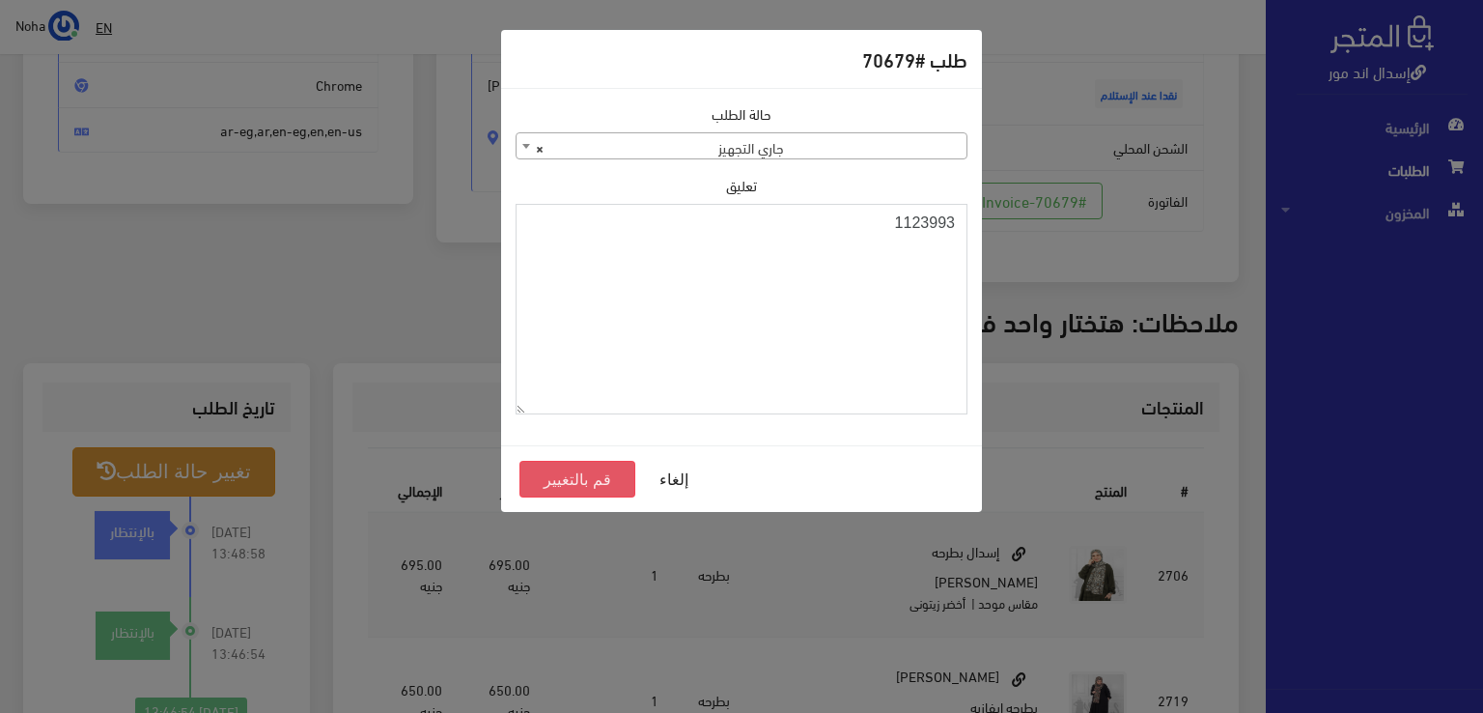
type textarea "1123993"
click at [585, 480] on button "قم بالتغيير" at bounding box center [578, 479] width 116 height 37
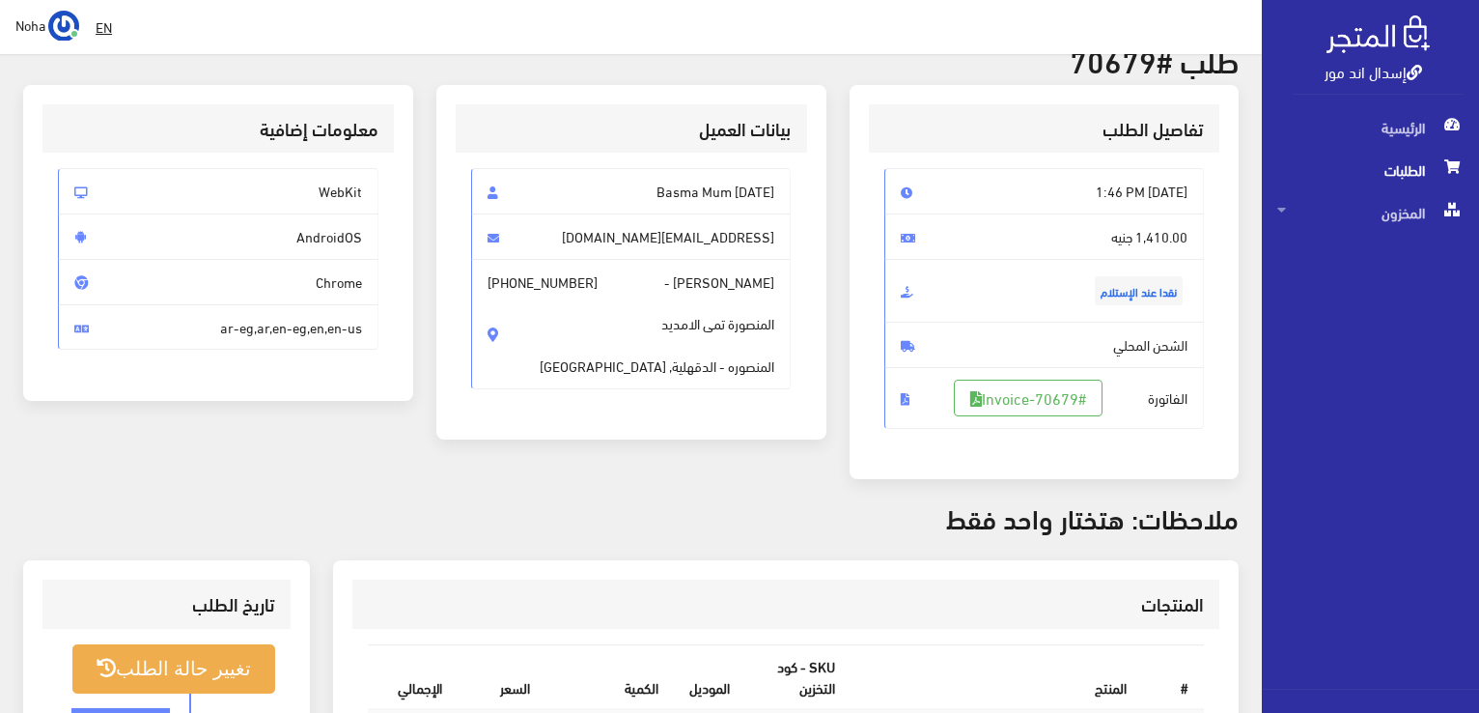
scroll to position [290, 0]
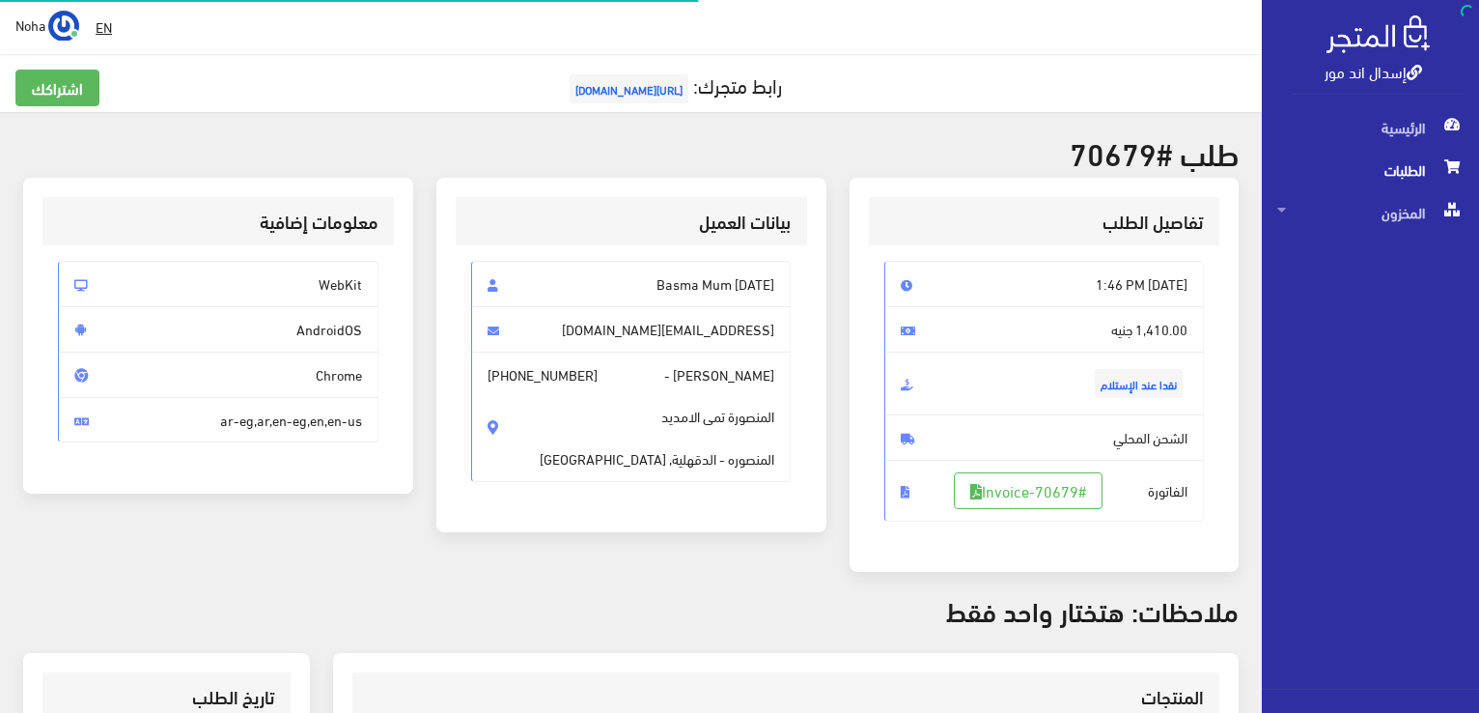
scroll to position [277, 0]
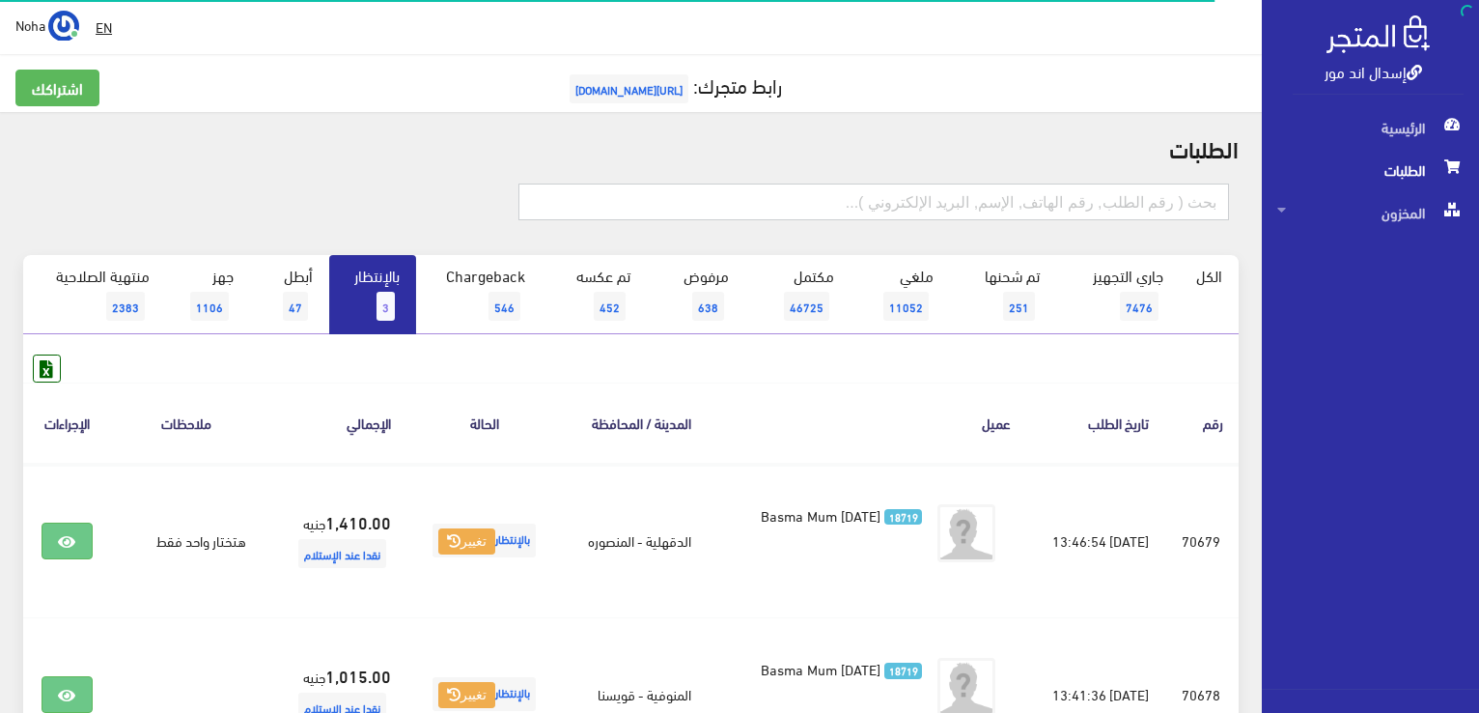
click at [1089, 199] on input "text" at bounding box center [874, 201] width 711 height 37
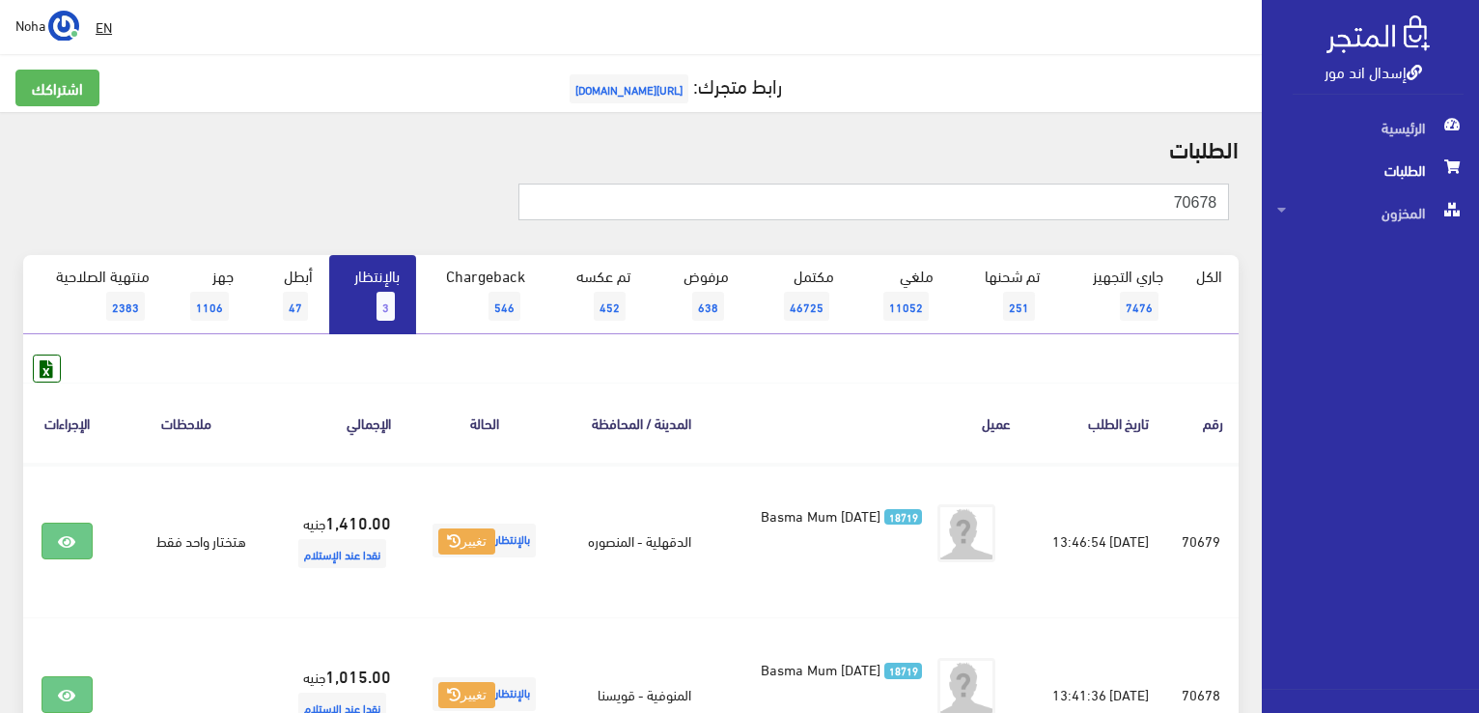
type input "70678"
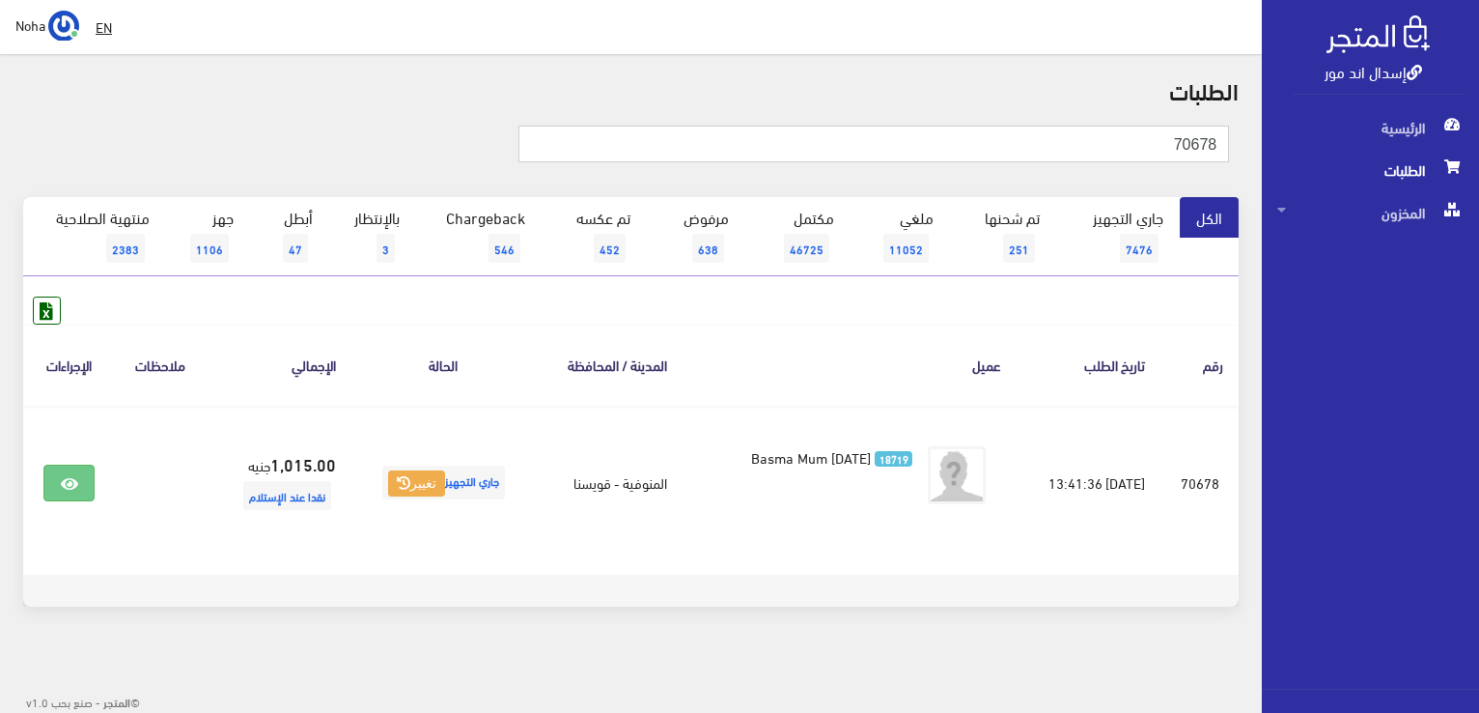
drag, startPoint x: 1208, startPoint y: 145, endPoint x: 1257, endPoint y: 155, distance: 50.4
click at [1257, 155] on div "الطلبات 70678 الكل 7476 251 638" at bounding box center [631, 353] width 1262 height 599
type input "70673"
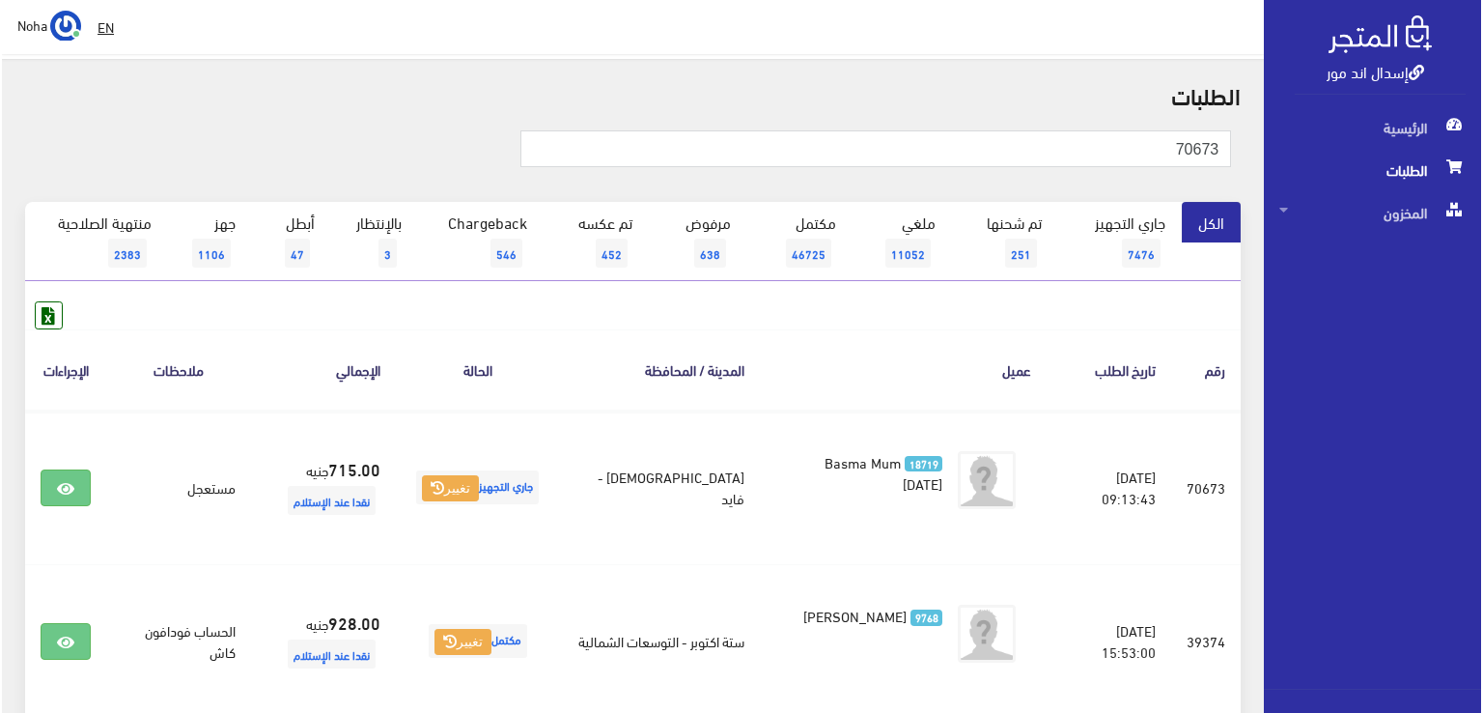
scroll to position [97, 0]
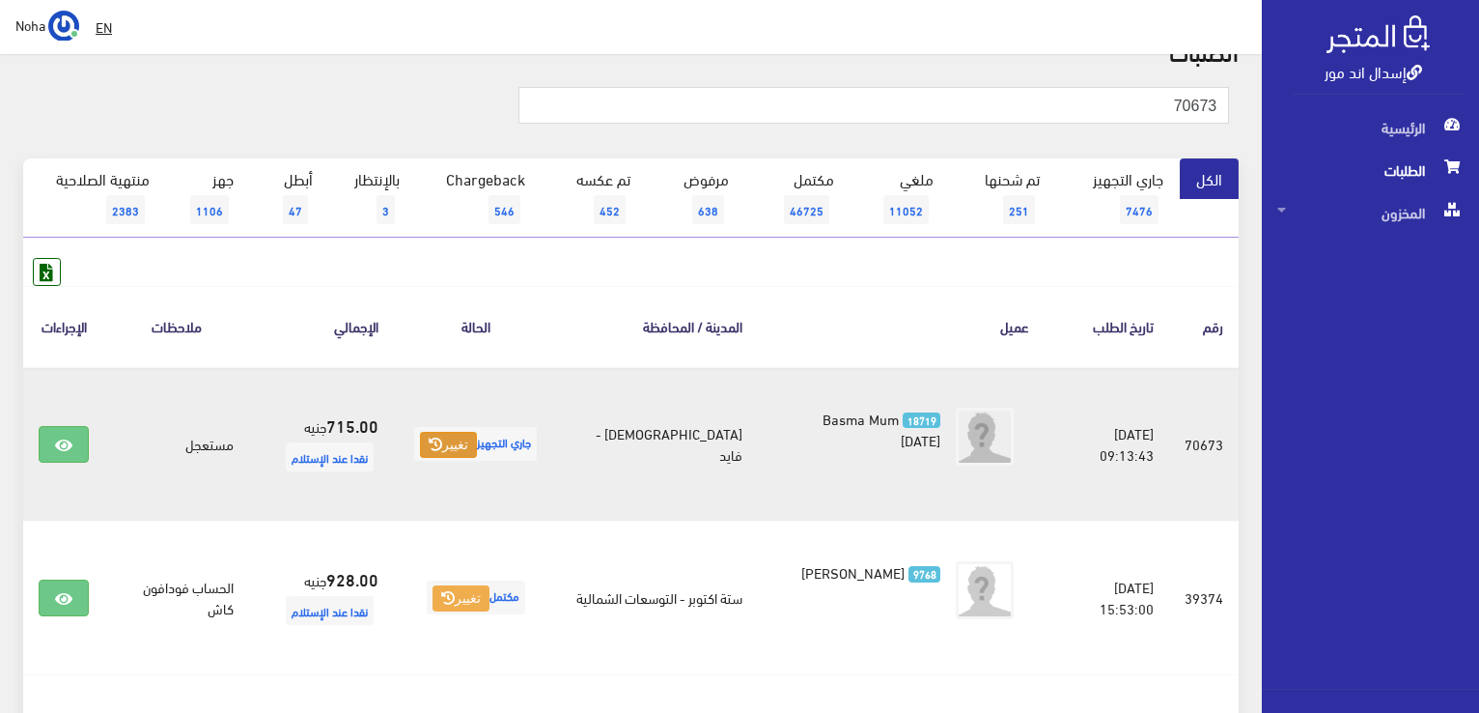
click at [441, 438] on button "تغيير" at bounding box center [448, 445] width 57 height 27
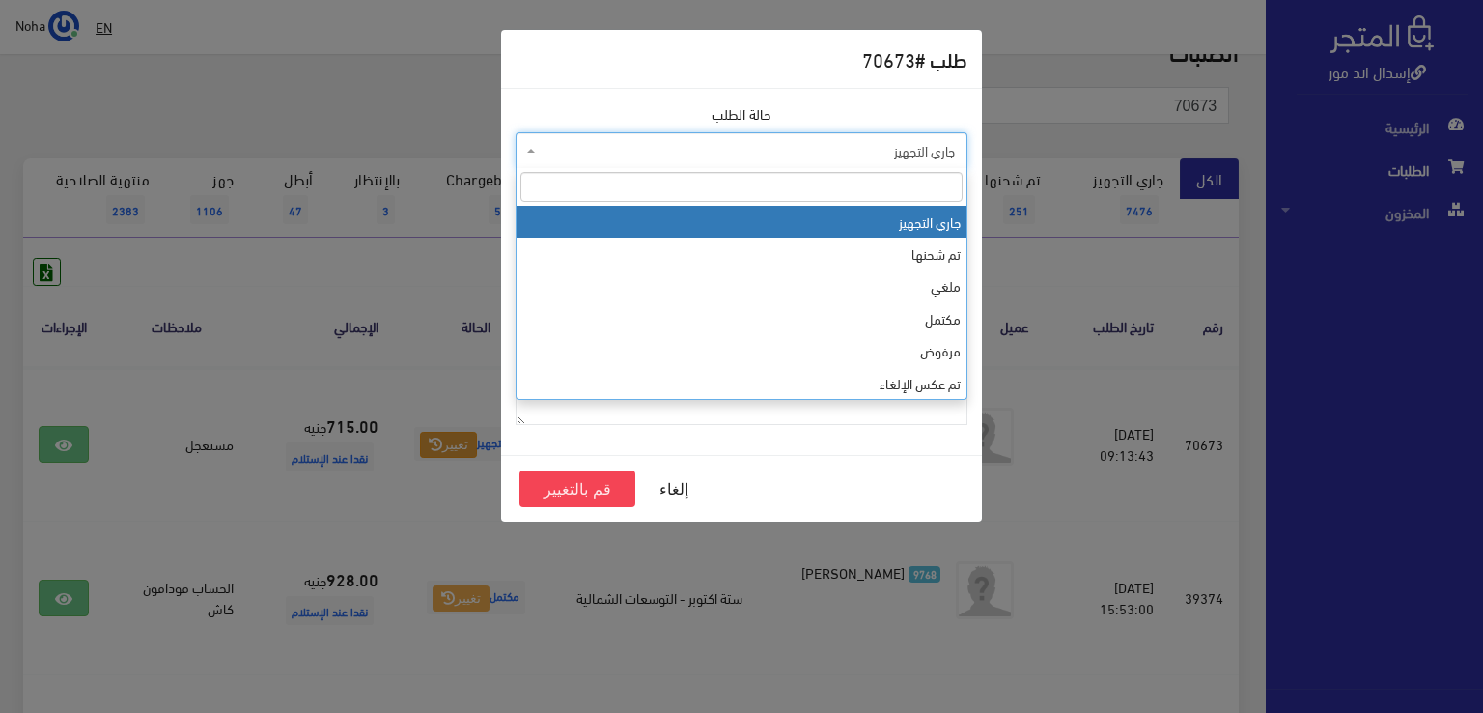
drag, startPoint x: 924, startPoint y: 131, endPoint x: 927, endPoint y: 153, distance: 21.4
click at [924, 149] on span "جاري التجهيز" at bounding box center [742, 150] width 452 height 37
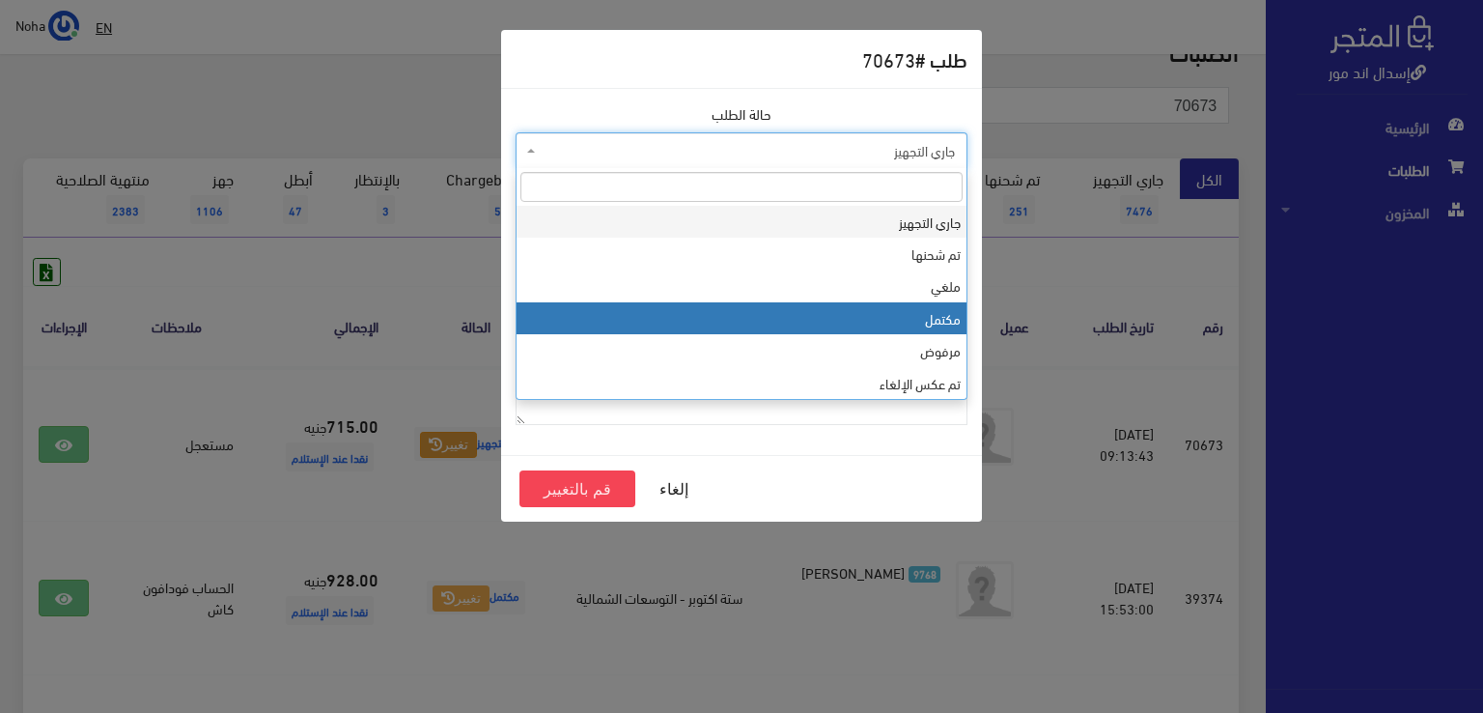
select select "4"
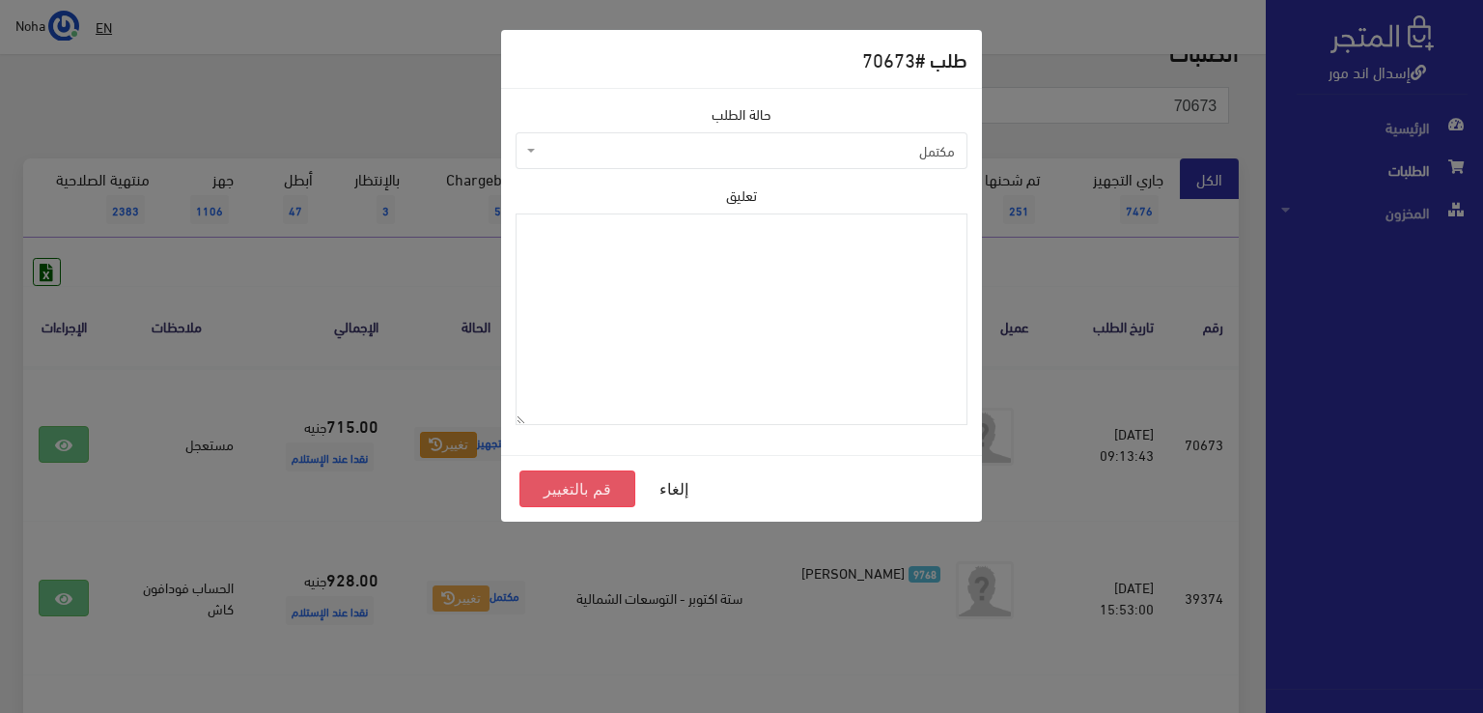
click at [618, 487] on button "قم بالتغيير" at bounding box center [578, 488] width 116 height 37
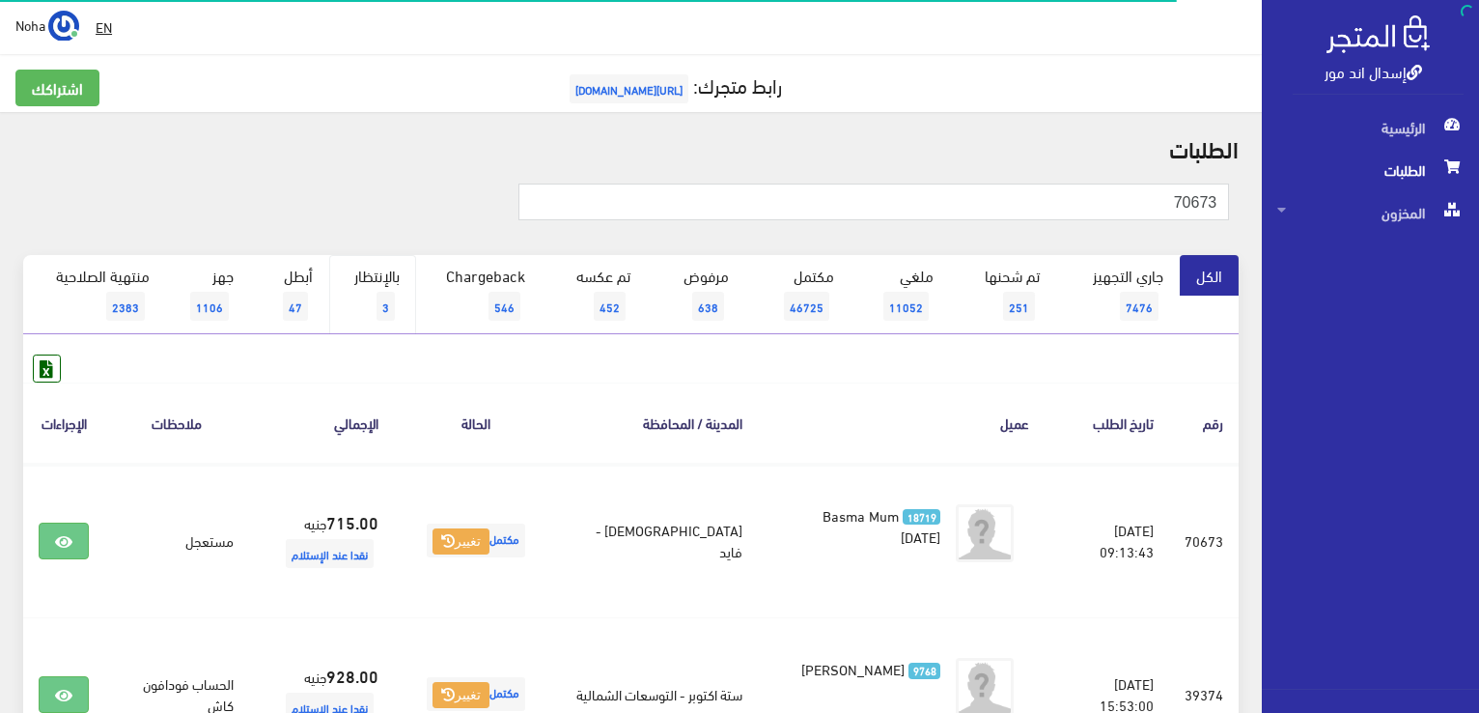
click at [384, 302] on span "3" at bounding box center [386, 306] width 18 height 29
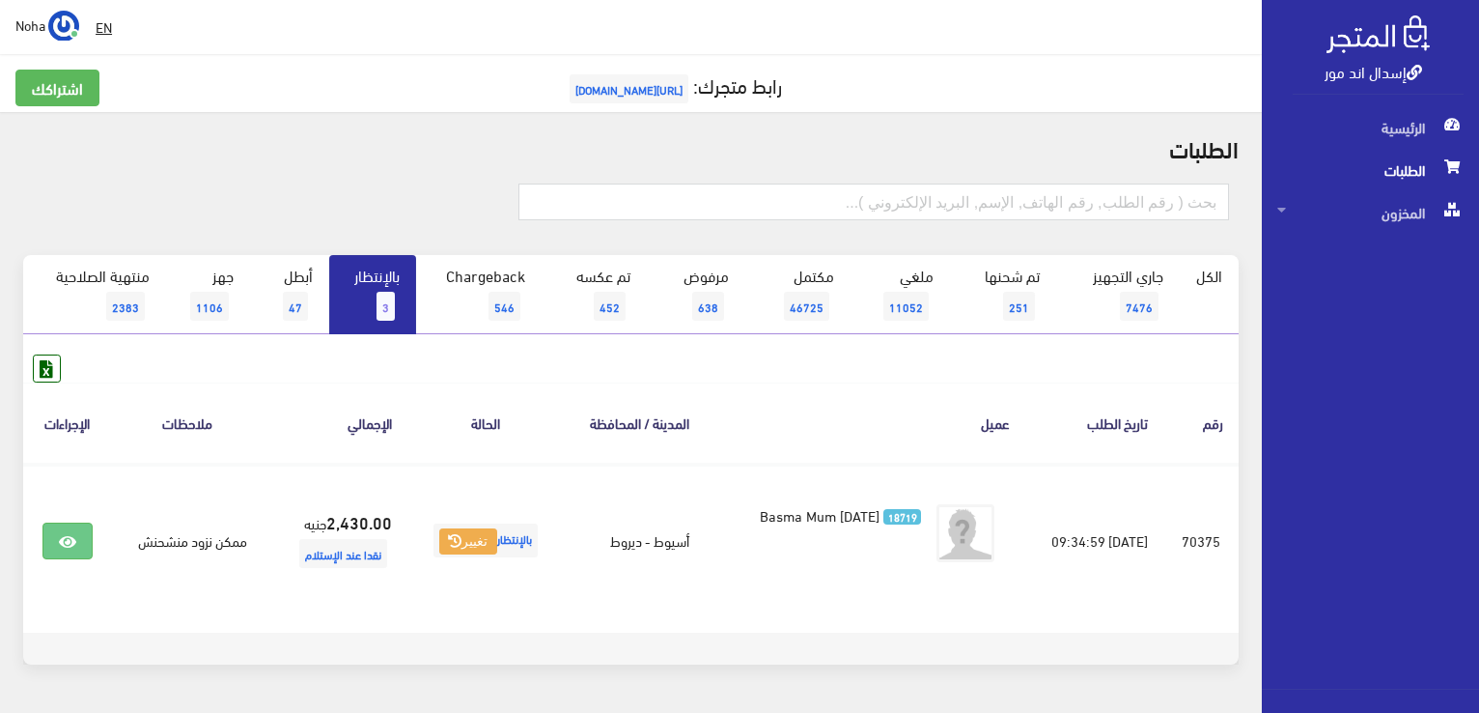
click at [361, 299] on link "بالإنتظار 3" at bounding box center [372, 294] width 87 height 79
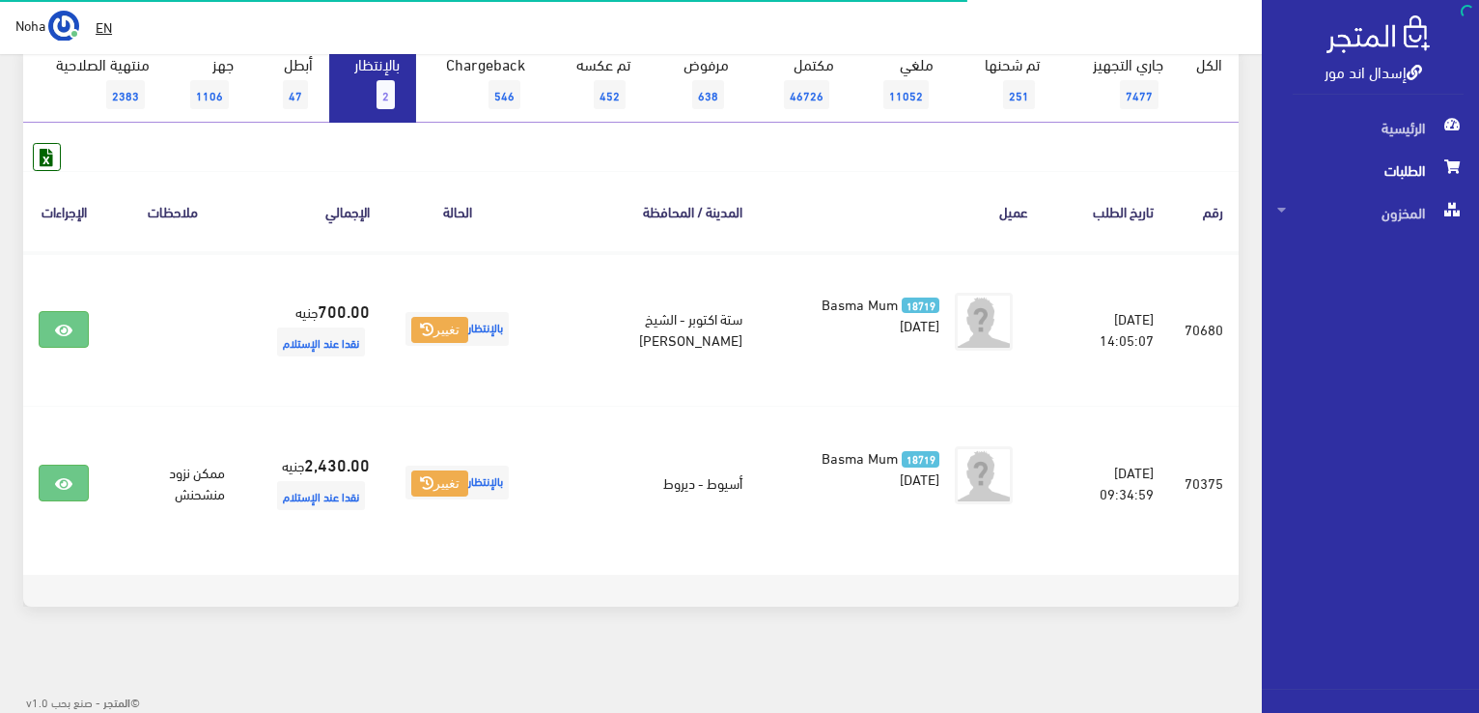
scroll to position [18, 0]
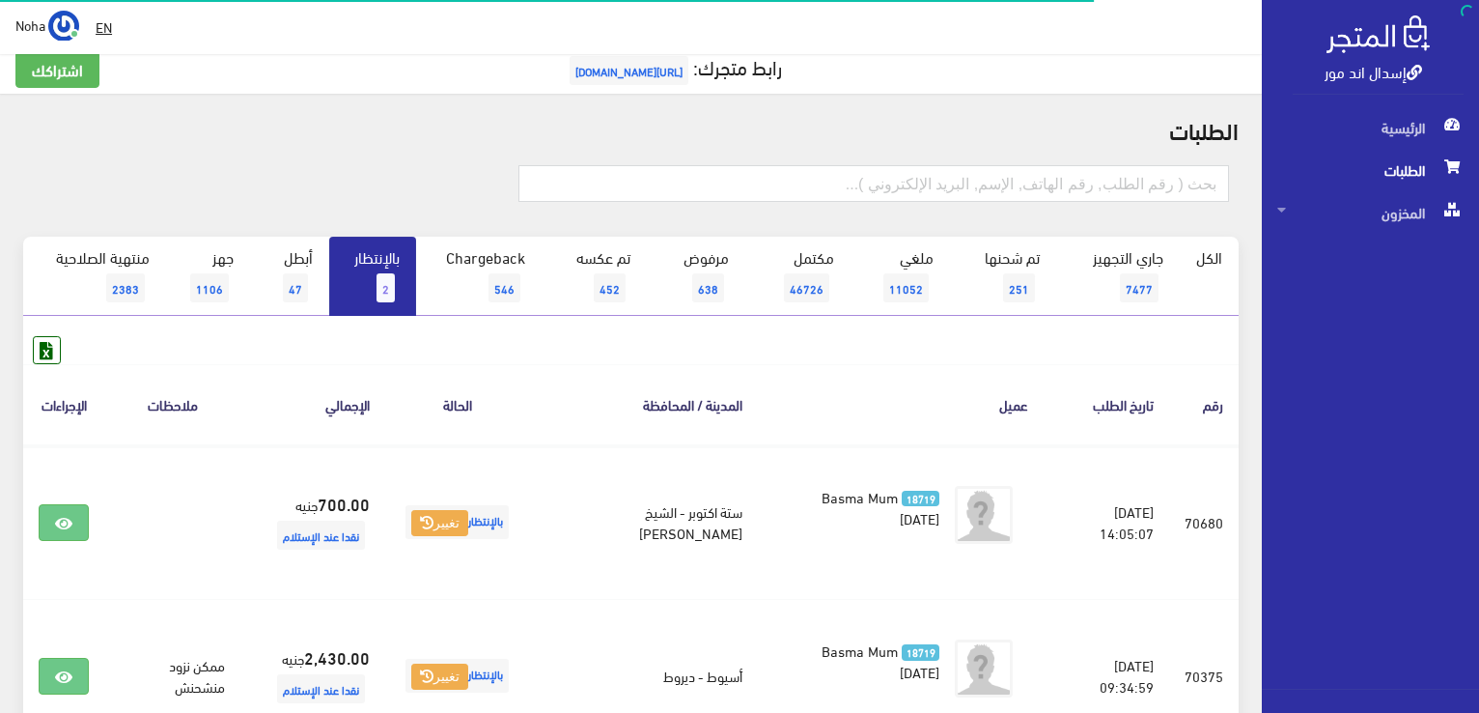
click at [599, 67] on span "[URL][DOMAIN_NAME]" at bounding box center [629, 70] width 119 height 29
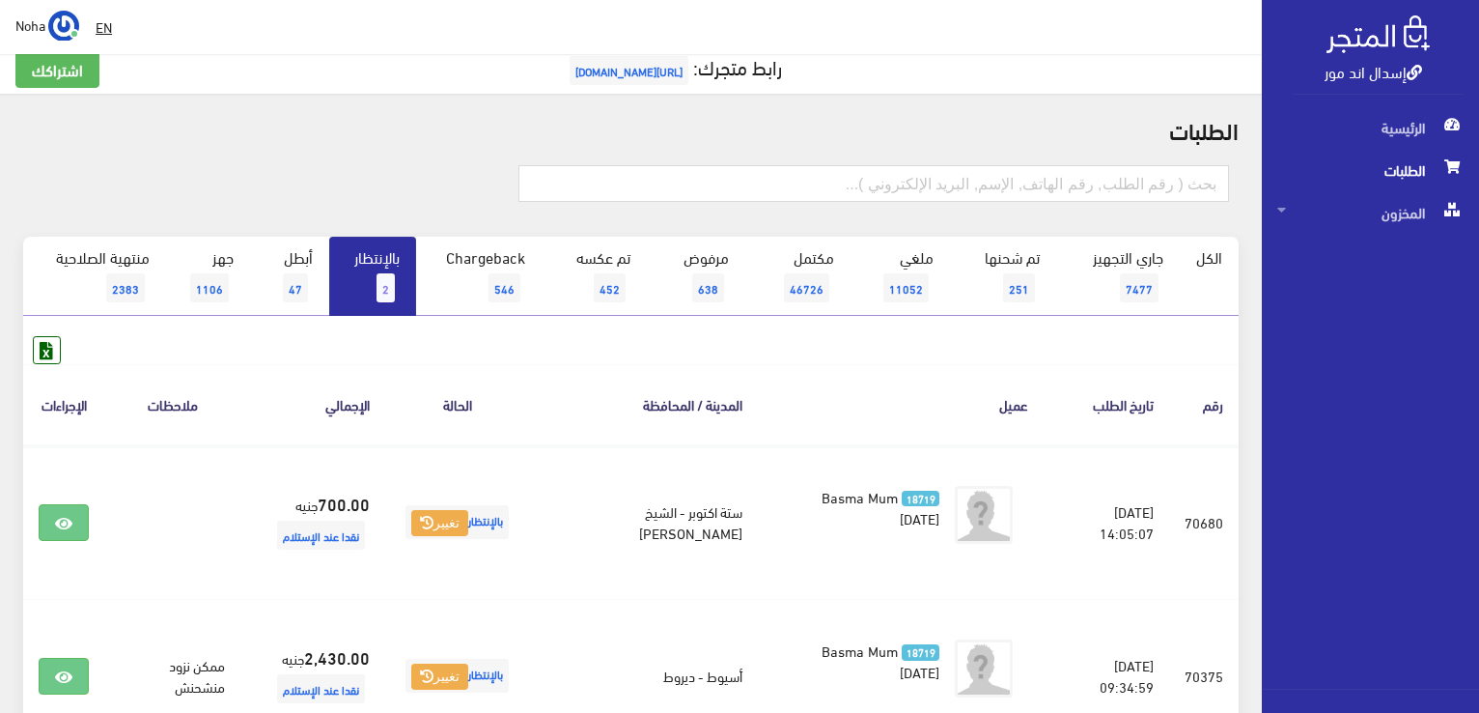
click at [369, 287] on link "بالإنتظار 2" at bounding box center [372, 276] width 87 height 79
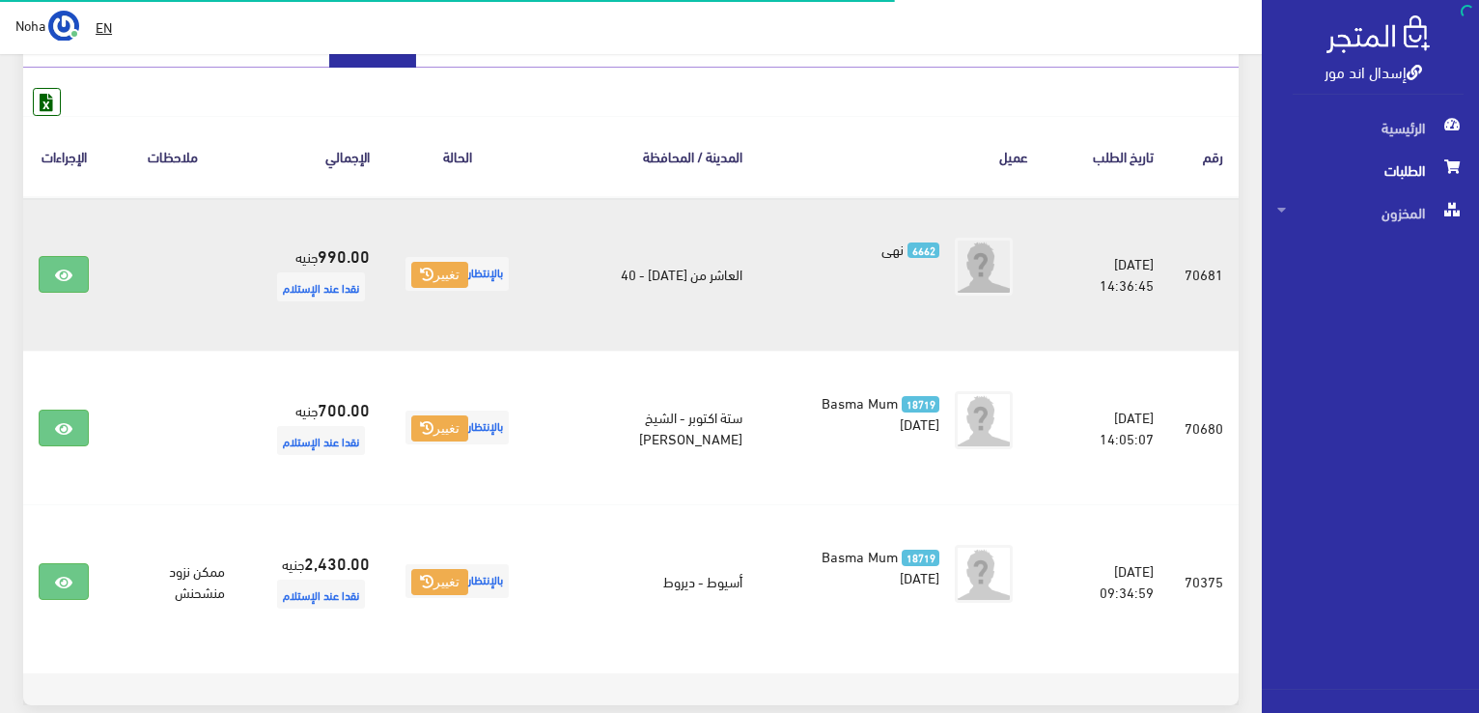
scroll to position [290, 0]
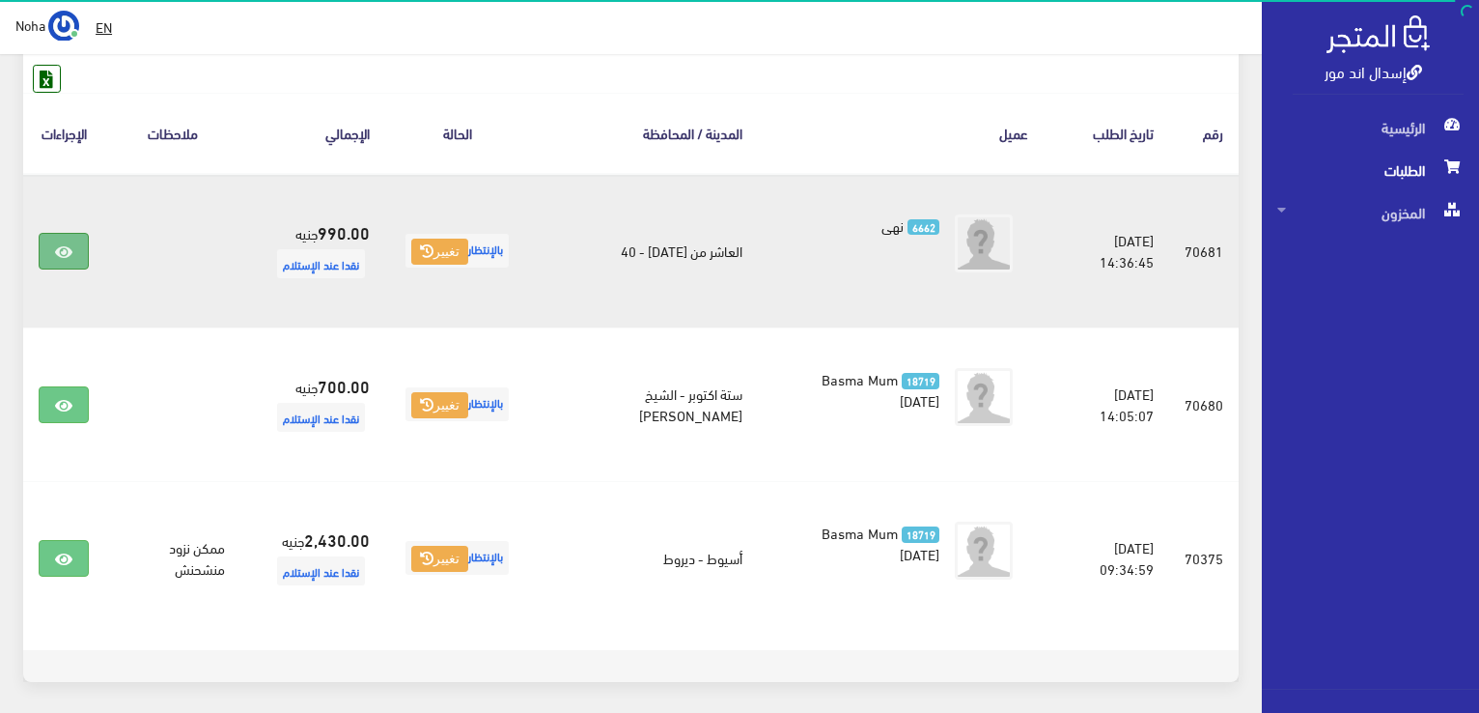
click at [58, 254] on icon at bounding box center [63, 251] width 17 height 15
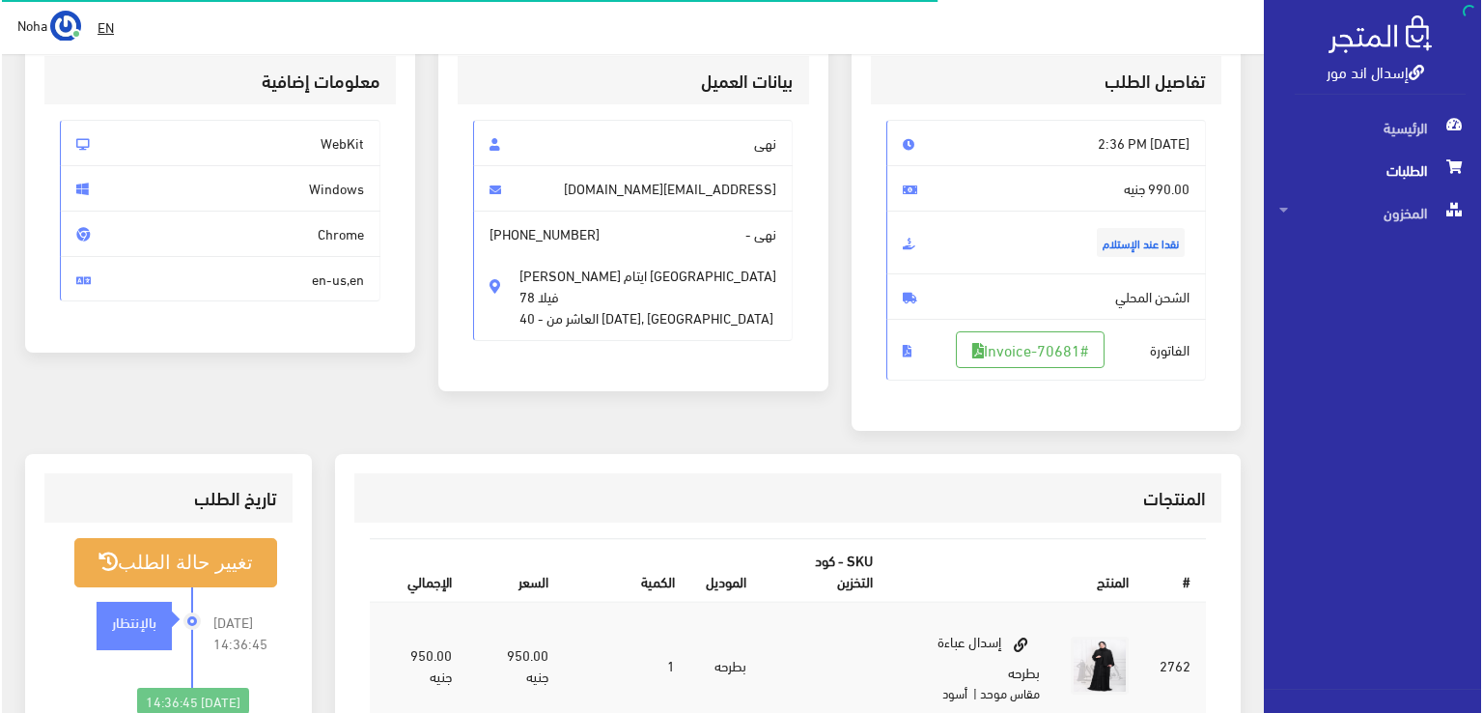
scroll to position [290, 0]
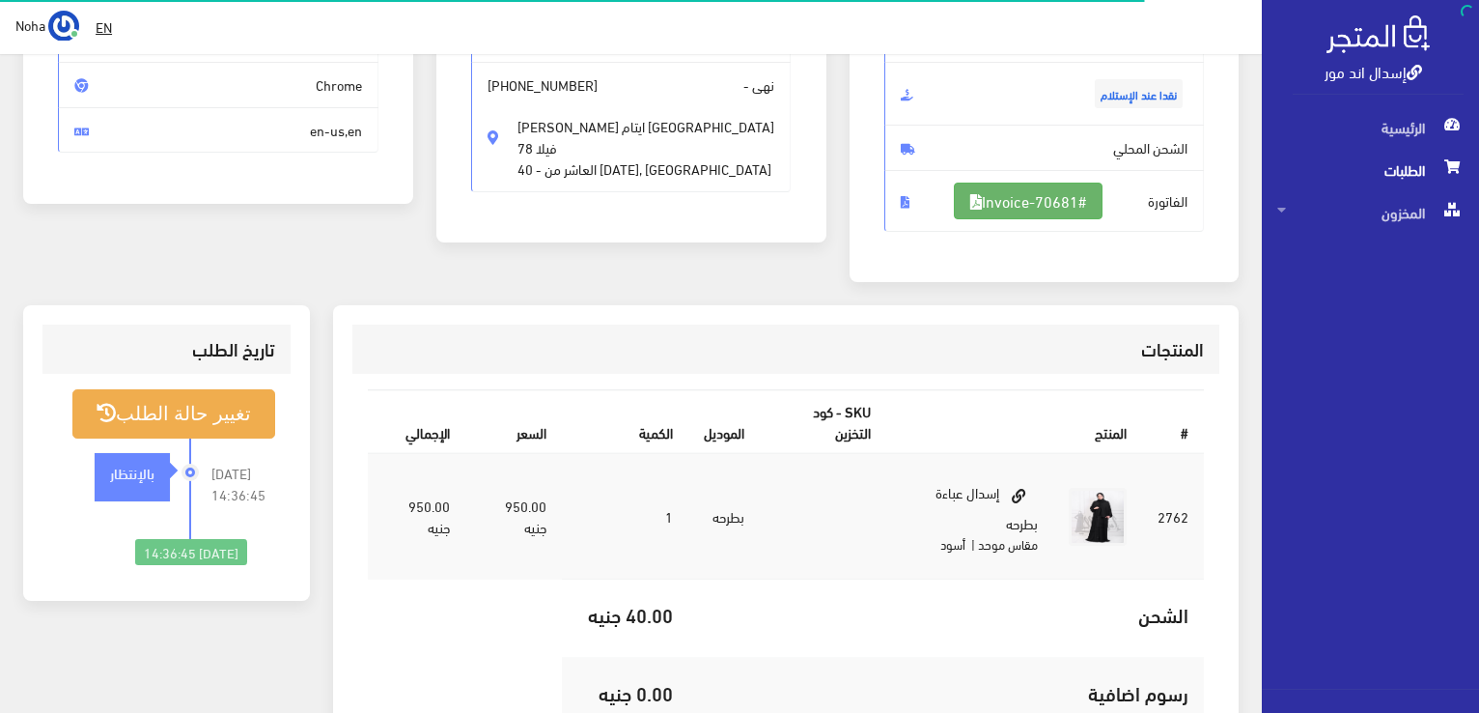
click at [1004, 197] on link "#Invoice-70681" at bounding box center [1028, 201] width 149 height 37
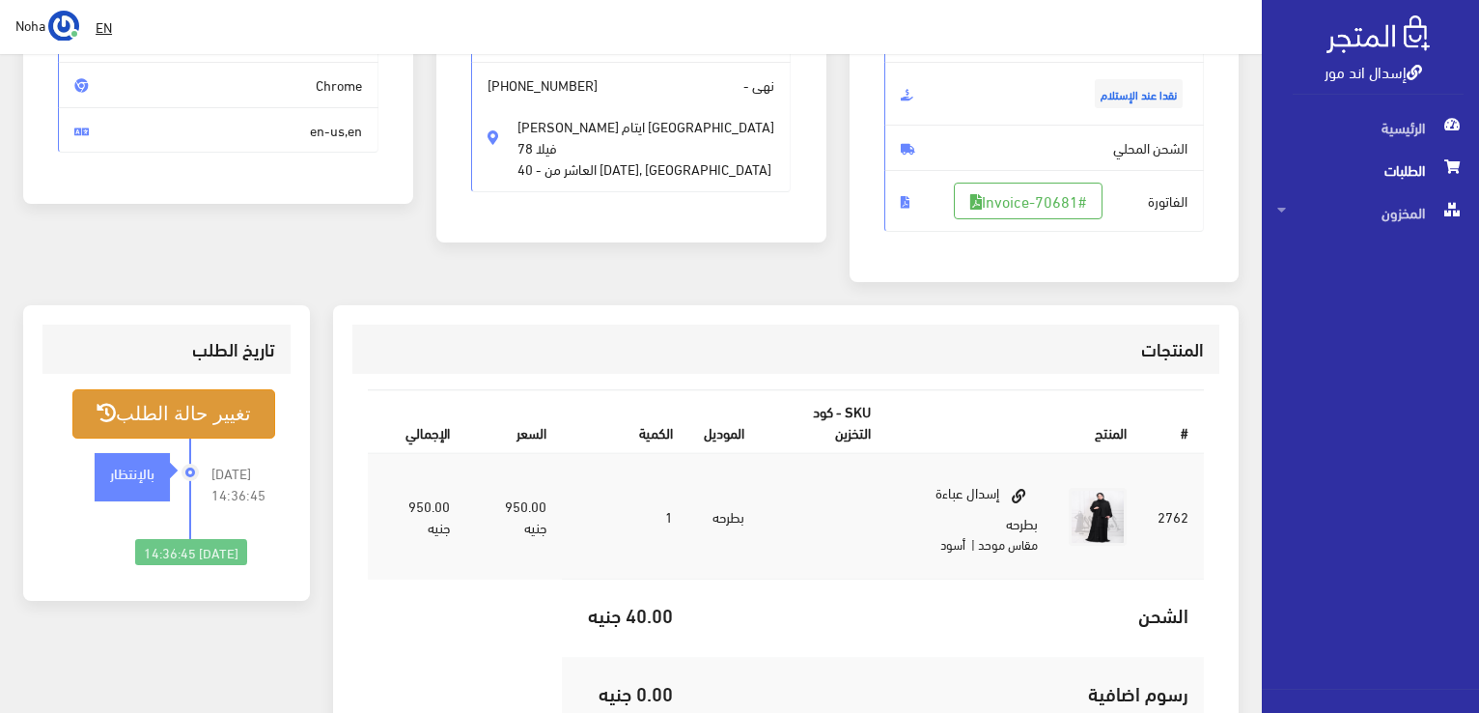
click at [231, 407] on button "تغيير حالة الطلب" at bounding box center [173, 413] width 203 height 49
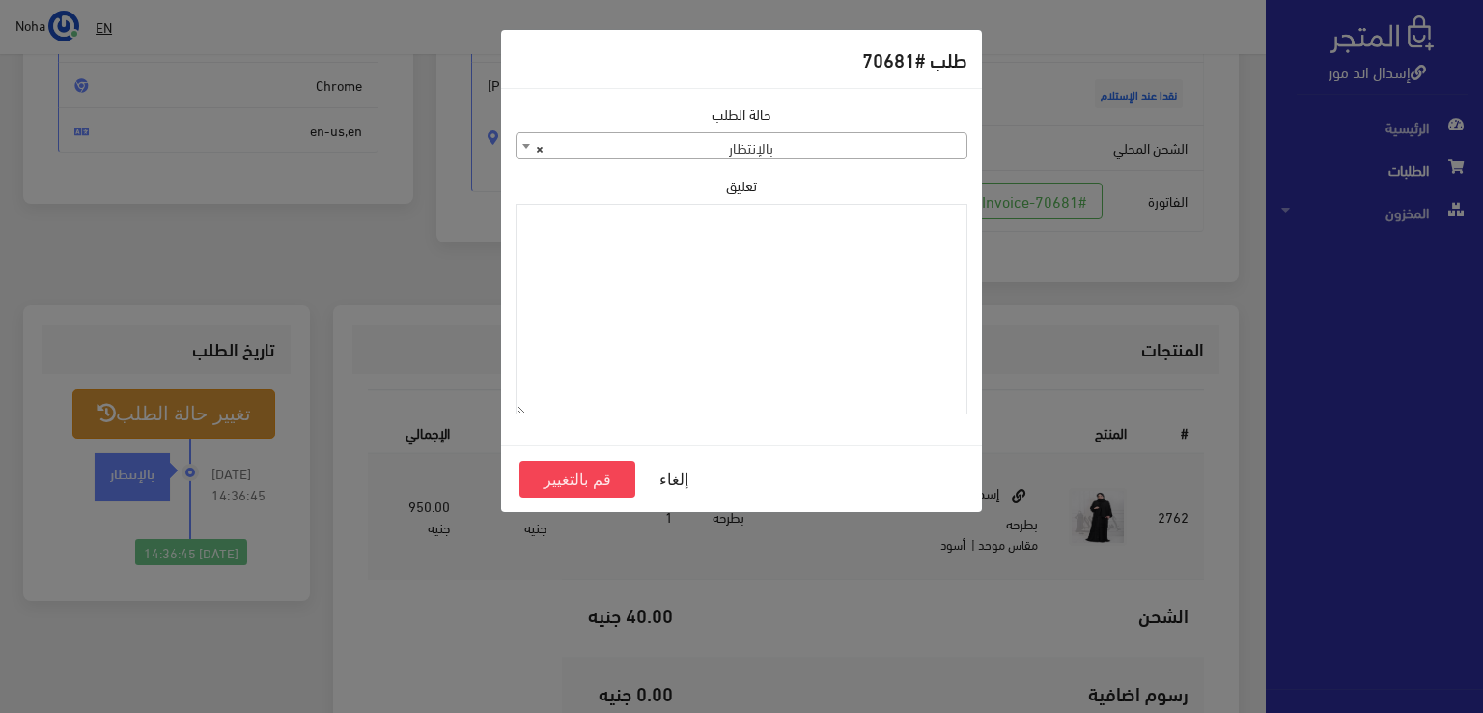
click at [711, 155] on span "× بالإنتظار" at bounding box center [742, 146] width 450 height 27
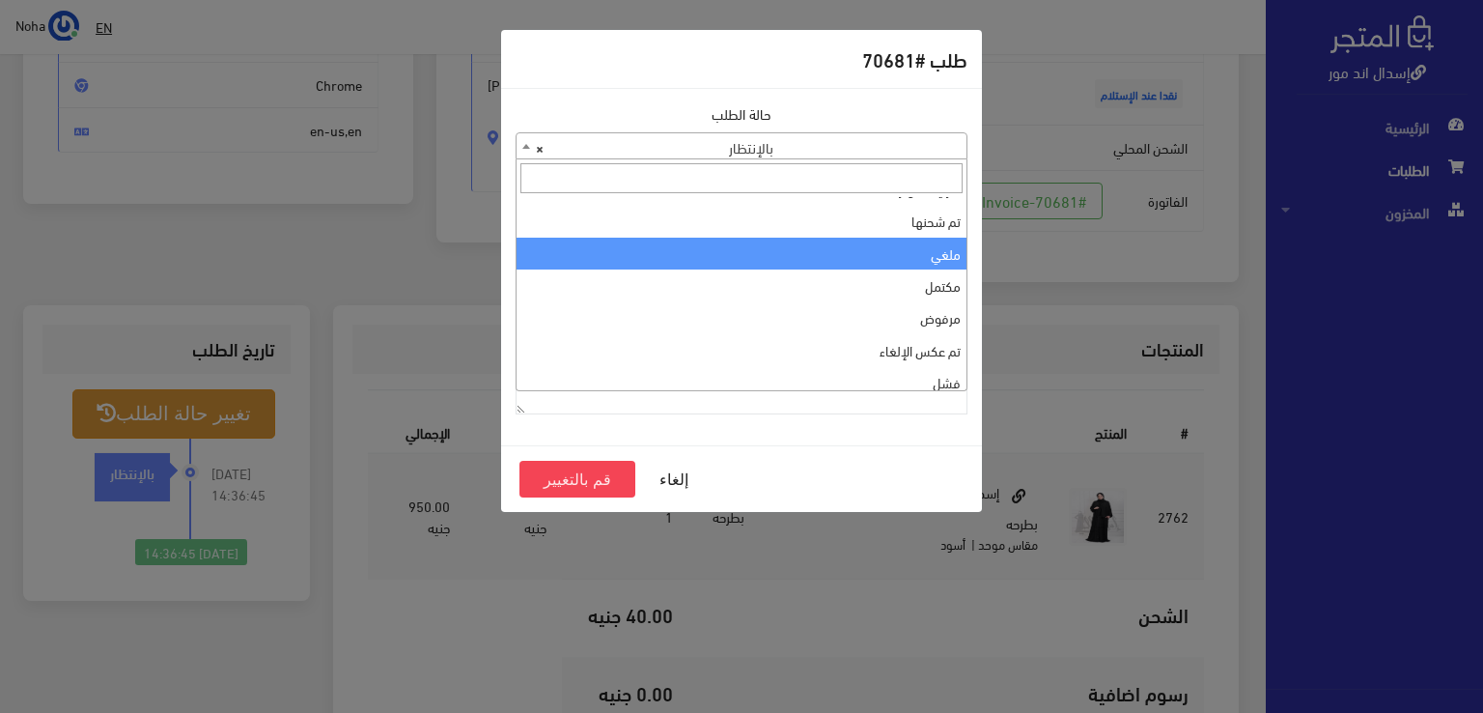
scroll to position [0, 0]
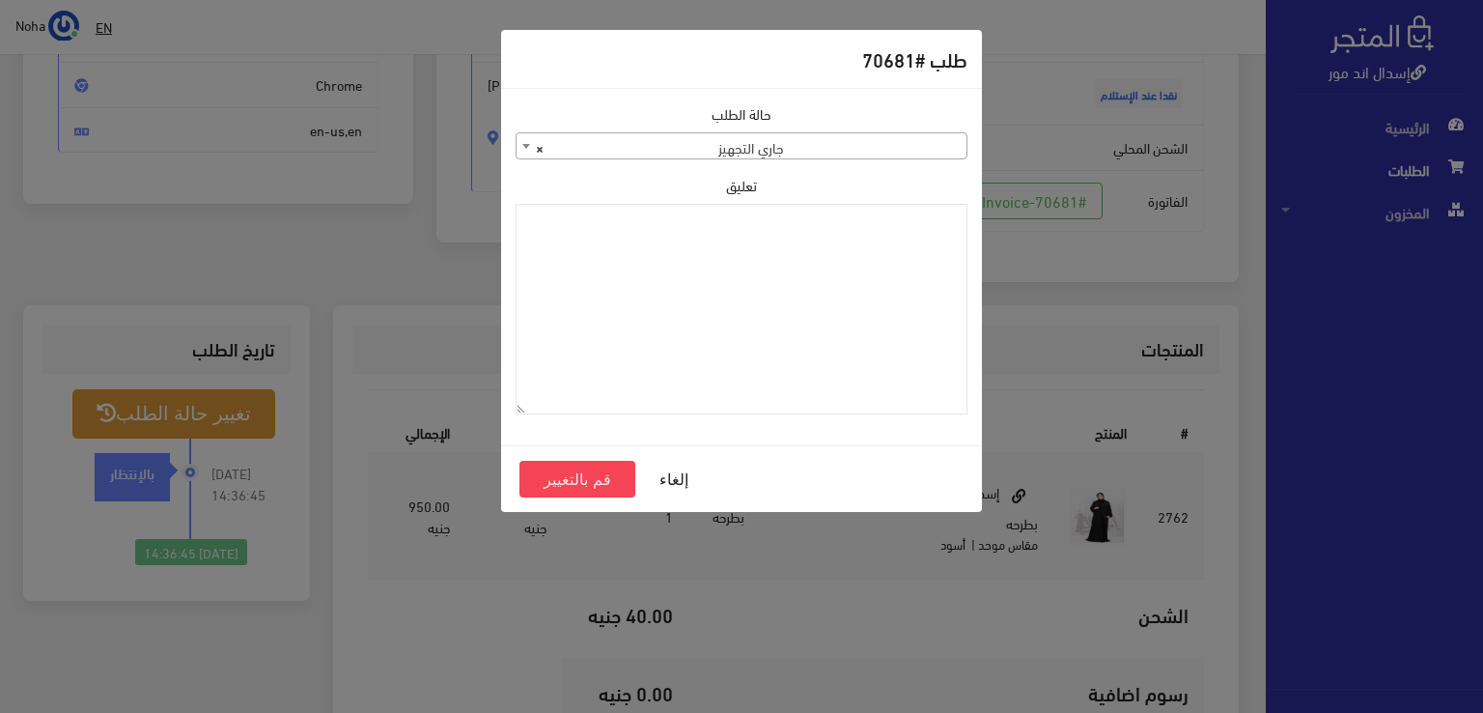
click at [770, 147] on span "× جاري التجهيز" at bounding box center [742, 146] width 450 height 27
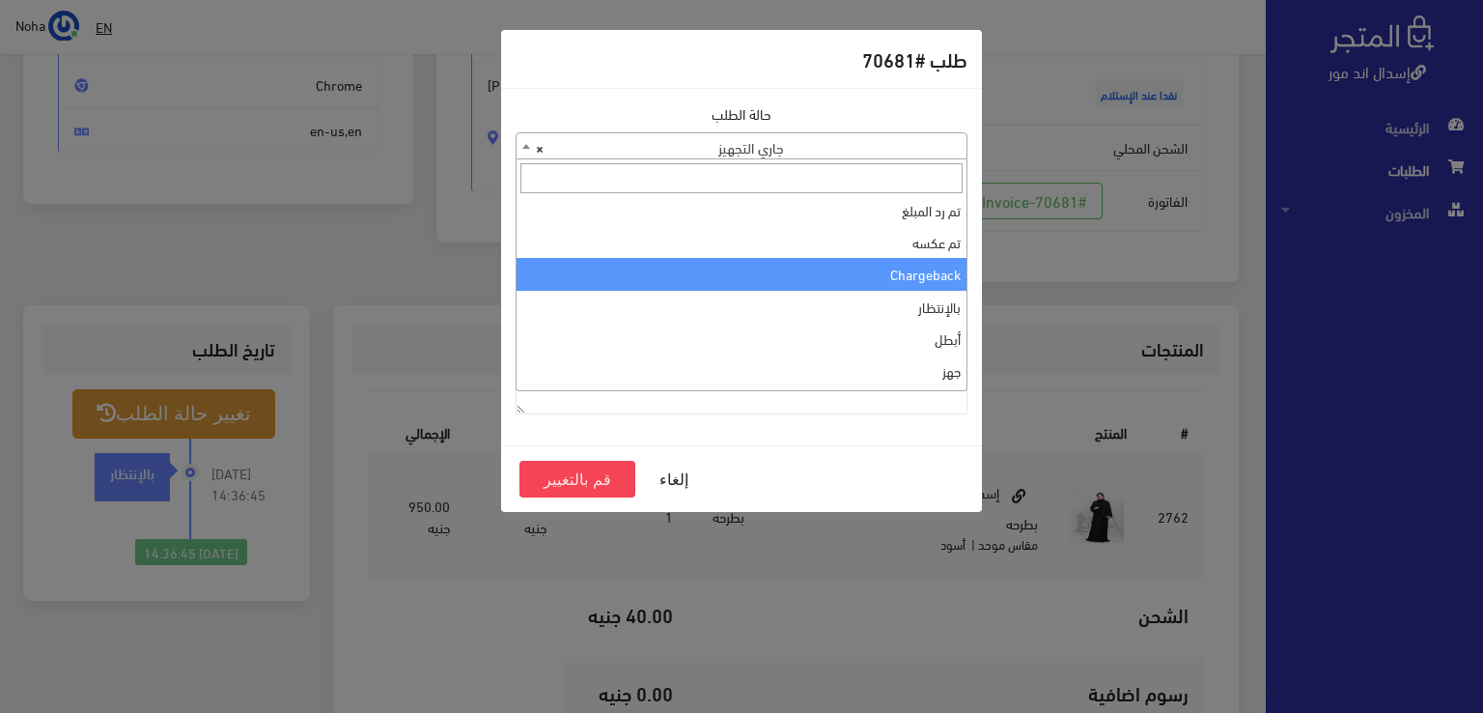
scroll to position [258, 0]
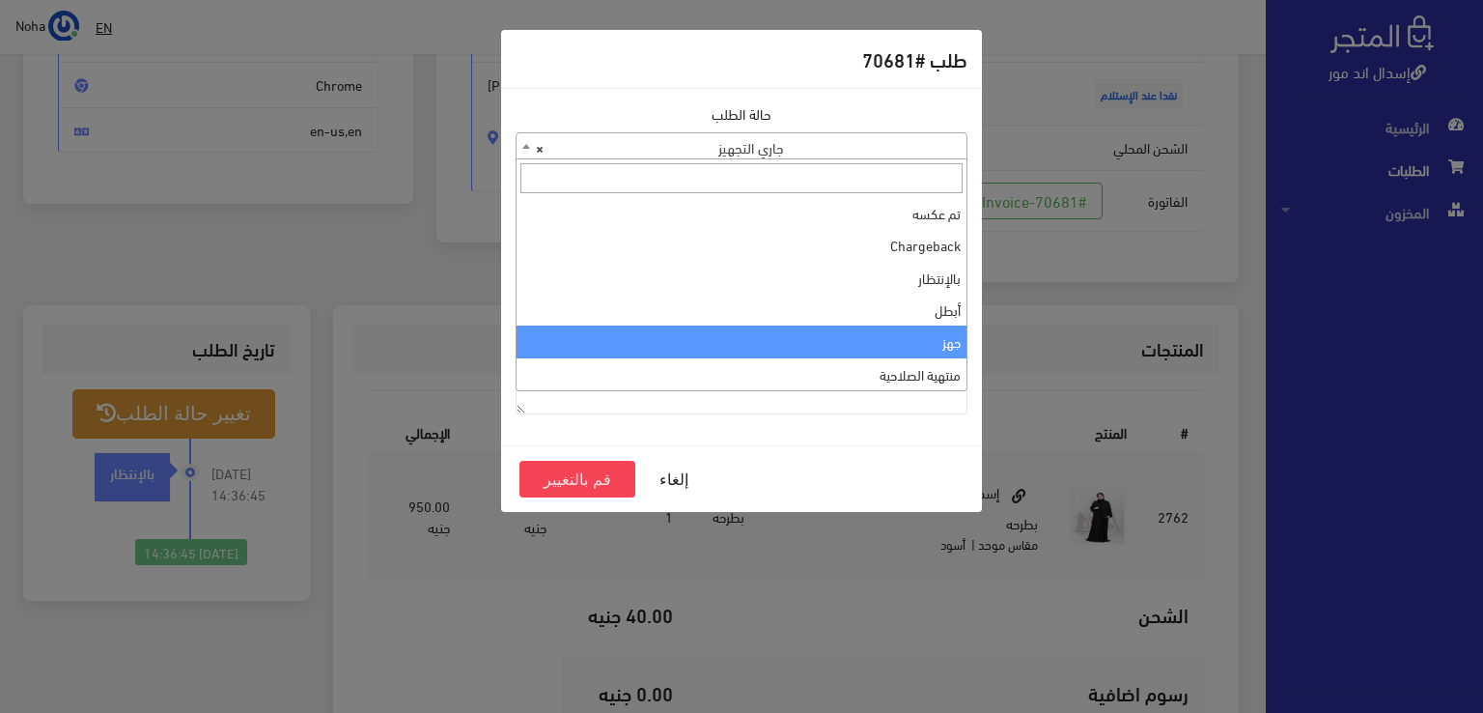
select select "13"
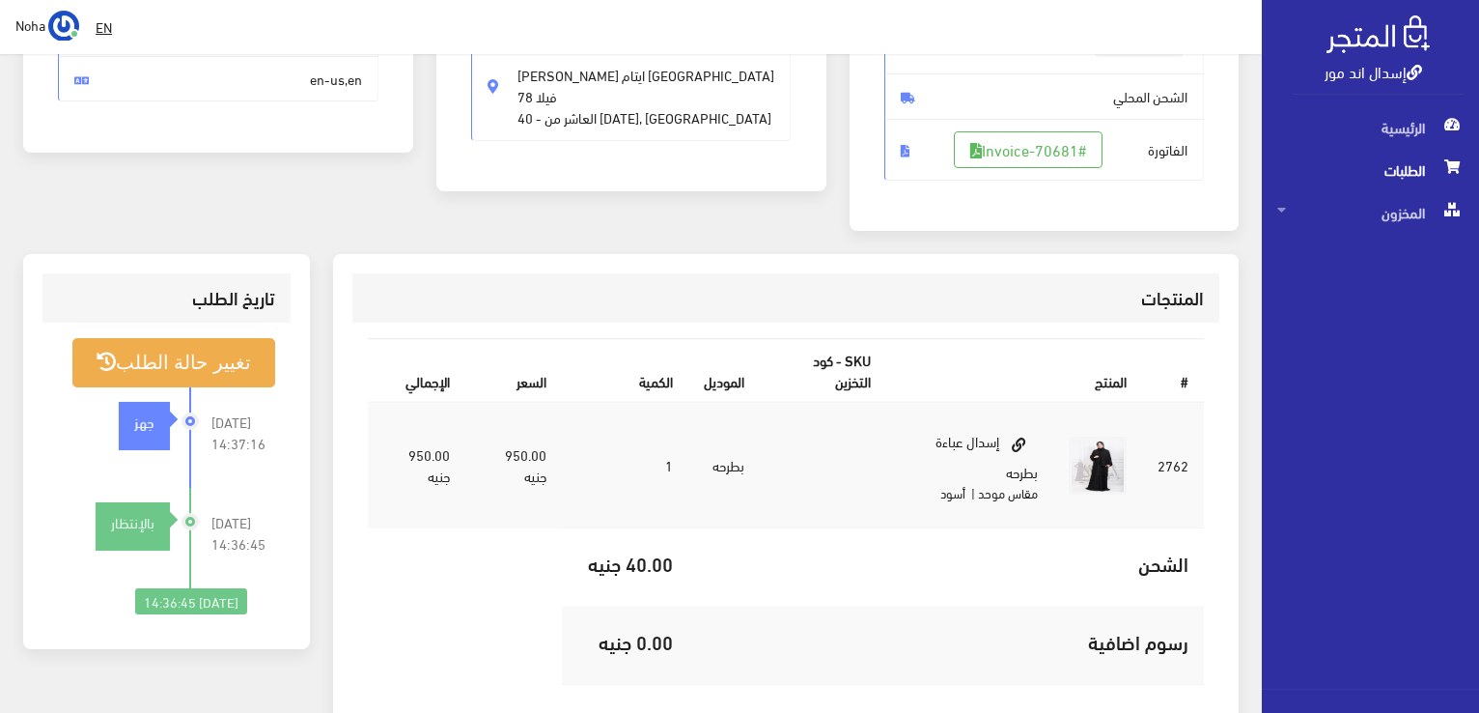
scroll to position [386, 0]
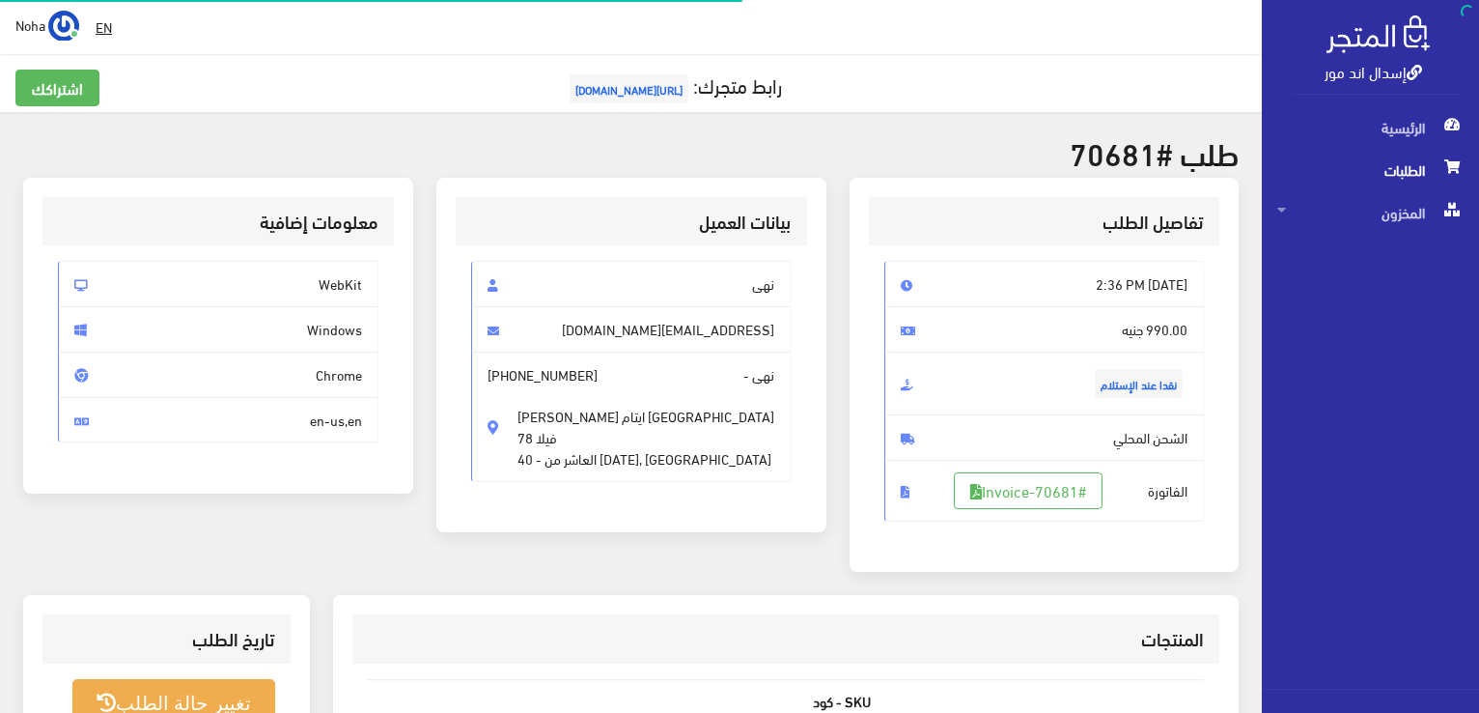
scroll to position [277, 0]
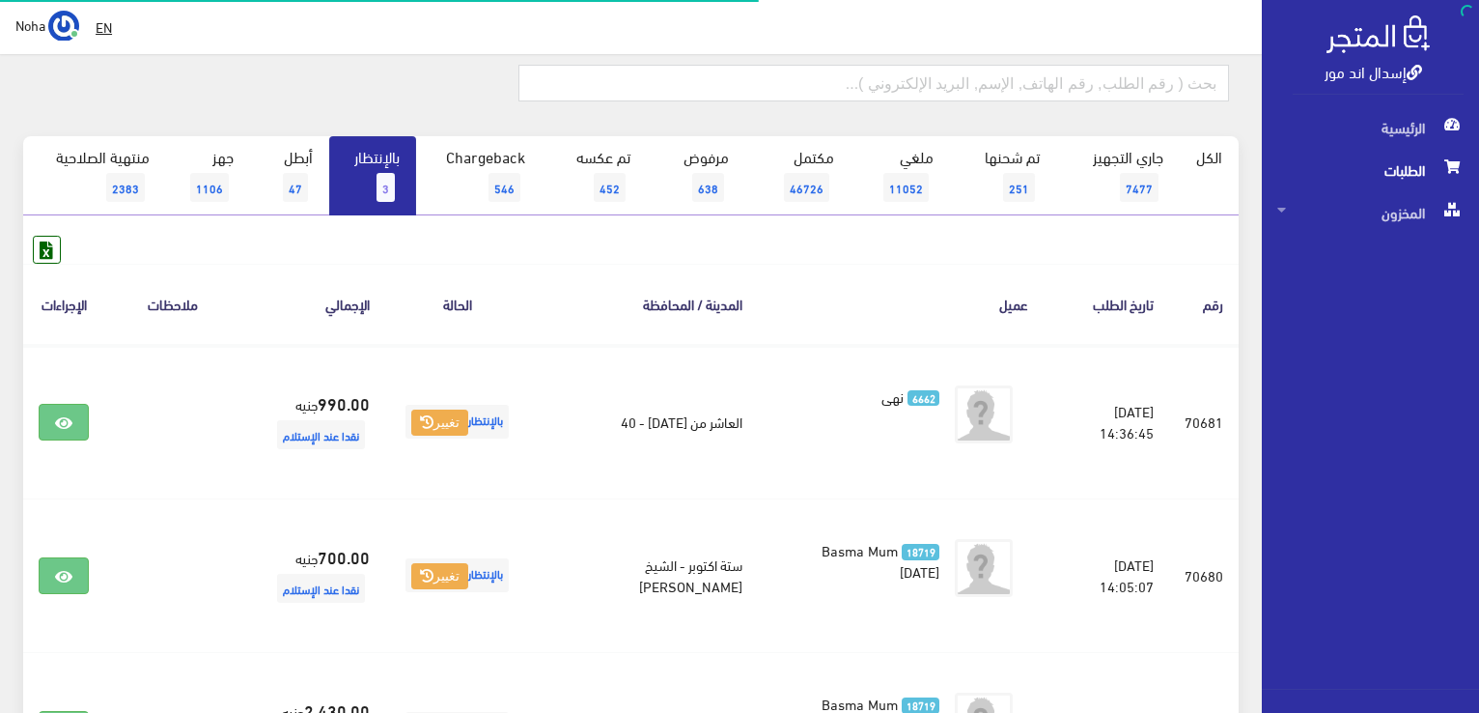
scroll to position [97, 0]
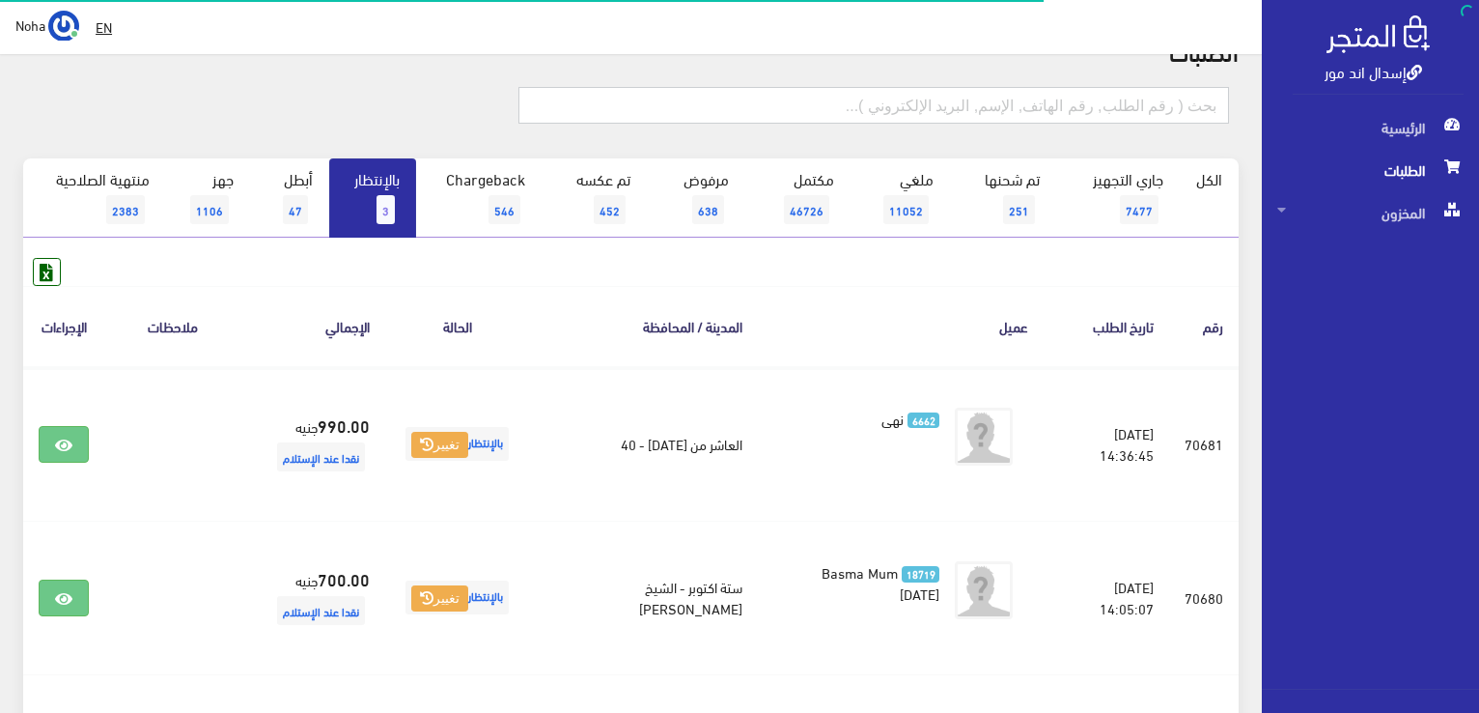
click at [801, 113] on input "text" at bounding box center [874, 105] width 711 height 37
type input "70673"
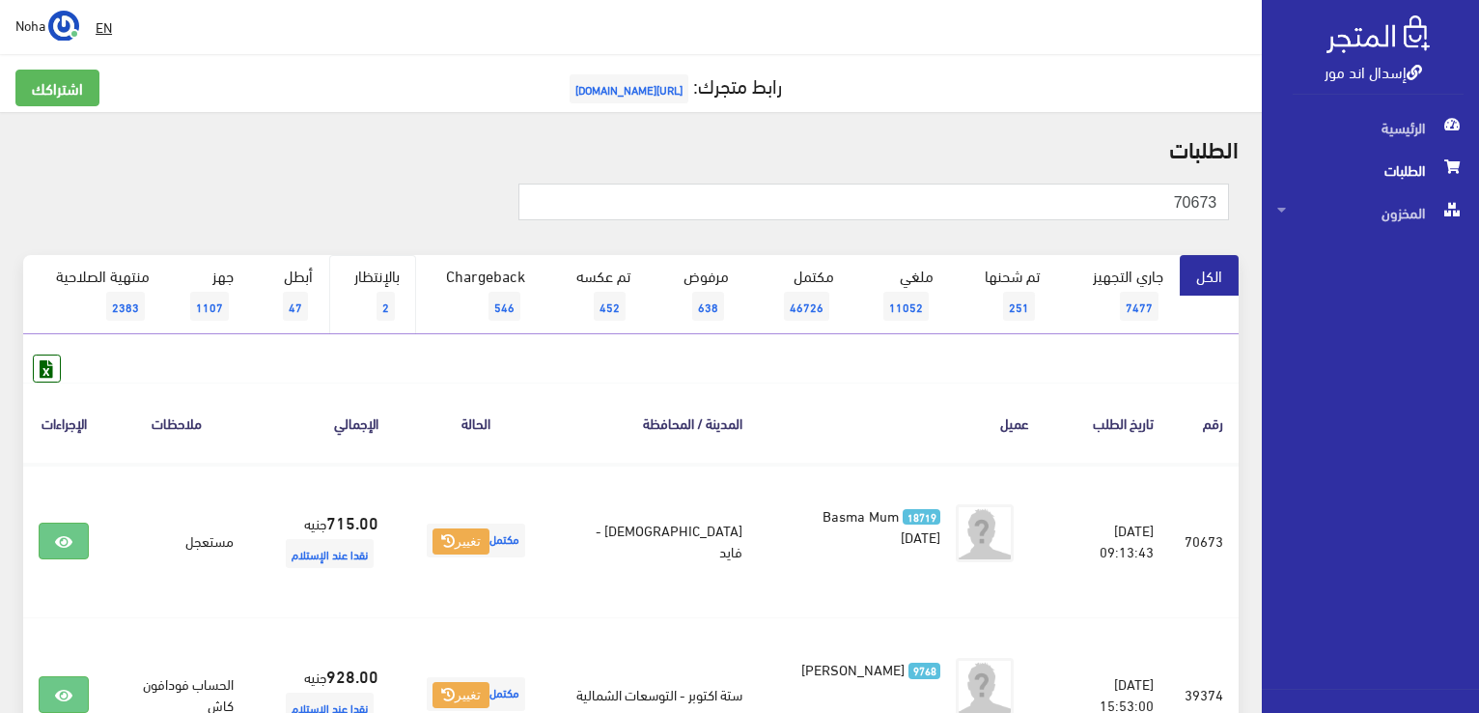
click at [398, 279] on link "بالإنتظار 2" at bounding box center [372, 294] width 87 height 79
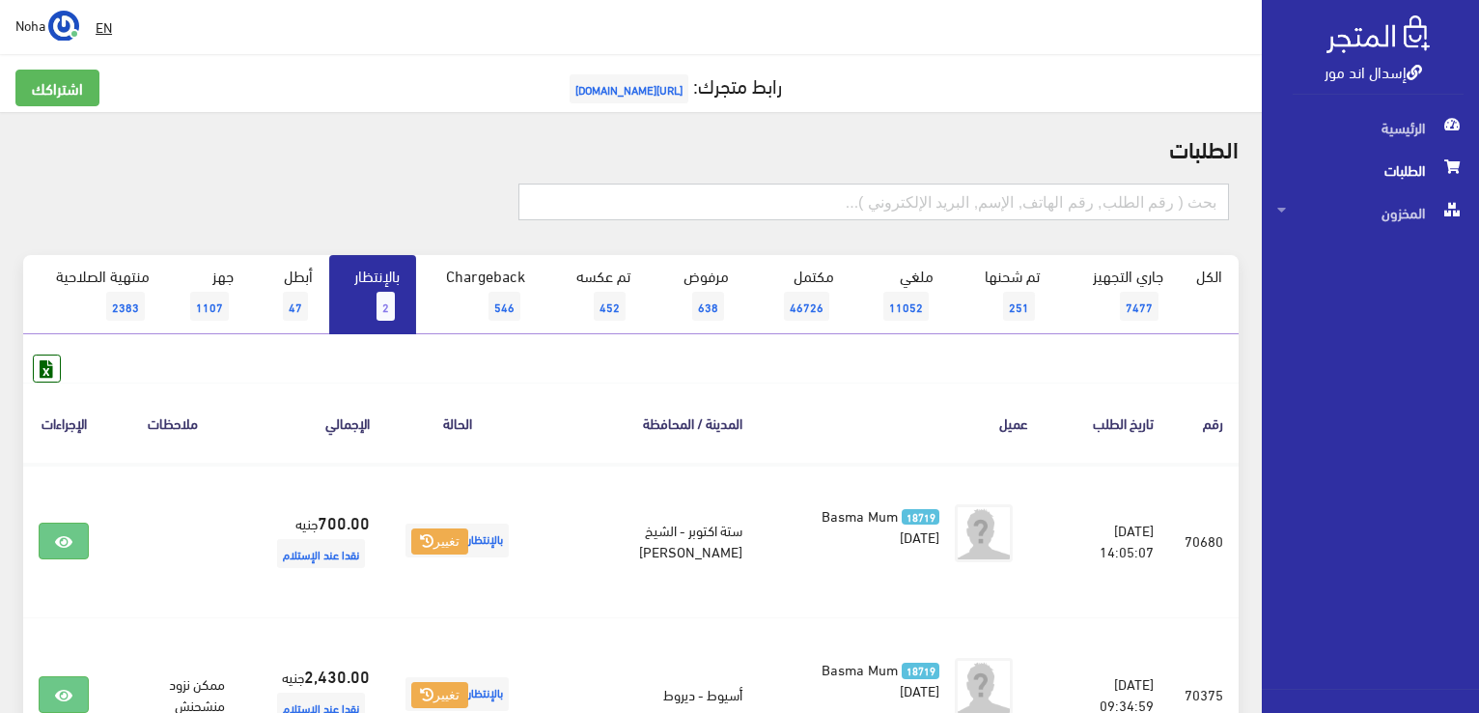
drag, startPoint x: 253, startPoint y: 305, endPoint x: 1143, endPoint y: 202, distance: 896.3
click at [1143, 202] on input "text" at bounding box center [874, 201] width 711 height 37
type input "70678"
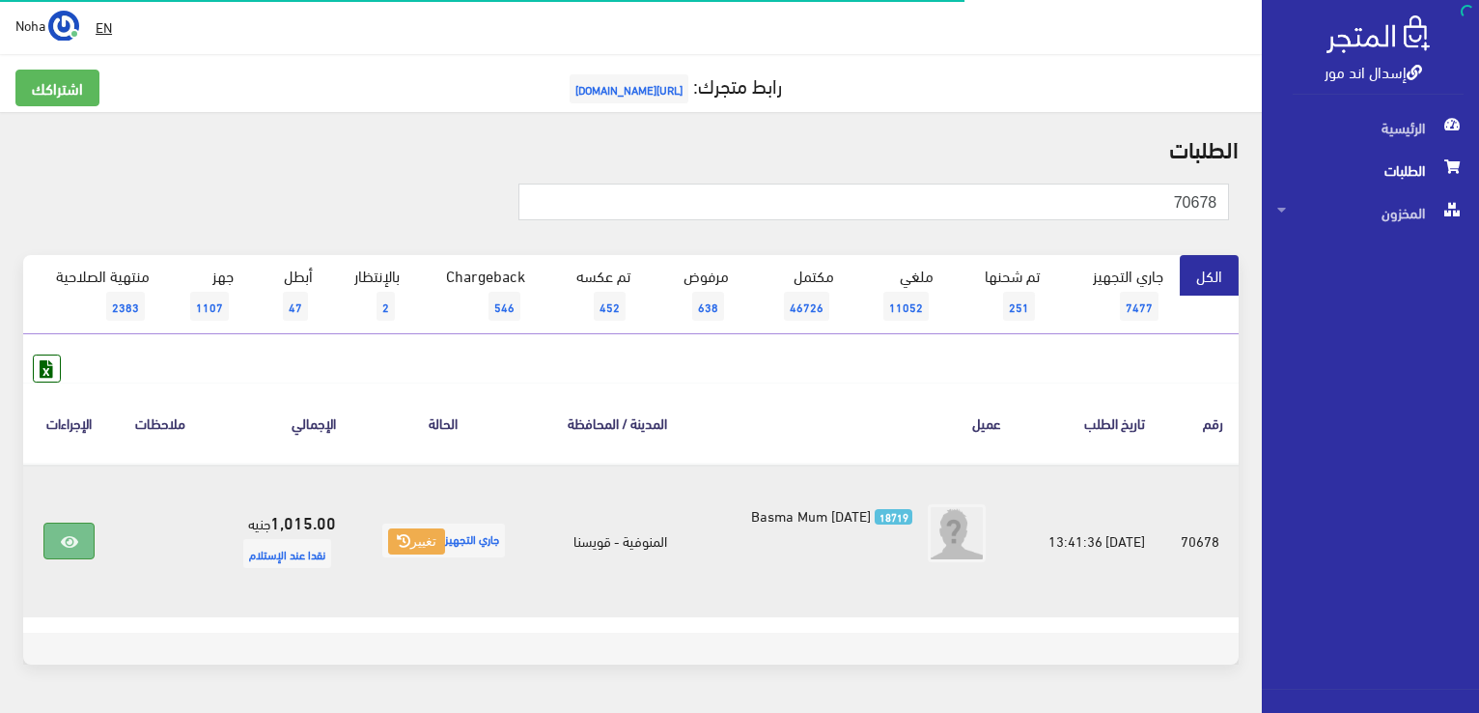
click at [45, 531] on link at bounding box center [68, 540] width 50 height 37
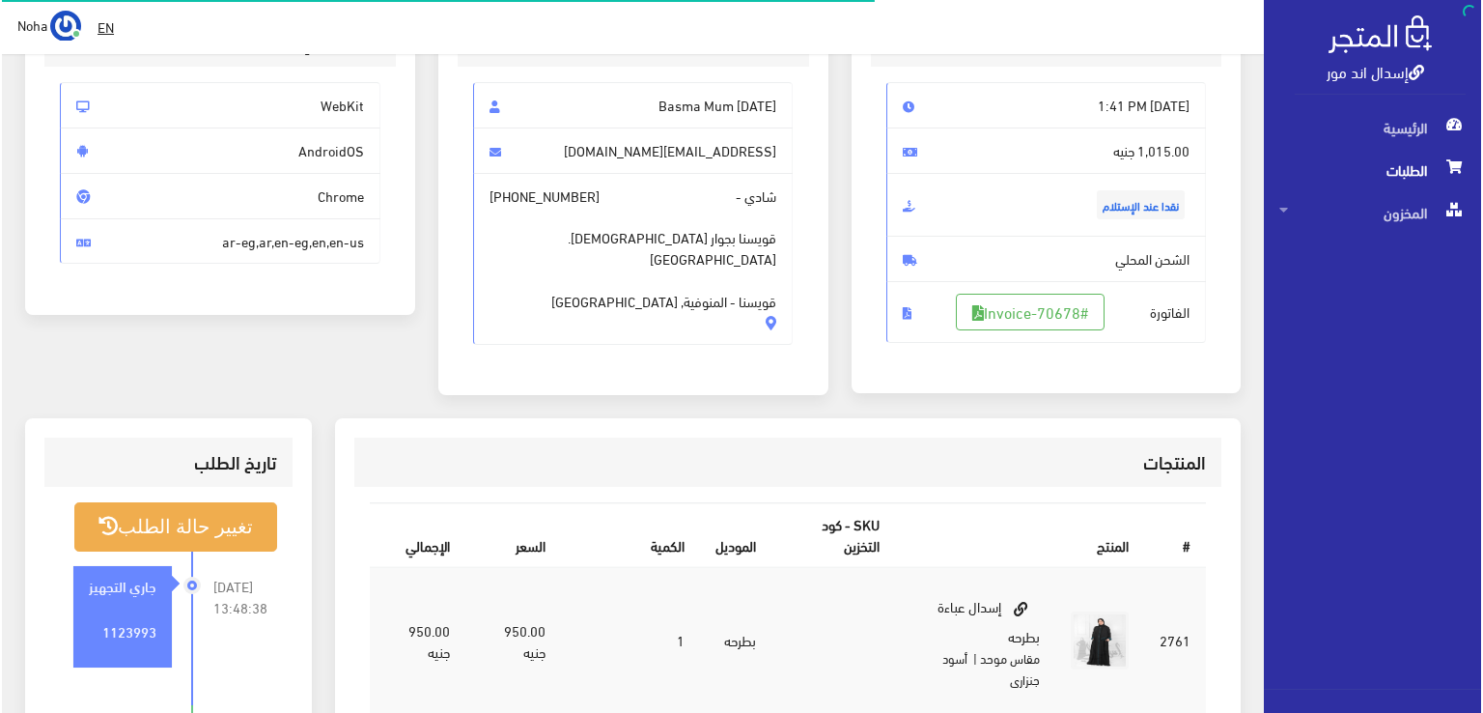
scroll to position [193, 0]
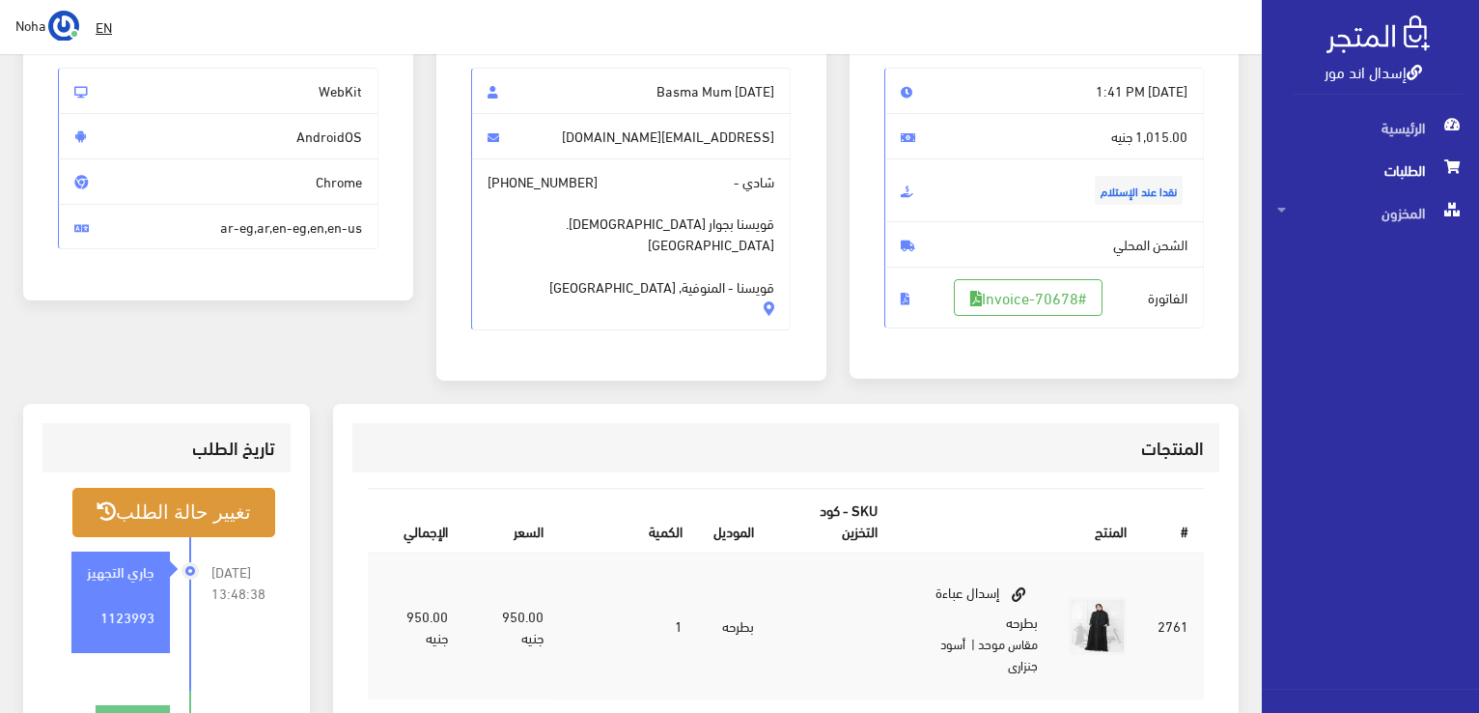
click at [259, 518] on button "تغيير حالة الطلب" at bounding box center [173, 512] width 203 height 49
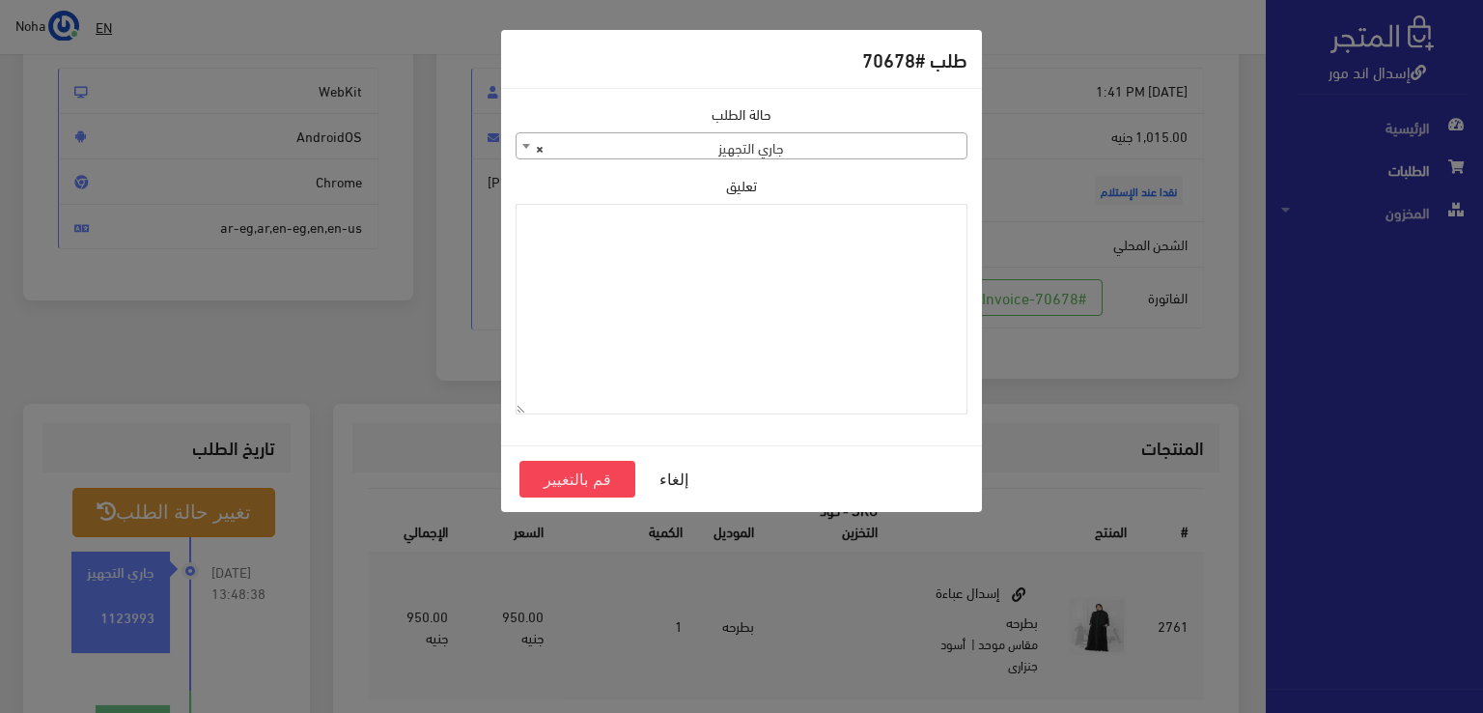
click at [850, 144] on span "× جاري التجهيز" at bounding box center [742, 146] width 450 height 27
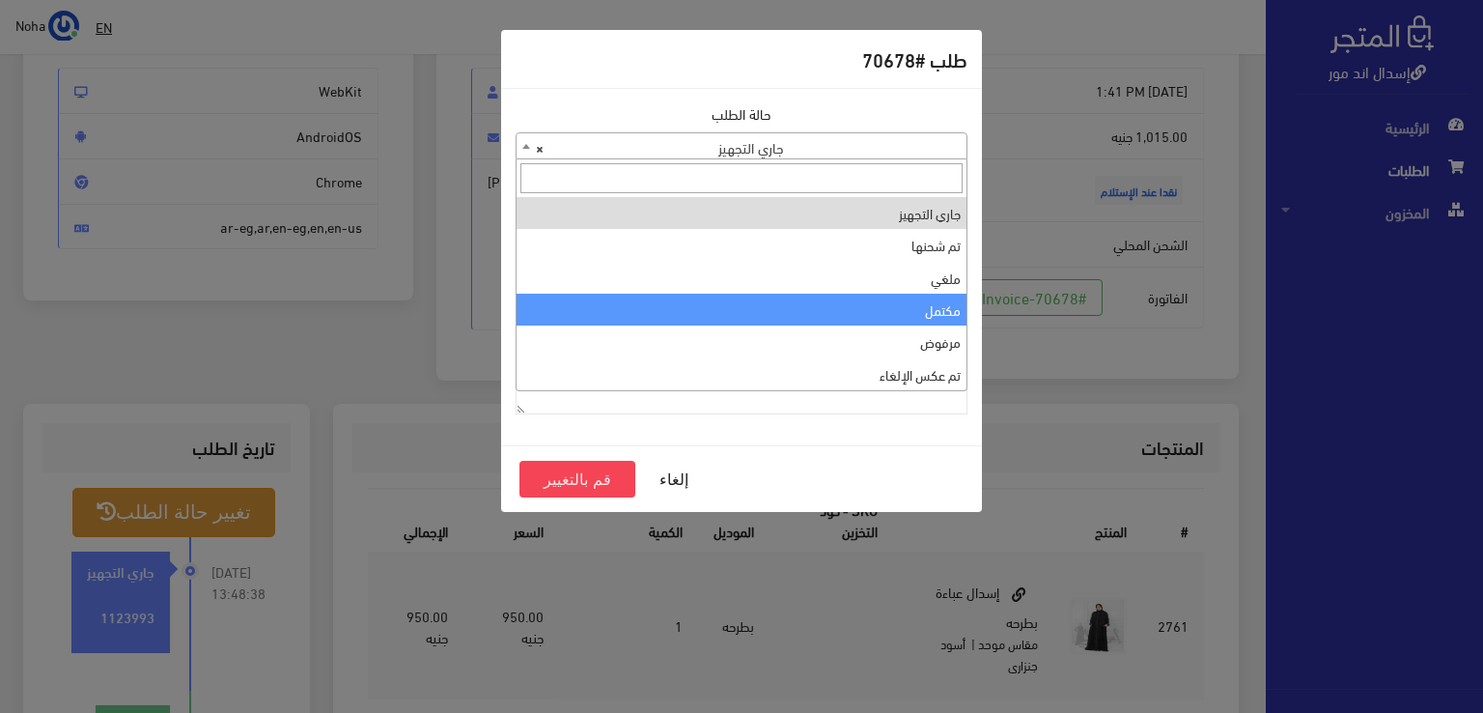
select select "4"
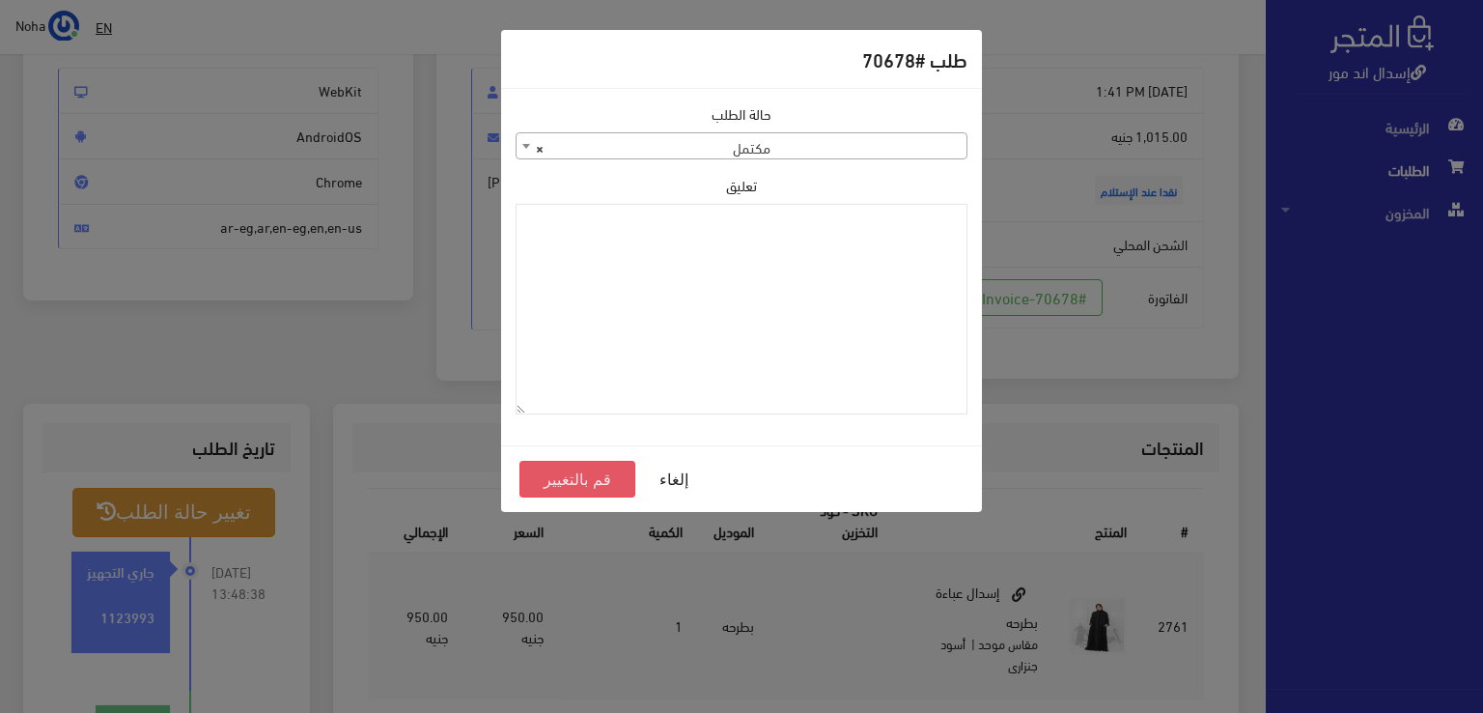
click at [581, 472] on button "قم بالتغيير" at bounding box center [578, 479] width 116 height 37
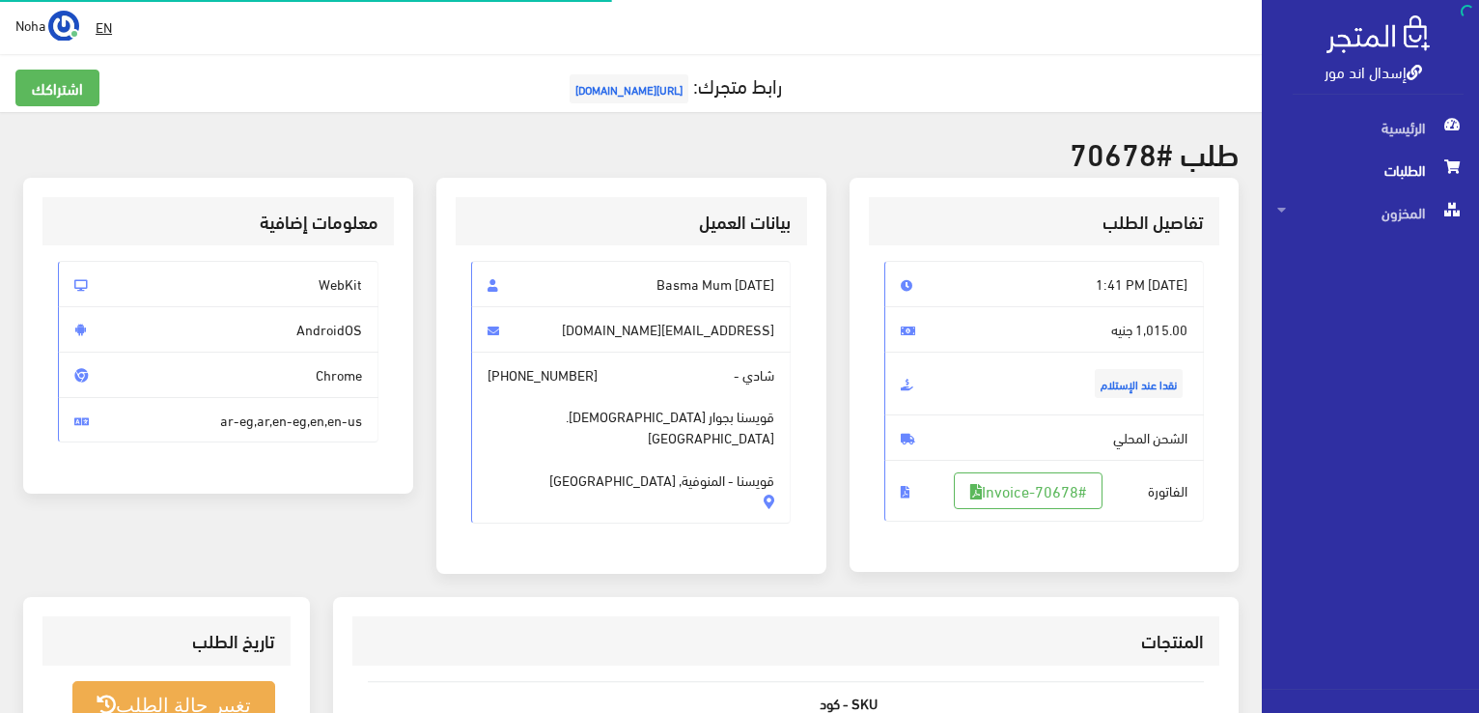
scroll to position [193, 0]
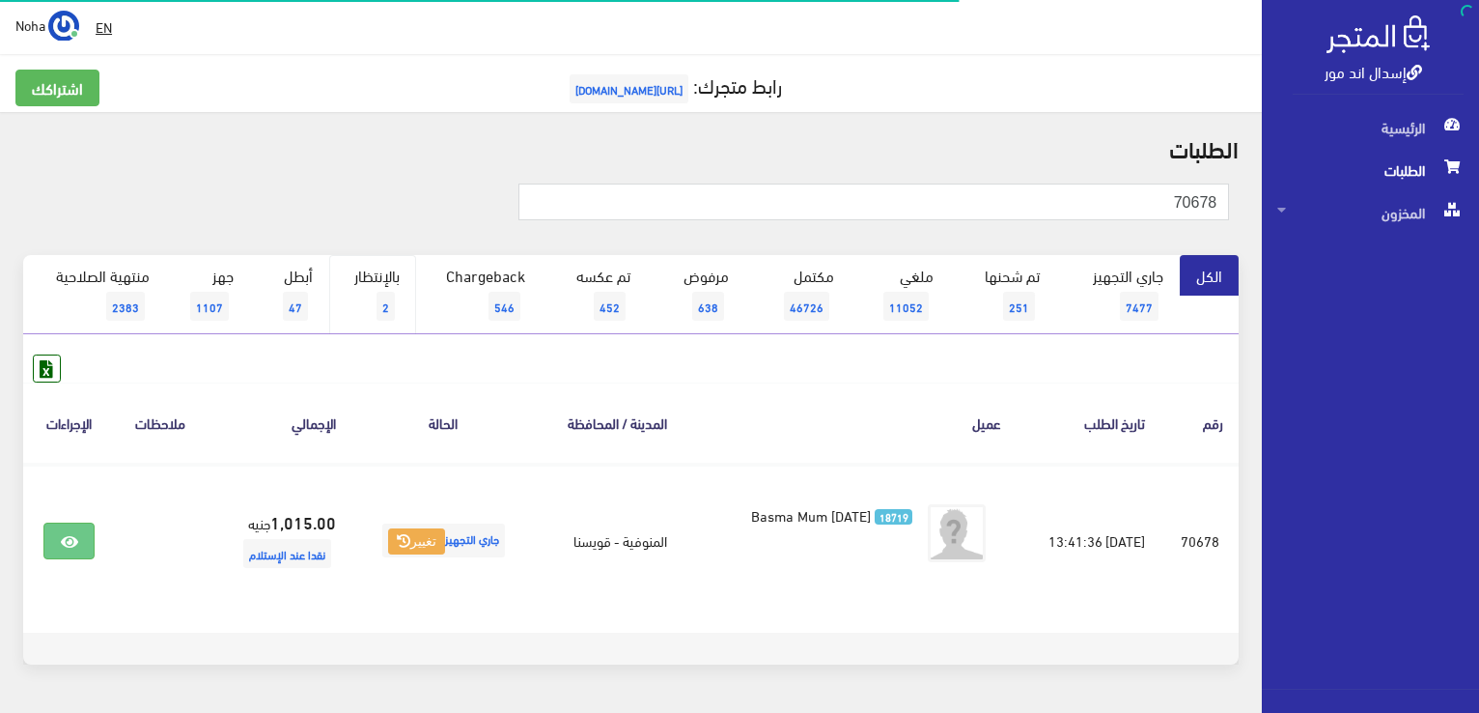
click at [394, 286] on link "بالإنتظار 2" at bounding box center [372, 294] width 87 height 79
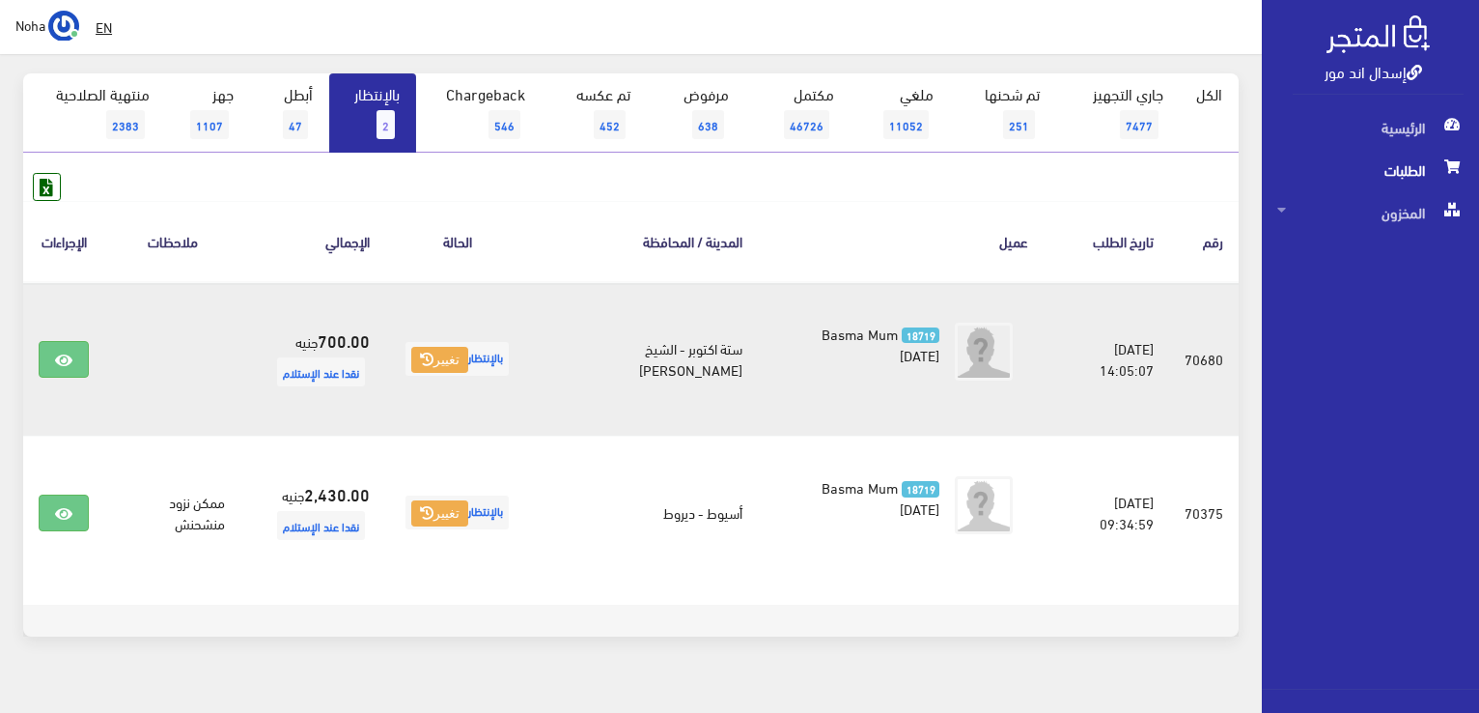
scroll to position [193, 0]
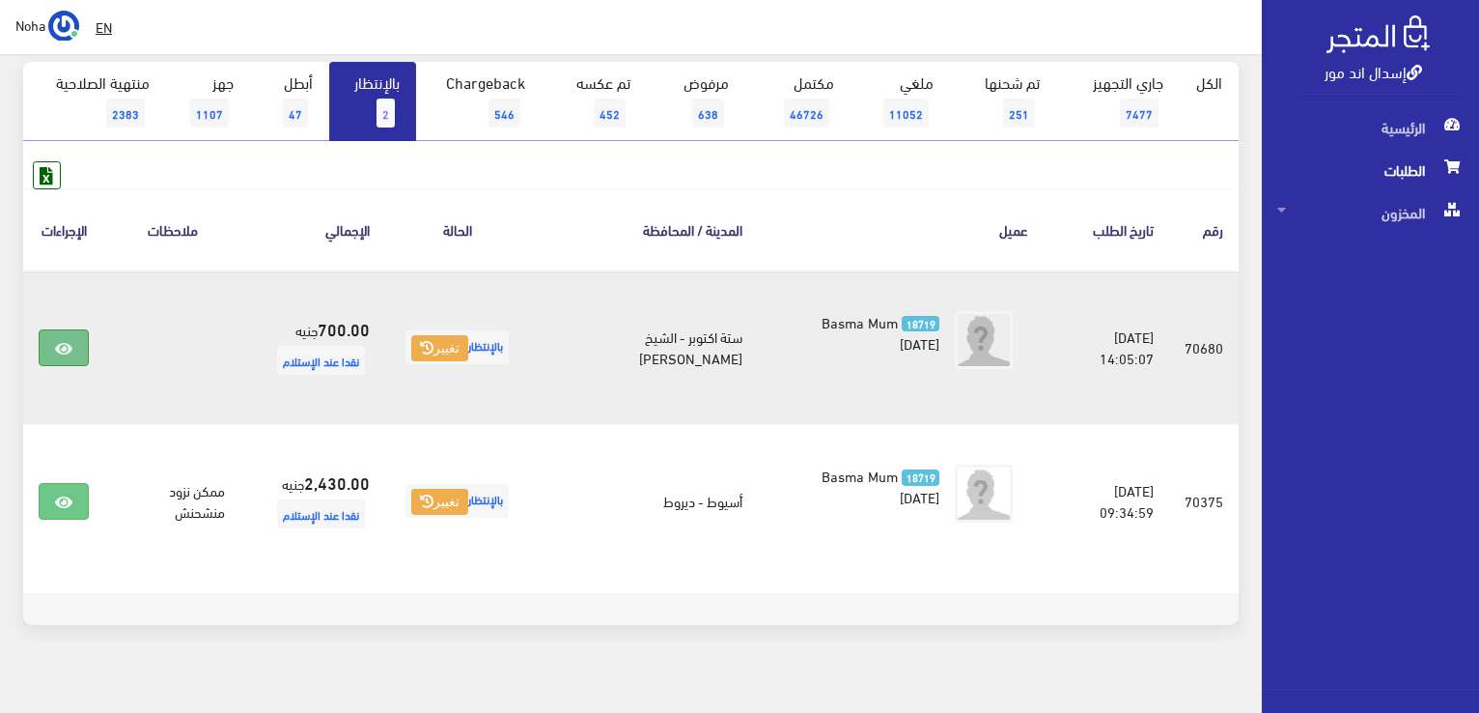
click at [68, 337] on link at bounding box center [64, 347] width 50 height 37
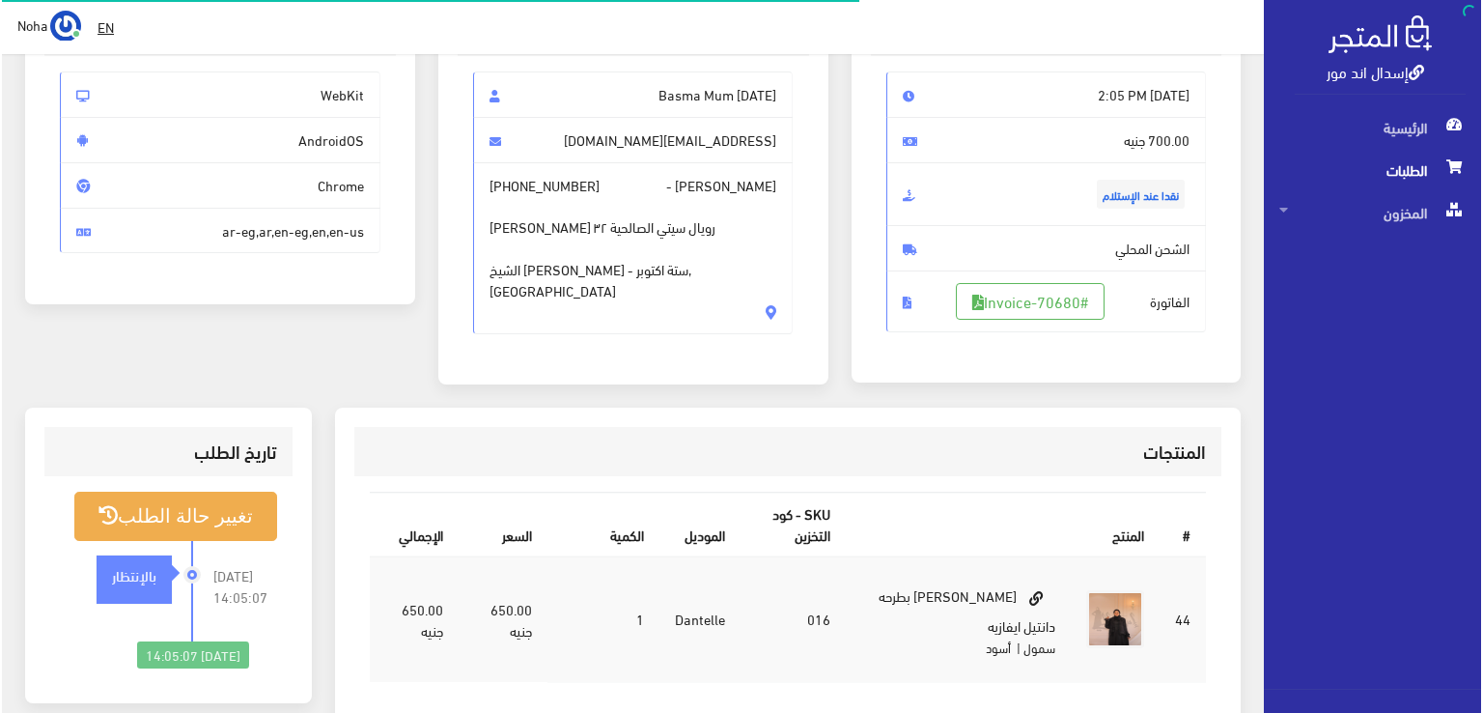
scroll to position [290, 0]
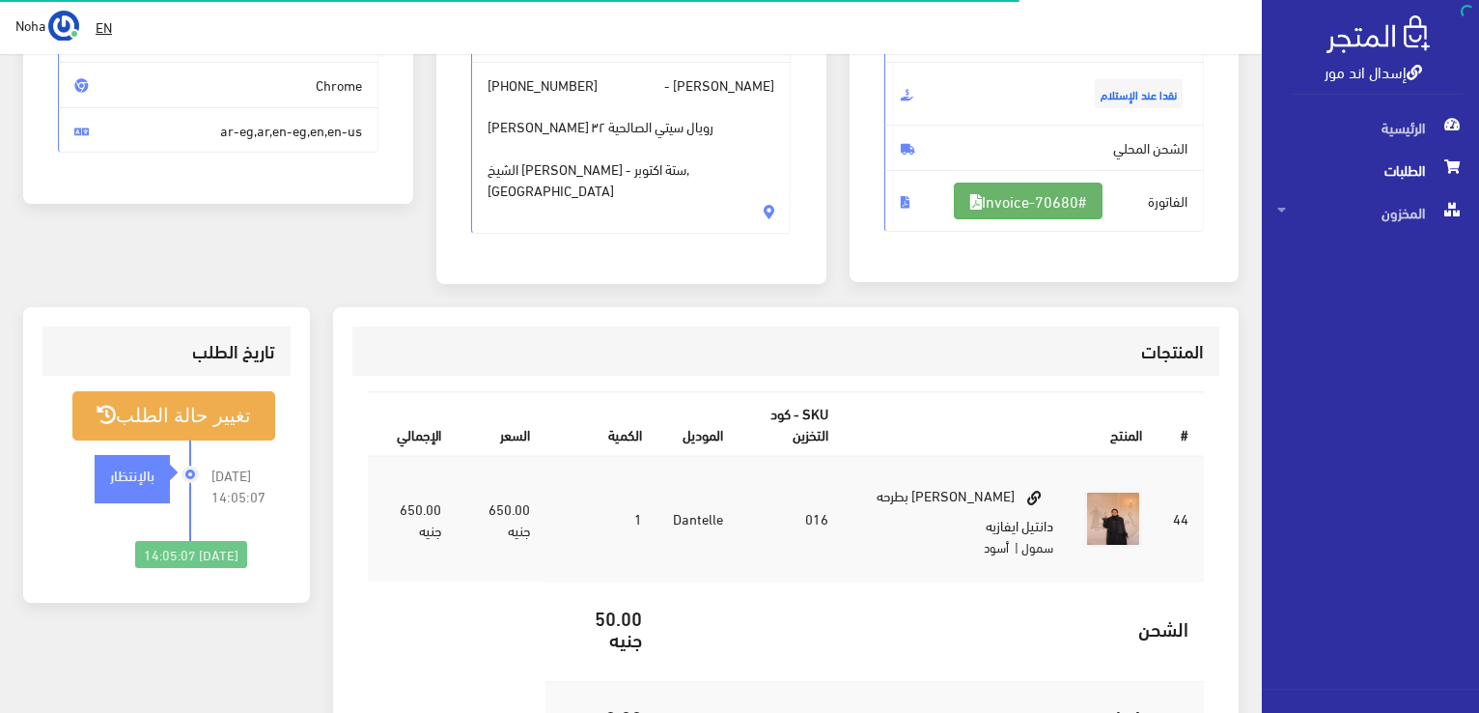
click at [1027, 212] on link "#Invoice-70680" at bounding box center [1028, 201] width 149 height 37
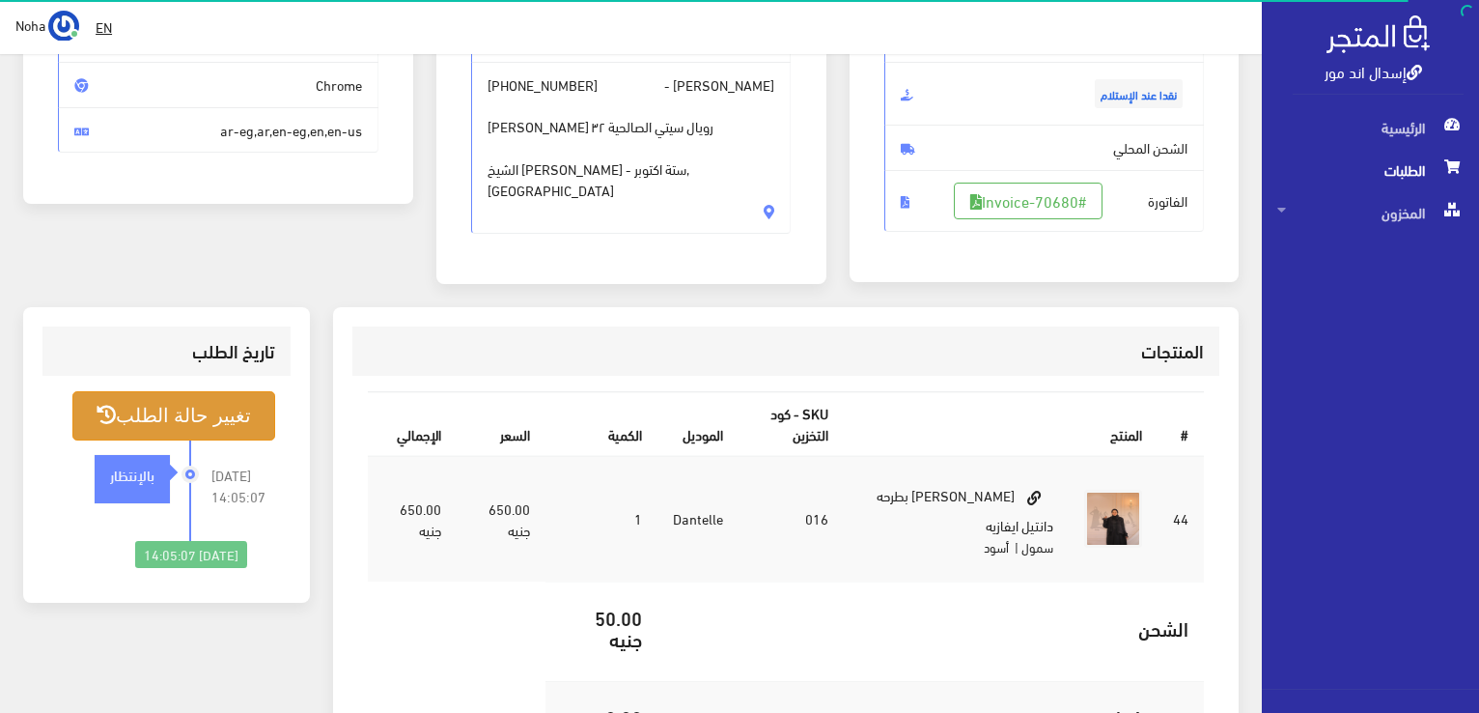
click at [155, 397] on button "تغيير حالة الطلب" at bounding box center [173, 415] width 203 height 49
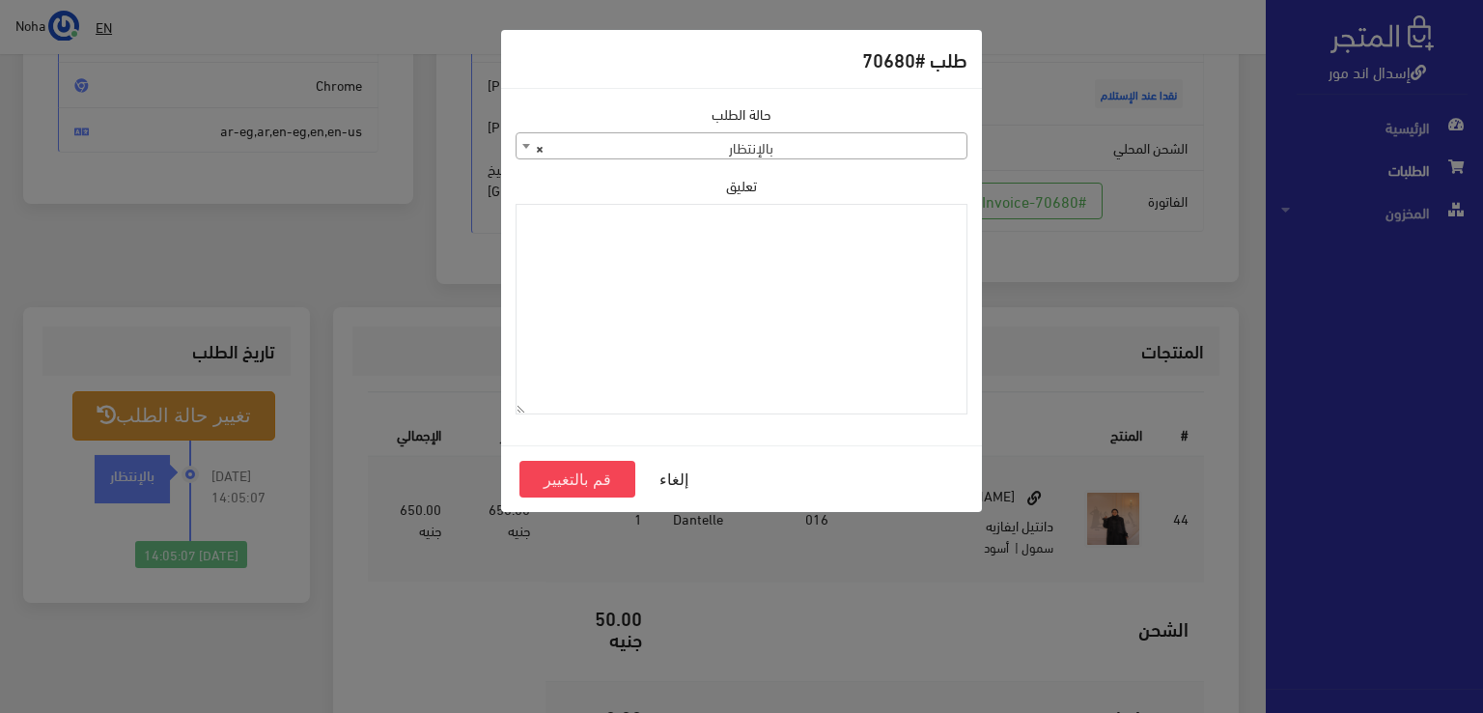
click at [858, 149] on span "× بالإنتظار" at bounding box center [742, 146] width 450 height 27
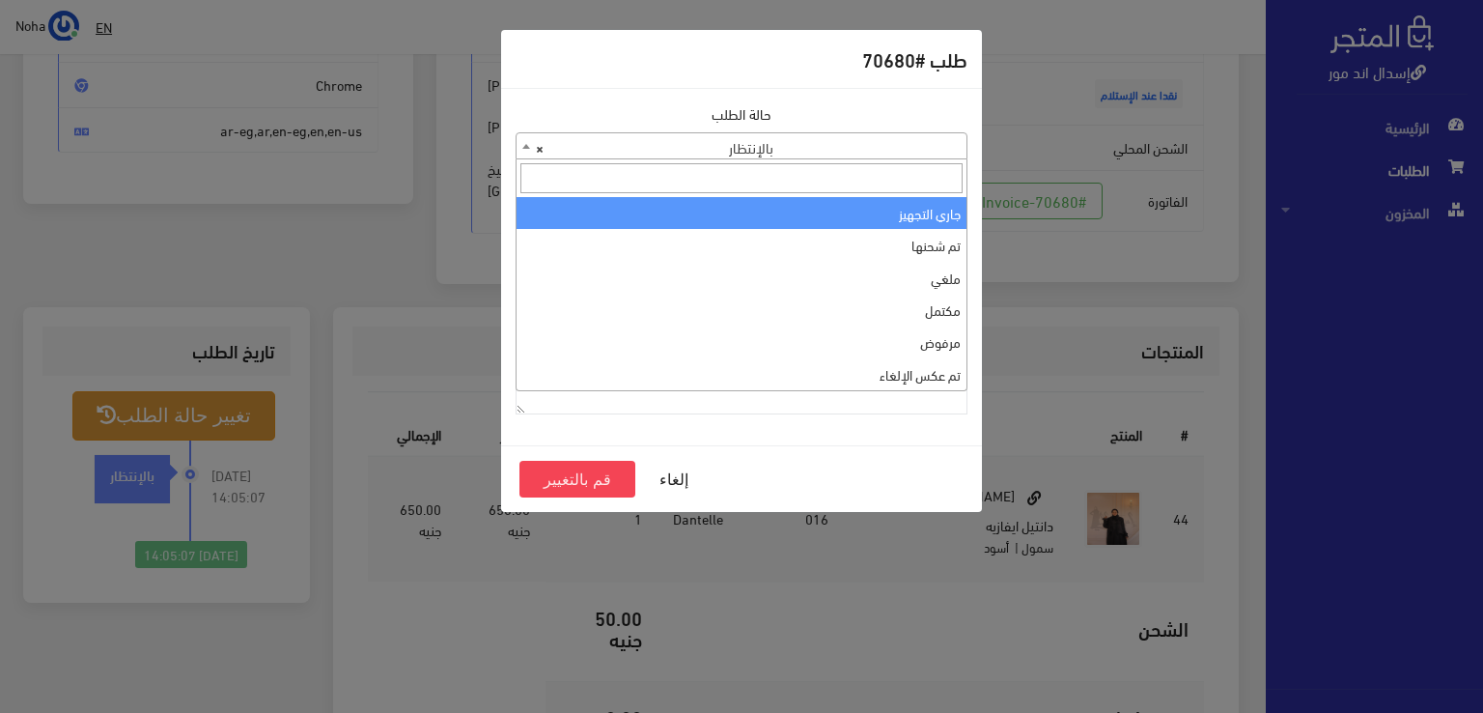
select select "1"
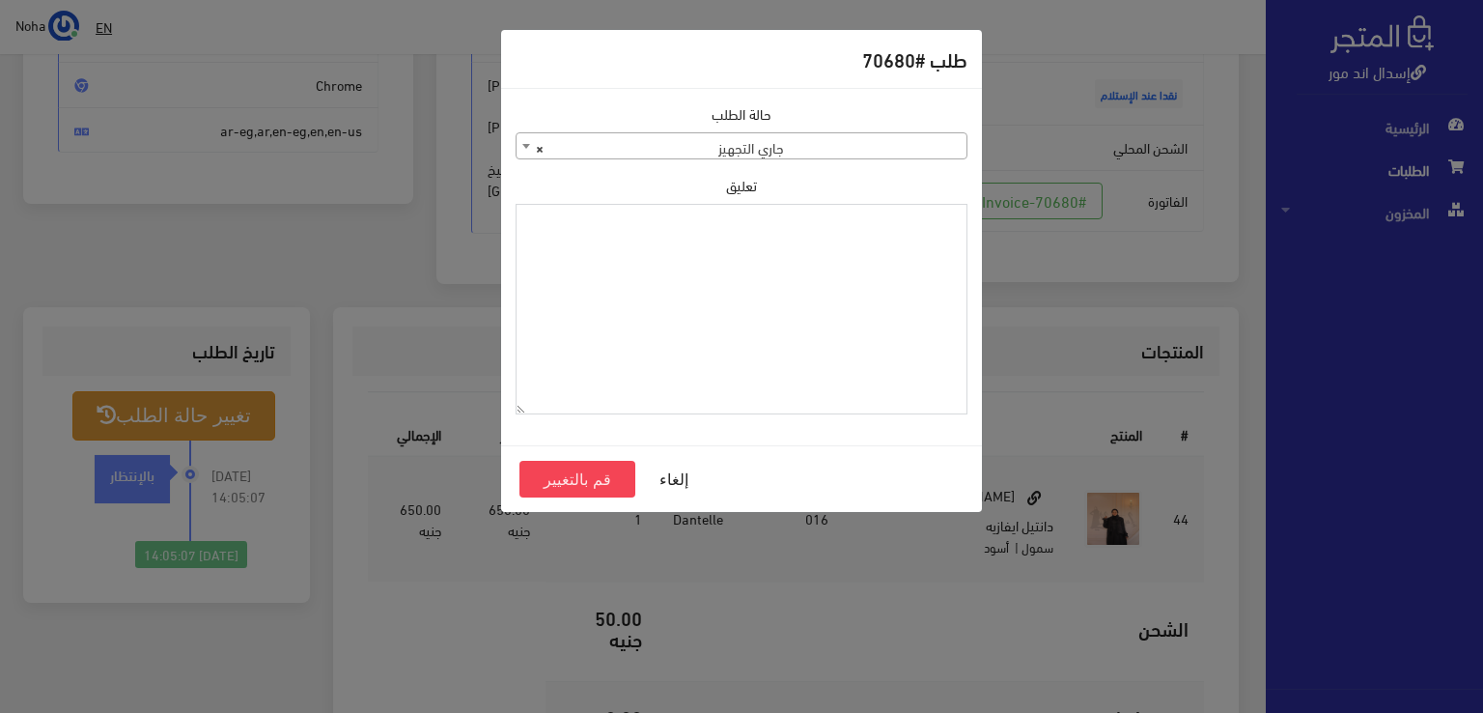
paste textarea "1123993"
type textarea "1123993"
click at [587, 480] on button "قم بالتغيير" at bounding box center [578, 479] width 116 height 37
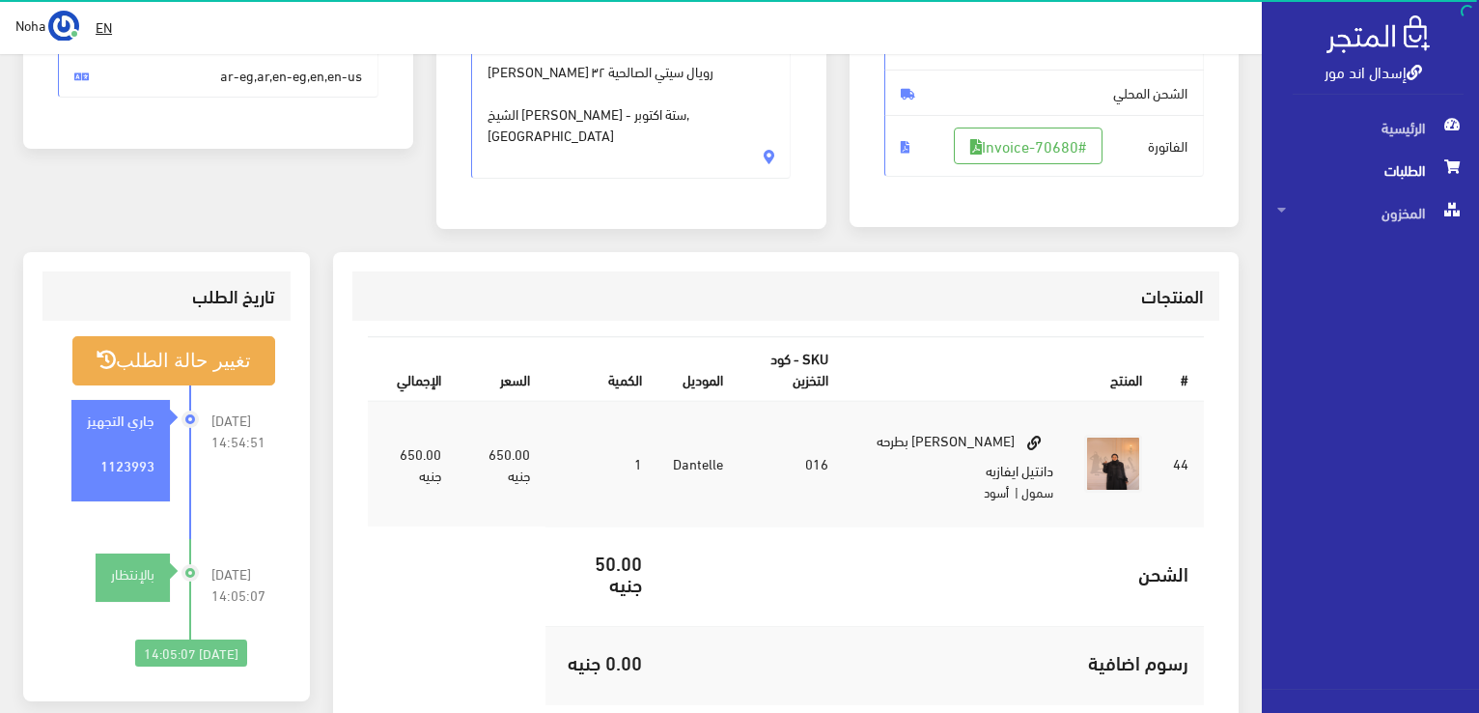
scroll to position [386, 0]
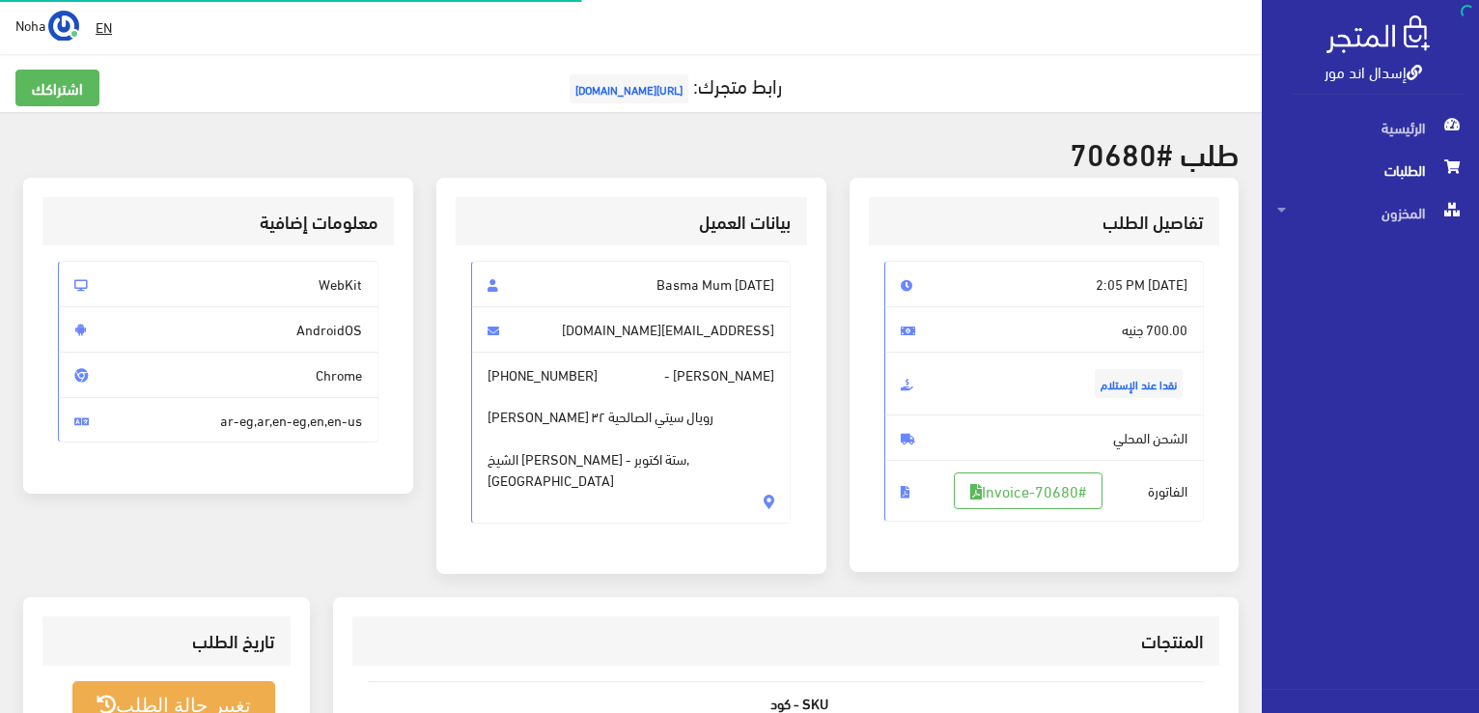
scroll to position [277, 0]
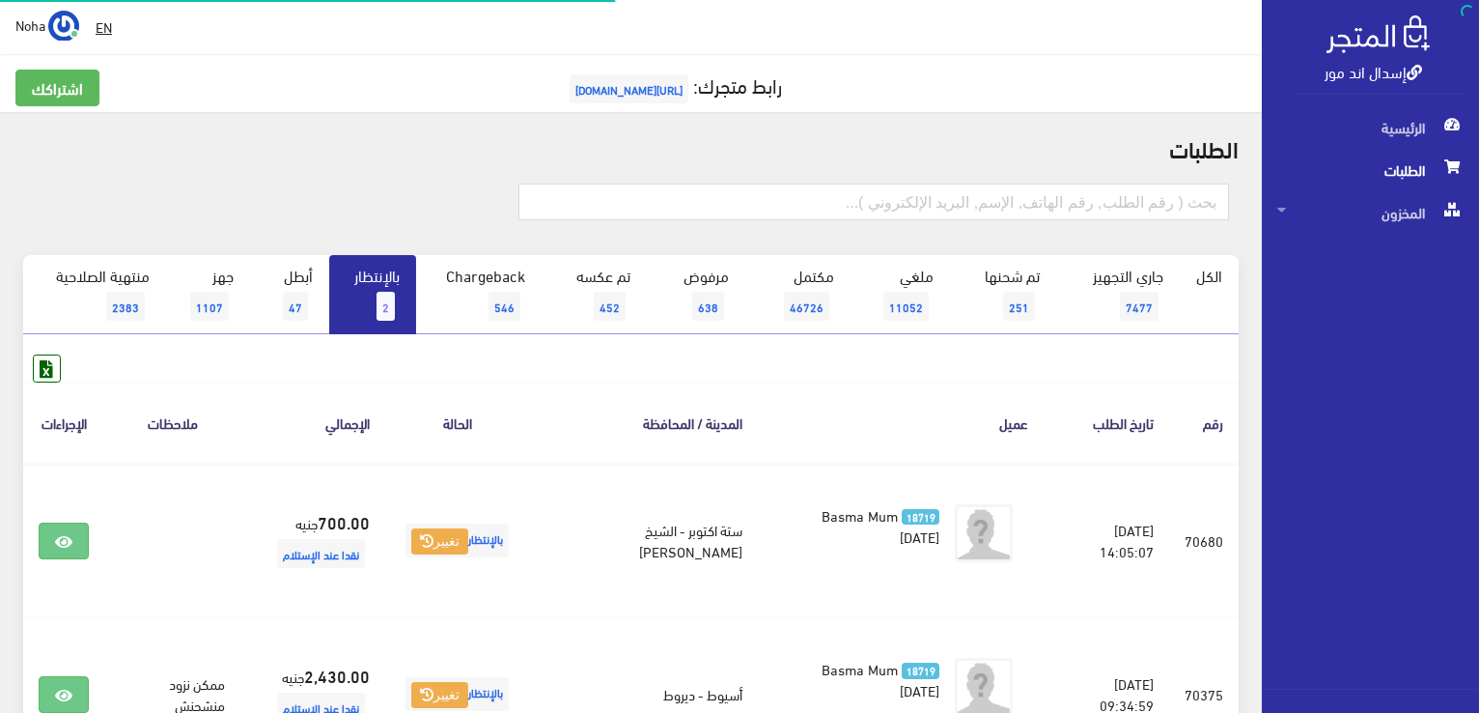
scroll to position [193, 0]
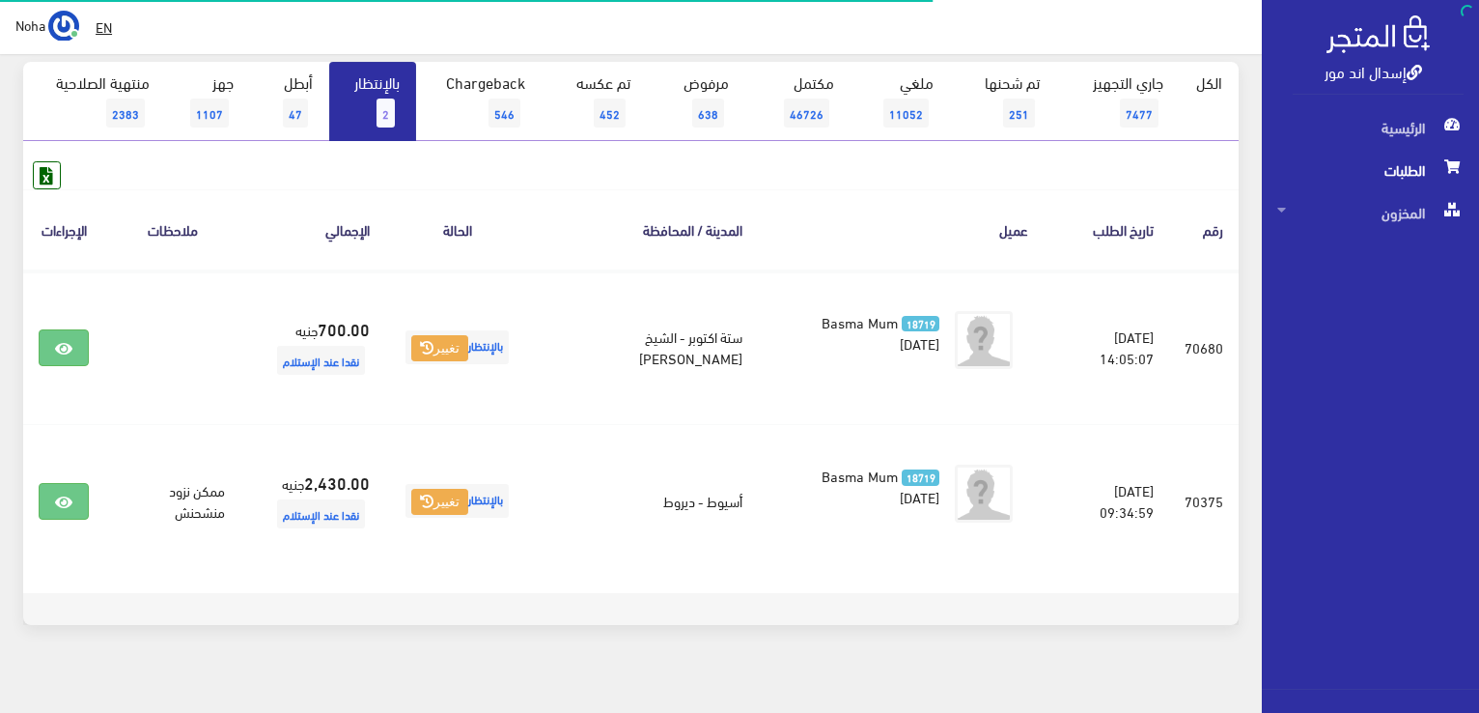
click at [361, 84] on link "بالإنتظار 2" at bounding box center [372, 101] width 87 height 79
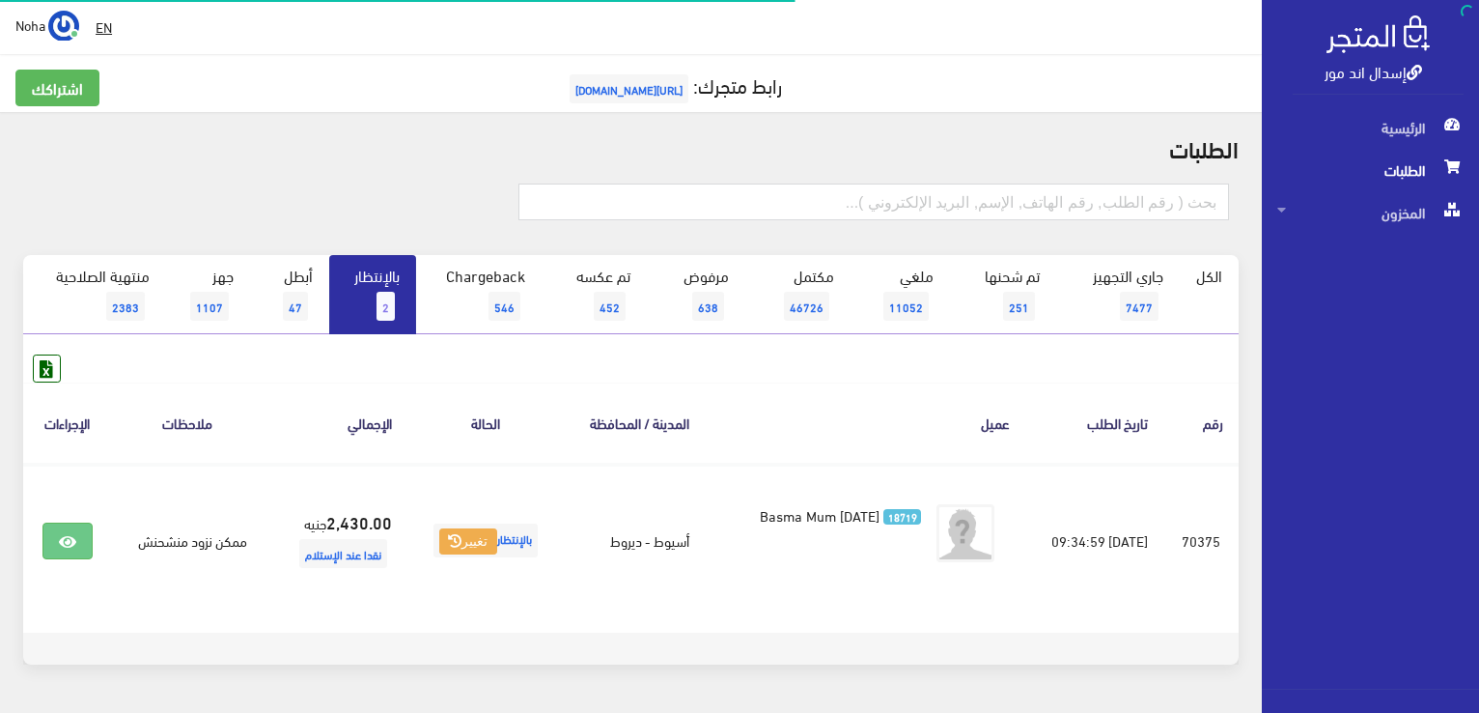
scroll to position [58, 0]
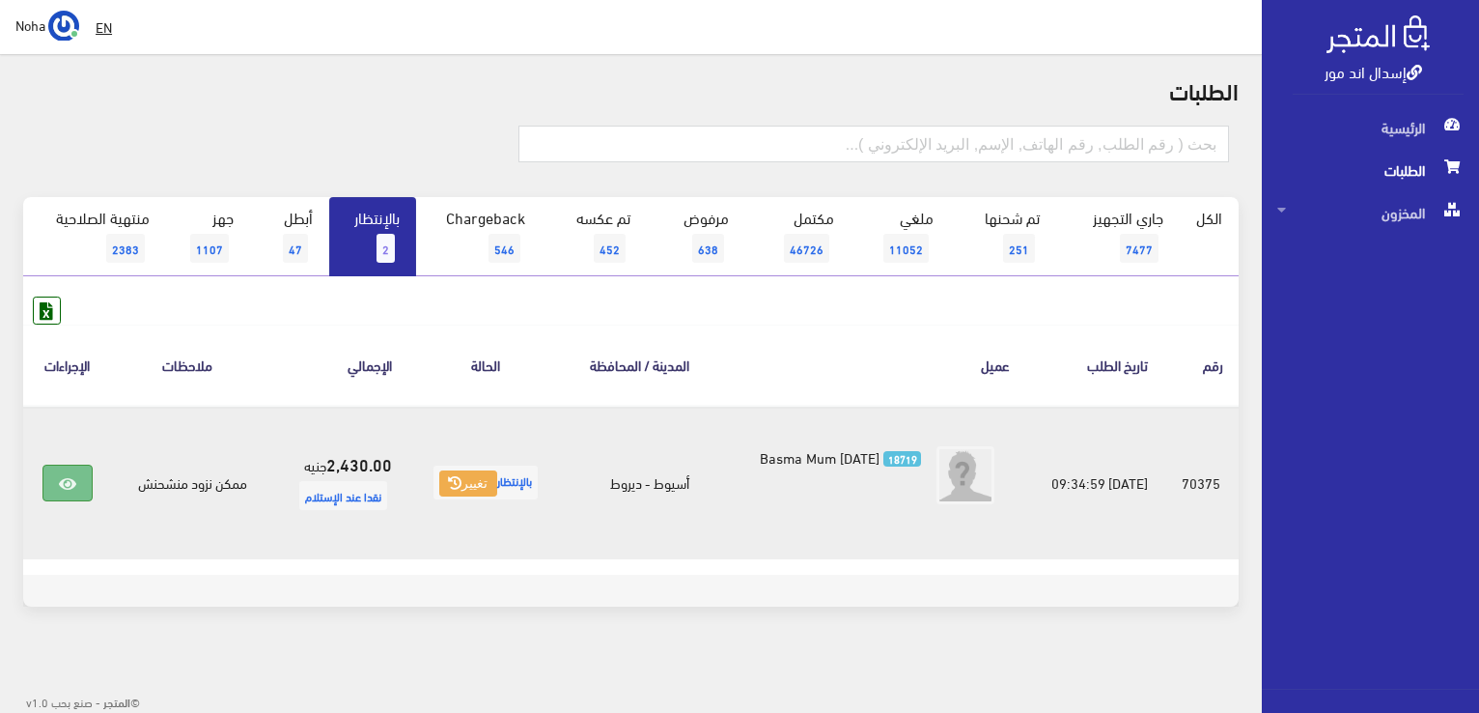
click at [55, 483] on link at bounding box center [67, 482] width 50 height 37
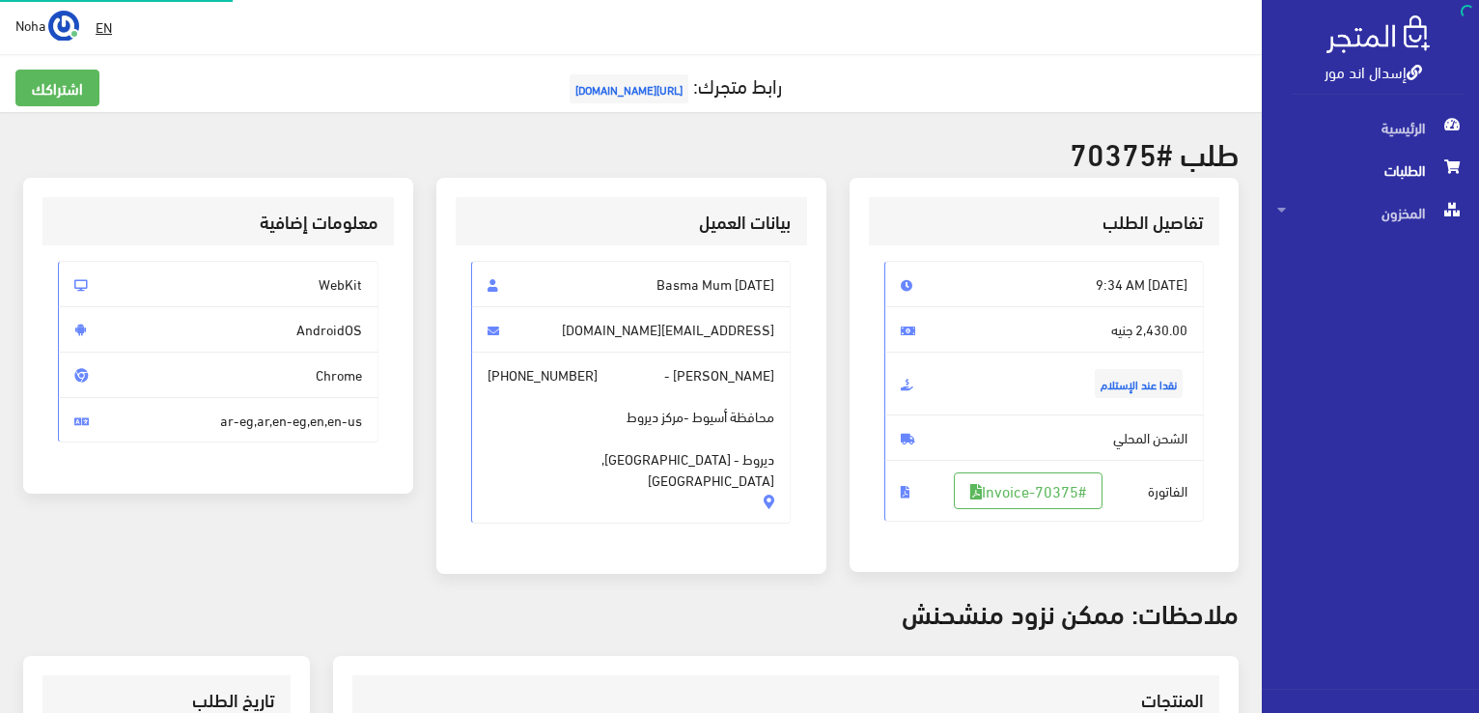
scroll to position [386, 0]
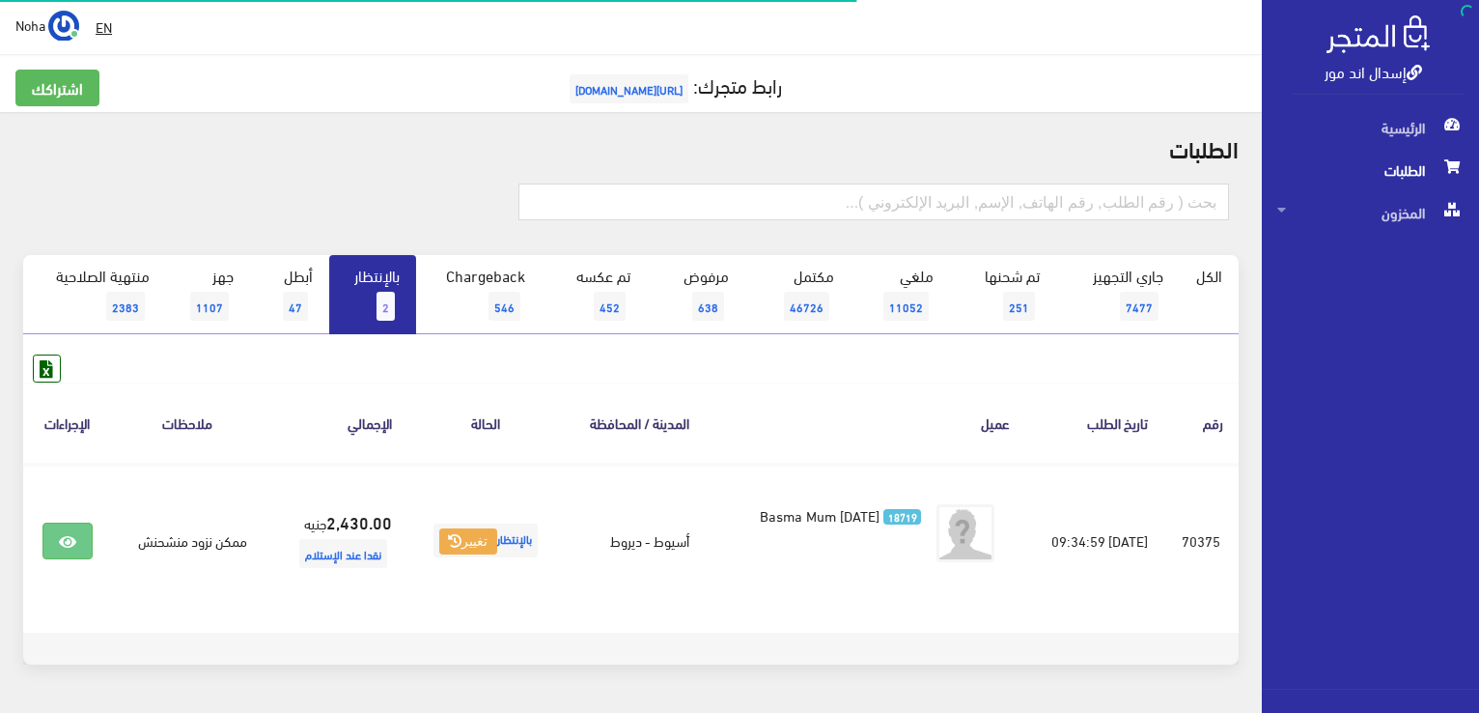
scroll to position [58, 0]
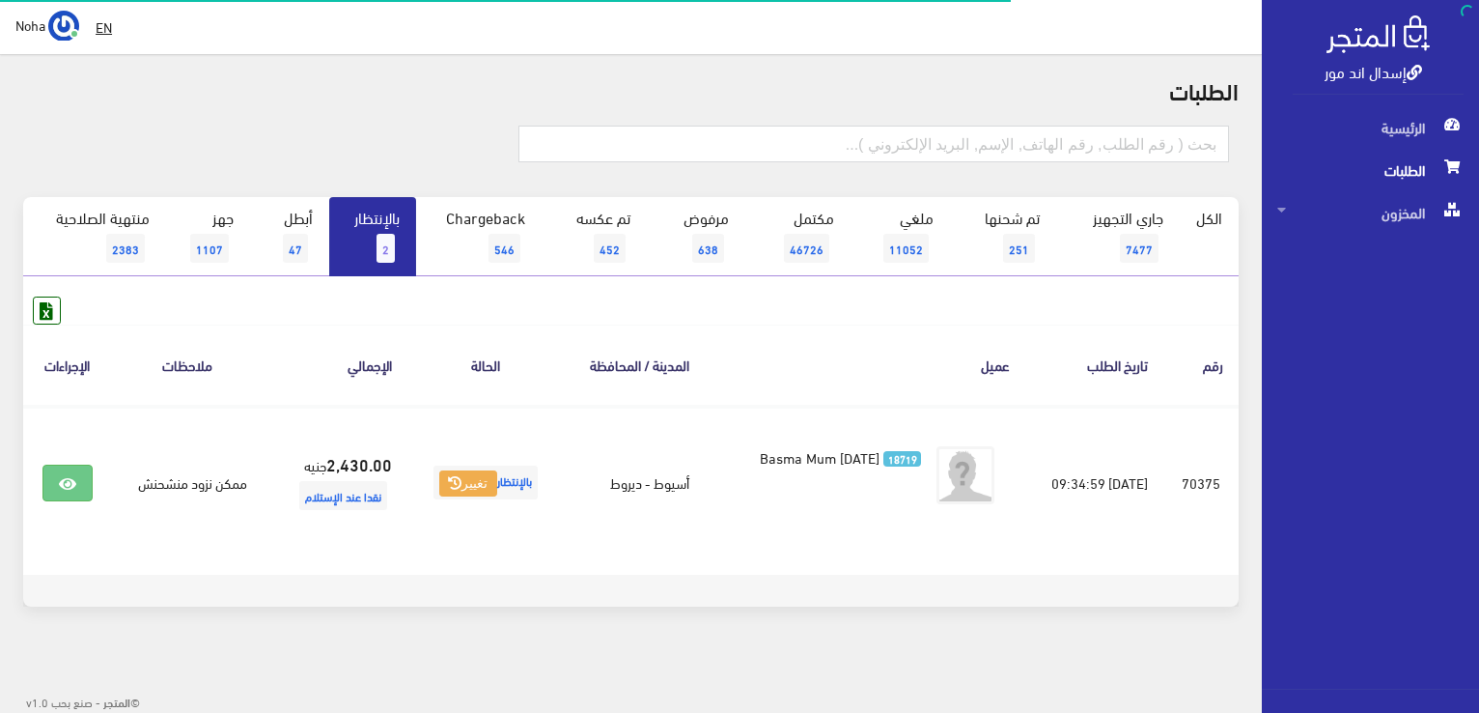
click at [371, 207] on link "بالإنتظار 2" at bounding box center [372, 236] width 87 height 79
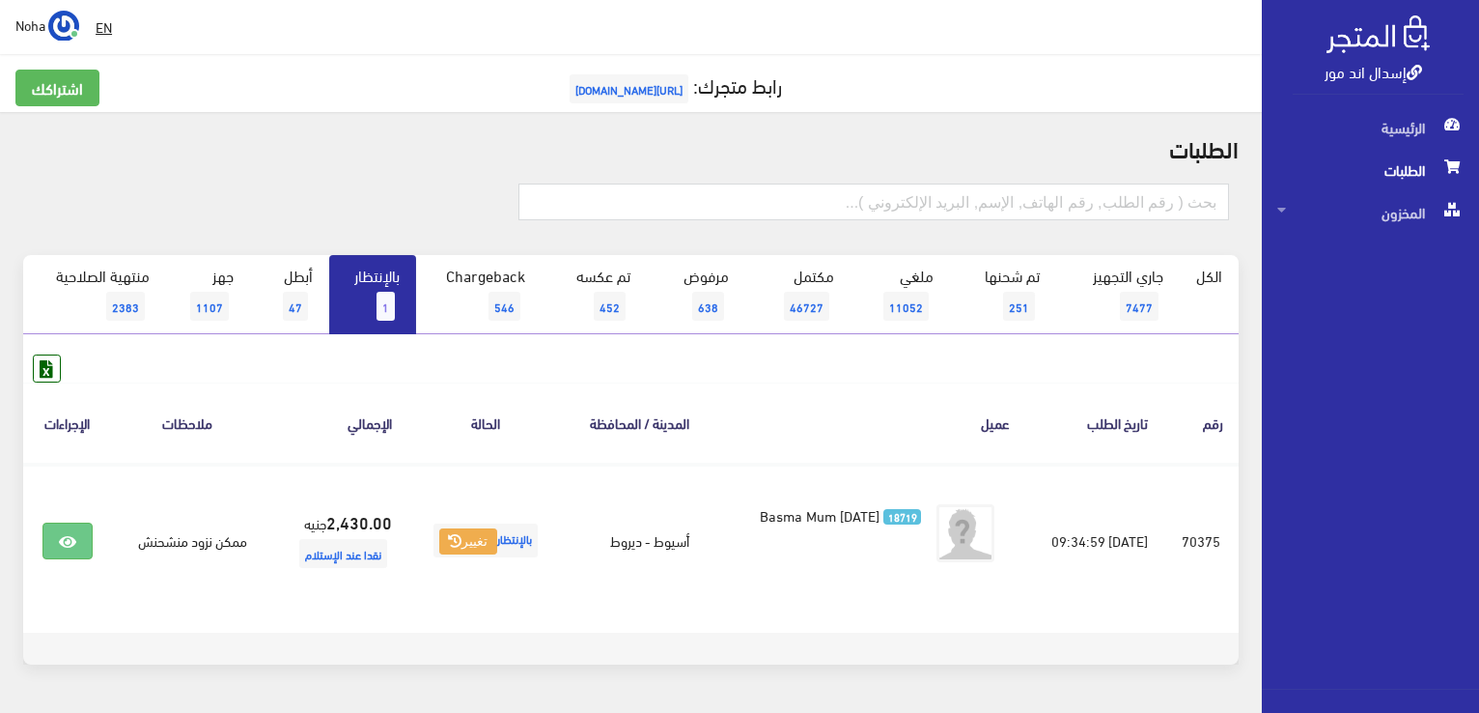
click at [371, 309] on link "بالإنتظار 1" at bounding box center [372, 294] width 87 height 79
click at [363, 309] on link "بالإنتظار 1" at bounding box center [372, 294] width 87 height 79
click at [386, 314] on span "1" at bounding box center [386, 306] width 18 height 29
